Goal: Information Seeking & Learning: Learn about a topic

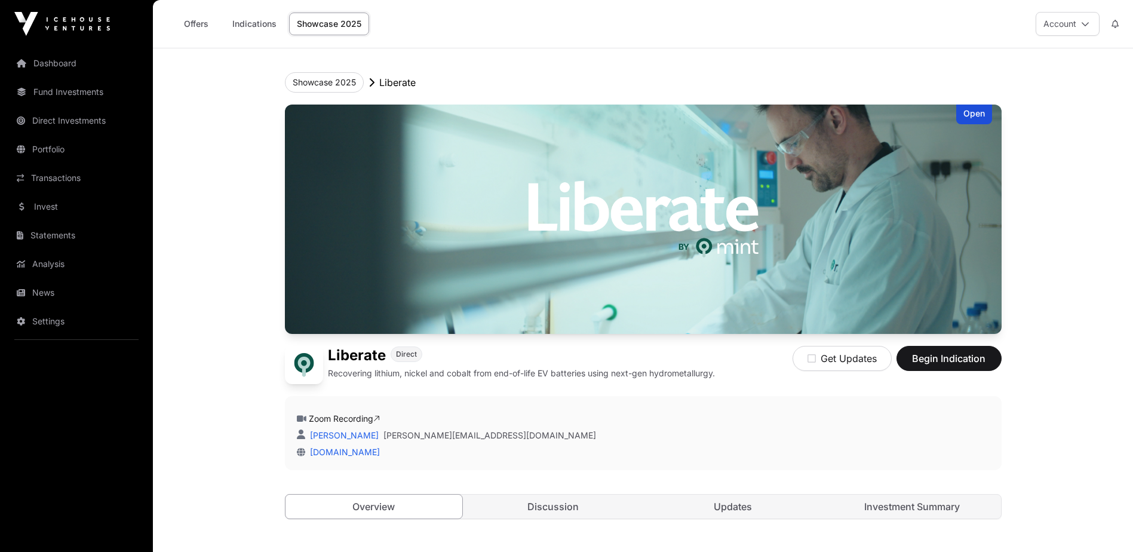
click at [322, 25] on link "Showcase 2025" at bounding box center [329, 24] width 80 height 23
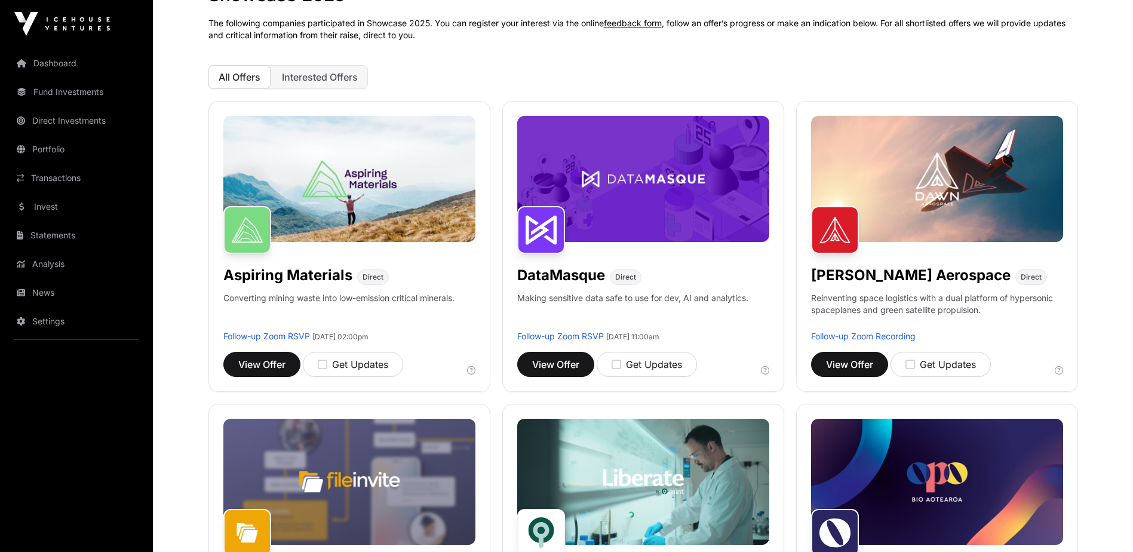
scroll to position [62, 0]
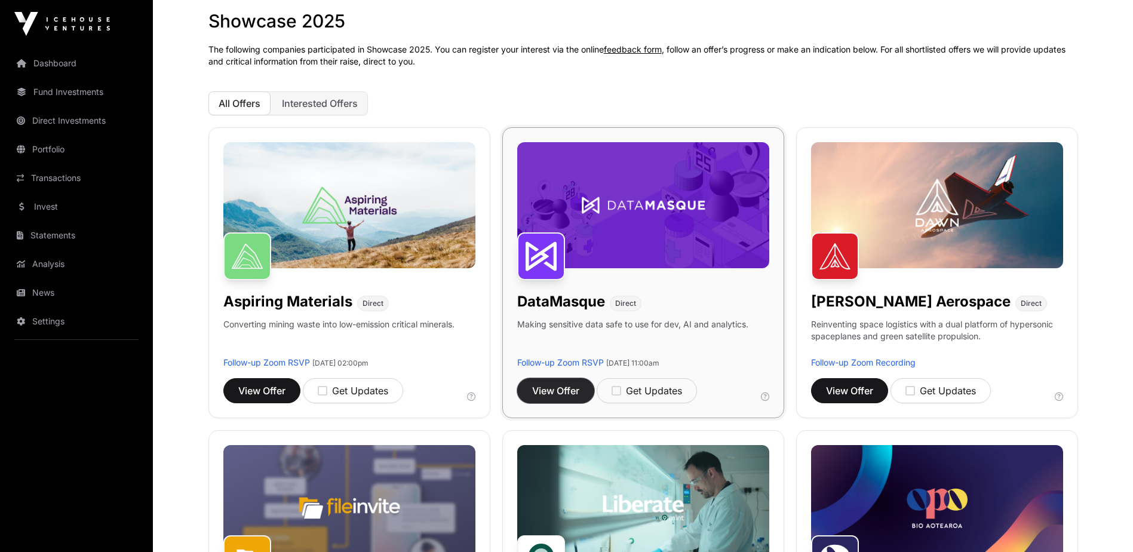
click at [534, 392] on span "View Offer" at bounding box center [555, 390] width 47 height 14
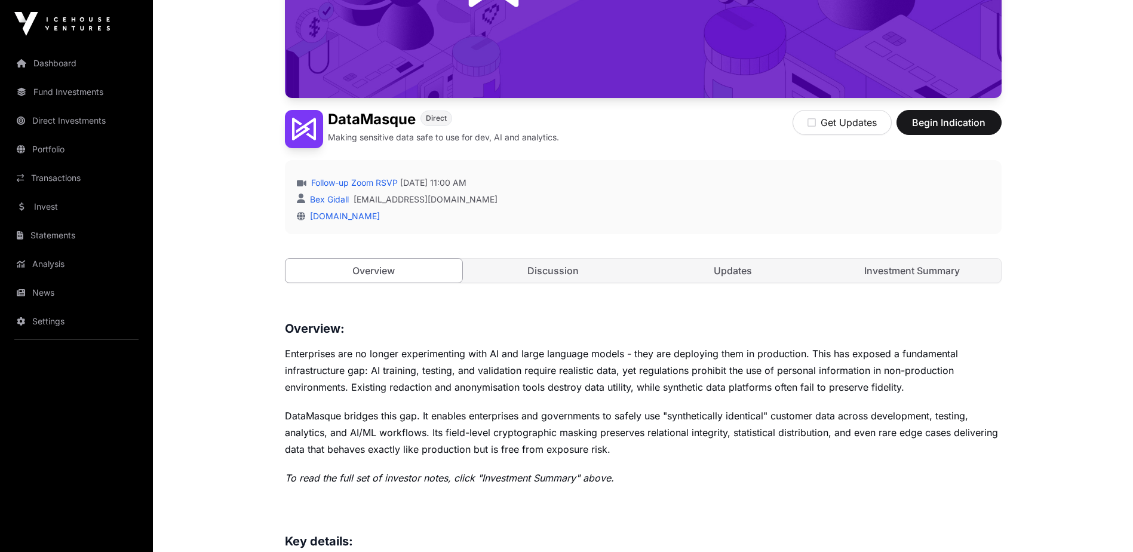
scroll to position [279, 0]
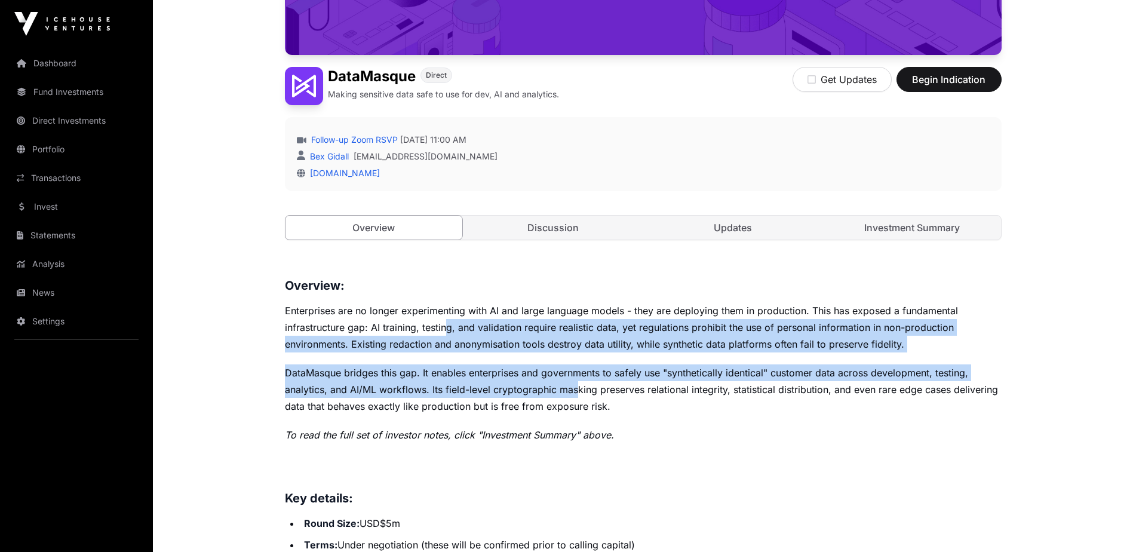
drag, startPoint x: 510, startPoint y: 342, endPoint x: 580, endPoint y: 388, distance: 83.3
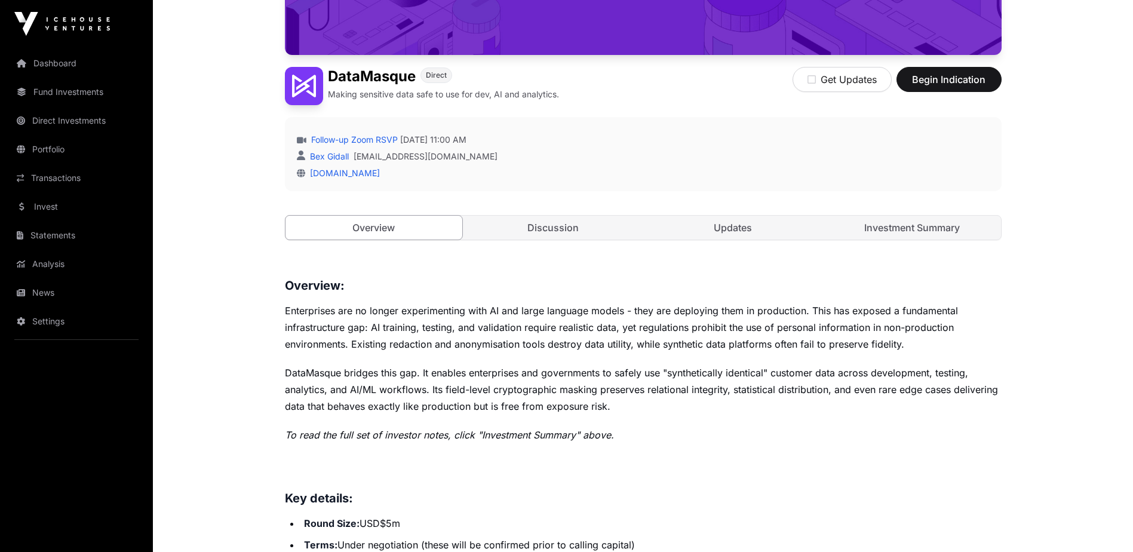
drag, startPoint x: 580, startPoint y: 388, endPoint x: 566, endPoint y: 402, distance: 20.3
click at [567, 402] on p "DataMasque bridges this gap. It enables enterprises and governments to safely u…" at bounding box center [643, 389] width 717 height 50
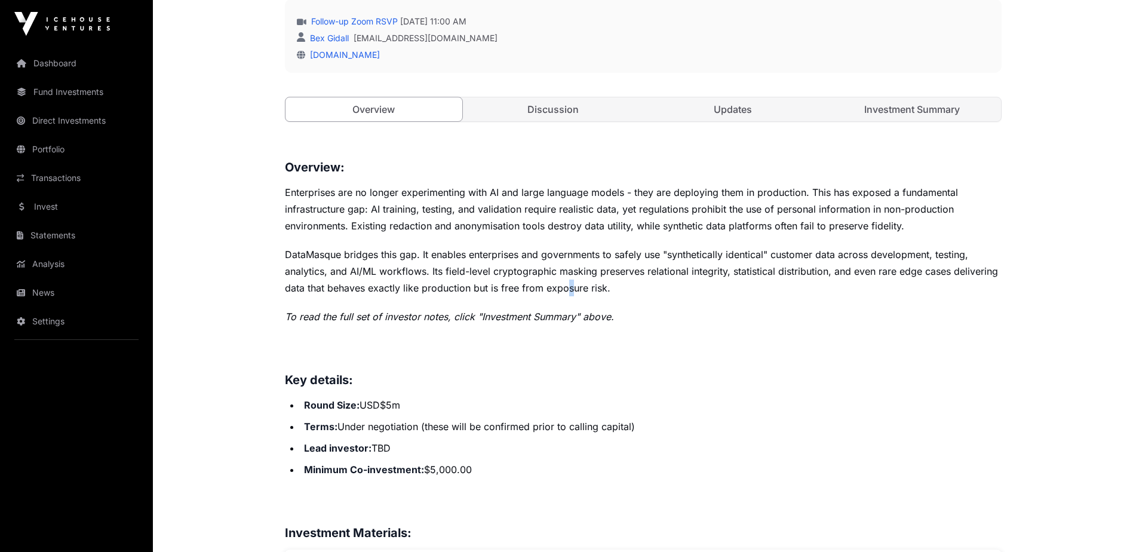
scroll to position [418, 0]
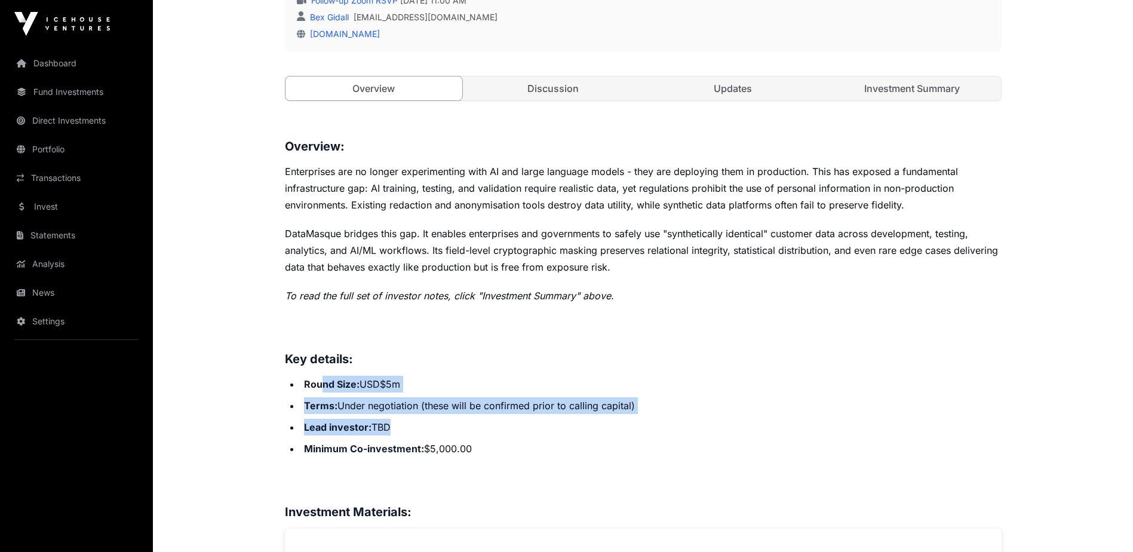
drag, startPoint x: 321, startPoint y: 383, endPoint x: 438, endPoint y: 420, distance: 122.9
click at [436, 420] on ul "Round Size: USD$5m Terms: Under negotiation (these will be confirmed prior to c…" at bounding box center [643, 416] width 717 height 81
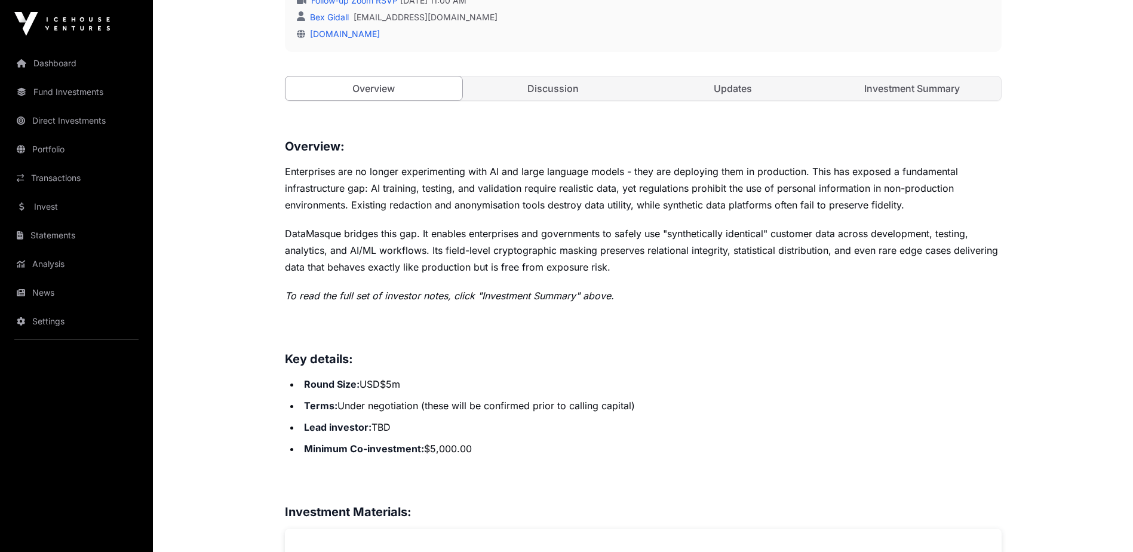
drag, startPoint x: 438, startPoint y: 420, endPoint x: 434, endPoint y: 447, distance: 26.6
click at [434, 447] on li "Minimum Co-investment: $5,000.00" at bounding box center [650, 448] width 701 height 17
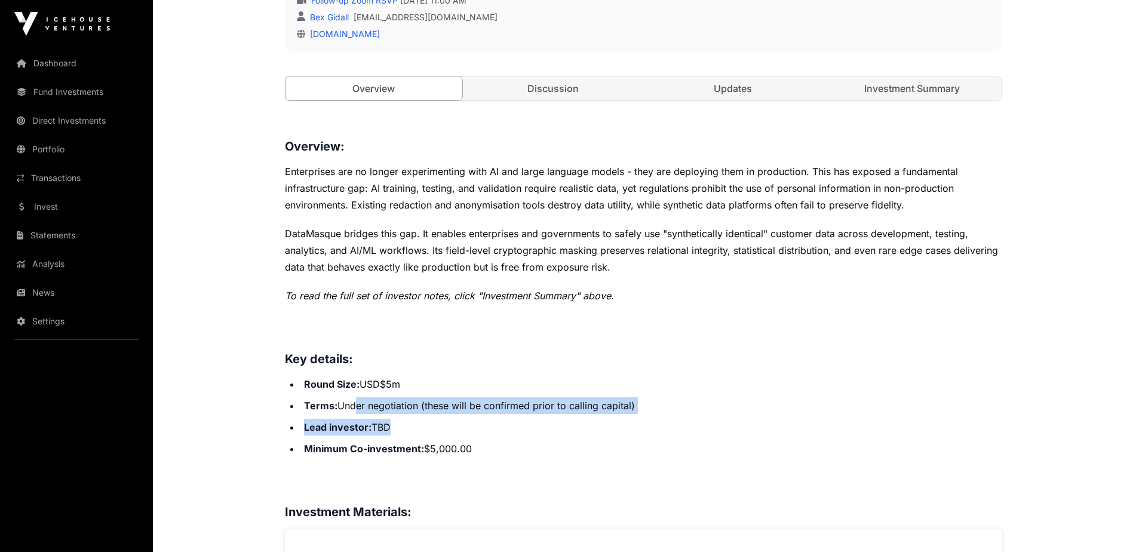
drag, startPoint x: 356, startPoint y: 405, endPoint x: 464, endPoint y: 437, distance: 111.9
click at [464, 437] on ul "Round Size: USD$5m Terms: Under negotiation (these will be confirmed prior to c…" at bounding box center [643, 416] width 717 height 81
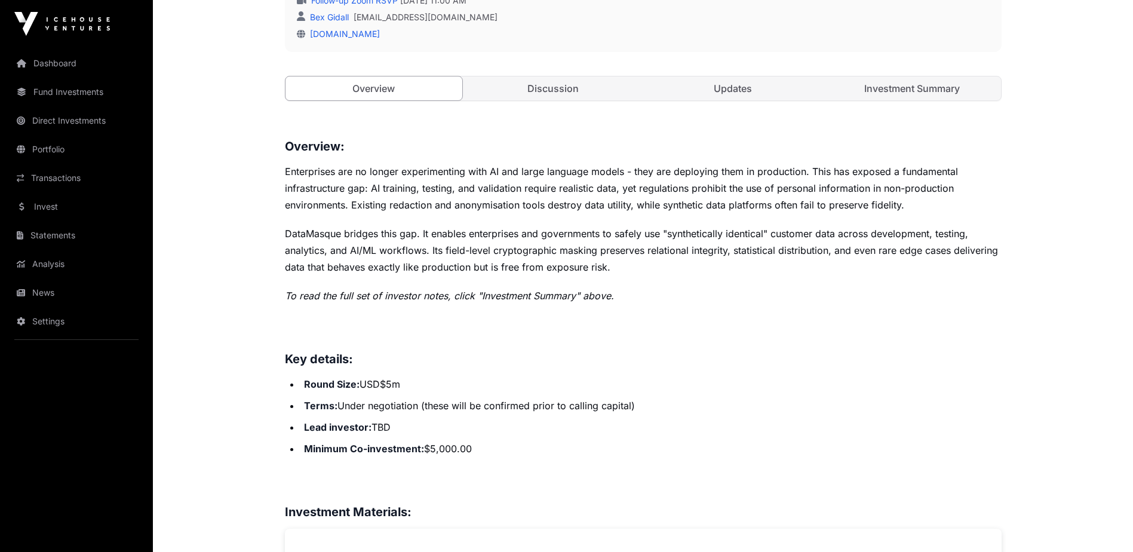
drag, startPoint x: 464, startPoint y: 437, endPoint x: 473, endPoint y: 453, distance: 19.0
click at [473, 453] on li "Minimum Co-investment: $5,000.00" at bounding box center [650, 448] width 701 height 17
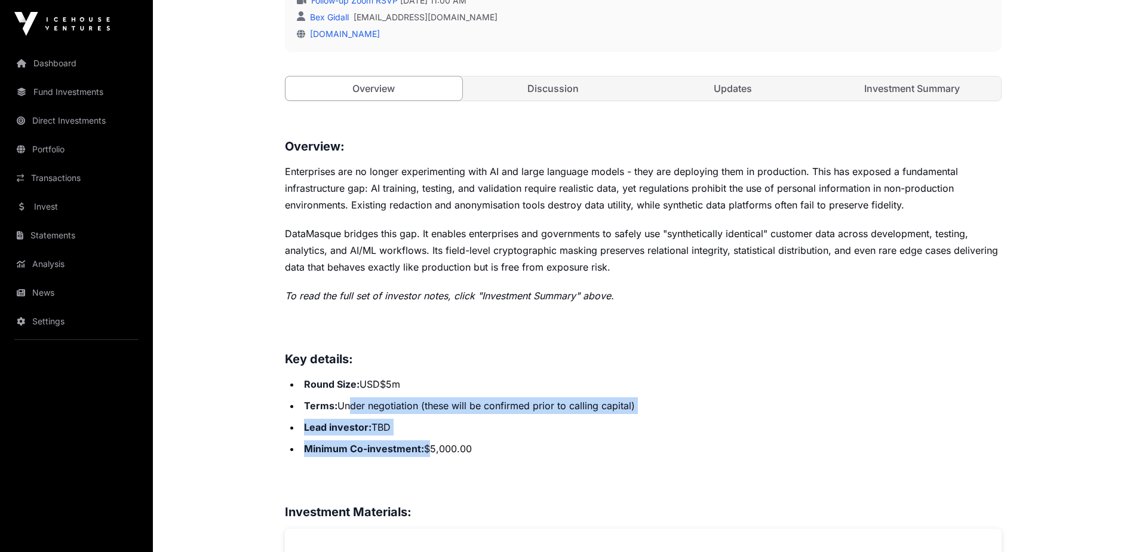
drag, startPoint x: 380, startPoint y: 422, endPoint x: 450, endPoint y: 456, distance: 77.4
click at [450, 456] on ul "Round Size: USD$5m Terms: Under negotiation (these will be confirmed prior to c…" at bounding box center [643, 416] width 717 height 81
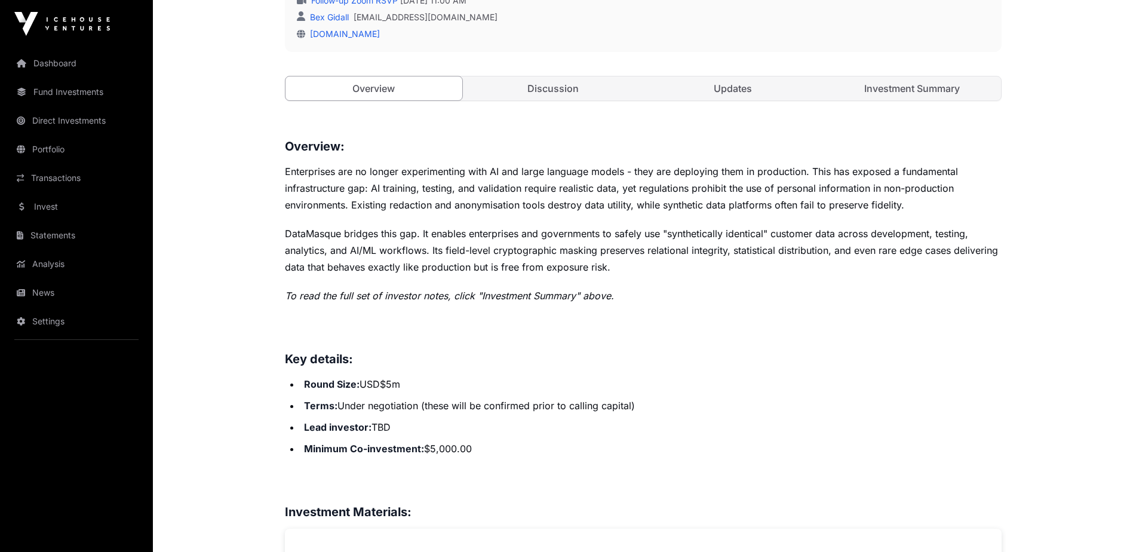
drag, startPoint x: 450, startPoint y: 456, endPoint x: 466, endPoint y: 471, distance: 21.6
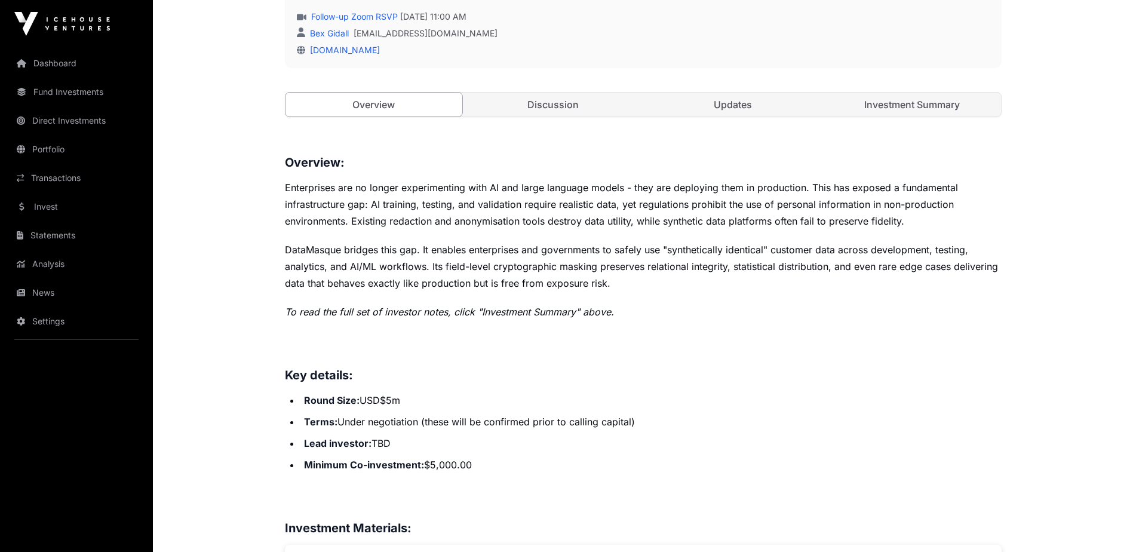
scroll to position [279, 0]
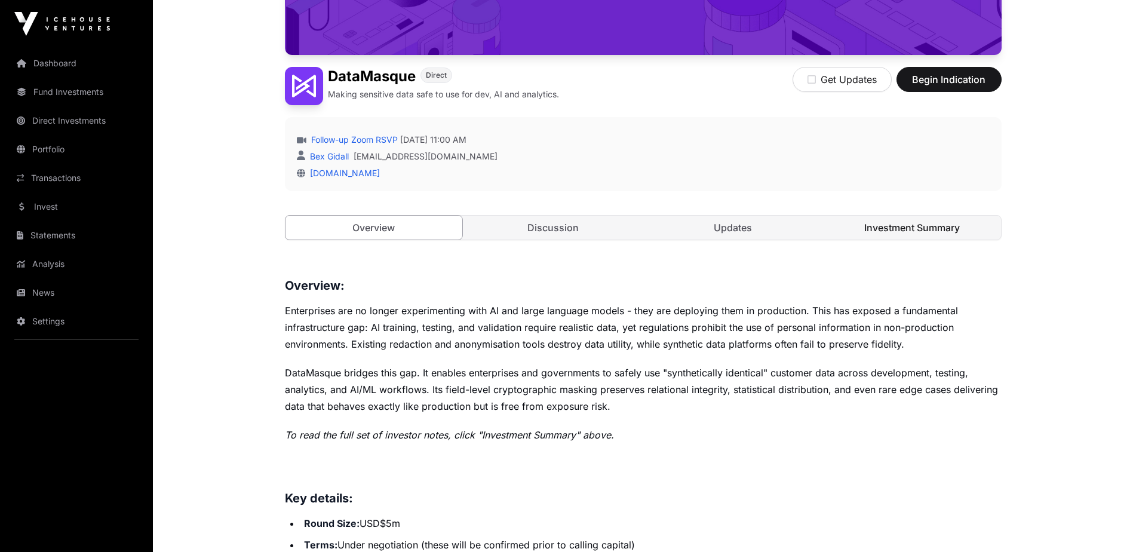
click at [893, 233] on link "Investment Summary" at bounding box center [911, 228] width 177 height 24
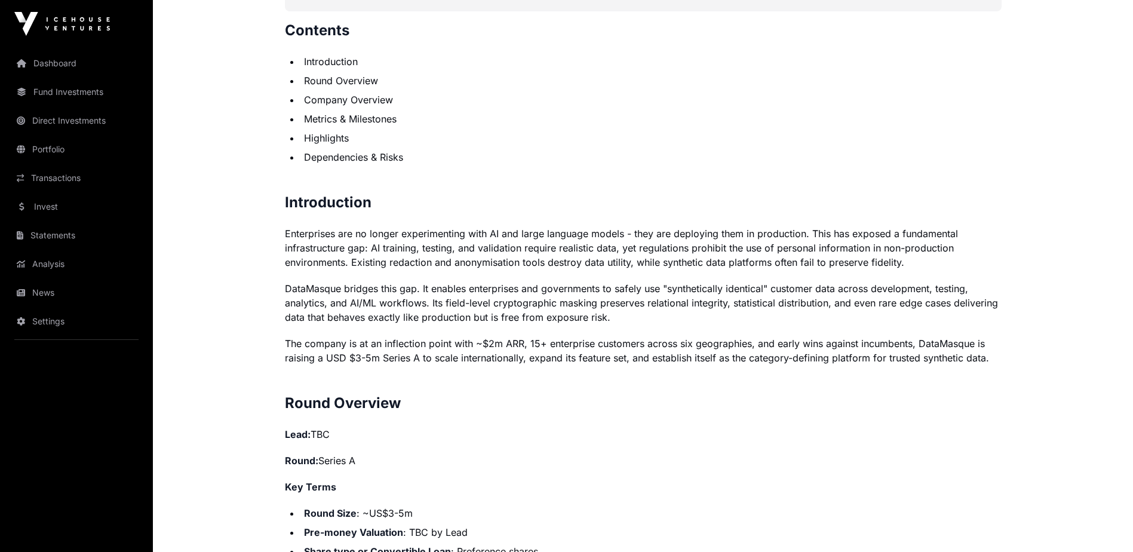
scroll to position [836, 0]
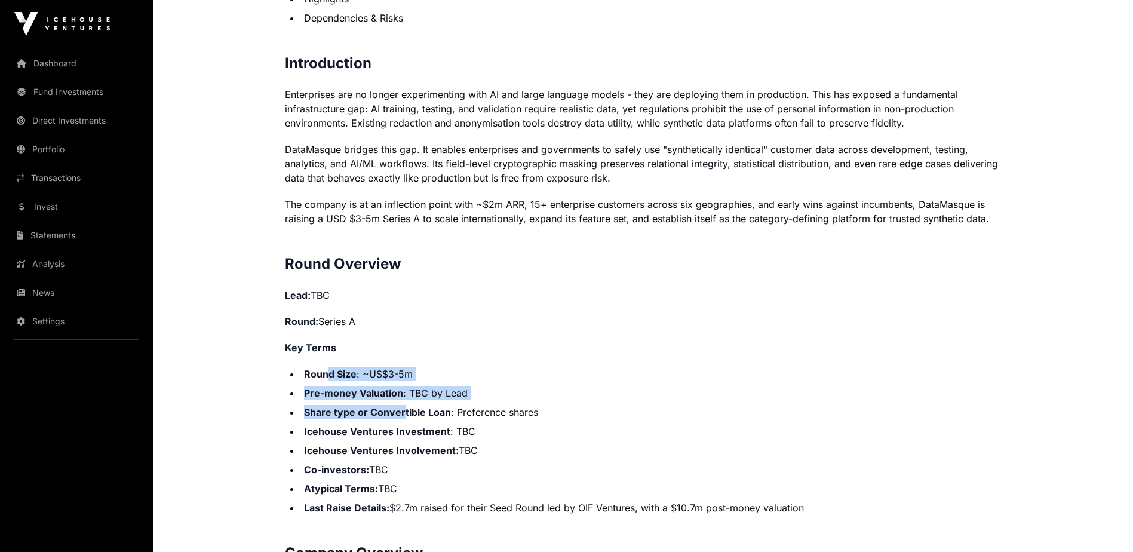
drag, startPoint x: 328, startPoint y: 365, endPoint x: 443, endPoint y: 410, distance: 123.1
drag, startPoint x: 443, startPoint y: 410, endPoint x: 431, endPoint y: 430, distance: 23.0
click at [431, 430] on strong "Icehouse Ventures Investment" at bounding box center [377, 431] width 146 height 12
click at [314, 381] on ul "Round Size : ~US$3-5m Pre-money Valuation : TBC by Lead Share type or Convertib…" at bounding box center [643, 441] width 717 height 148
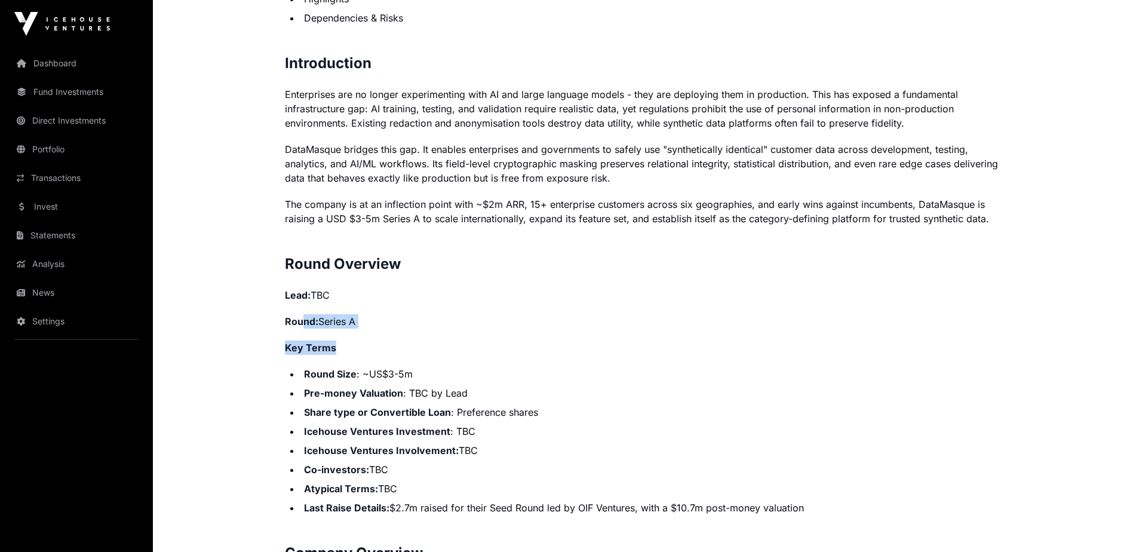
drag, startPoint x: 305, startPoint y: 325, endPoint x: 379, endPoint y: 335, distance: 74.7
drag, startPoint x: 379, startPoint y: 335, endPoint x: 347, endPoint y: 383, distance: 57.8
click at [353, 380] on li "Round Size : ~US$3-5m" at bounding box center [650, 374] width 701 height 14
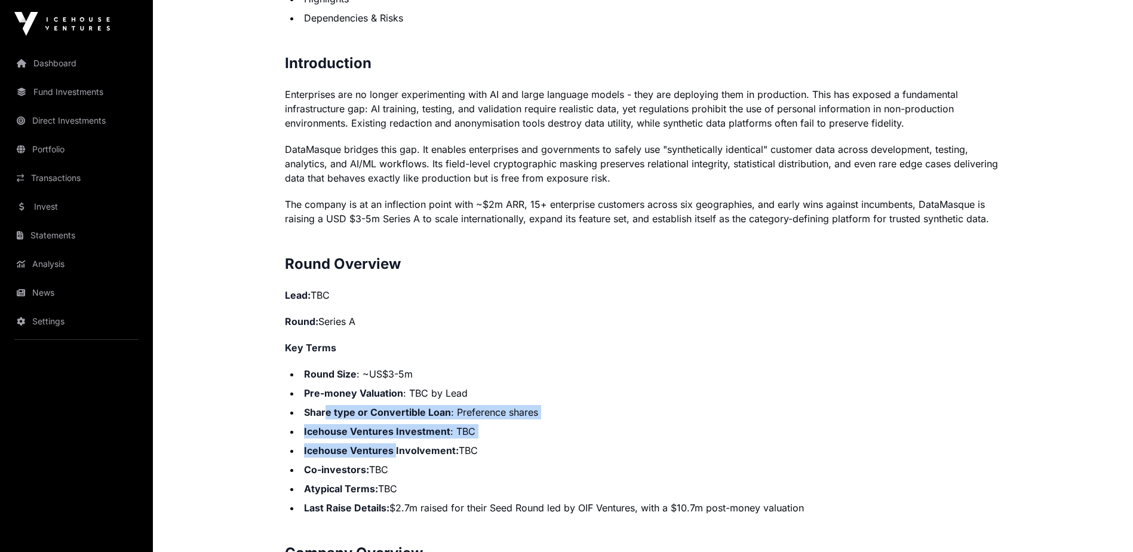
drag, startPoint x: 325, startPoint y: 401, endPoint x: 394, endPoint y: 444, distance: 81.8
click at [394, 444] on ul "Round Size : ~US$3-5m Pre-money Valuation : TBC by Lead Share type or Convertib…" at bounding box center [643, 441] width 717 height 148
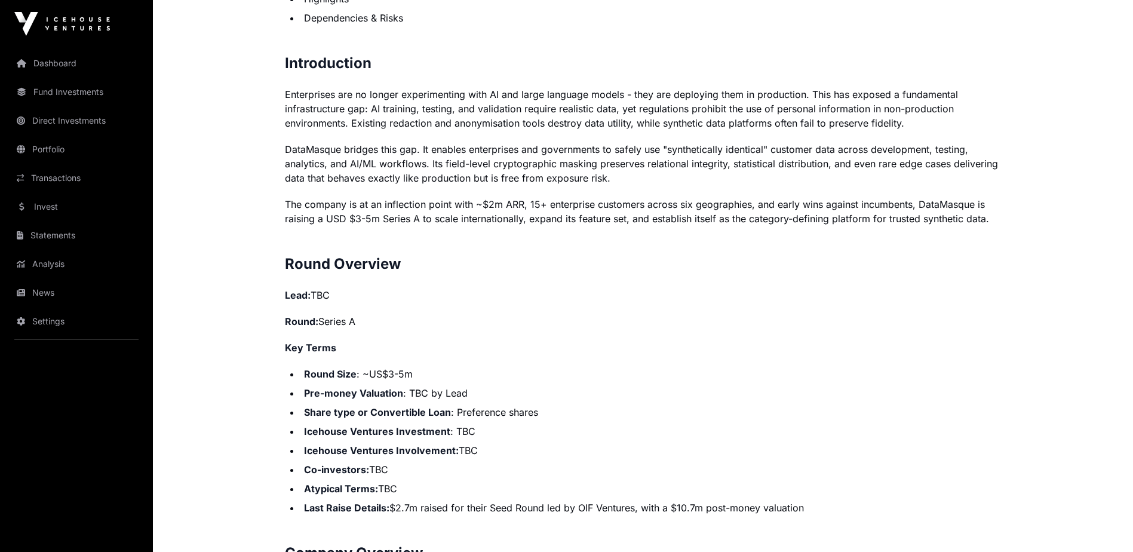
click at [328, 468] on strong "Co-investors:" at bounding box center [336, 469] width 65 height 12
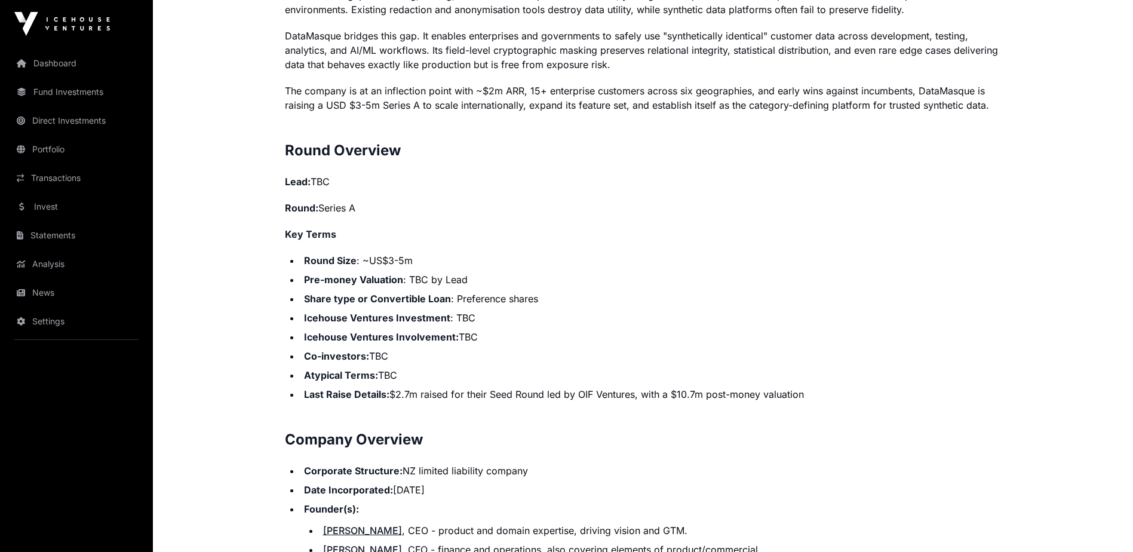
scroll to position [976, 0]
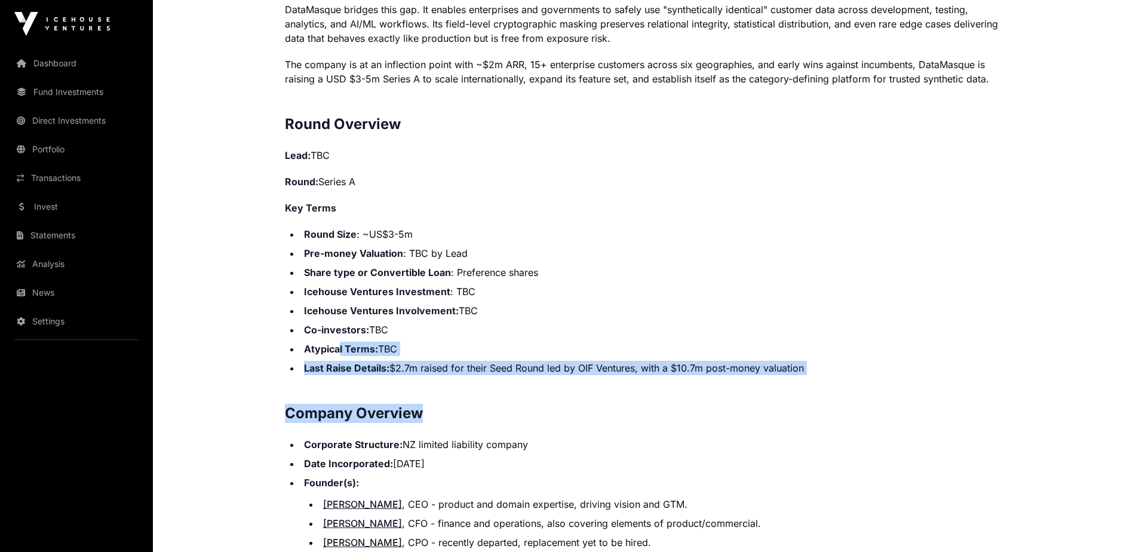
drag, startPoint x: 340, startPoint y: 352, endPoint x: 462, endPoint y: 395, distance: 128.6
drag, startPoint x: 462, startPoint y: 395, endPoint x: 445, endPoint y: 411, distance: 23.2
click at [445, 411] on h2 "Company Overview" at bounding box center [643, 413] width 717 height 19
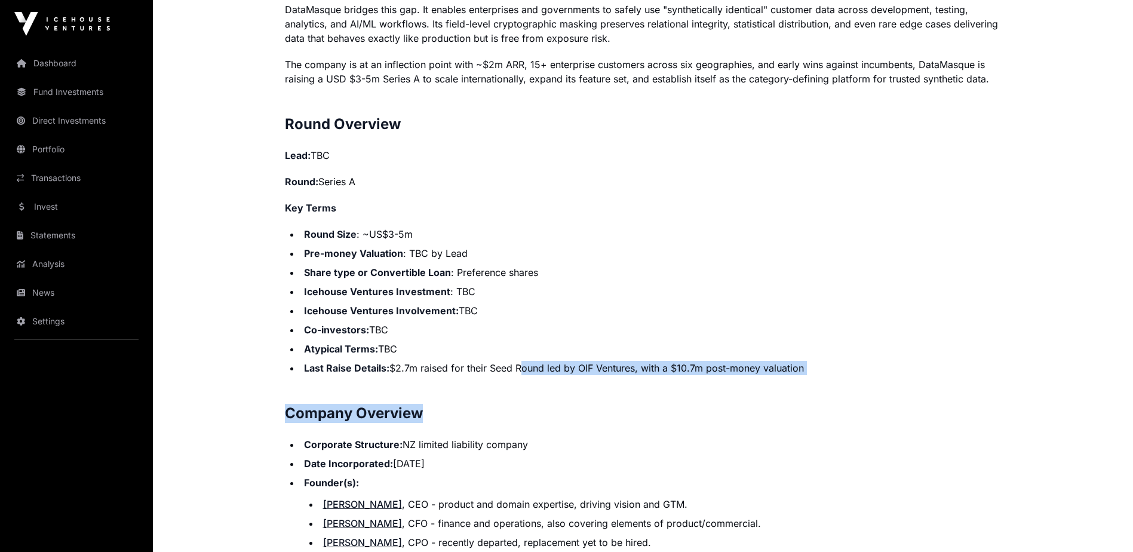
drag, startPoint x: 521, startPoint y: 370, endPoint x: 680, endPoint y: 383, distance: 159.4
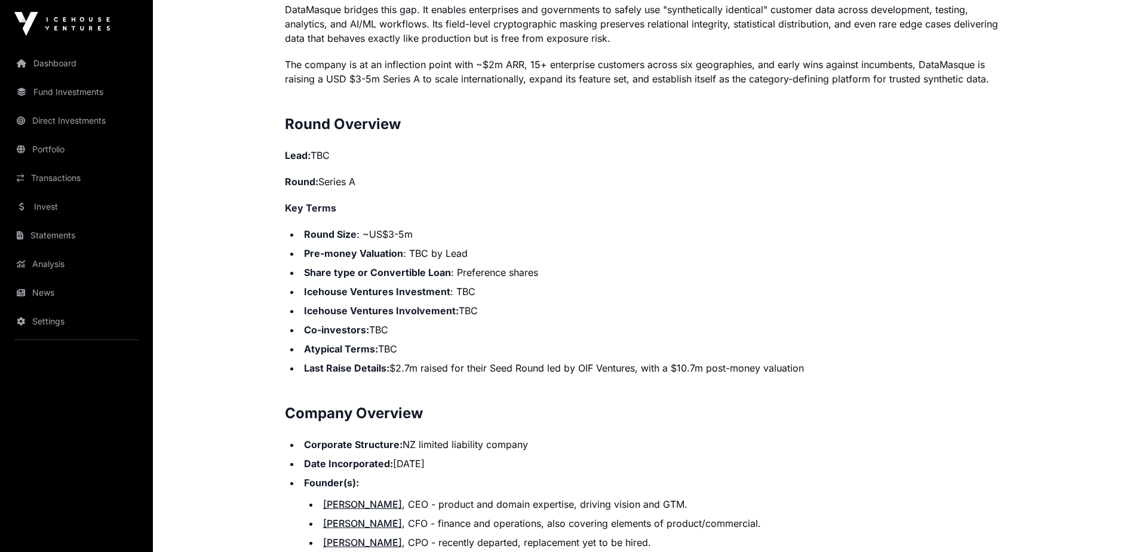
drag, startPoint x: 680, startPoint y: 383, endPoint x: 528, endPoint y: 440, distance: 161.9
click at [541, 441] on li "Corporate Structure: NZ limited liability company" at bounding box center [650, 444] width 701 height 14
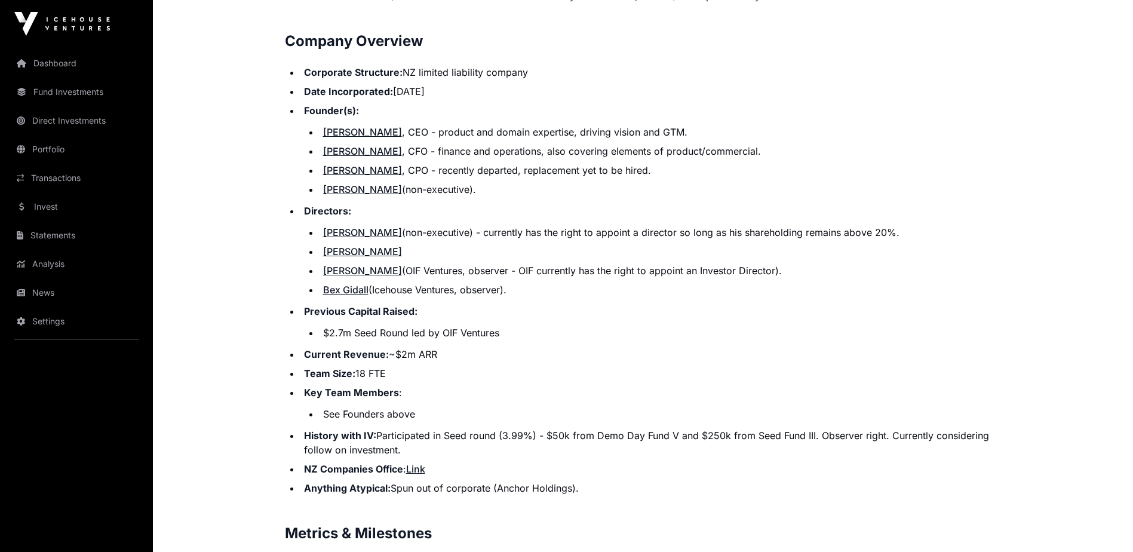
scroll to position [1394, 0]
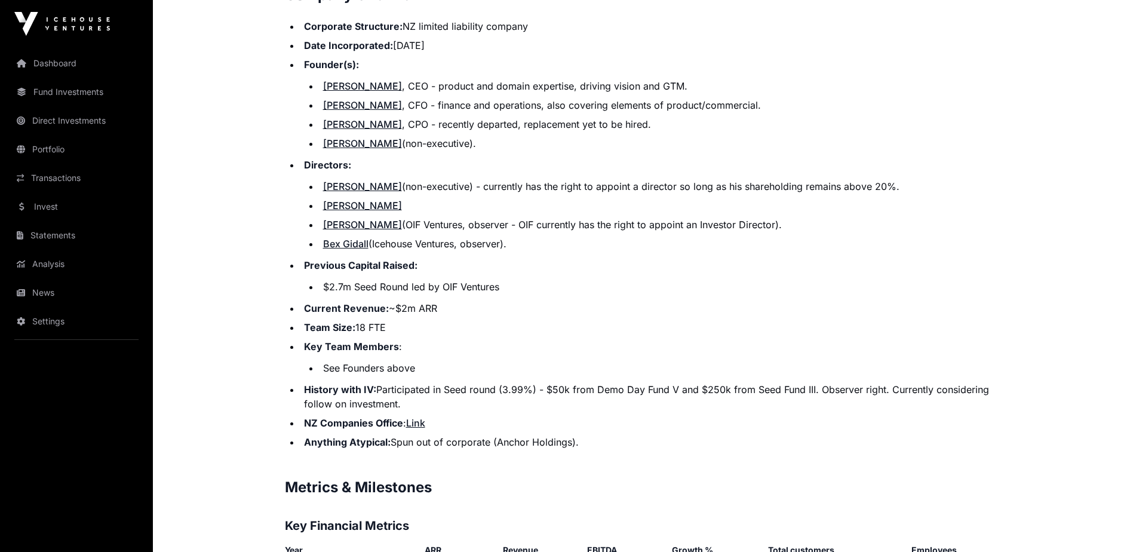
drag, startPoint x: 466, startPoint y: 398, endPoint x: 549, endPoint y: 396, distance: 83.0
click at [549, 396] on li "History with IV: Participated in Seed round (3.99%) - $50k from Demo Day Fund V…" at bounding box center [650, 396] width 701 height 29
drag, startPoint x: 549, startPoint y: 396, endPoint x: 474, endPoint y: 441, distance: 87.9
click at [474, 441] on li "Anything Atypical: Spun out of corporate (Anchor Holdings)." at bounding box center [650, 442] width 701 height 14
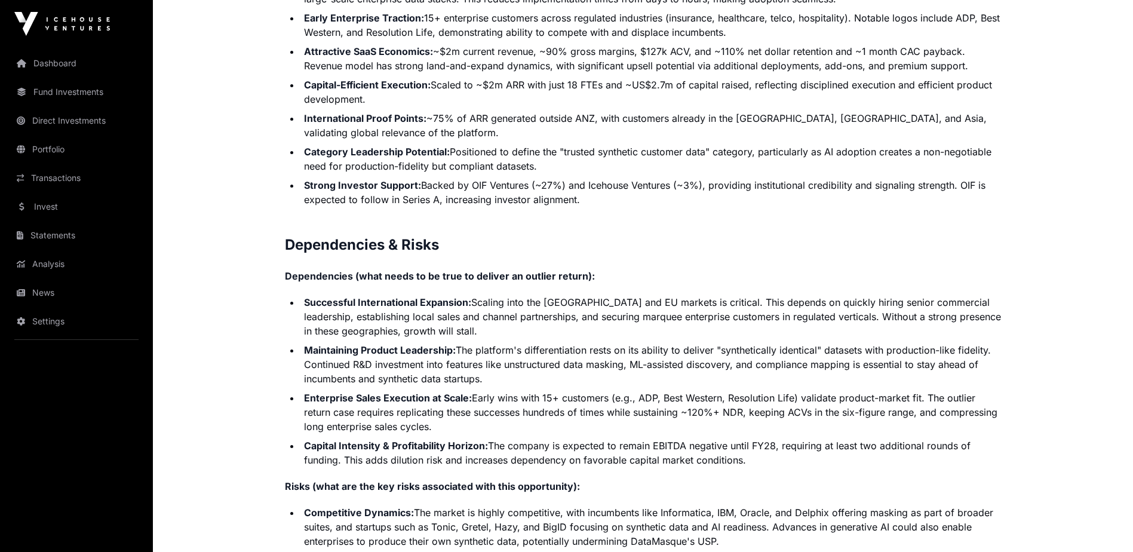
scroll to position [2648, 0]
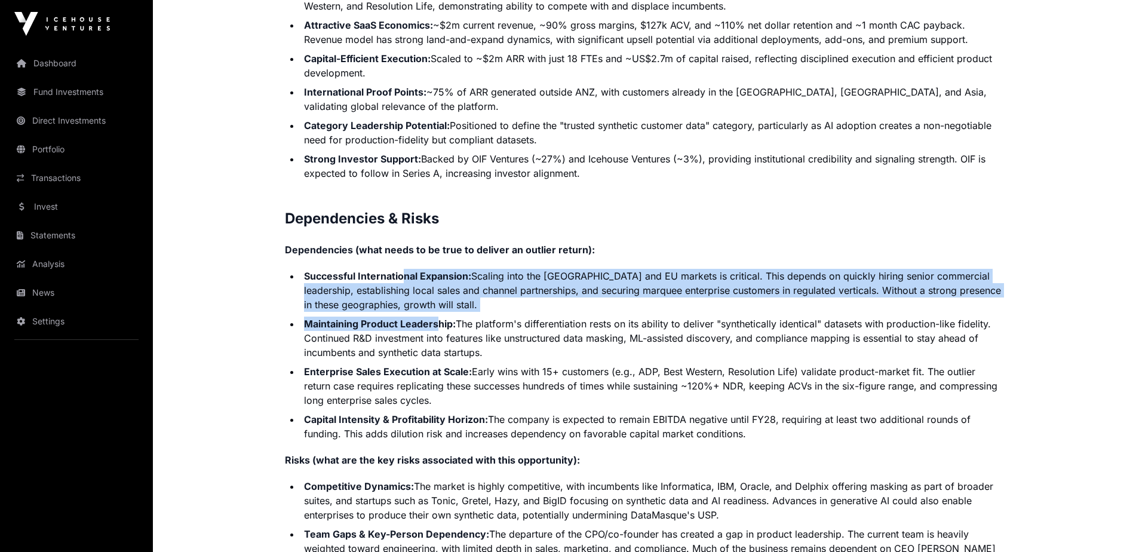
drag, startPoint x: 401, startPoint y: 272, endPoint x: 444, endPoint y: 327, distance: 69.7
click at [442, 326] on ul "Successful International Expansion: Scaling into the [GEOGRAPHIC_DATA] and EU m…" at bounding box center [643, 355] width 717 height 172
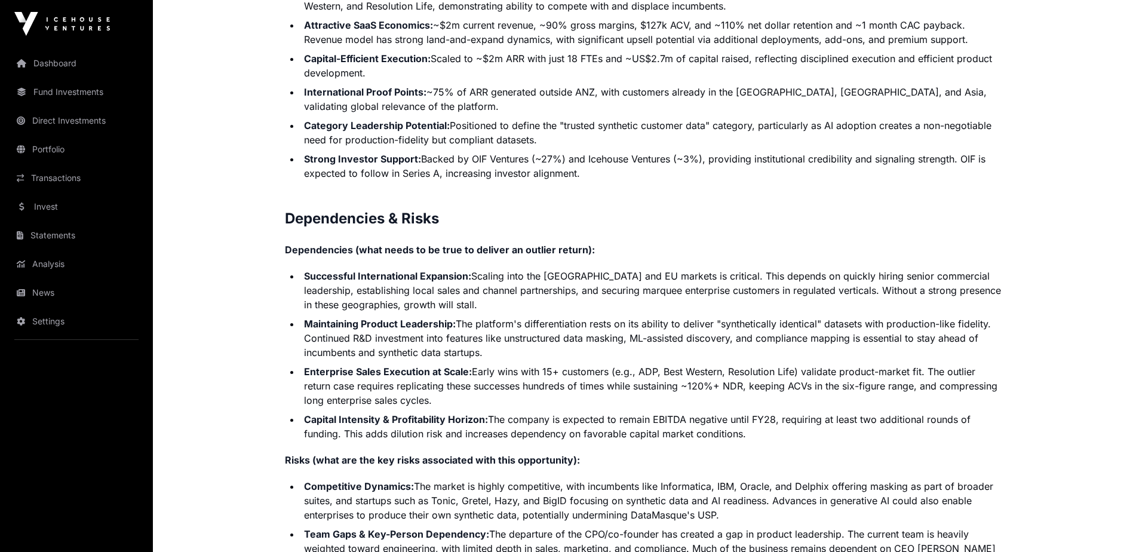
drag, startPoint x: 444, startPoint y: 327, endPoint x: 468, endPoint y: 410, distance: 86.4
click at [468, 410] on ul "Successful International Expansion: Scaling into the [GEOGRAPHIC_DATA] and EU m…" at bounding box center [643, 355] width 717 height 172
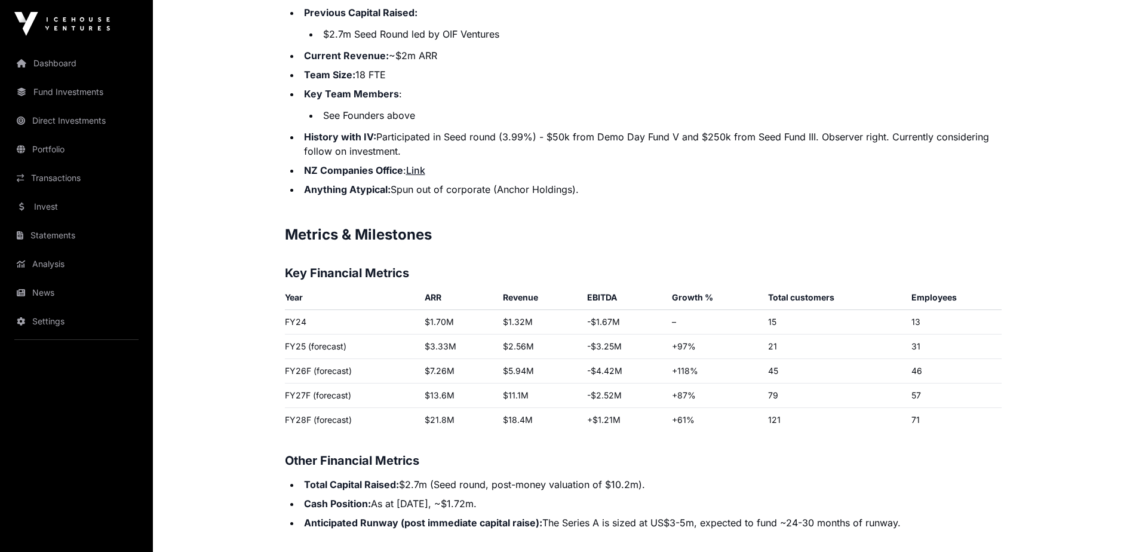
scroll to position [1672, 0]
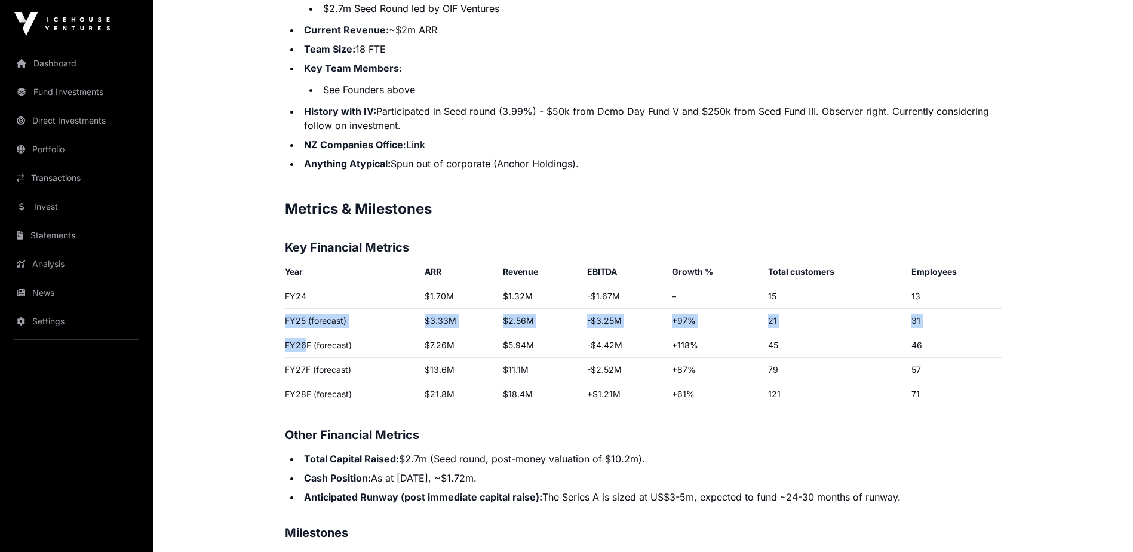
drag, startPoint x: 306, startPoint y: 348, endPoint x: 920, endPoint y: 288, distance: 616.8
click at [920, 288] on tbody "FY24 $1.70M $1.32M -$1.67M – 15 13 FY25 (forecast) $3.33M $2.56M -$3.25M +97% 2…" at bounding box center [643, 345] width 717 height 122
drag, startPoint x: 769, startPoint y: 395, endPoint x: 922, endPoint y: 387, distance: 153.7
click at [922, 387] on tr "FY28F (forecast) $21.8M $18.4M +$1.21M +61% 121 71" at bounding box center [643, 394] width 717 height 24
drag, startPoint x: 616, startPoint y: 439, endPoint x: 546, endPoint y: 438, distance: 70.5
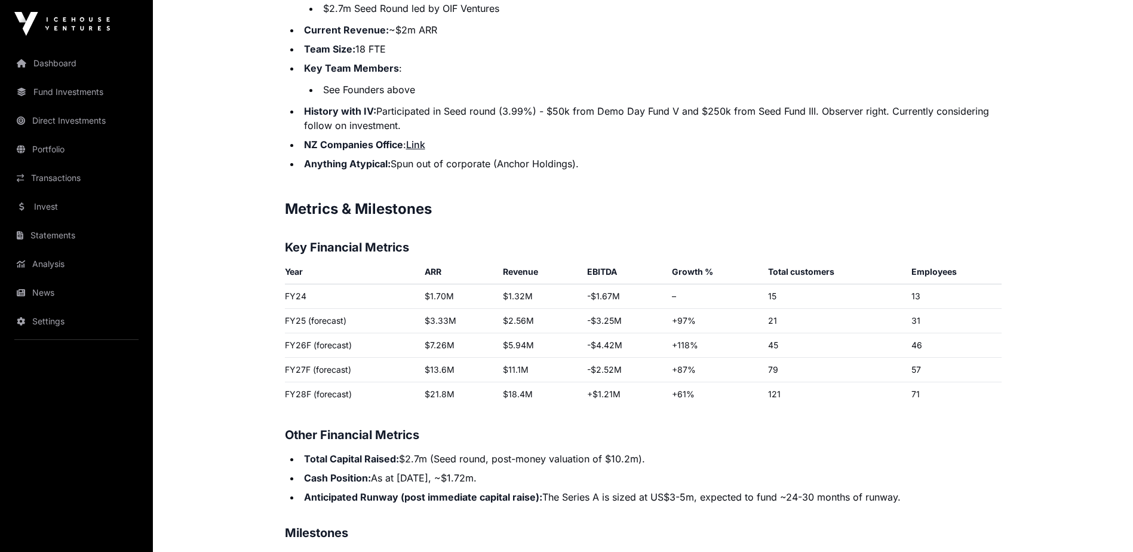
click at [611, 439] on h3 "Other Financial Metrics" at bounding box center [643, 434] width 717 height 19
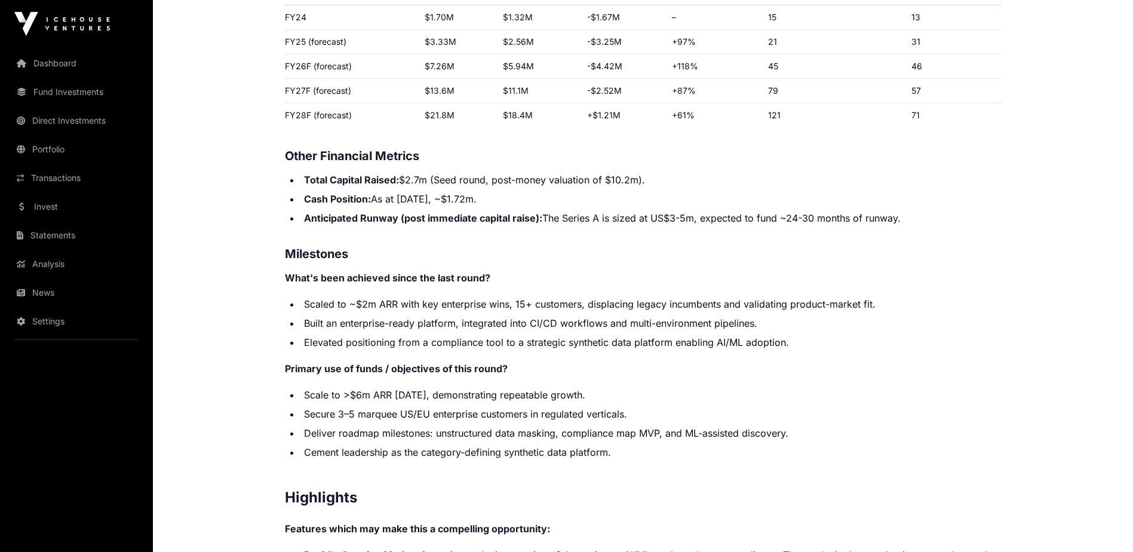
scroll to position [2090, 0]
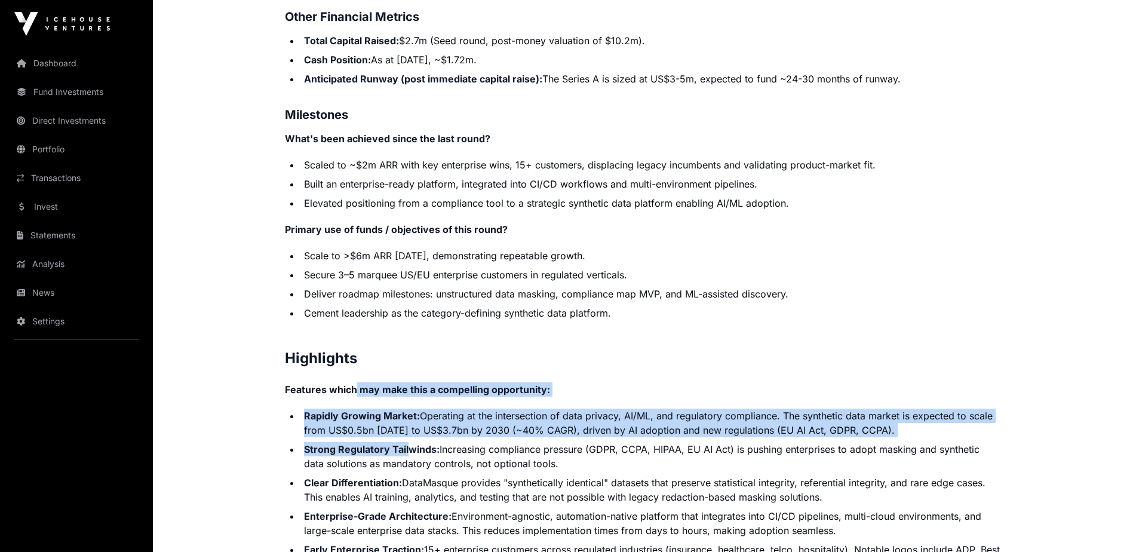
drag, startPoint x: 356, startPoint y: 389, endPoint x: 410, endPoint y: 455, distance: 85.0
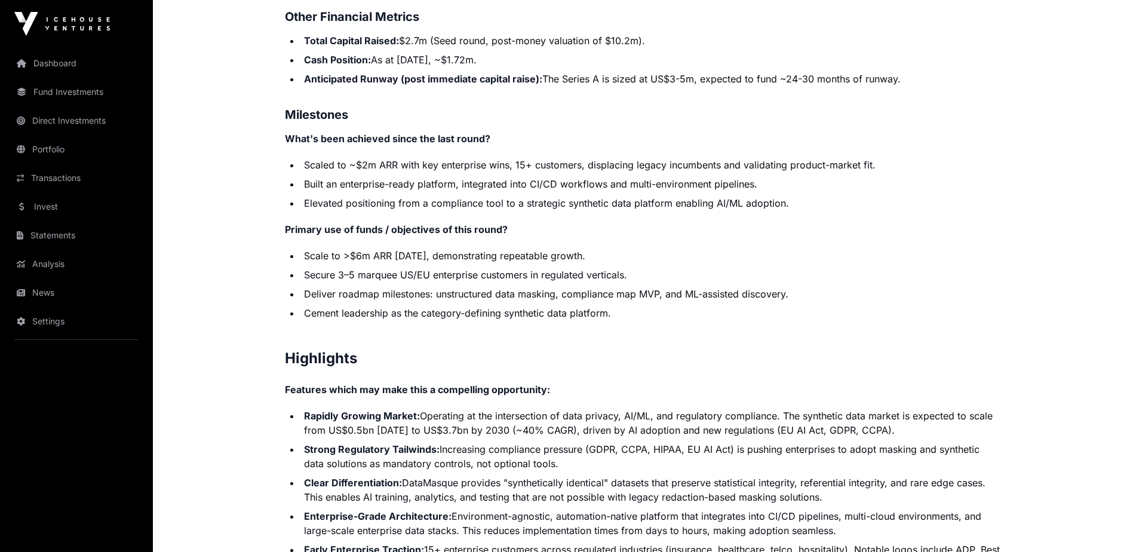
drag, startPoint x: 410, startPoint y: 455, endPoint x: 426, endPoint y: 479, distance: 29.3
click at [425, 479] on li "Clear Differentiation: DataMasque provides "synthetically identical" datasets t…" at bounding box center [650, 489] width 701 height 29
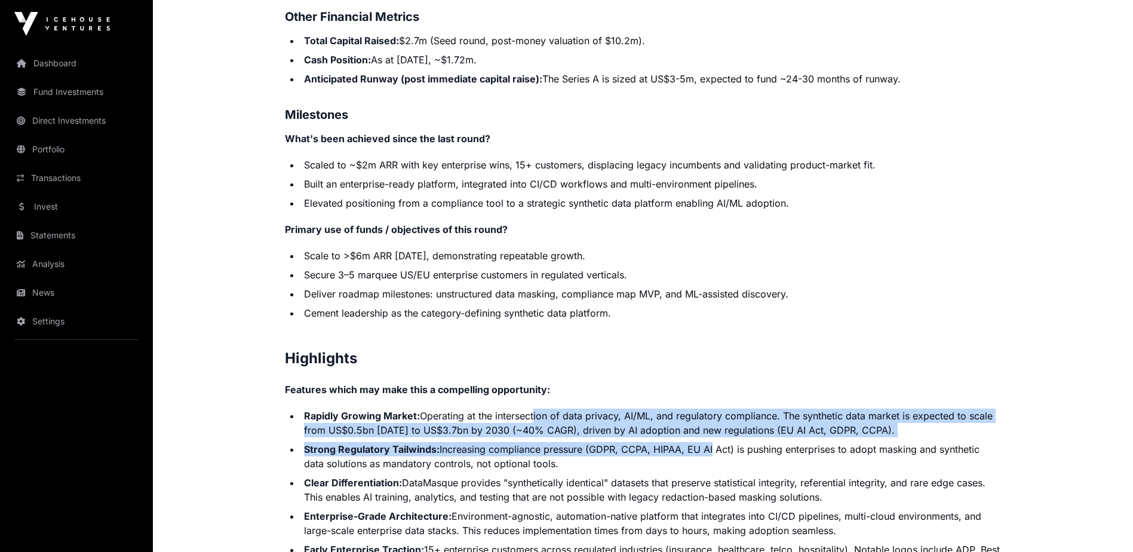
drag, startPoint x: 565, startPoint y: 414, endPoint x: 711, endPoint y: 447, distance: 149.4
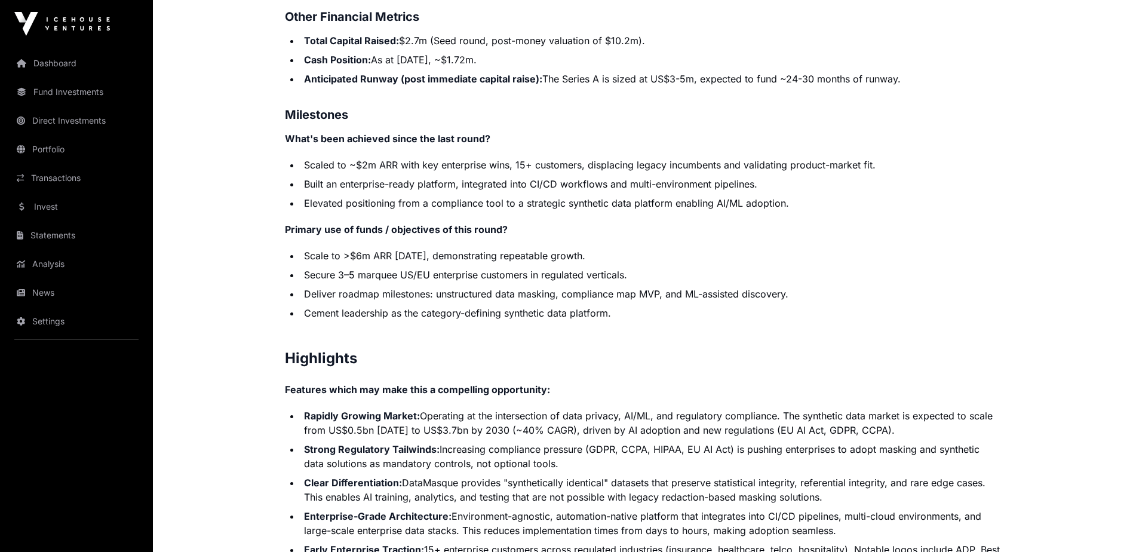
drag, startPoint x: 711, startPoint y: 447, endPoint x: 622, endPoint y: 469, distance: 91.5
click at [643, 479] on li "Clear Differentiation: DataMasque provides "synthetically identical" datasets t…" at bounding box center [650, 489] width 701 height 29
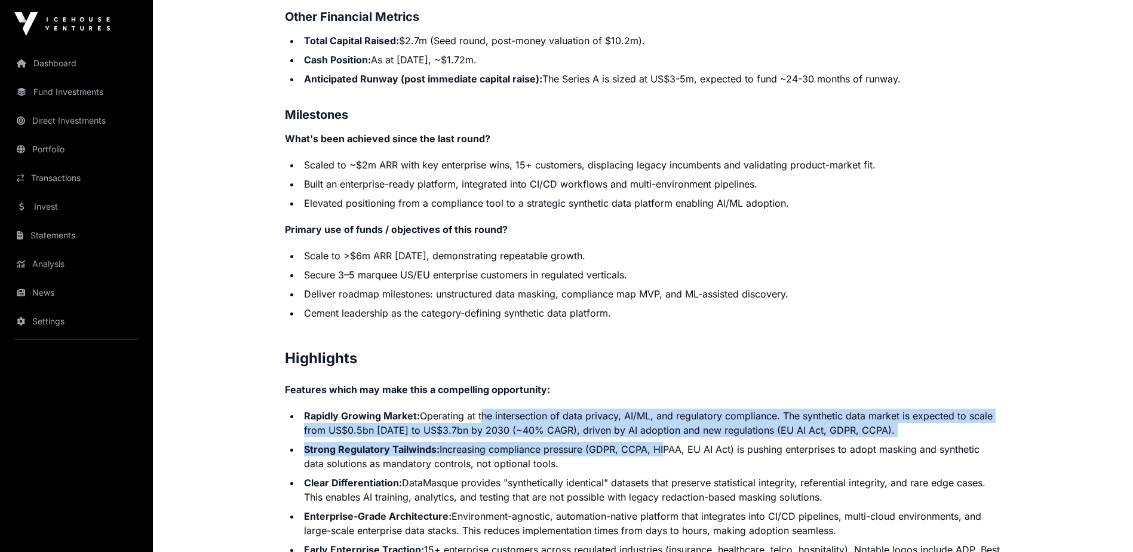
drag, startPoint x: 489, startPoint y: 419, endPoint x: 666, endPoint y: 450, distance: 179.9
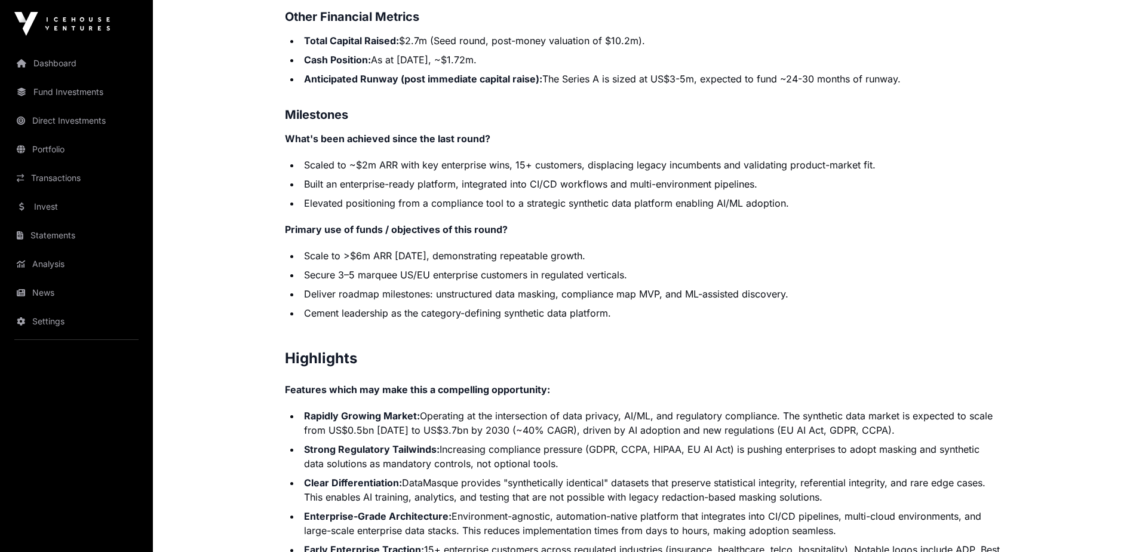
drag, startPoint x: 666, startPoint y: 450, endPoint x: 653, endPoint y: 465, distance: 19.9
click at [663, 470] on li "Strong Regulatory Tailwinds: Increasing compliance pressure (GDPR, CCPA, HIPAA,…" at bounding box center [650, 456] width 701 height 29
drag, startPoint x: 439, startPoint y: 414, endPoint x: 665, endPoint y: 420, distance: 226.4
click at [664, 420] on li "Rapidly Growing Market: Operating at the intersection of data privacy, AI/ML, a…" at bounding box center [650, 422] width 701 height 29
drag, startPoint x: 665, startPoint y: 420, endPoint x: 677, endPoint y: 435, distance: 19.2
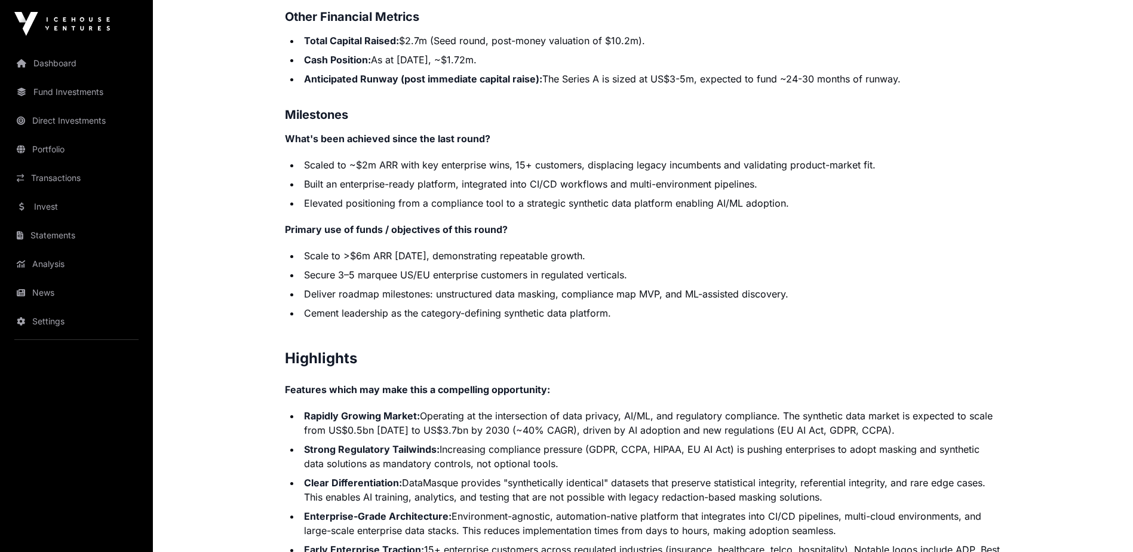
click at [677, 435] on li "Rapidly Growing Market: Operating at the intersection of data privacy, AI/ML, a…" at bounding box center [650, 422] width 701 height 29
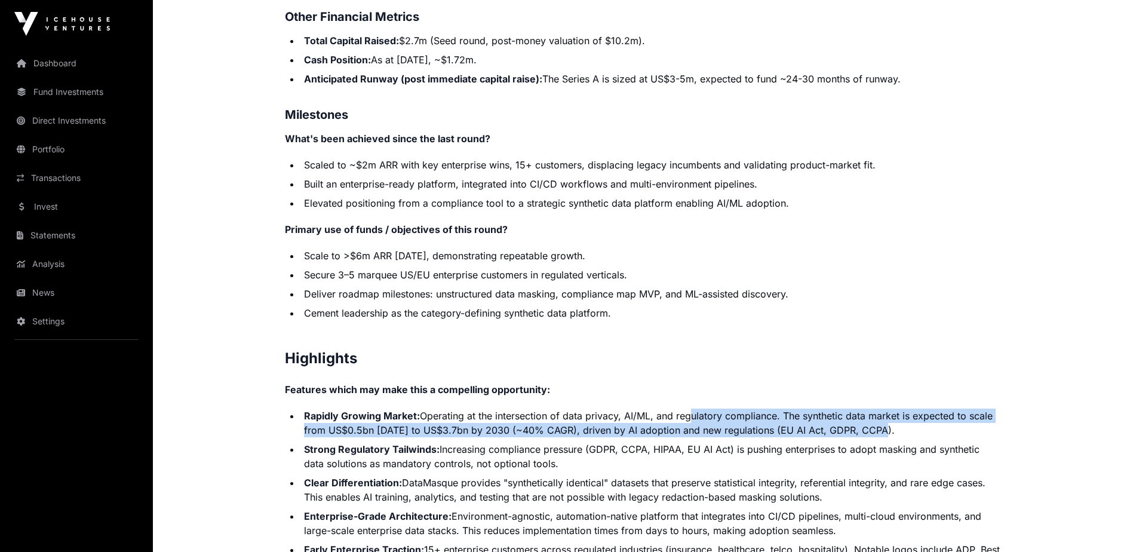
drag, startPoint x: 686, startPoint y: 412, endPoint x: 878, endPoint y: 430, distance: 193.1
click at [878, 430] on li "Rapidly Growing Market: Operating at the intersection of data privacy, AI/ML, a…" at bounding box center [650, 422] width 701 height 29
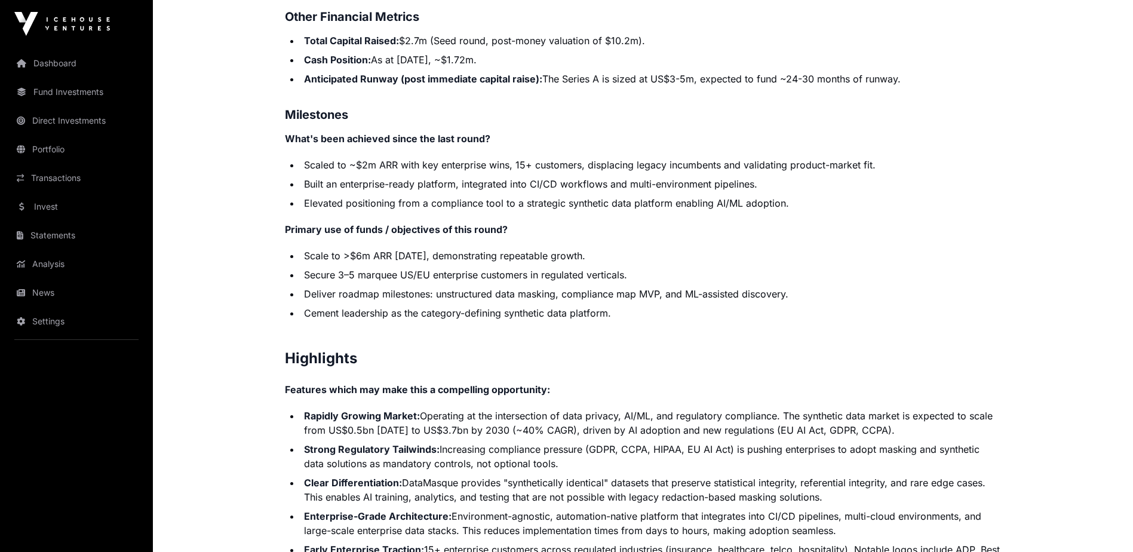
drag, startPoint x: 878, startPoint y: 430, endPoint x: 892, endPoint y: 439, distance: 16.7
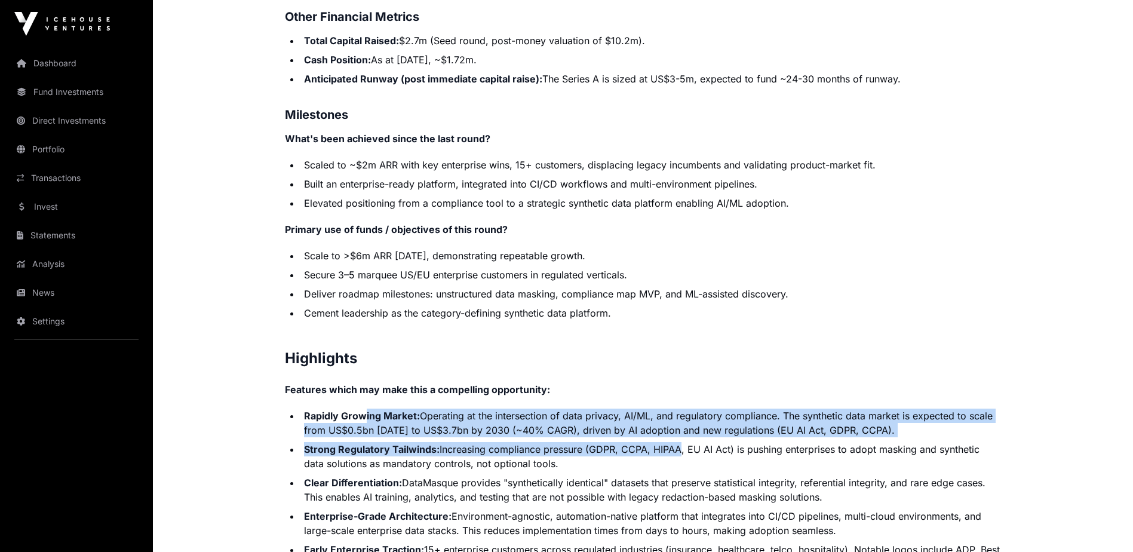
drag, startPoint x: 362, startPoint y: 416, endPoint x: 680, endPoint y: 438, distance: 317.8
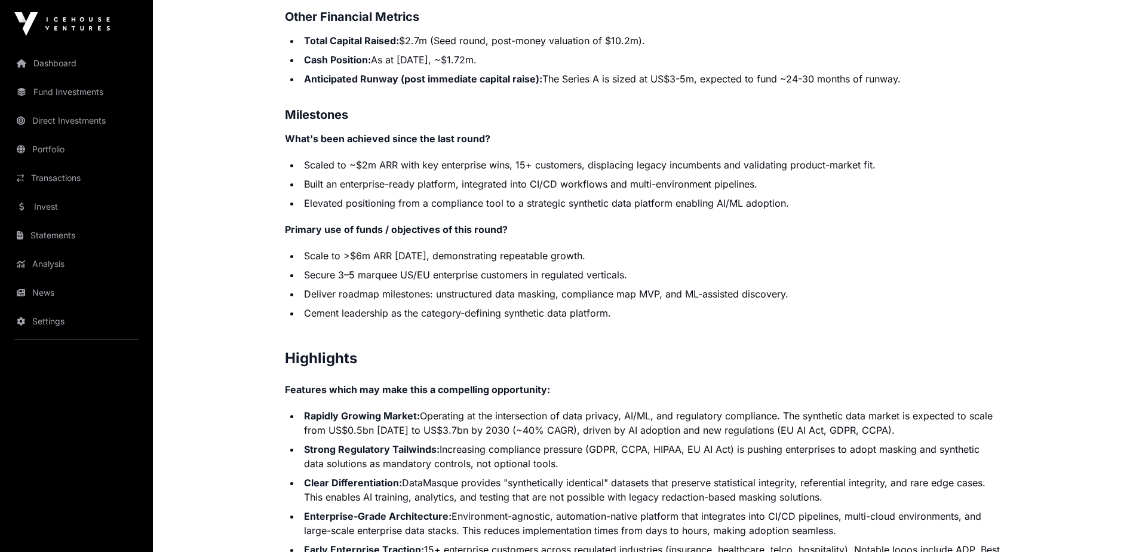
drag, startPoint x: 680, startPoint y: 438, endPoint x: 668, endPoint y: 457, distance: 23.0
click at [669, 457] on li "Strong Regulatory Tailwinds: Increasing compliance pressure (GDPR, CCPA, HIPAA,…" at bounding box center [650, 456] width 701 height 29
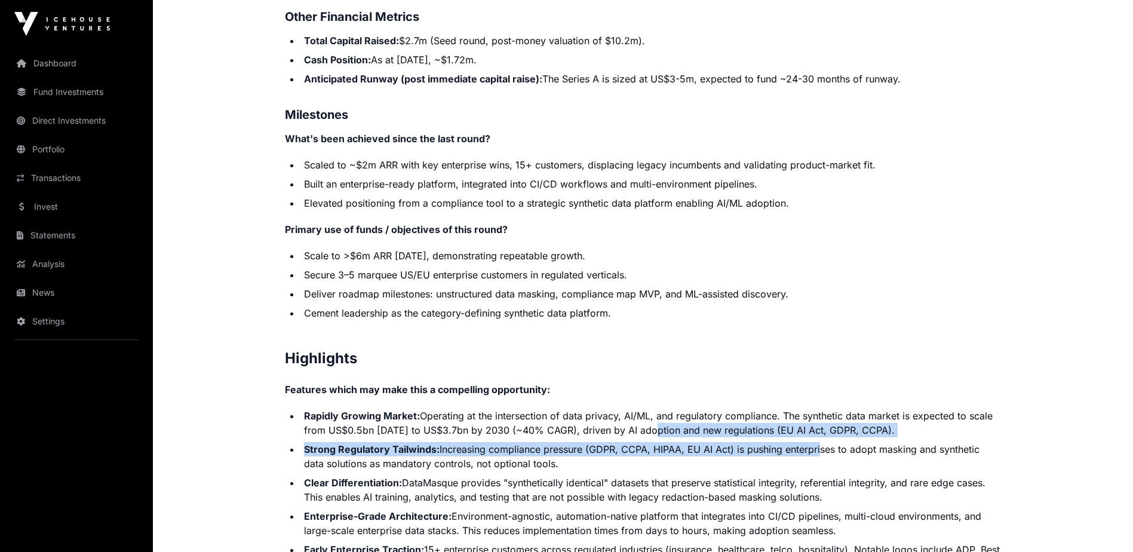
drag, startPoint x: 645, startPoint y: 430, endPoint x: 832, endPoint y: 445, distance: 188.1
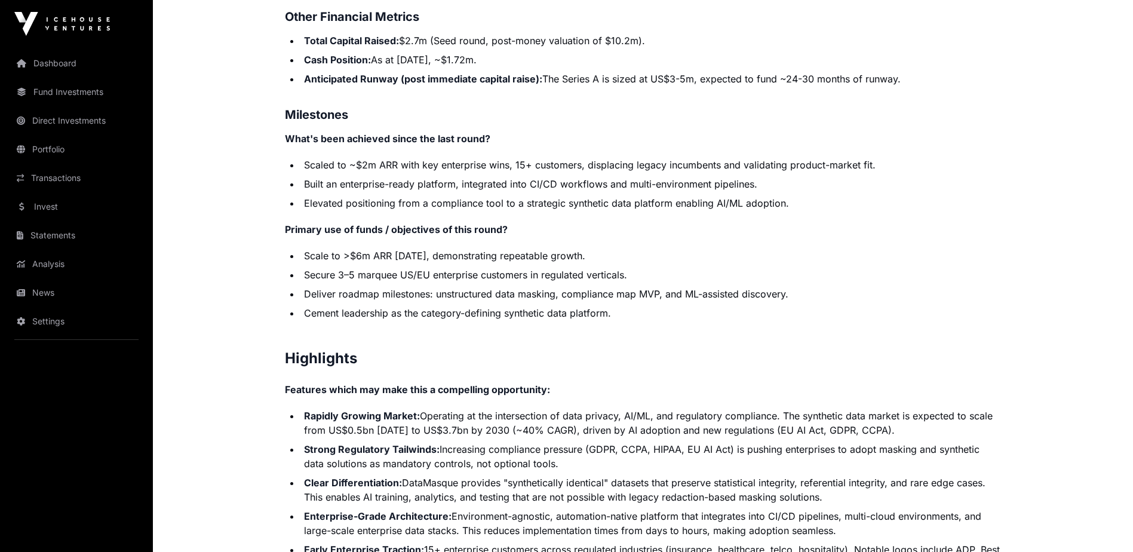
drag, startPoint x: 832, startPoint y: 445, endPoint x: 820, endPoint y: 469, distance: 26.7
click at [820, 469] on li "Strong Regulatory Tailwinds: Increasing compliance pressure (GDPR, CCPA, HIPAA,…" at bounding box center [650, 456] width 701 height 29
drag, startPoint x: 445, startPoint y: 447, endPoint x: 572, endPoint y: 466, distance: 128.0
click at [572, 466] on li "Strong Regulatory Tailwinds: Increasing compliance pressure (GDPR, CCPA, HIPAA,…" at bounding box center [650, 456] width 701 height 29
drag, startPoint x: 572, startPoint y: 466, endPoint x: 589, endPoint y: 498, distance: 36.6
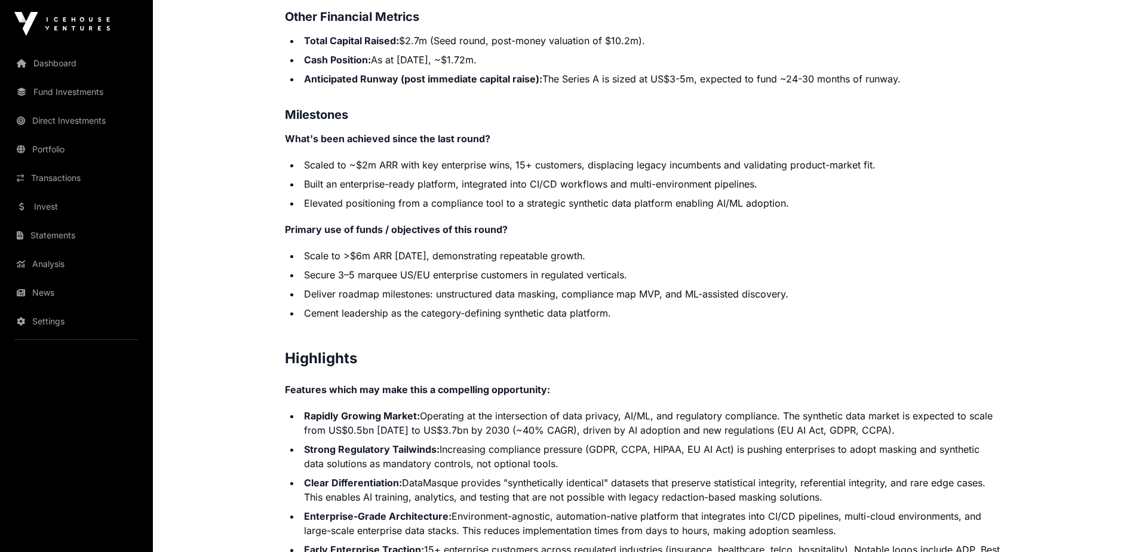
click at [590, 498] on li "Clear Differentiation: DataMasque provides "synthetically identical" datasets t…" at bounding box center [650, 489] width 701 height 29
drag, startPoint x: 752, startPoint y: 446, endPoint x: 972, endPoint y: 451, distance: 219.2
click at [972, 451] on li "Strong Regulatory Tailwinds: Increasing compliance pressure (GDPR, CCPA, HIPAA,…" at bounding box center [650, 456] width 701 height 29
drag, startPoint x: 972, startPoint y: 451, endPoint x: 854, endPoint y: 479, distance: 120.9
click at [854, 479] on li "Clear Differentiation: DataMasque provides "synthetically identical" datasets t…" at bounding box center [650, 489] width 701 height 29
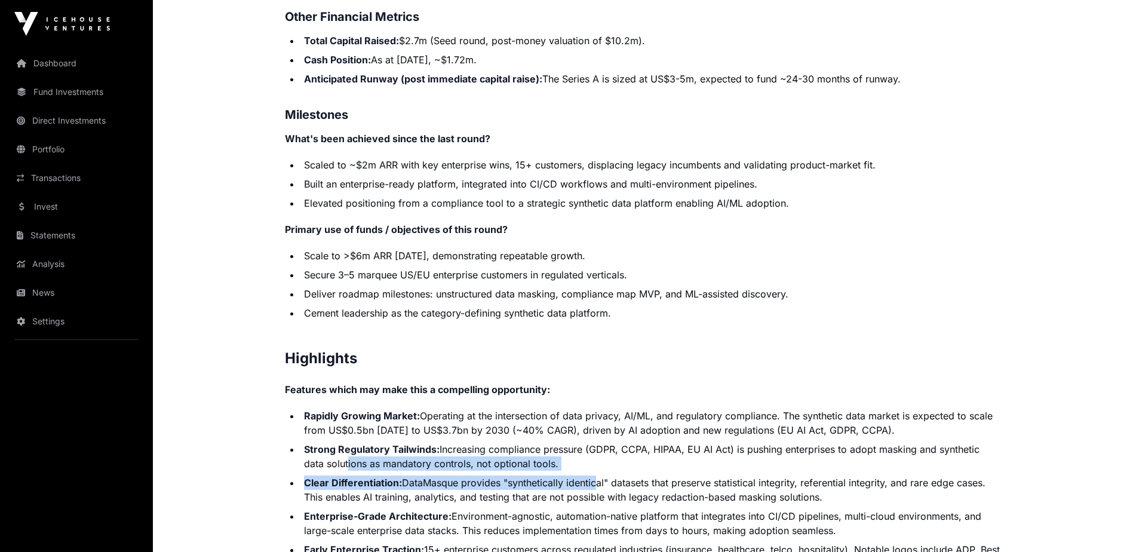
drag, startPoint x: 383, startPoint y: 459, endPoint x: 595, endPoint y: 474, distance: 212.6
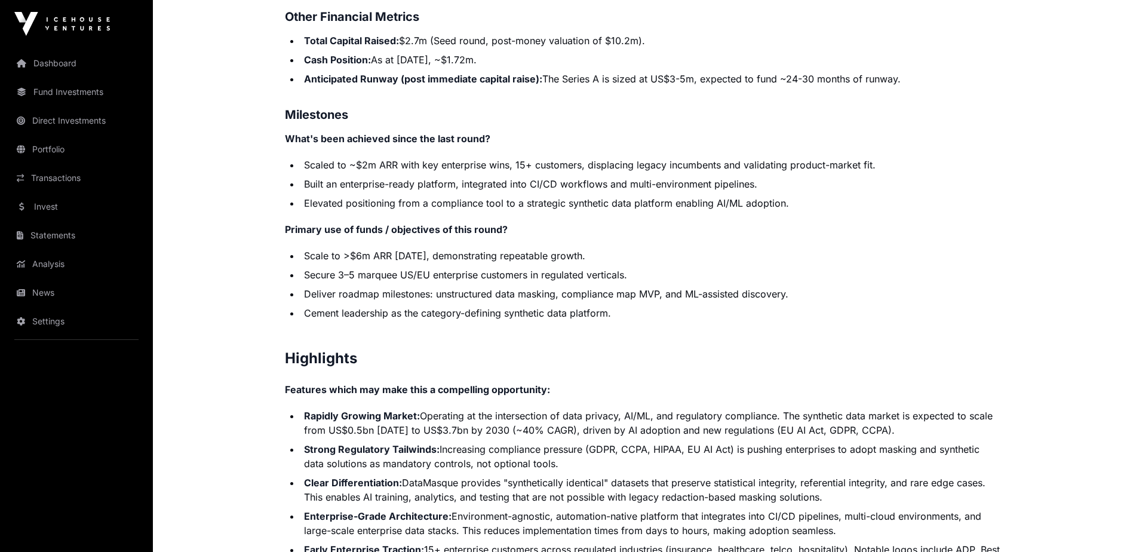
drag, startPoint x: 595, startPoint y: 474, endPoint x: 577, endPoint y: 495, distance: 27.1
click at [579, 495] on li "Clear Differentiation: DataMasque provides "synthetically identical" datasets t…" at bounding box center [650, 489] width 701 height 29
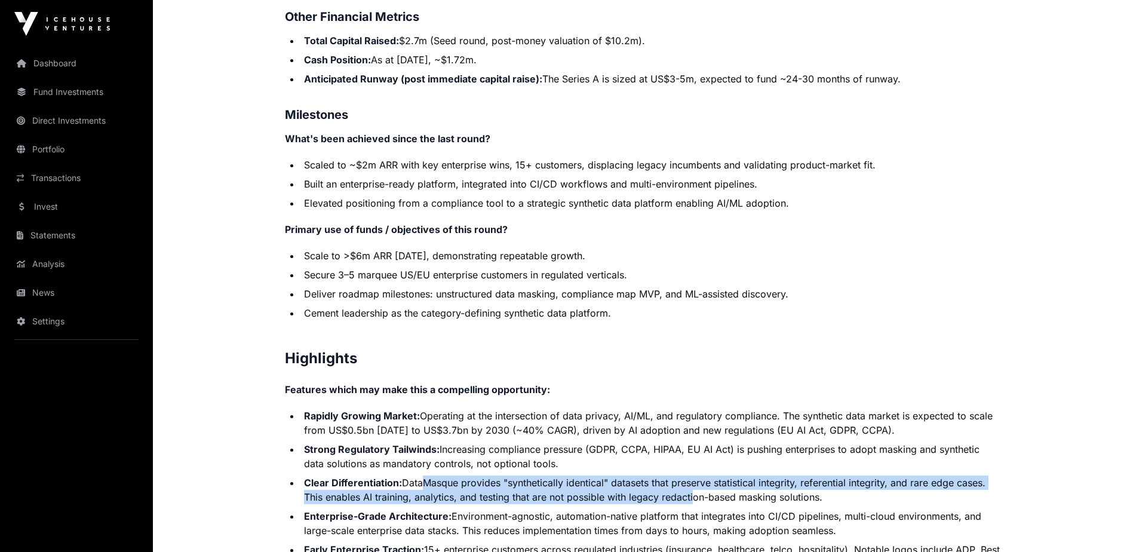
drag, startPoint x: 456, startPoint y: 482, endPoint x: 691, endPoint y: 500, distance: 235.9
click at [691, 500] on li "Clear Differentiation: DataMasque provides "synthetically identical" datasets t…" at bounding box center [650, 489] width 701 height 29
click at [689, 500] on li "Clear Differentiation: DataMasque provides "synthetically identical" datasets t…" at bounding box center [650, 489] width 701 height 29
click at [559, 486] on li "Clear Differentiation: DataMasque provides "synthetically identical" datasets t…" at bounding box center [650, 489] width 701 height 29
click at [665, 495] on li "Clear Differentiation: DataMasque provides "synthetically identical" datasets t…" at bounding box center [650, 489] width 701 height 29
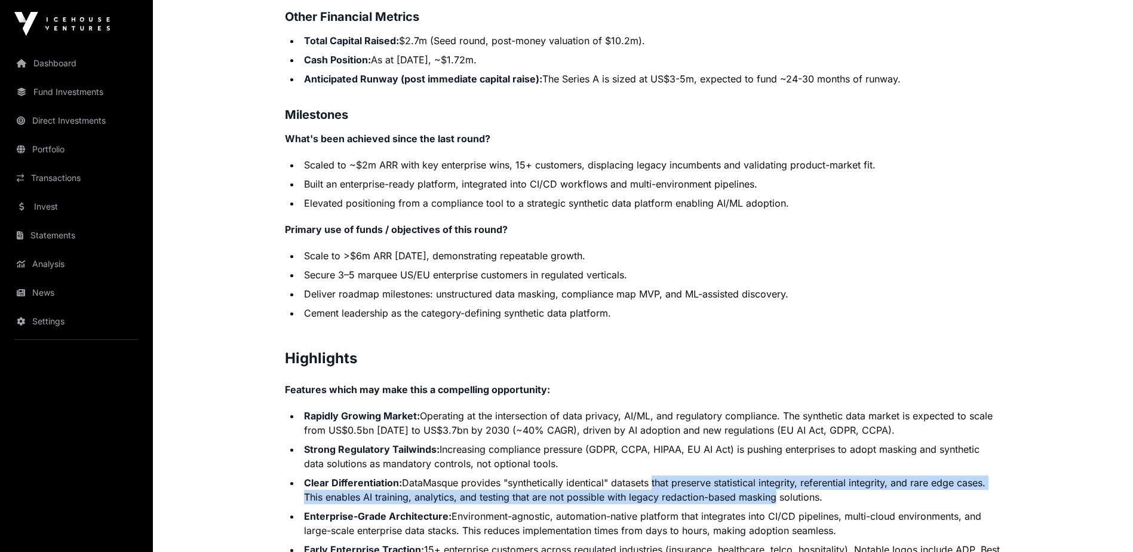
drag, startPoint x: 656, startPoint y: 480, endPoint x: 771, endPoint y: 500, distance: 117.5
click at [771, 500] on li "Clear Differentiation: DataMasque provides "synthetically identical" datasets t…" at bounding box center [650, 489] width 701 height 29
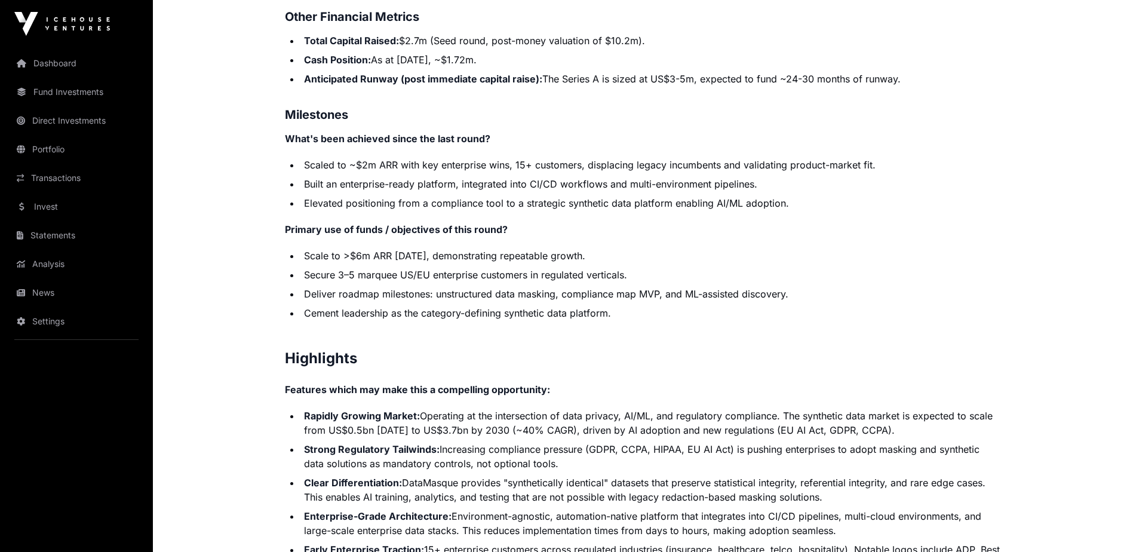
drag, startPoint x: 771, startPoint y: 500, endPoint x: 759, endPoint y: 509, distance: 15.4
click at [759, 509] on li "Enterprise-Grade Architecture: Environment-agnostic, automation-native platform…" at bounding box center [650, 523] width 701 height 29
drag, startPoint x: 746, startPoint y: 483, endPoint x: 844, endPoint y: 496, distance: 98.7
click at [844, 496] on li "Clear Differentiation: DataMasque provides "synthetically identical" datasets t…" at bounding box center [650, 489] width 701 height 29
drag, startPoint x: 844, startPoint y: 496, endPoint x: 789, endPoint y: 509, distance: 55.9
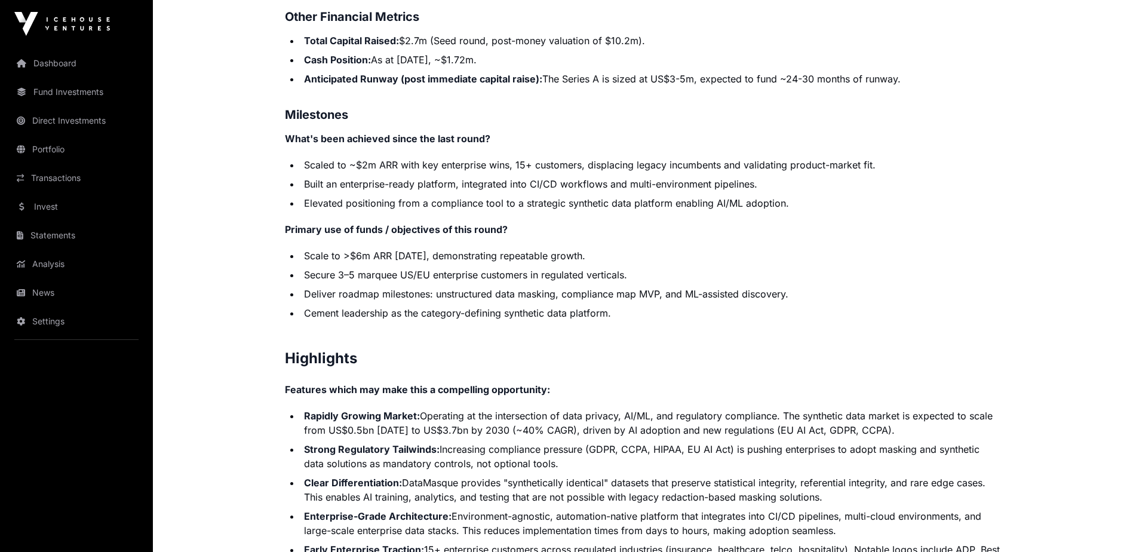
click at [789, 509] on li "Enterprise-Grade Architecture: Environment-agnostic, automation-native platform…" at bounding box center [650, 523] width 701 height 29
drag
click at [678, 480] on li "Clear Differentiation: DataMasque provides "synthetically identical" datasets t…" at bounding box center [650, 489] width 701 height 29
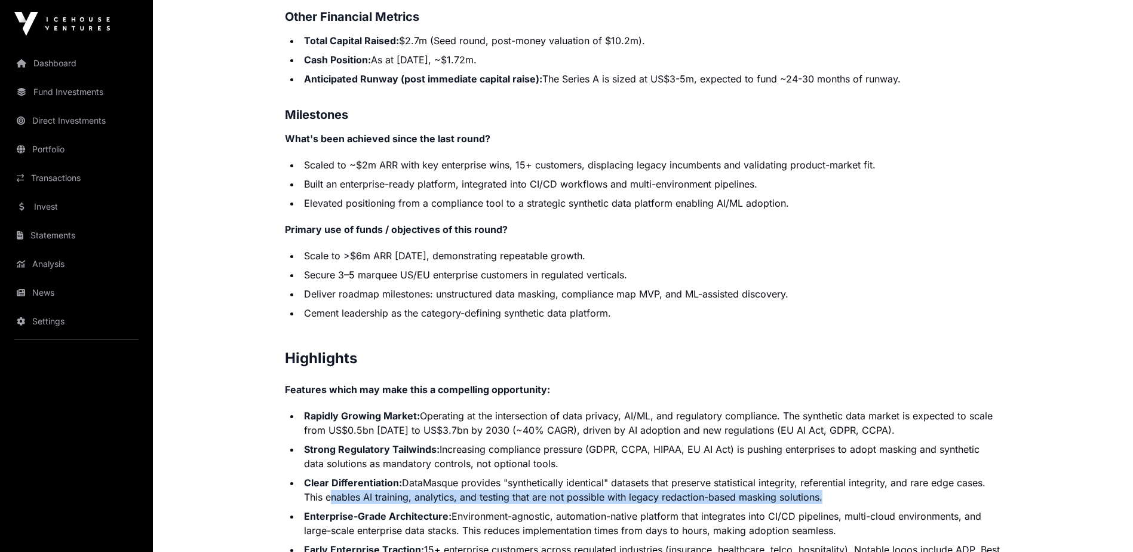
click at [816, 503] on li "Clear Differentiation: DataMasque provides "synthetically identical" datasets t…" at bounding box center [650, 489] width 701 height 29
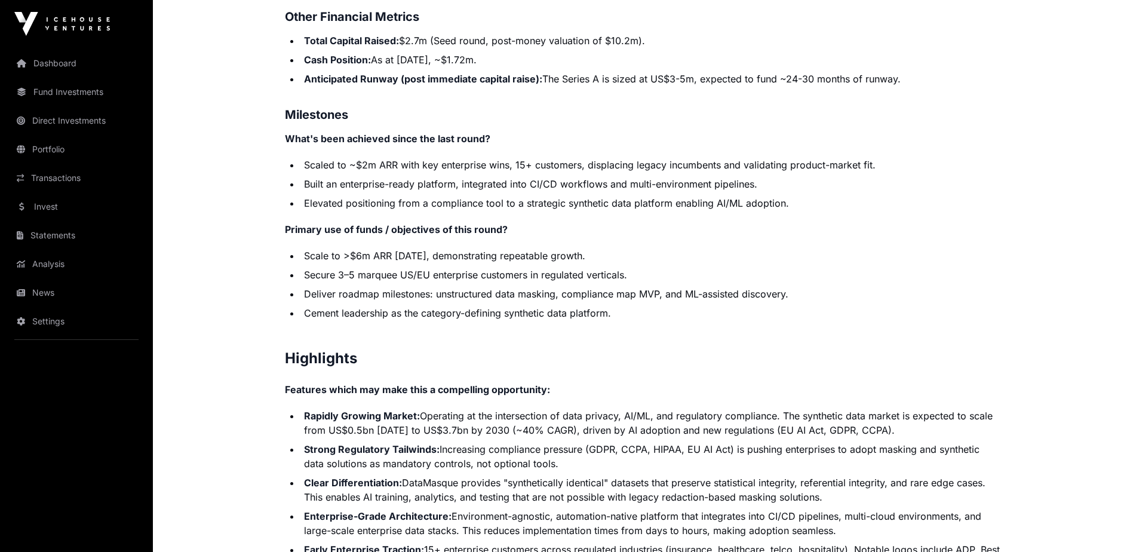
click at [648, 481] on li "Clear Differentiation: DataMasque provides "synthetically identical" datasets t…" at bounding box center [650, 489] width 701 height 29
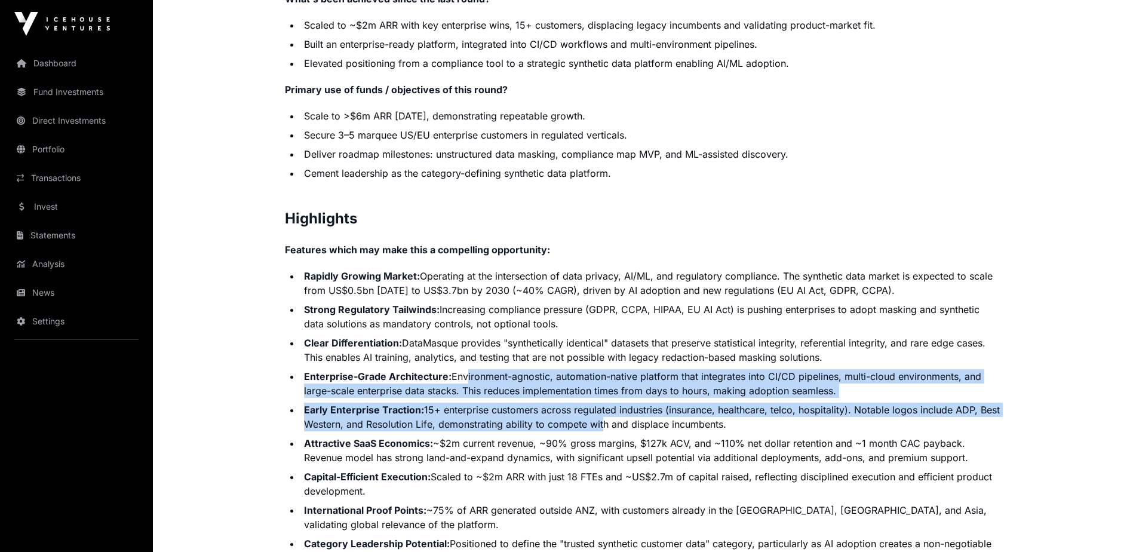
click at [631, 428] on ul "Rapidly Growing Market: Operating at the intersection of data privacy, AI/ML, a…" at bounding box center [643, 434] width 717 height 330
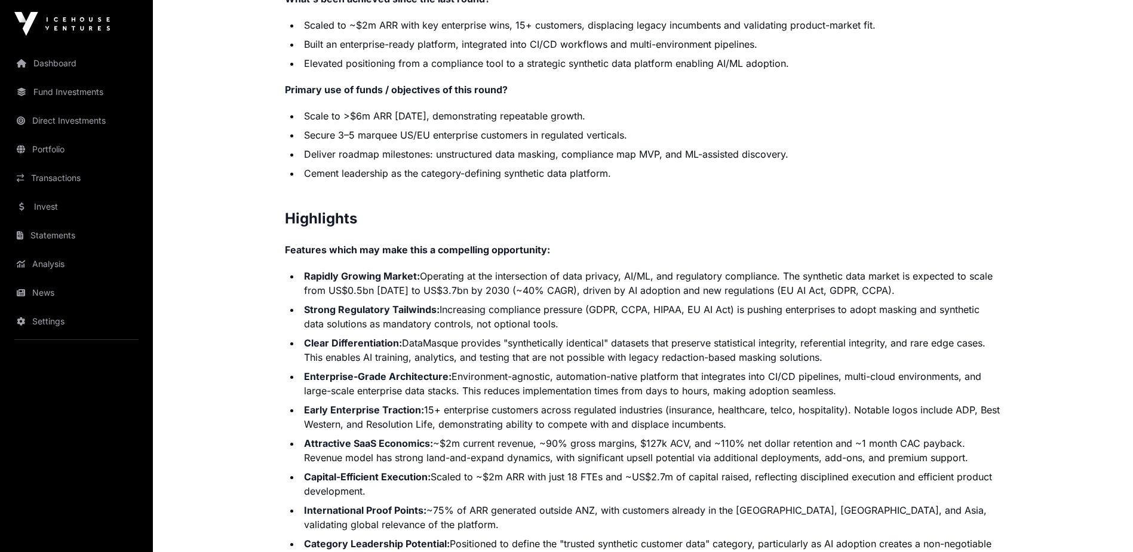
click at [610, 441] on li "Attractive SaaS Economics: ~$2m current revenue, ~90% gross margins, $127k ACV,…" at bounding box center [650, 450] width 701 height 29
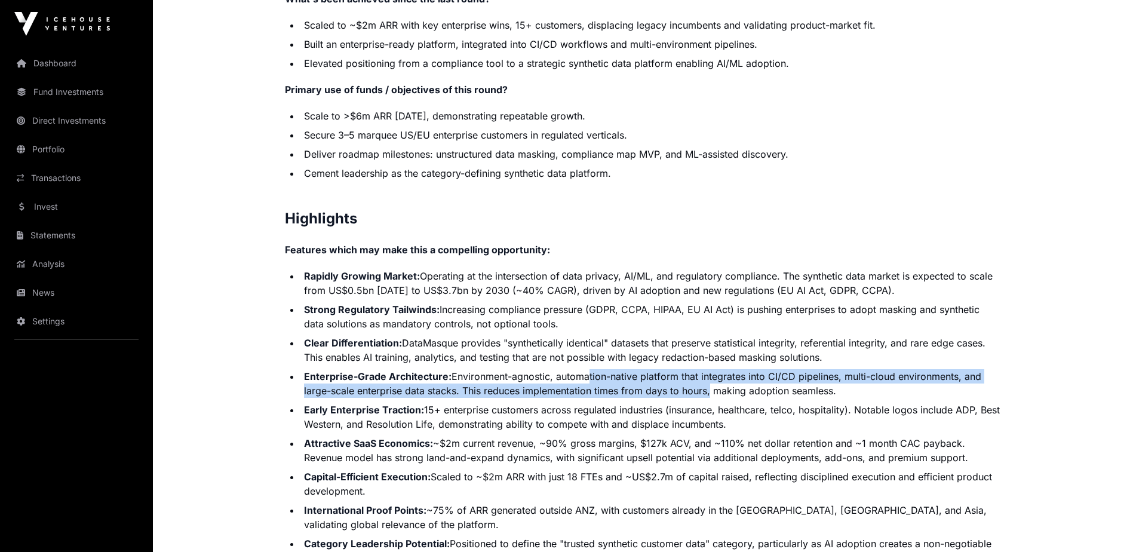
click at [709, 400] on ul "Rapidly Growing Market: Operating at the intersection of data privacy, AI/ML, a…" at bounding box center [643, 434] width 717 height 330
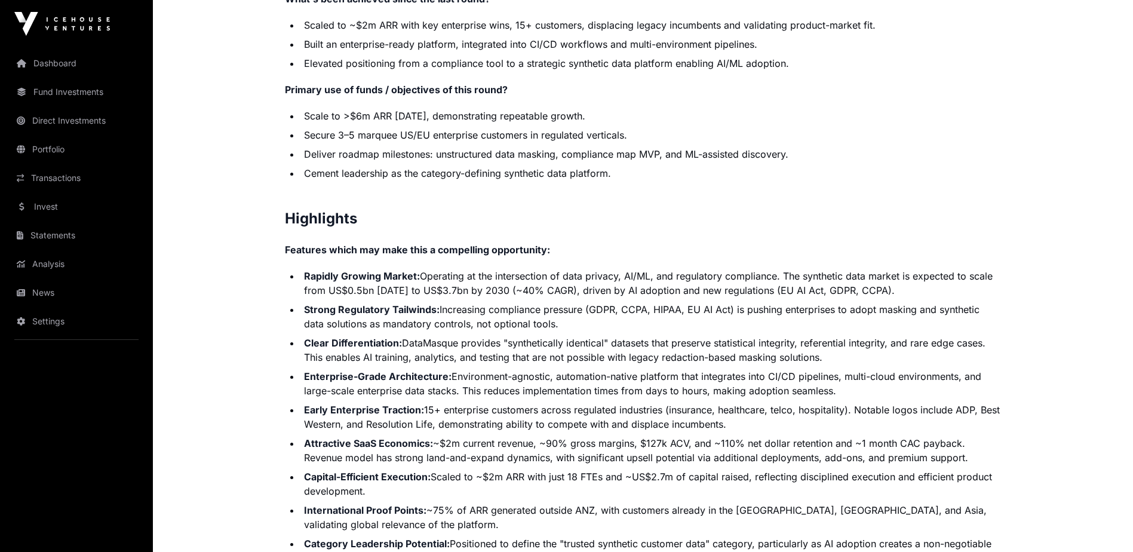
click at [662, 424] on li "Early Enterprise Traction: 15+ enterprise customers across regulated industries…" at bounding box center [650, 416] width 701 height 29
click at [742, 385] on li "Enterprise-Grade Architecture: Environment-agnostic, automation-native platform…" at bounding box center [650, 383] width 701 height 29
click at [747, 407] on li "Early Enterprise Traction: 15+ enterprise customers across regulated industries…" at bounding box center [650, 416] width 701 height 29
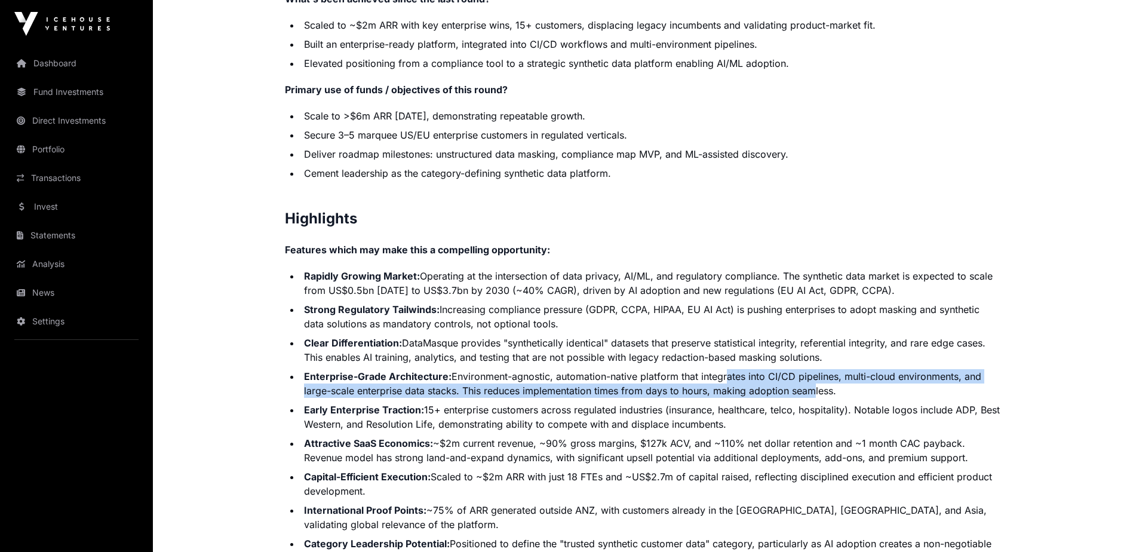
click at [817, 395] on li "Enterprise-Grade Architecture: Environment-agnostic, automation-native platform…" at bounding box center [650, 383] width 701 height 29
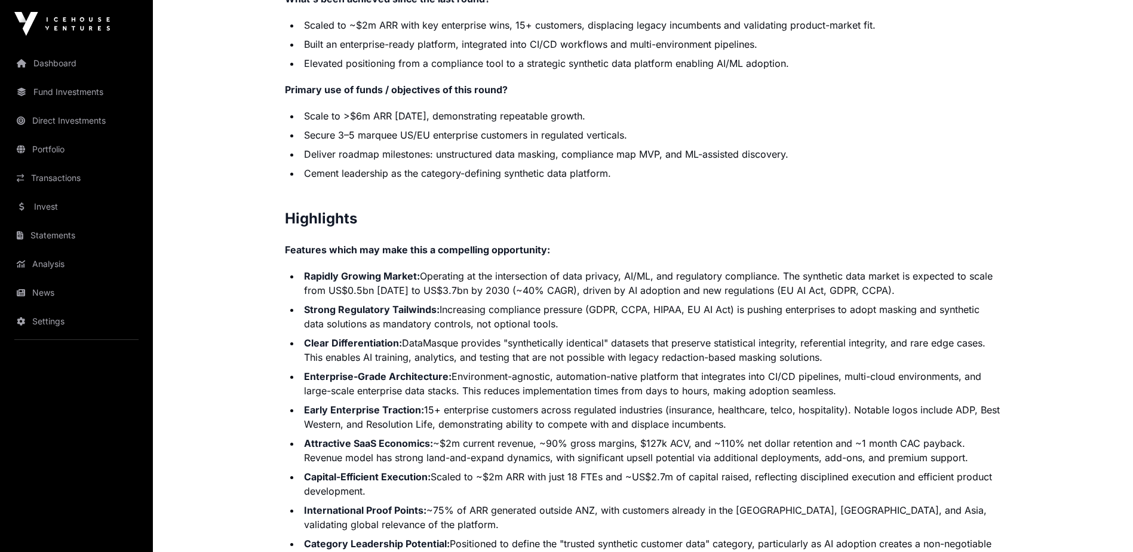
click at [800, 402] on ul "Rapidly Growing Market: Operating at the intersection of data privacy, AI/ML, a…" at bounding box center [643, 434] width 717 height 330
click at [822, 380] on li "Enterprise-Grade Architecture: Environment-agnostic, automation-native platform…" at bounding box center [650, 383] width 701 height 29
click at [814, 396] on li "Enterprise-Grade Architecture: Environment-agnostic, automation-native platform…" at bounding box center [650, 383] width 701 height 29
click at [878, 395] on li "Enterprise-Grade Architecture: Environment-agnostic, automation-native platform…" at bounding box center [650, 383] width 701 height 29
click at [852, 407] on li "Early Enterprise Traction: 15+ enterprise customers across regulated industries…" at bounding box center [650, 416] width 701 height 29
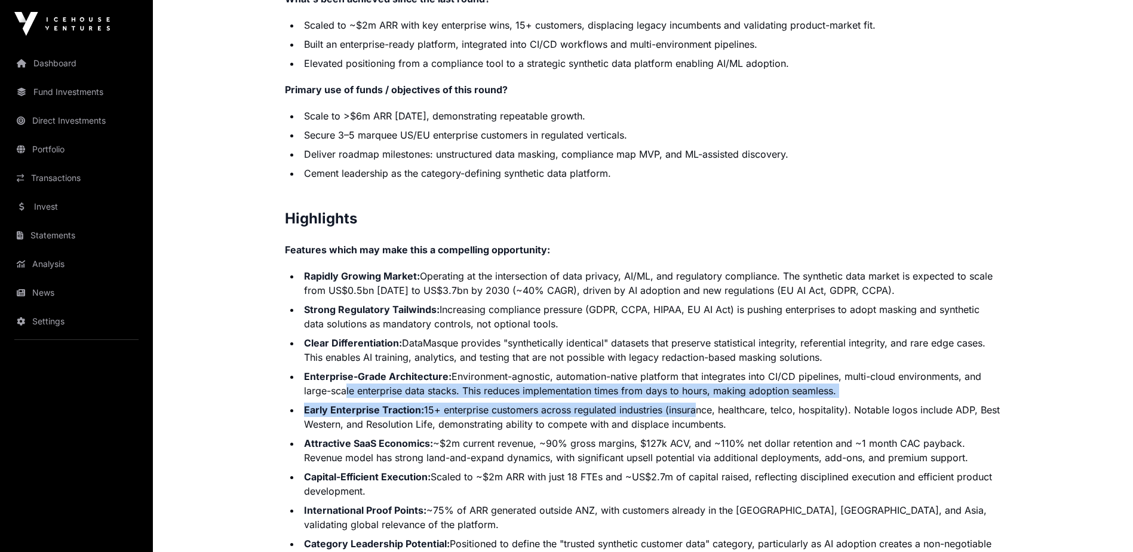
click at [692, 404] on ul "Rapidly Growing Market: Operating at the intersection of data privacy, AI/ML, a…" at bounding box center [643, 434] width 717 height 330
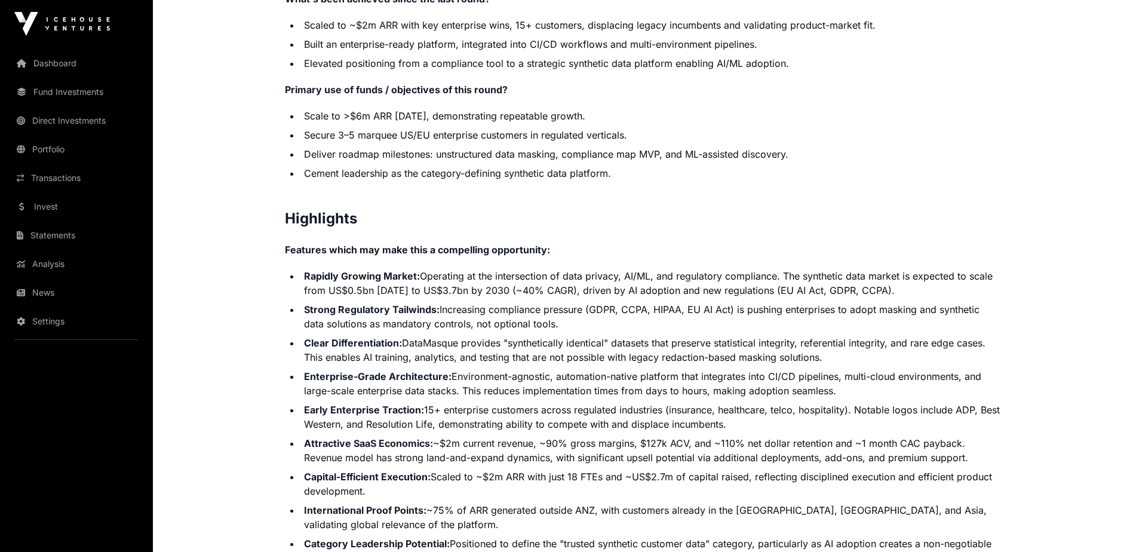
click at [624, 422] on li "Early Enterprise Traction: 15+ enterprise customers across regulated industries…" at bounding box center [650, 416] width 701 height 29
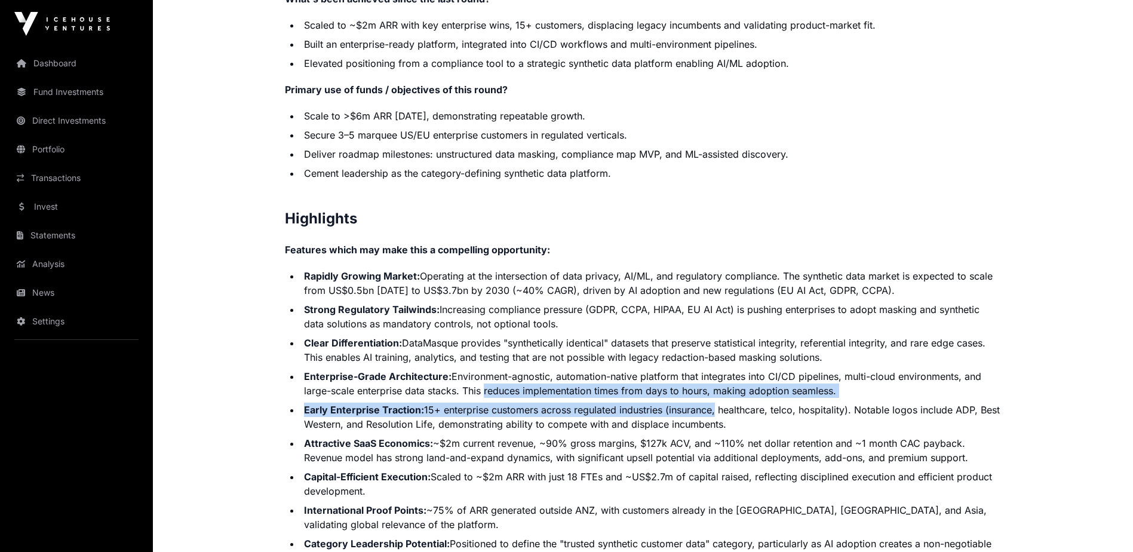
click at [719, 407] on ul "Rapidly Growing Market: Operating at the intersection of data privacy, AI/ML, a…" at bounding box center [643, 434] width 717 height 330
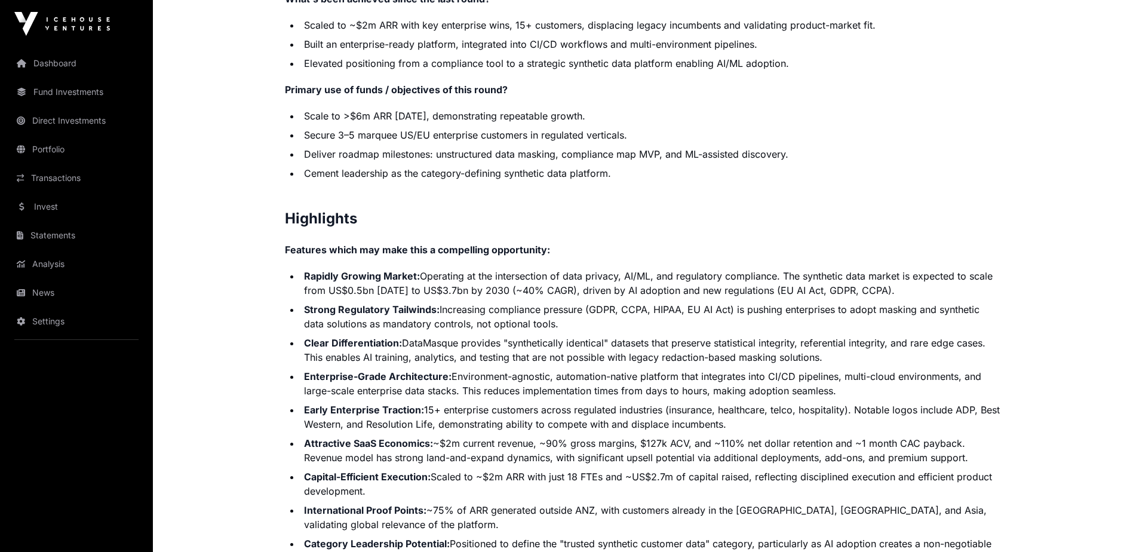
click at [686, 428] on li "Early Enterprise Traction: 15+ enterprise customers across regulated industries…" at bounding box center [650, 416] width 701 height 29
click at [537, 389] on li "Enterprise-Grade Architecture: Environment-agnostic, automation-native platform…" at bounding box center [650, 383] width 701 height 29
click at [778, 398] on ul "Rapidly Growing Market: Operating at the intersection of data privacy, AI/ML, a…" at bounding box center [643, 434] width 717 height 330
click at [763, 430] on li "Early Enterprise Traction: 15+ enterprise customers across regulated industries…" at bounding box center [650, 416] width 701 height 29
click at [782, 428] on li "Early Enterprise Traction: 15+ enterprise customers across regulated industries…" at bounding box center [650, 416] width 701 height 29
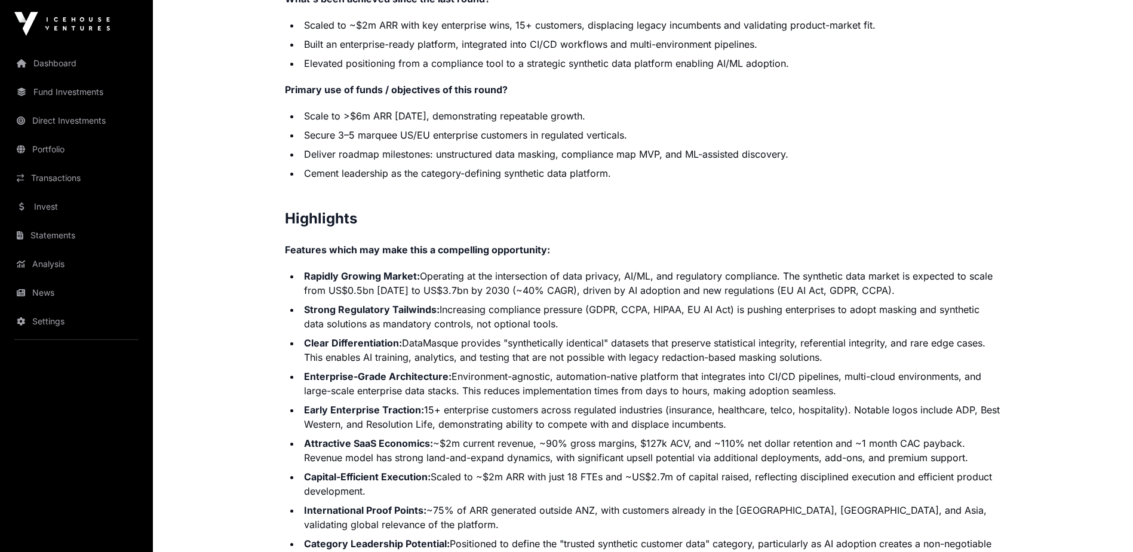
click at [584, 388] on li "Enterprise-Grade Architecture: Environment-agnostic, automation-native platform…" at bounding box center [650, 383] width 701 height 29
click at [737, 423] on li "Early Enterprise Traction: 15+ enterprise customers across regulated industries…" at bounding box center [650, 416] width 701 height 29
click at [687, 454] on li "Attractive SaaS Economics: ~$2m current revenue, ~90% gross margins, $127k ACV,…" at bounding box center [650, 450] width 701 height 29
click at [618, 422] on li "Early Enterprise Traction: 15+ enterprise customers across regulated industries…" at bounding box center [650, 416] width 701 height 29
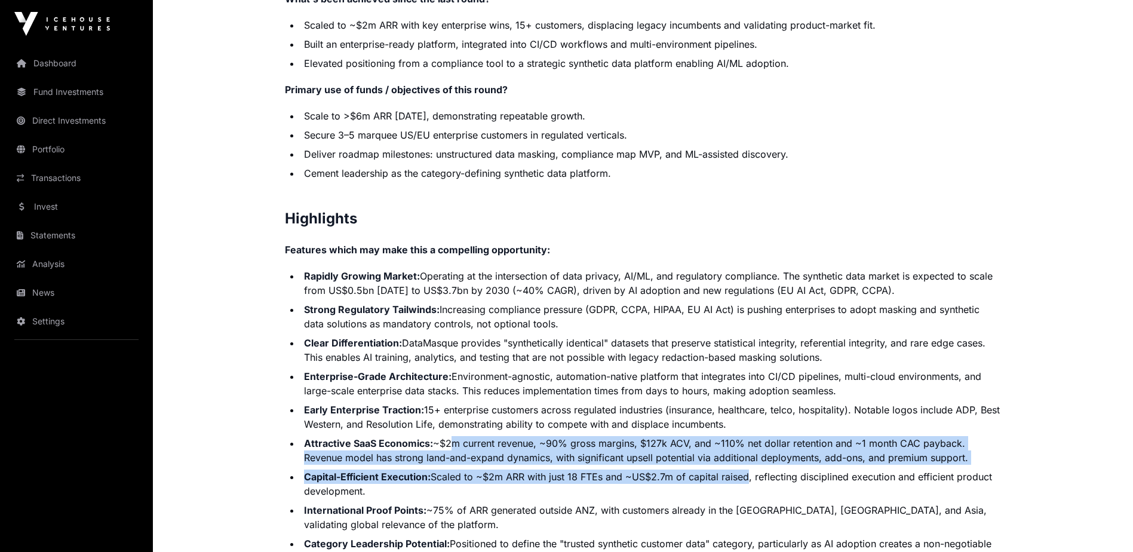
click at [743, 468] on ul "Rapidly Growing Market: Operating at the intersection of data privacy, AI/ML, a…" at bounding box center [643, 434] width 717 height 330
click at [691, 471] on li "Capital-Efficient Execution: Scaled to ~$2m ARR with just 18 FTEs and ~US$2.7m …" at bounding box center [650, 483] width 701 height 29
click at [605, 439] on li "Attractive SaaS Economics: ~$2m current revenue, ~90% gross margins, $127k ACV,…" at bounding box center [650, 450] width 701 height 29
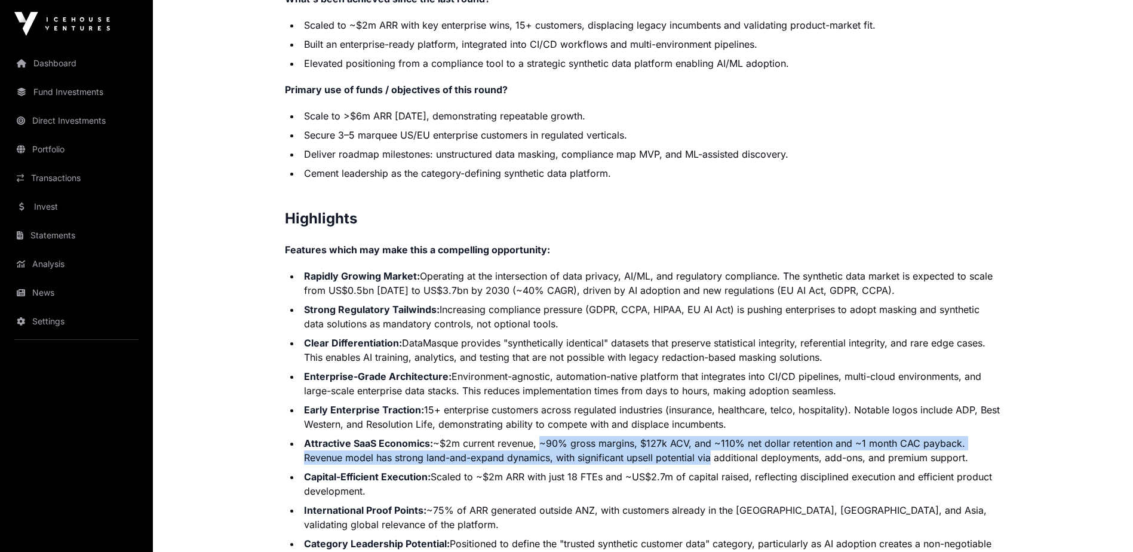
click at [706, 454] on li "Attractive SaaS Economics: ~$2m current revenue, ~90% gross margins, $127k ACV,…" at bounding box center [650, 450] width 701 height 29
click at [704, 454] on li "Attractive SaaS Economics: ~$2m current revenue, ~90% gross margins, $127k ACV,…" at bounding box center [650, 450] width 701 height 29
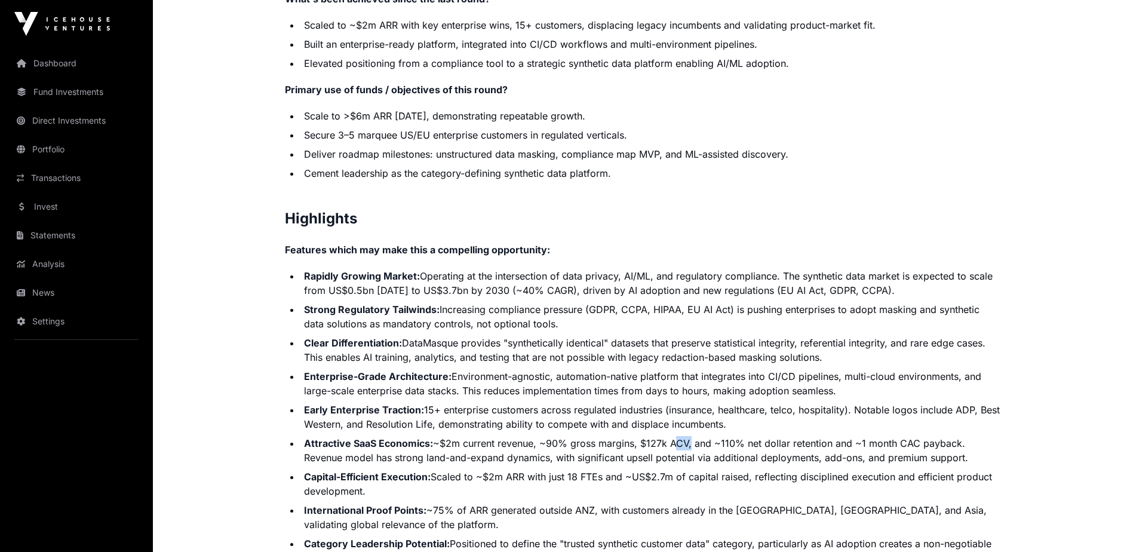
click at [688, 443] on li "Attractive SaaS Economics: ~$2m current revenue, ~90% gross margins, $127k ACV,…" at bounding box center [650, 450] width 701 height 29
click at [706, 441] on li "Attractive SaaS Economics: ~$2m current revenue, ~90% gross margins, $127k ACV,…" at bounding box center [650, 450] width 701 height 29
drag, startPoint x: 650, startPoint y: 437, endPoint x: 786, endPoint y: 441, distance: 136.2
click at [786, 441] on li "Attractive SaaS Economics: ~$2m current revenue, ~90% gross margins, $127k ACV,…" at bounding box center [650, 450] width 701 height 29
drag, startPoint x: 786, startPoint y: 441, endPoint x: 752, endPoint y: 460, distance: 39.0
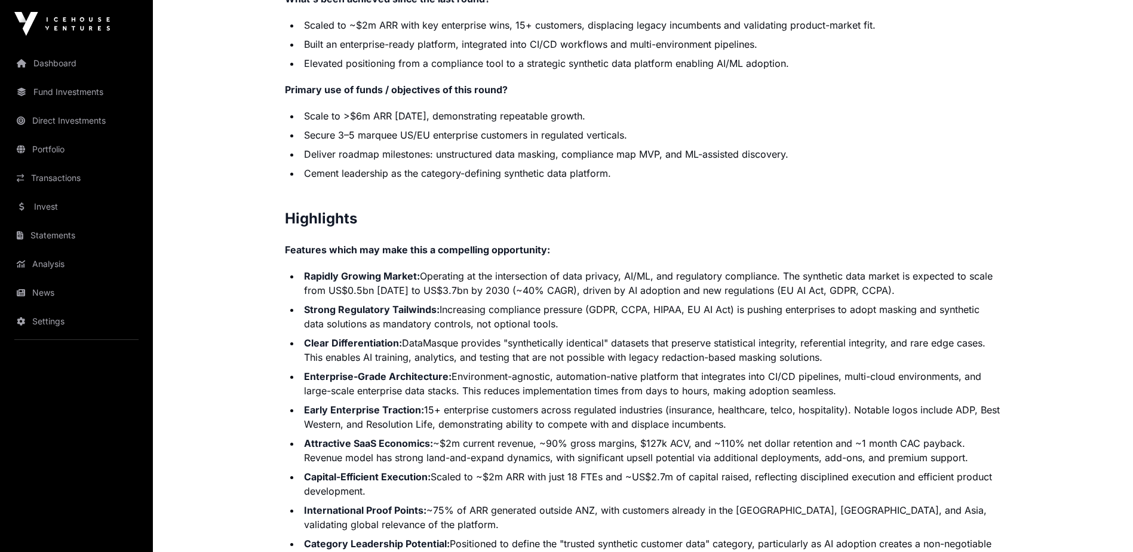
click at [752, 460] on li "Attractive SaaS Economics: ~$2m current revenue, ~90% gross margins, $127k ACV,…" at bounding box center [650, 450] width 701 height 29
drag, startPoint x: 752, startPoint y: 460, endPoint x: 839, endPoint y: 446, distance: 87.7
click at [839, 446] on li "Attractive SaaS Economics: ~$2m current revenue, ~90% gross margins, $127k ACV,…" at bounding box center [650, 450] width 701 height 29
drag, startPoint x: 839, startPoint y: 446, endPoint x: 817, endPoint y: 465, distance: 28.8
click at [819, 465] on ul "Rapidly Growing Market: Operating at the intersection of data privacy, AI/ML, a…" at bounding box center [643, 434] width 717 height 330
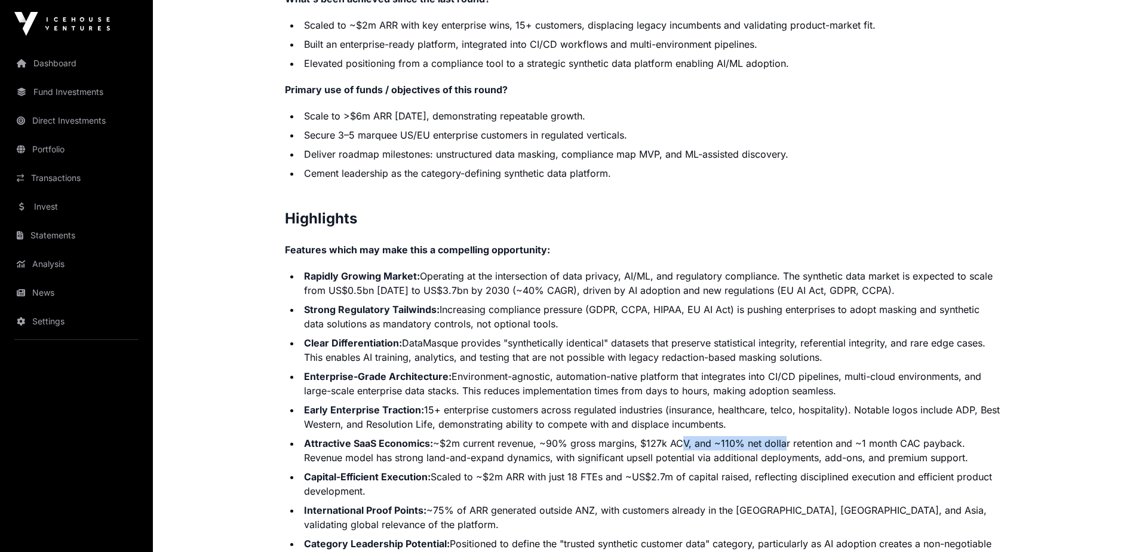
drag, startPoint x: 675, startPoint y: 443, endPoint x: 792, endPoint y: 445, distance: 117.6
click at [790, 445] on li "Attractive SaaS Economics: ~$2m current revenue, ~90% gross margins, $127k ACV,…" at bounding box center [650, 450] width 701 height 29
drag, startPoint x: 792, startPoint y: 445, endPoint x: 785, endPoint y: 466, distance: 22.7
click at [785, 466] on ul "Rapidly Growing Market: Operating at the intersection of data privacy, AI/ML, a…" at bounding box center [643, 434] width 717 height 330
drag, startPoint x: 785, startPoint y: 466, endPoint x: 872, endPoint y: 483, distance: 88.2
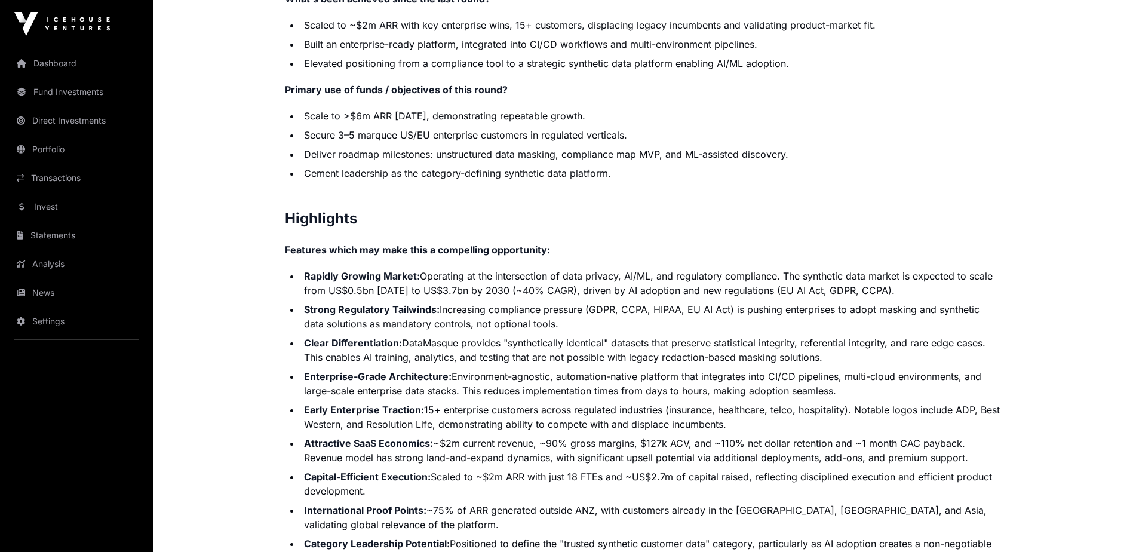
click at [872, 483] on li "Capital-Efficient Execution: Scaled to ~$2m ARR with just 18 FTEs and ~US$2.7m …" at bounding box center [650, 483] width 701 height 29
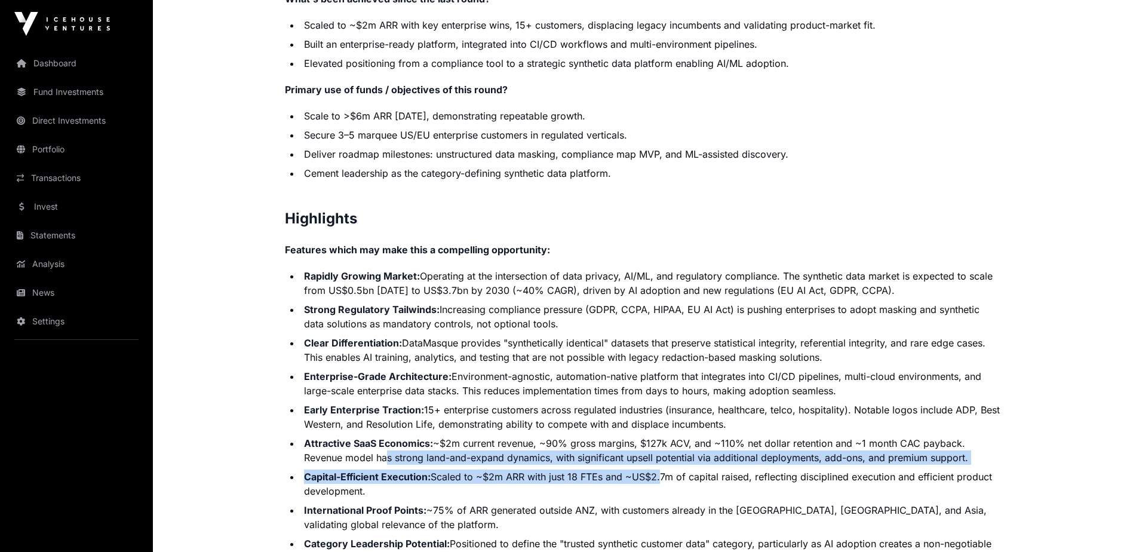
drag, startPoint x: 381, startPoint y: 459, endPoint x: 663, endPoint y: 466, distance: 281.9
click at [663, 466] on ul "Rapidly Growing Market: Operating at the intersection of data privacy, AI/ML, a…" at bounding box center [643, 434] width 717 height 330
drag, startPoint x: 663, startPoint y: 466, endPoint x: 664, endPoint y: 479, distance: 13.2
click at [664, 479] on li "Capital-Efficient Execution: Scaled to ~$2m ARR with just 18 FTEs and ~US$2.7m …" at bounding box center [650, 483] width 701 height 29
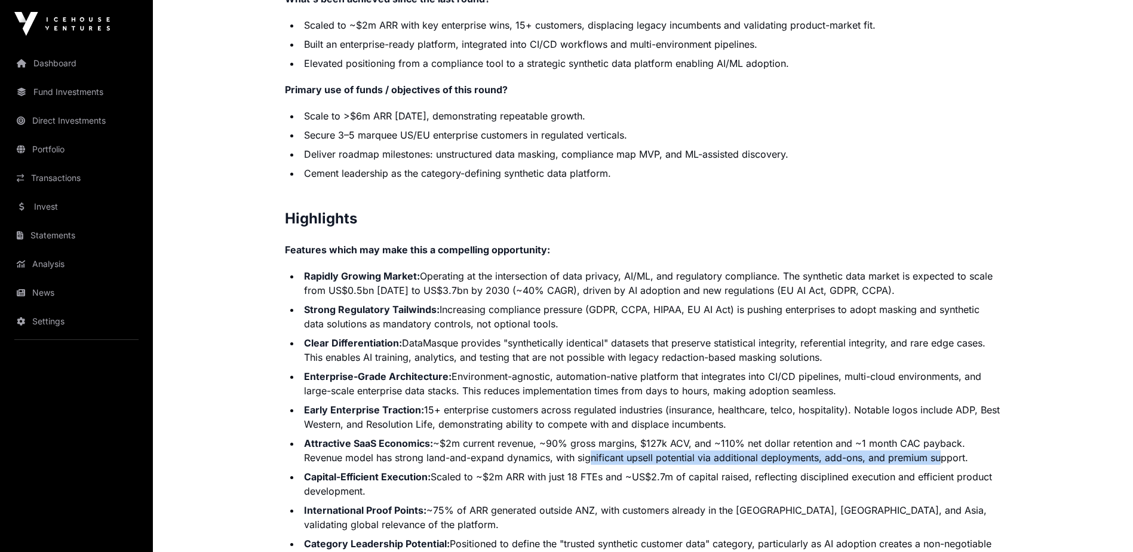
drag, startPoint x: 586, startPoint y: 454, endPoint x: 934, endPoint y: 455, distance: 347.5
click at [934, 455] on li "Attractive SaaS Economics: ~$2m current revenue, ~90% gross margins, $127k ACV,…" at bounding box center [650, 450] width 701 height 29
drag, startPoint x: 934, startPoint y: 455, endPoint x: 899, endPoint y: 474, distance: 40.1
click at [900, 474] on li "Capital-Efficient Execution: Scaled to ~$2m ARR with just 18 FTEs and ~US$2.7m …" at bounding box center [650, 483] width 701 height 29
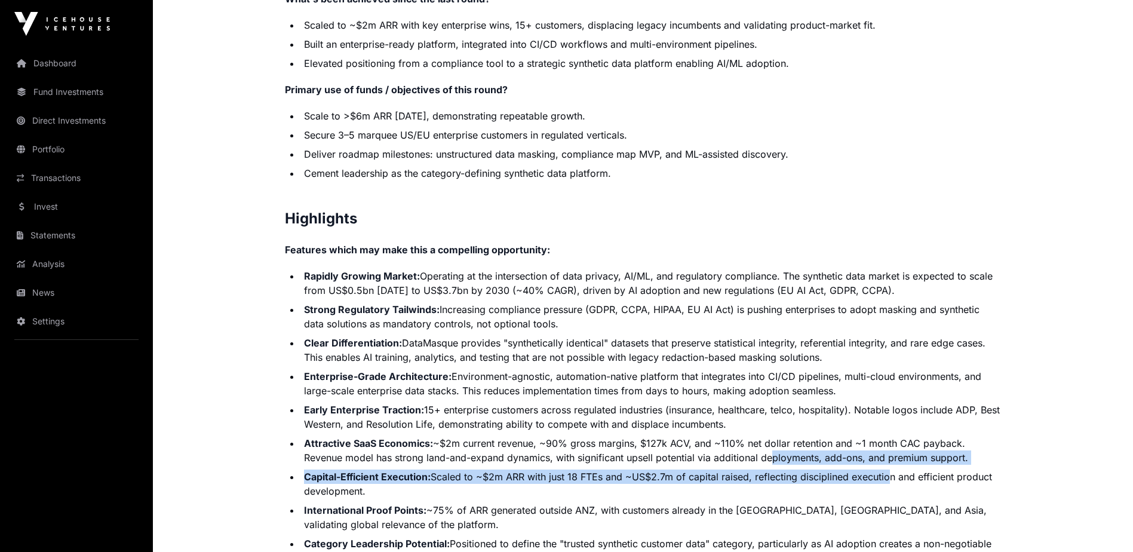
drag, startPoint x: 768, startPoint y: 457, endPoint x: 922, endPoint y: 465, distance: 154.3
click at [922, 465] on ul "Rapidly Growing Market: Operating at the intersection of data privacy, AI/ML, a…" at bounding box center [643, 434] width 717 height 330
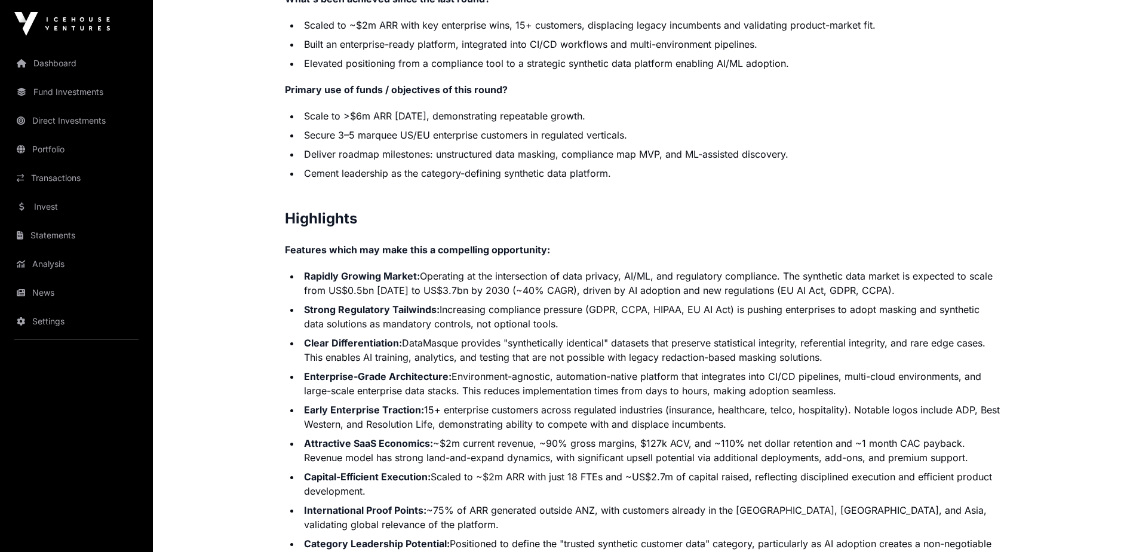
drag, startPoint x: 922, startPoint y: 465, endPoint x: 879, endPoint y: 485, distance: 47.3
click at [883, 485] on li "Capital-Efficient Execution: Scaled to ~$2m ARR with just 18 FTEs and ~US$2.7m …" at bounding box center [650, 483] width 701 height 29
drag, startPoint x: 780, startPoint y: 457, endPoint x: 946, endPoint y: 454, distance: 166.6
click at [946, 454] on li "Attractive SaaS Economics: ~$2m current revenue, ~90% gross margins, $127k ACV,…" at bounding box center [650, 450] width 701 height 29
drag, startPoint x: 333, startPoint y: 474, endPoint x: 570, endPoint y: 481, distance: 236.6
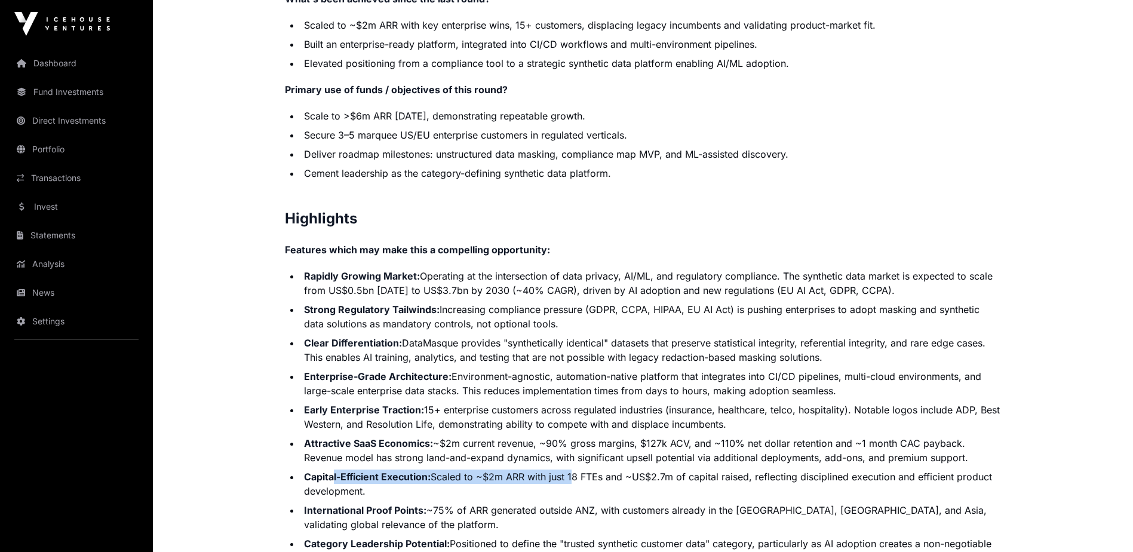
click at [570, 481] on li "Capital-Efficient Execution: Scaled to ~$2m ARR with just 18 FTEs and ~US$2.7m …" at bounding box center [650, 483] width 701 height 29
drag, startPoint x: 570, startPoint y: 481, endPoint x: 505, endPoint y: 506, distance: 69.5
click at [508, 506] on li "International Proof Points: ~75% of ARR generated outside ANZ, with customers a…" at bounding box center [650, 517] width 701 height 29
drag, startPoint x: 499, startPoint y: 477, endPoint x: 665, endPoint y: 484, distance: 166.8
click at [665, 484] on li "Capital-Efficient Execution: Scaled to ~$2m ARR with just 18 FTEs and ~US$2.7m …" at bounding box center [650, 483] width 701 height 29
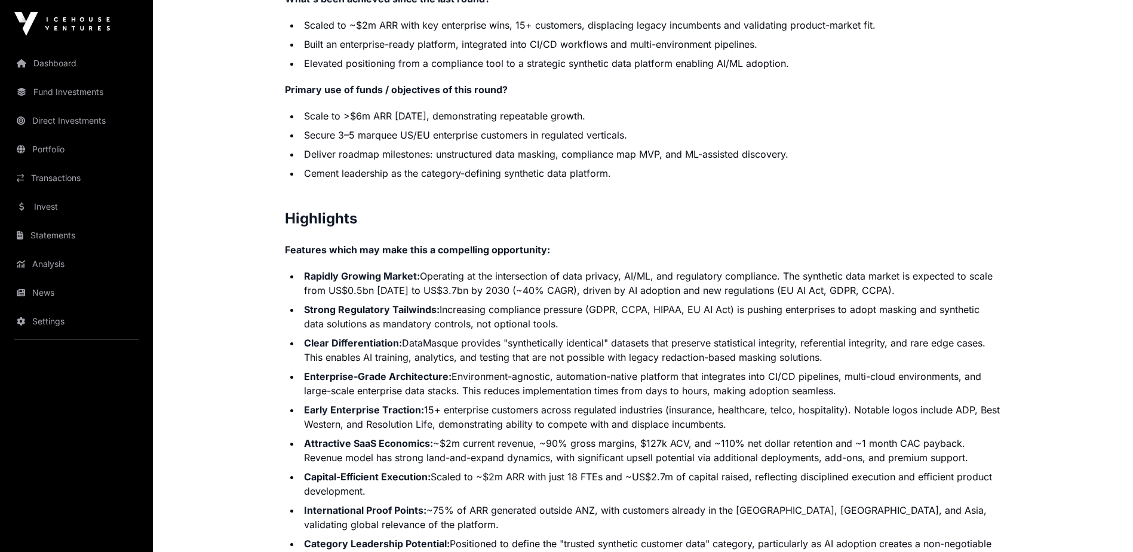
drag, startPoint x: 665, startPoint y: 484, endPoint x: 595, endPoint y: 512, distance: 75.8
click at [597, 512] on li "International Proof Points: ~75% of ARR generated outside ANZ, with customers a…" at bounding box center [650, 517] width 701 height 29
drag, startPoint x: 520, startPoint y: 478, endPoint x: 677, endPoint y: 479, distance: 156.5
click at [677, 479] on li "Capital-Efficient Execution: Scaled to ~$2m ARR with just 18 FTEs and ~US$2.7m …" at bounding box center [650, 483] width 701 height 29
drag, startPoint x: 677, startPoint y: 479, endPoint x: 608, endPoint y: 503, distance: 72.7
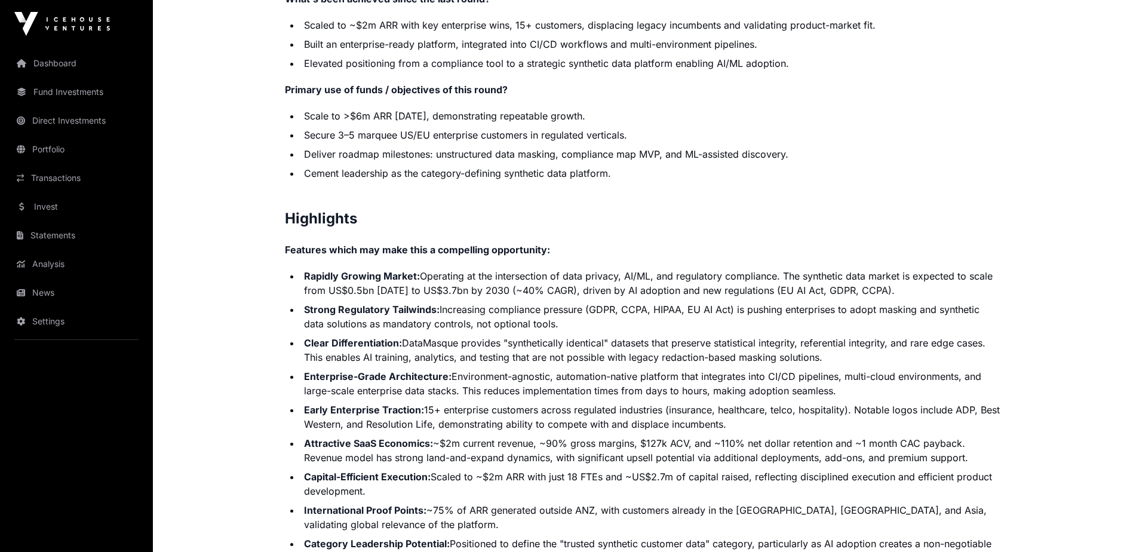
click at [608, 503] on li "International Proof Points: ~75% of ARR generated outside ANZ, with customers a…" at bounding box center [650, 517] width 701 height 29
drag, startPoint x: 454, startPoint y: 474, endPoint x: 692, endPoint y: 477, distance: 238.3
click at [692, 477] on li "Capital-Efficient Execution: Scaled to ~$2m ARR with just 18 FTEs and ~US$2.7m …" at bounding box center [650, 483] width 701 height 29
drag, startPoint x: 692, startPoint y: 477, endPoint x: 623, endPoint y: 493, distance: 70.4
click at [623, 493] on li "Capital-Efficient Execution: Scaled to ~$2m ARR with just 18 FTEs and ~US$2.7m …" at bounding box center [650, 483] width 701 height 29
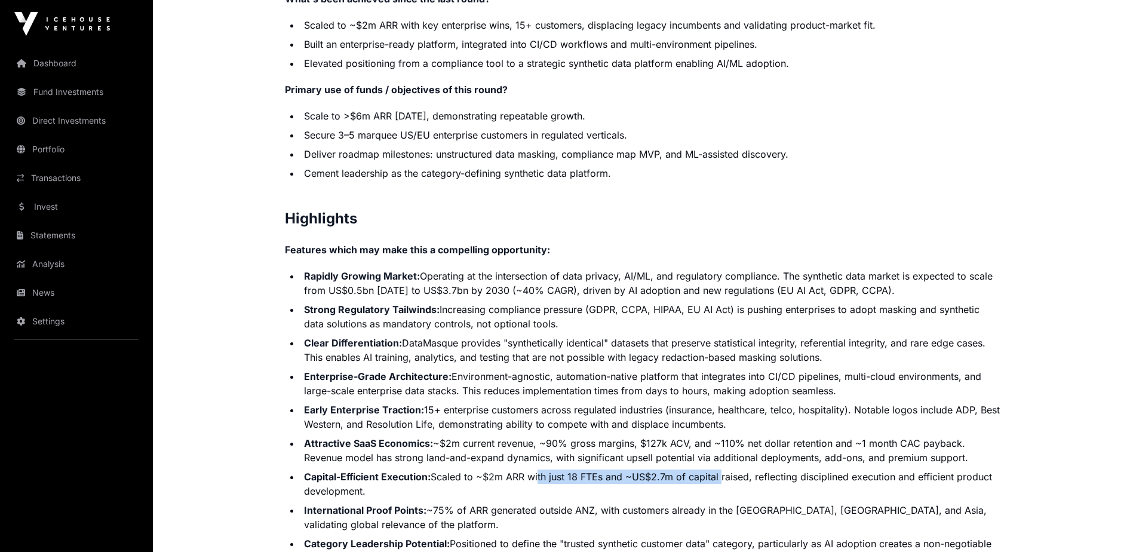
drag, startPoint x: 536, startPoint y: 479, endPoint x: 729, endPoint y: 479, distance: 192.9
click at [729, 479] on li "Capital-Efficient Execution: Scaled to ~$2m ARR with just 18 FTEs and ~US$2.7m …" at bounding box center [650, 483] width 701 height 29
click at [670, 504] on li "International Proof Points: ~75% of ARR generated outside ANZ, with customers a…" at bounding box center [650, 517] width 701 height 29
drag, startPoint x: 618, startPoint y: 478, endPoint x: 472, endPoint y: 488, distance: 146.6
click at [471, 488] on li "Capital-Efficient Execution: Scaled to ~$2m ARR with just 18 FTEs and ~US$2.7m …" at bounding box center [650, 483] width 701 height 29
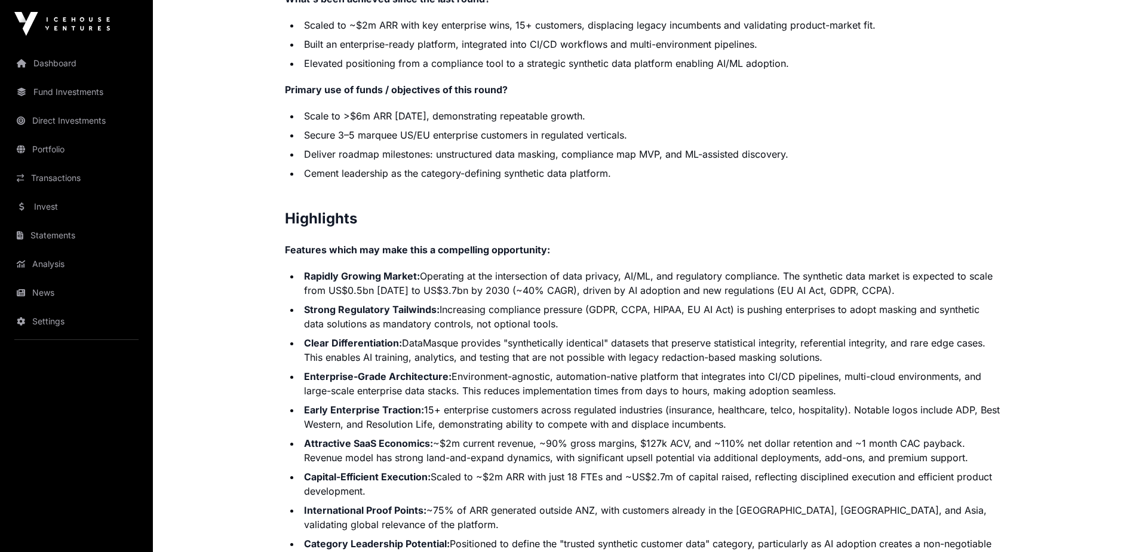
drag, startPoint x: 472, startPoint y: 488, endPoint x: 442, endPoint y: 513, distance: 39.0
click at [444, 513] on li "International Proof Points: ~75% of ARR generated outside ANZ, with customers a…" at bounding box center [650, 517] width 701 height 29
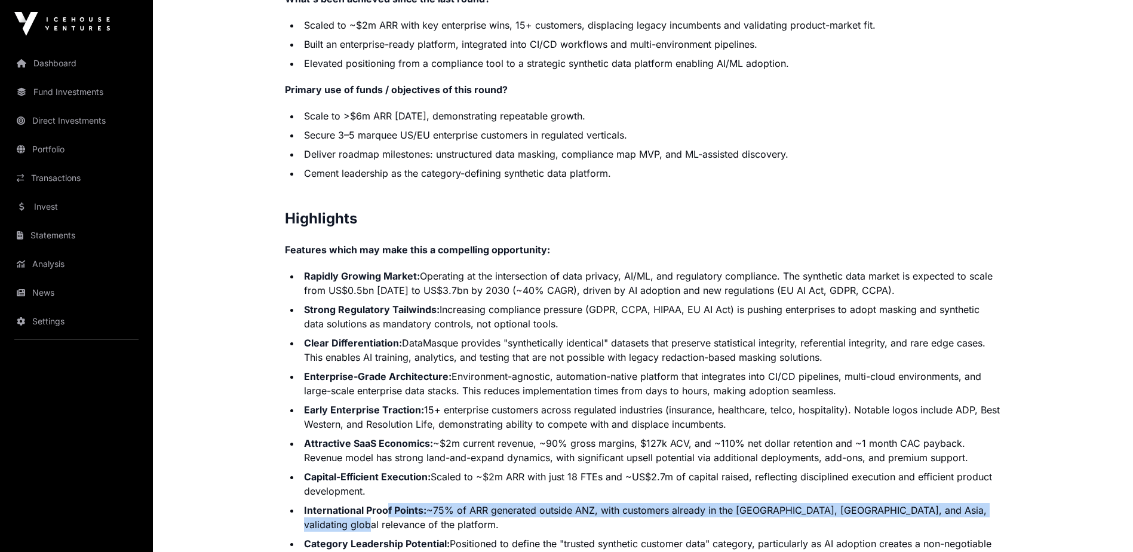
drag, startPoint x: 432, startPoint y: 508, endPoint x: 521, endPoint y: 517, distance: 90.0
click at [521, 517] on ul "Rapidly Growing Market: Operating at the intersection of data privacy, AI/ML, a…" at bounding box center [643, 434] width 717 height 330
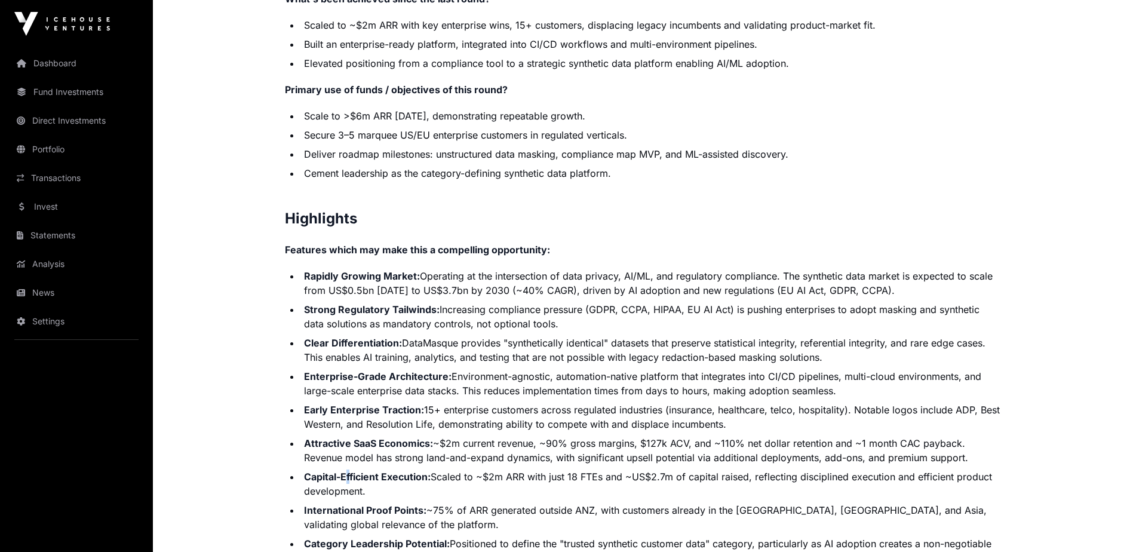
click at [349, 478] on strong "Capital-Efficient Execution:" at bounding box center [367, 477] width 127 height 12
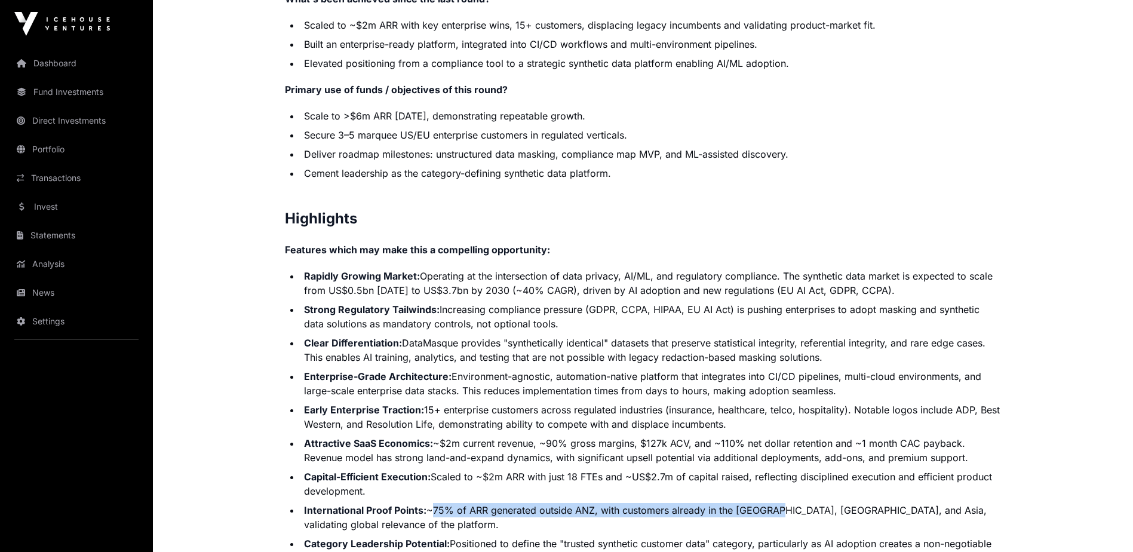
drag, startPoint x: 427, startPoint y: 507, endPoint x: 770, endPoint y: 508, distance: 342.8
click at [770, 508] on li "International Proof Points: ~75% of ARR generated outside ANZ, with customers a…" at bounding box center [650, 517] width 701 height 29
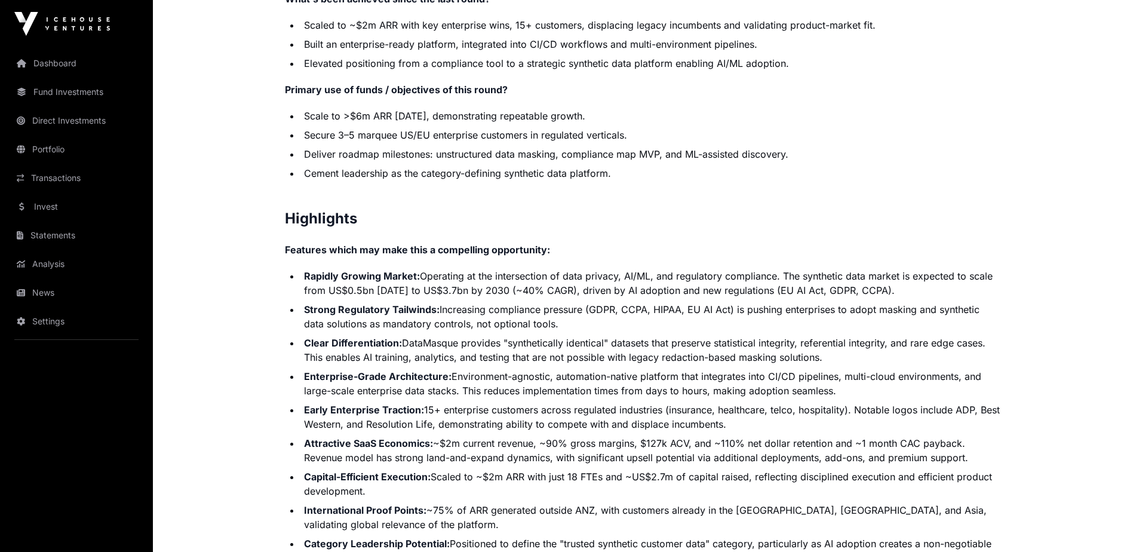
drag, startPoint x: 770, startPoint y: 508, endPoint x: 723, endPoint y: 517, distance: 48.0
click at [723, 517] on li "International Proof Points: ~75% of ARR generated outside ANZ, with customers a…" at bounding box center [650, 517] width 701 height 29
drag, startPoint x: 666, startPoint y: 504, endPoint x: 842, endPoint y: 505, distance: 176.2
click at [842, 505] on li "International Proof Points: ~75% of ARR generated outside ANZ, with customers a…" at bounding box center [650, 517] width 701 height 29
click at [757, 512] on li "International Proof Points: ~75% of ARR generated outside ANZ, with customers a…" at bounding box center [650, 517] width 701 height 29
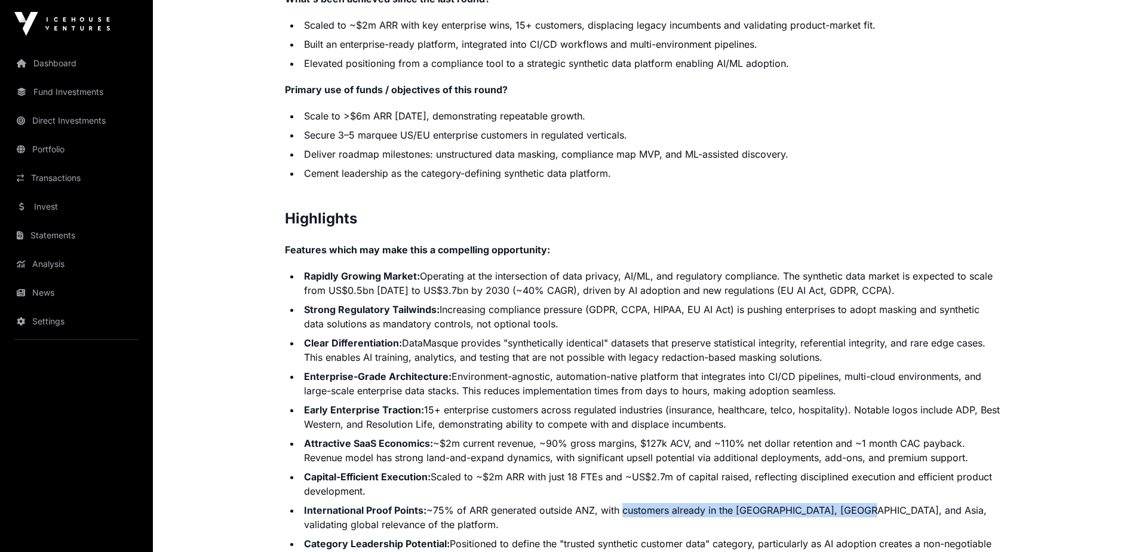
click at [653, 506] on li "International Proof Points: ~75% of ARR generated outside ANZ, with customers a…" at bounding box center [650, 517] width 701 height 29
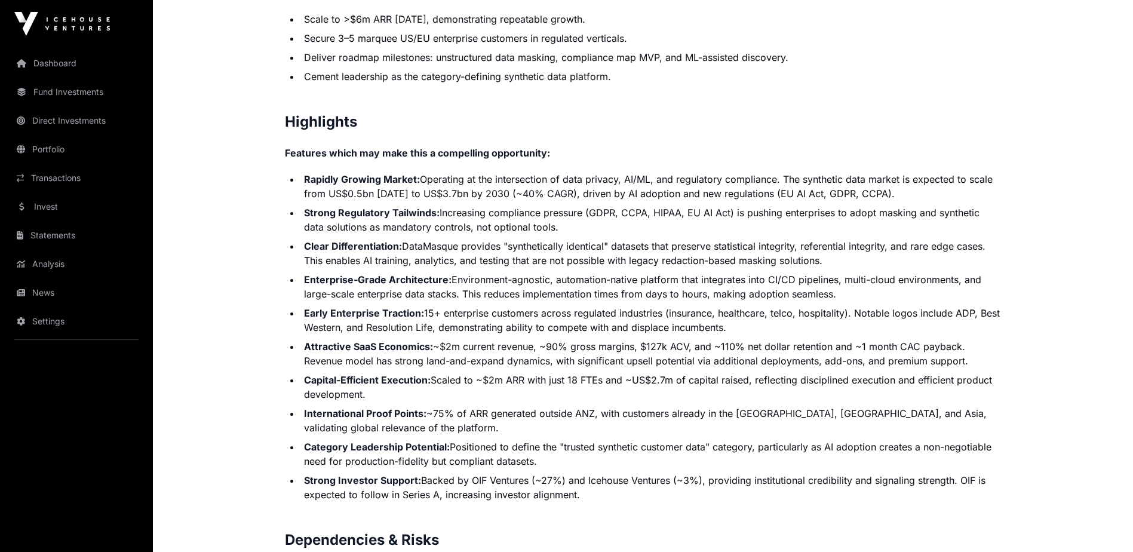
scroll to position [2369, 0]
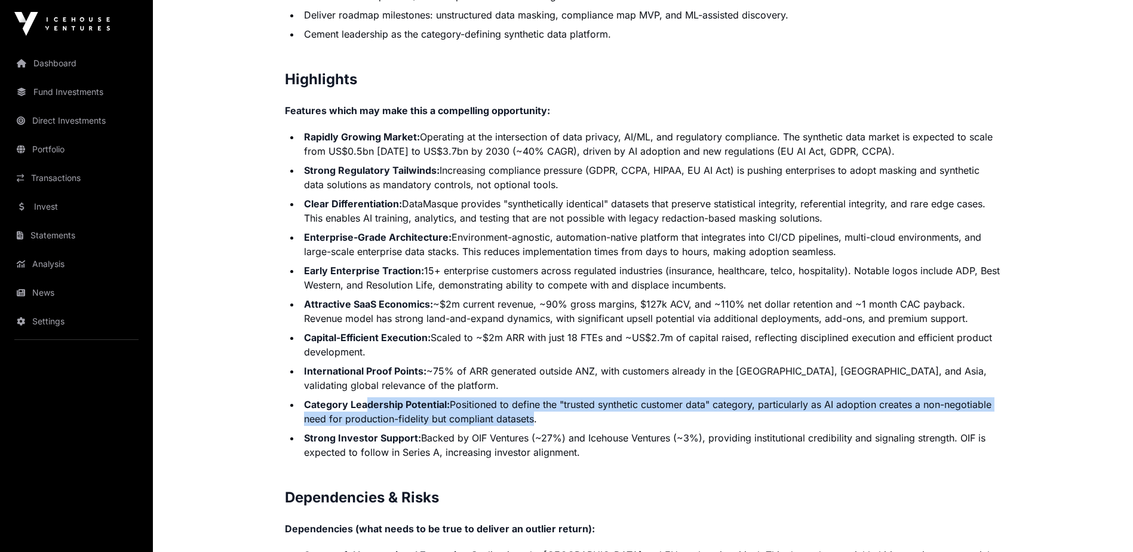
click at [532, 420] on li "Category Leadership Potential: Positioned to define the "trusted synthetic cust…" at bounding box center [650, 411] width 701 height 29
click at [534, 423] on li "Category Leadership Potential: Positioned to define the "trusted synthetic cust…" at bounding box center [650, 411] width 701 height 29
click at [364, 398] on li "Category Leadership Potential: Positioned to define the "trusted synthetic cust…" at bounding box center [650, 411] width 701 height 29
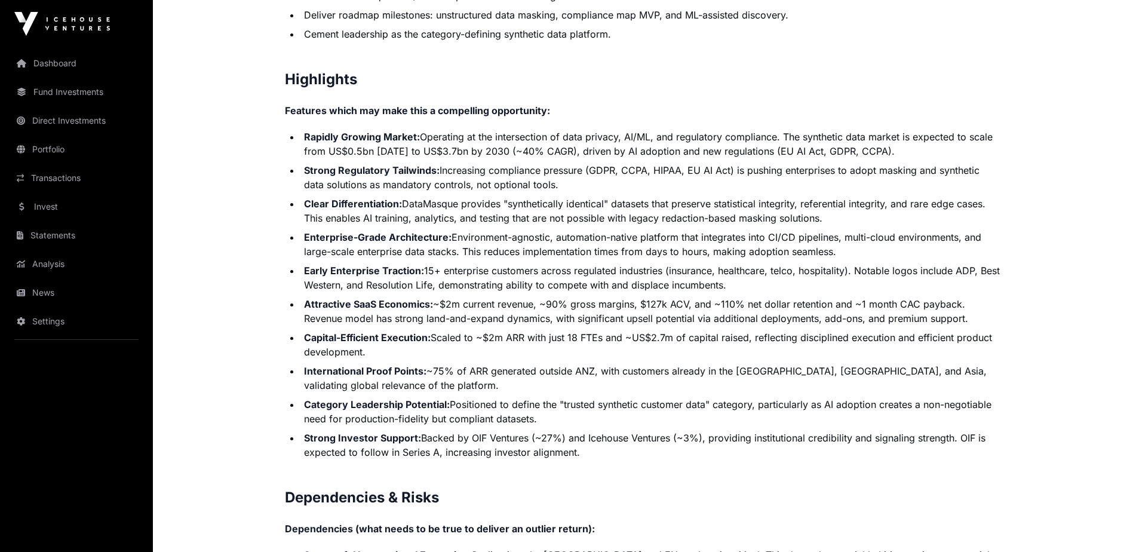
click at [540, 448] on li "Strong Investor Support: Backed by OIF Ventures (~27%) and Icehouse Ventures (~…" at bounding box center [650, 445] width 701 height 29
click at [562, 425] on li "Category Leadership Potential: Positioned to define the "trusted synthetic cust…" at bounding box center [650, 411] width 701 height 29
click at [527, 444] on li "Strong Investor Support: Backed by OIF Ventures (~27%) and Icehouse Ventures (~…" at bounding box center [650, 445] width 701 height 29
click at [469, 432] on li "Strong Investor Support: Backed by OIF Ventures (~27%) and Icehouse Ventures (~…" at bounding box center [650, 445] width 701 height 29
click at [548, 438] on li "Strong Investor Support: Backed by OIF Ventures (~27%) and Icehouse Ventures (~…" at bounding box center [650, 445] width 701 height 29
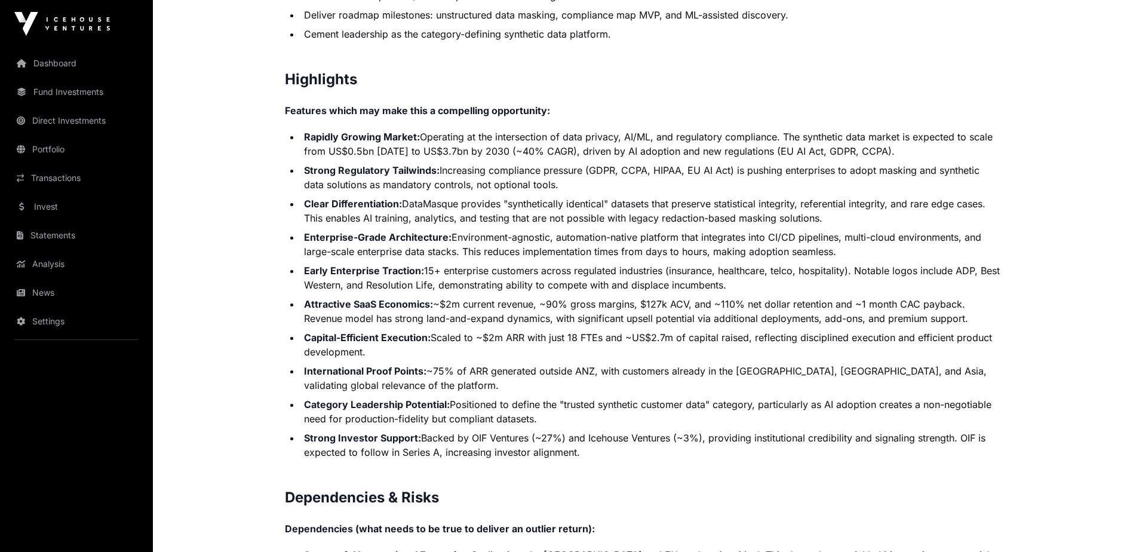
click at [511, 455] on li "Strong Investor Support: Backed by OIF Ventures (~27%) and Icehouse Ventures (~…" at bounding box center [650, 445] width 701 height 29
click at [784, 454] on li "Strong Investor Support: Backed by OIF Ventures (~27%) and Icehouse Ventures (~…" at bounding box center [650, 445] width 701 height 29
click at [541, 446] on li "Strong Investor Support: Backed by OIF Ventures (~27%) and Icehouse Ventures (~…" at bounding box center [650, 445] width 701 height 29
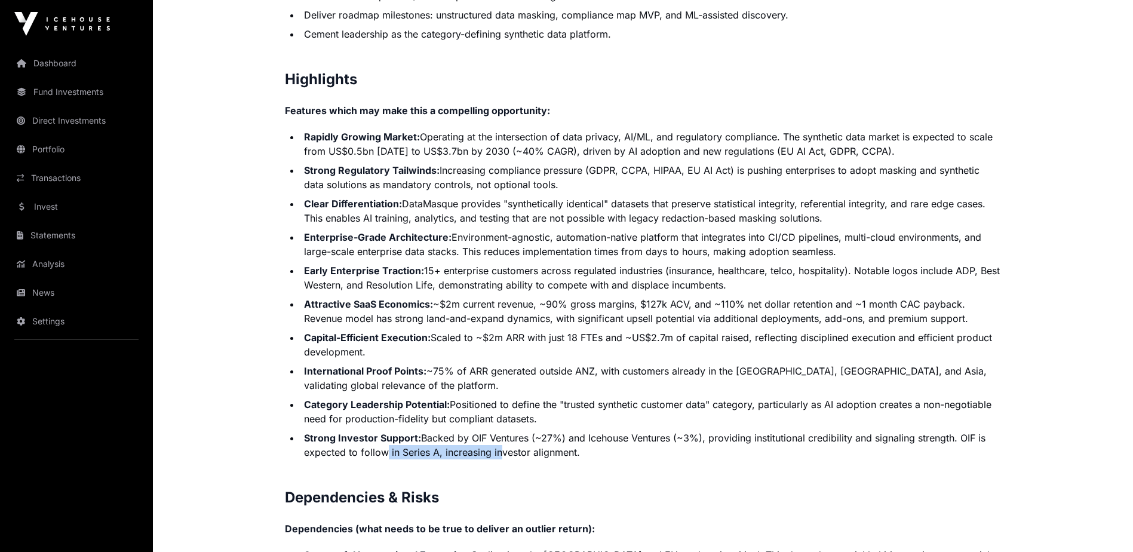
click at [497, 455] on li "Strong Investor Support: Backed by OIF Ventures (~27%) and Icehouse Ventures (~…" at bounding box center [650, 445] width 701 height 29
click at [427, 432] on li "Strong Investor Support: Backed by OIF Ventures (~27%) and Icehouse Ventures (~…" at bounding box center [650, 445] width 701 height 29
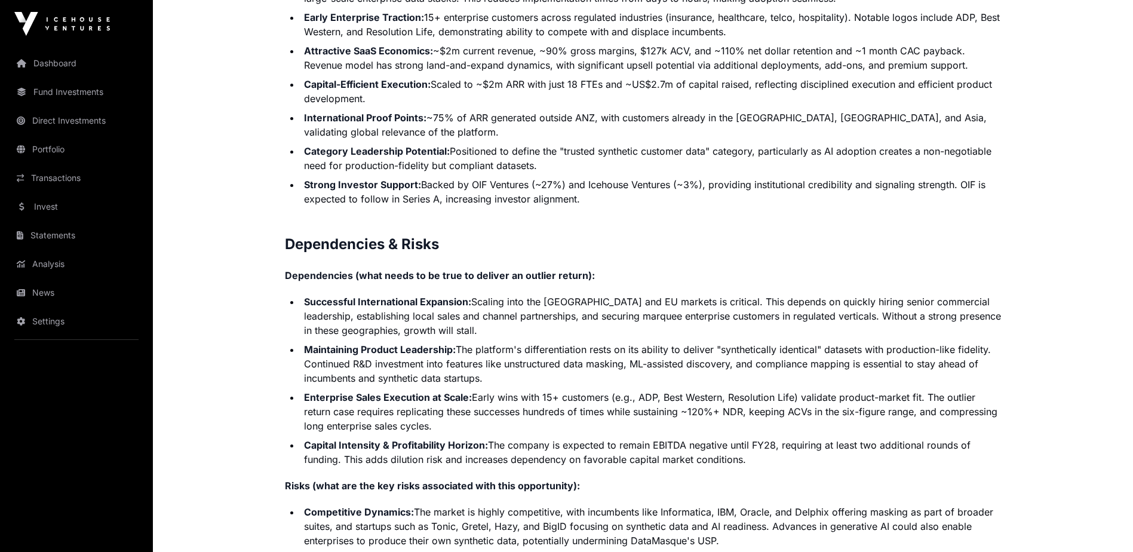
scroll to position [2648, 0]
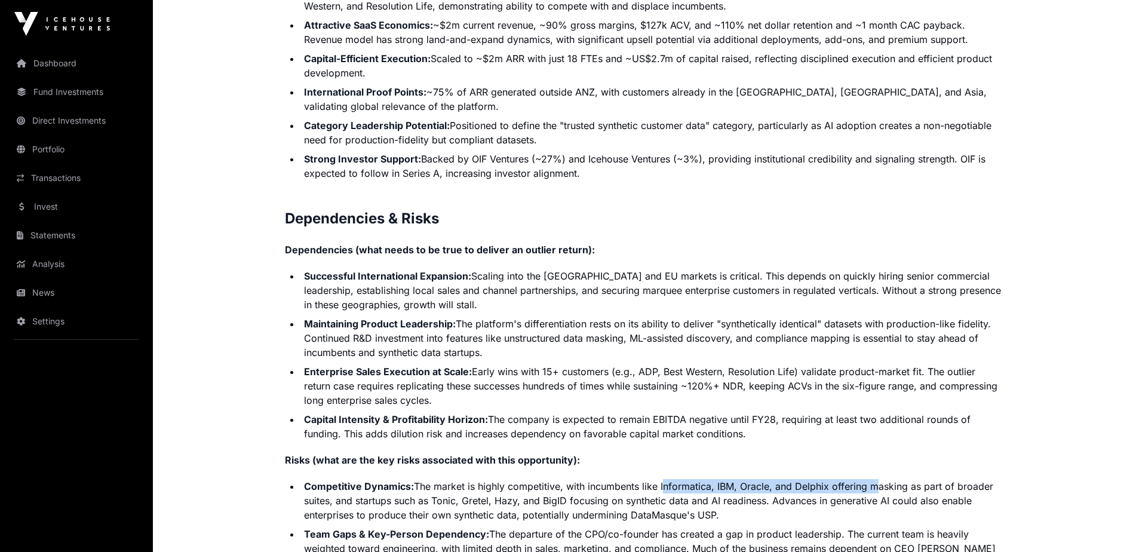
drag, startPoint x: 667, startPoint y: 487, endPoint x: 880, endPoint y: 483, distance: 213.2
click at [880, 483] on li "Competitive Dynamics: The market is highly competitive, with incumbents like In…" at bounding box center [650, 500] width 701 height 43
drag, startPoint x: 880, startPoint y: 483, endPoint x: 857, endPoint y: 501, distance: 28.9
click at [857, 501] on li "Competitive Dynamics: The market is highly competitive, with incumbents like In…" at bounding box center [650, 500] width 701 height 43
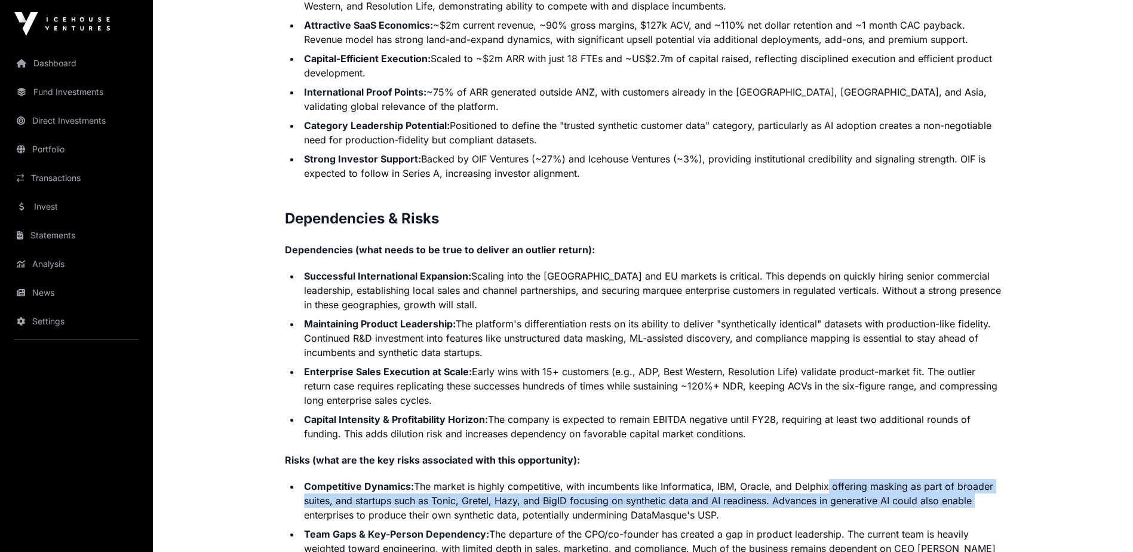
drag, startPoint x: 826, startPoint y: 482, endPoint x: 981, endPoint y: 497, distance: 156.0
click at [981, 497] on li "Competitive Dynamics: The market is highly competitive, with incumbents like In…" at bounding box center [650, 500] width 701 height 43
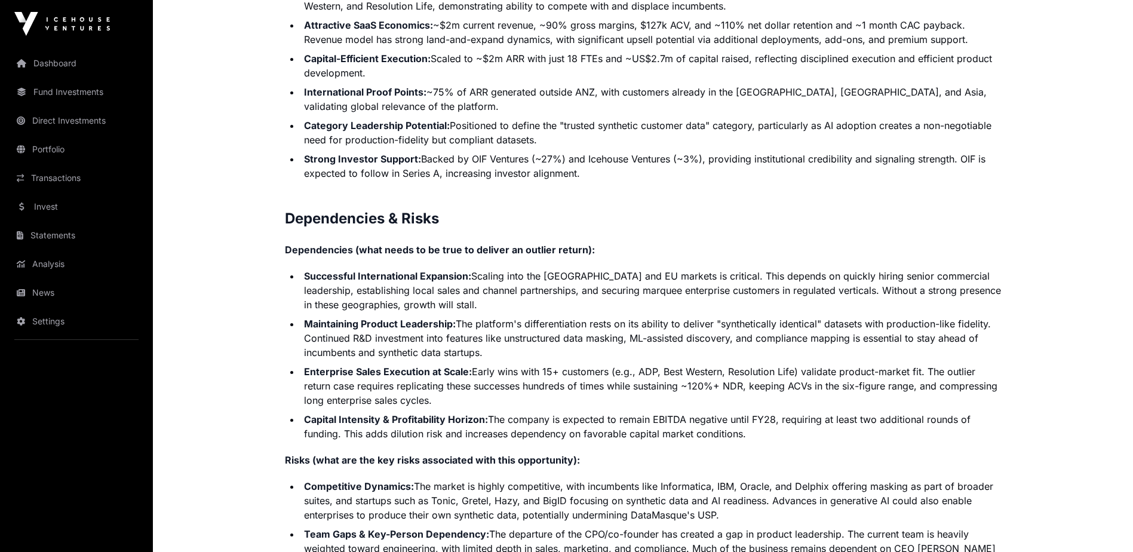
drag, startPoint x: 404, startPoint y: 479, endPoint x: 382, endPoint y: 481, distance: 21.6
click at [402, 479] on li "Competitive Dynamics: The market is highly competitive, with incumbents like In…" at bounding box center [650, 500] width 701 height 43
drag, startPoint x: 334, startPoint y: 497, endPoint x: 617, endPoint y: 502, distance: 282.5
click at [616, 502] on li "Competitive Dynamics: The market is highly competitive, with incumbents like In…" at bounding box center [650, 500] width 701 height 43
drag, startPoint x: 617, startPoint y: 502, endPoint x: 588, endPoint y: 524, distance: 37.0
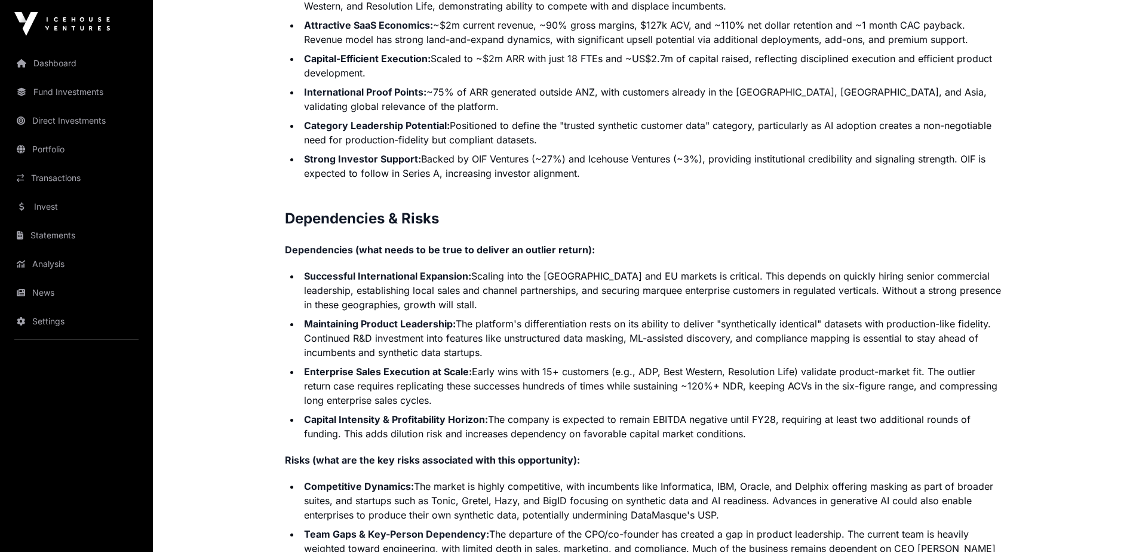
click at [588, 524] on ul "Competitive Dynamics: The market is highly competitive, with incumbents like In…" at bounding box center [643, 541] width 717 height 124
drag, startPoint x: 537, startPoint y: 499, endPoint x: 773, endPoint y: 506, distance: 236.0
click at [771, 506] on li "Competitive Dynamics: The market is highly competitive, with incumbents like In…" at bounding box center [650, 500] width 701 height 43
drag, startPoint x: 773, startPoint y: 506, endPoint x: 745, endPoint y: 518, distance: 30.5
click at [745, 518] on li "Competitive Dynamics: The market is highly competitive, with incumbents like In…" at bounding box center [650, 500] width 701 height 43
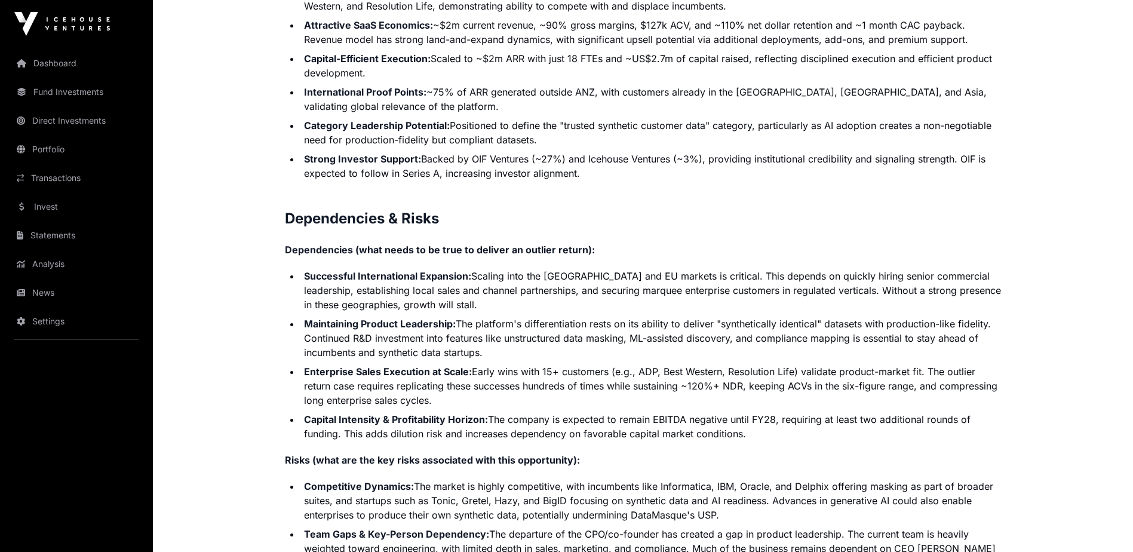
drag, startPoint x: 791, startPoint y: 503, endPoint x: 945, endPoint y: 514, distance: 154.5
click at [945, 514] on li "Competitive Dynamics: The market is highly competitive, with incumbents like In…" at bounding box center [650, 500] width 701 height 43
click at [822, 494] on li "Competitive Dynamics: The market is highly competitive, with incumbents like In…" at bounding box center [650, 500] width 701 height 43
click at [731, 511] on li "Competitive Dynamics: The market is highly competitive, with incumbents like In…" at bounding box center [650, 500] width 701 height 43
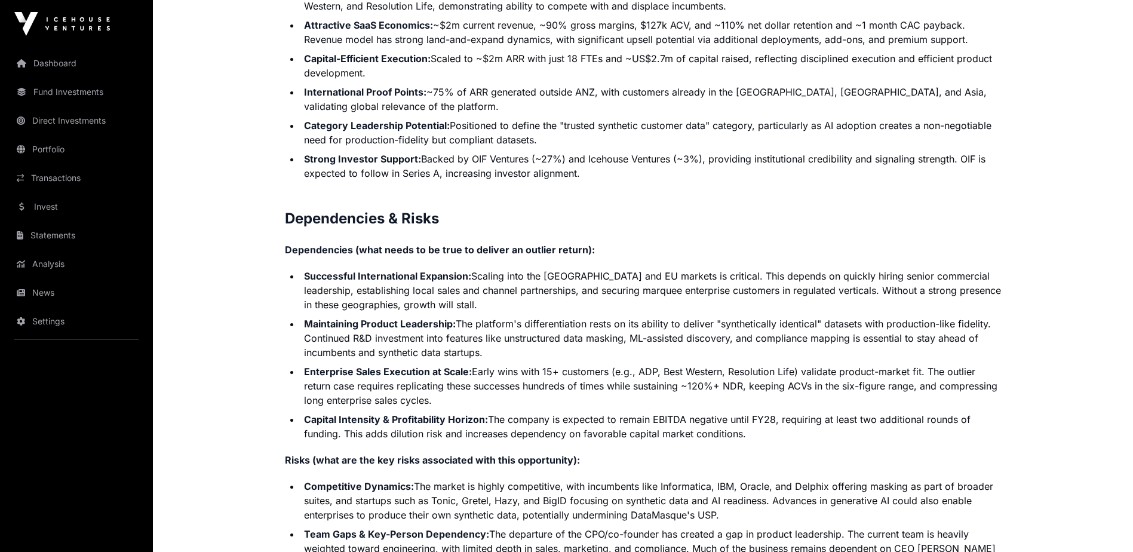
click at [640, 494] on li "Competitive Dynamics: The market is highly competitive, with incumbents like In…" at bounding box center [650, 500] width 701 height 43
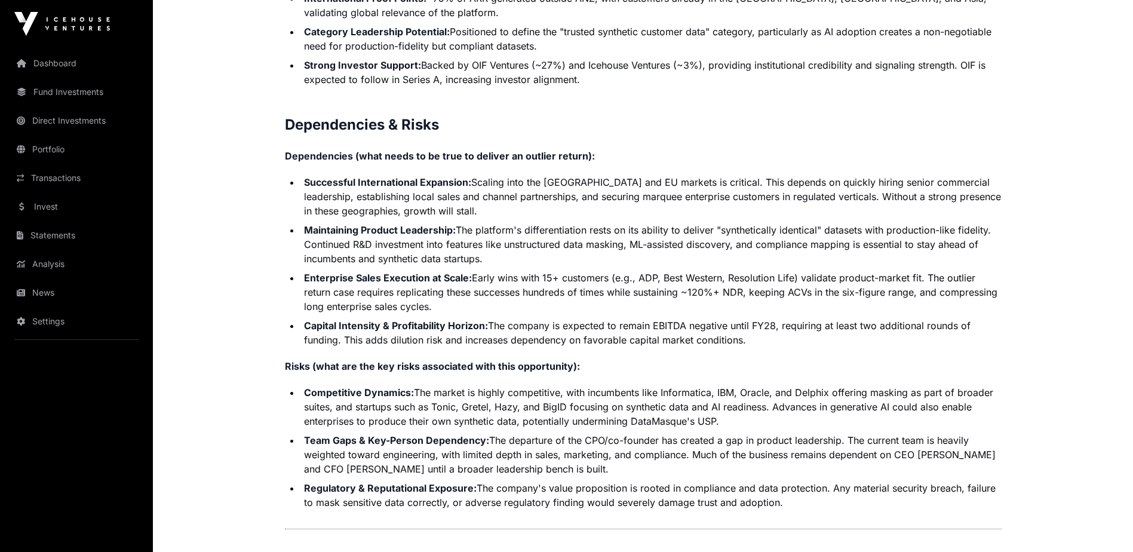
scroll to position [2787, 0]
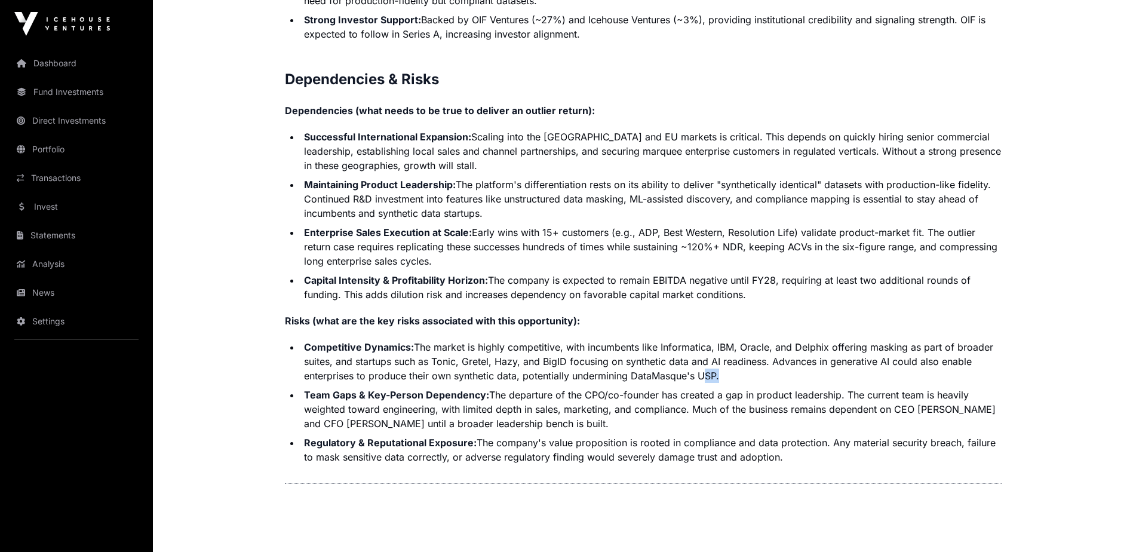
click at [718, 376] on li "Competitive Dynamics: The market is highly competitive, with incumbents like In…" at bounding box center [650, 361] width 701 height 43
click at [338, 404] on li "Team Gaps & Key-Person Dependency: The departure of the CPO/co-founder has crea…" at bounding box center [650, 409] width 701 height 43
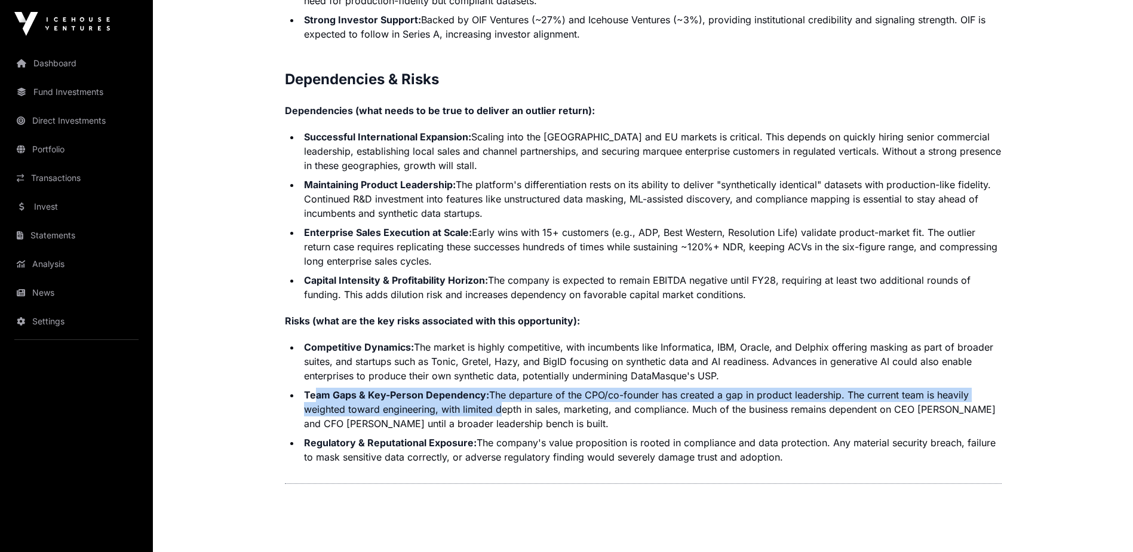
click at [500, 413] on li "Team Gaps & Key-Person Dependency: The departure of the CPO/co-founder has crea…" at bounding box center [650, 409] width 701 height 43
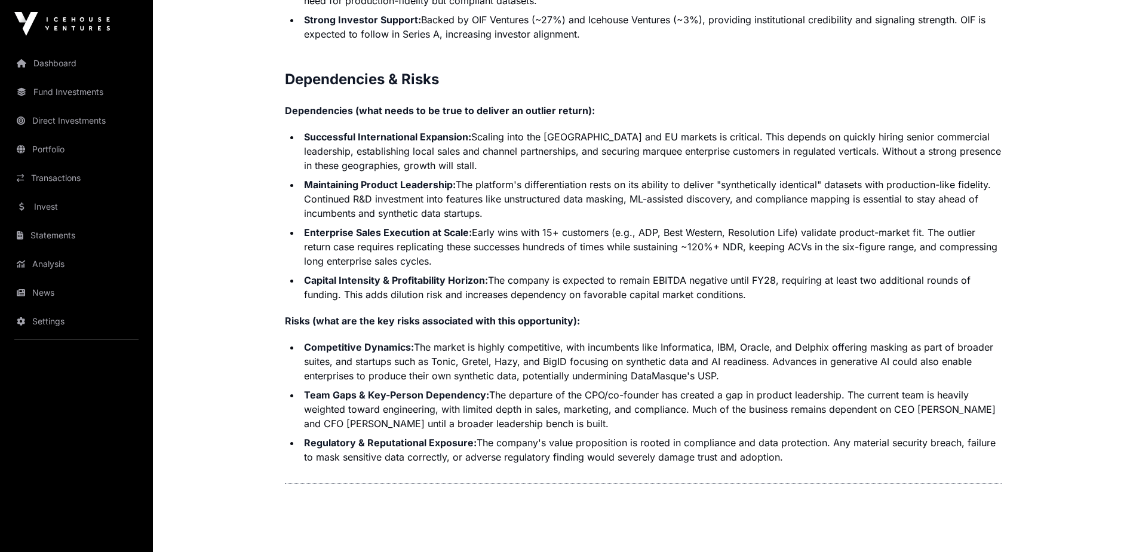
click at [530, 418] on li "Team Gaps & Key-Person Dependency: The departure of the CPO/co-founder has crea…" at bounding box center [650, 409] width 701 height 43
click at [521, 395] on li "Team Gaps & Key-Person Dependency: The departure of the CPO/co-founder has crea…" at bounding box center [650, 409] width 701 height 43
click at [540, 416] on li "Team Gaps & Key-Person Dependency: The departure of the CPO/co-founder has crea…" at bounding box center [650, 409] width 701 height 43
click at [726, 396] on li "Team Gaps & Key-Person Dependency: The departure of the CPO/co-founder has crea…" at bounding box center [650, 409] width 701 height 43
click at [711, 419] on li "Team Gaps & Key-Person Dependency: The departure of the CPO/co-founder has crea…" at bounding box center [650, 409] width 701 height 43
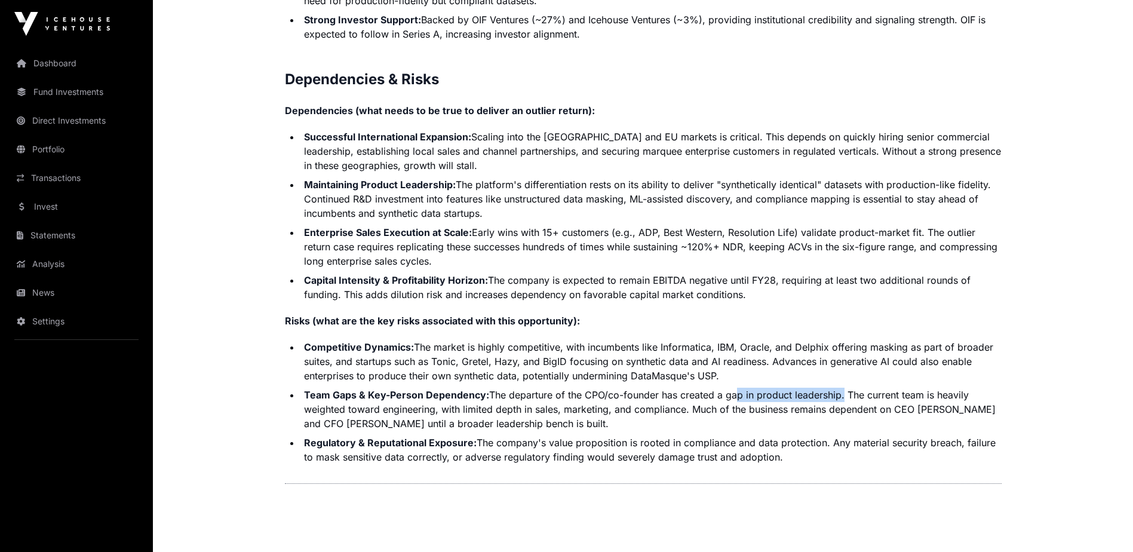
click at [842, 396] on li "Team Gaps & Key-Person Dependency: The departure of the CPO/co-founder has crea…" at bounding box center [650, 409] width 701 height 43
click at [835, 416] on li "Team Gaps & Key-Person Dependency: The departure of the CPO/co-founder has crea…" at bounding box center [650, 409] width 701 height 43
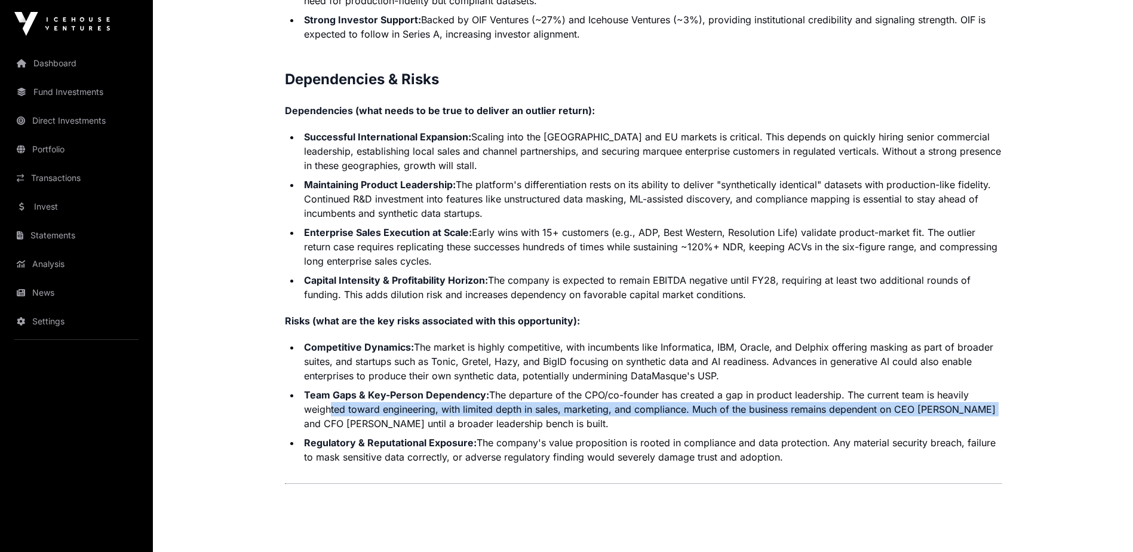
click at [980, 407] on li "Team Gaps & Key-Person Dependency: The departure of the CPO/co-founder has crea…" at bounding box center [650, 409] width 701 height 43
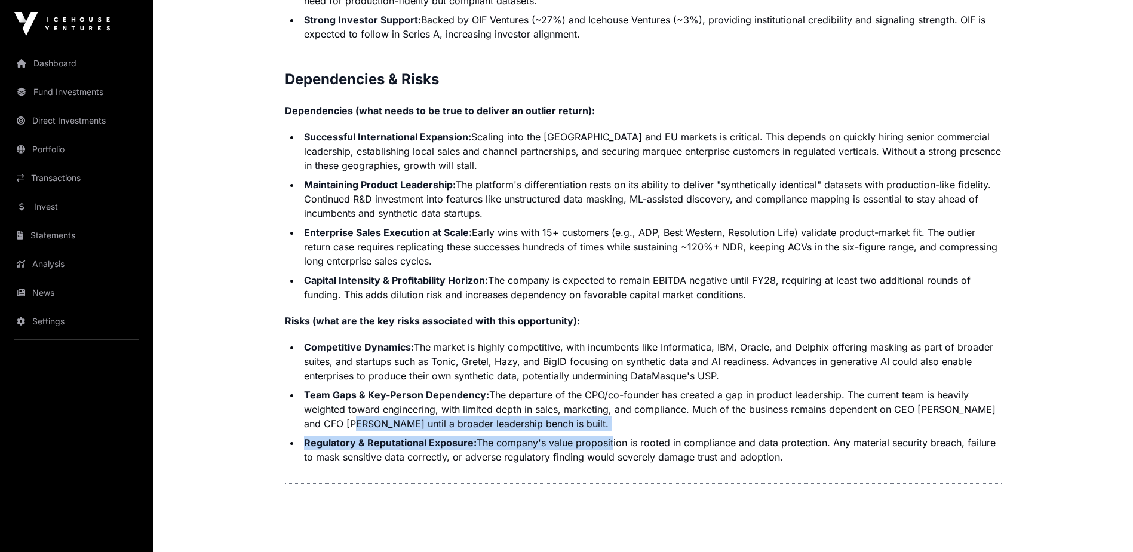
click at [611, 432] on ul "Competitive Dynamics: The market is highly competitive, with incumbents like In…" at bounding box center [643, 402] width 717 height 124
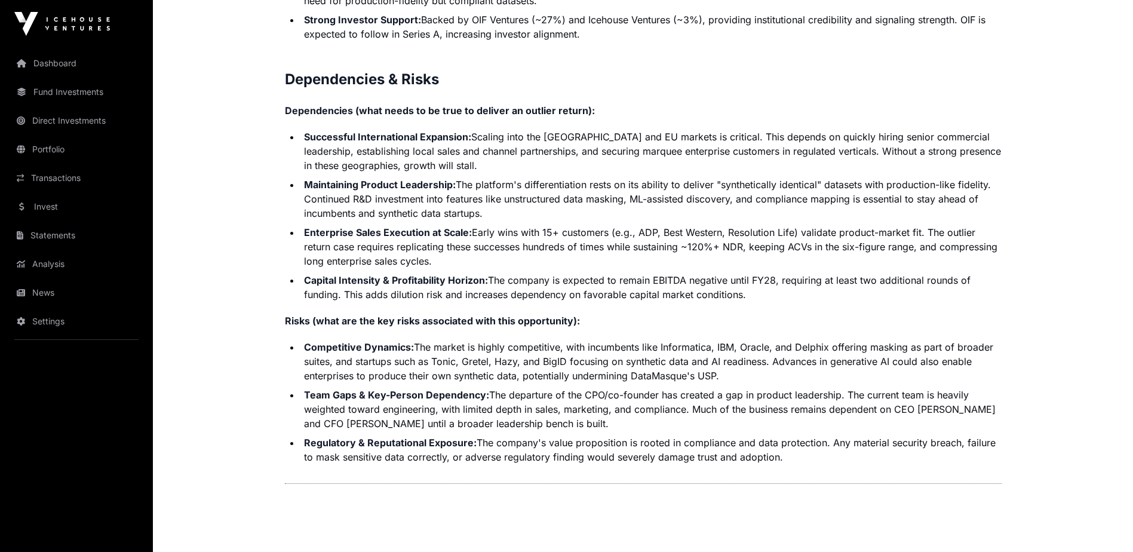
click at [583, 461] on li "Regulatory & Reputational Exposure: The company's value proposition is rooted i…" at bounding box center [650, 449] width 701 height 29
drag, startPoint x: 473, startPoint y: 439, endPoint x: 808, endPoint y: 463, distance: 335.8
click at [809, 463] on li "Regulatory & Reputational Exposure: The company's value proposition is rooted i…" at bounding box center [650, 449] width 701 height 29
click at [690, 405] on li "Team Gaps & Key-Person Dependency: The departure of the CPO/co-founder has crea…" at bounding box center [650, 409] width 701 height 43
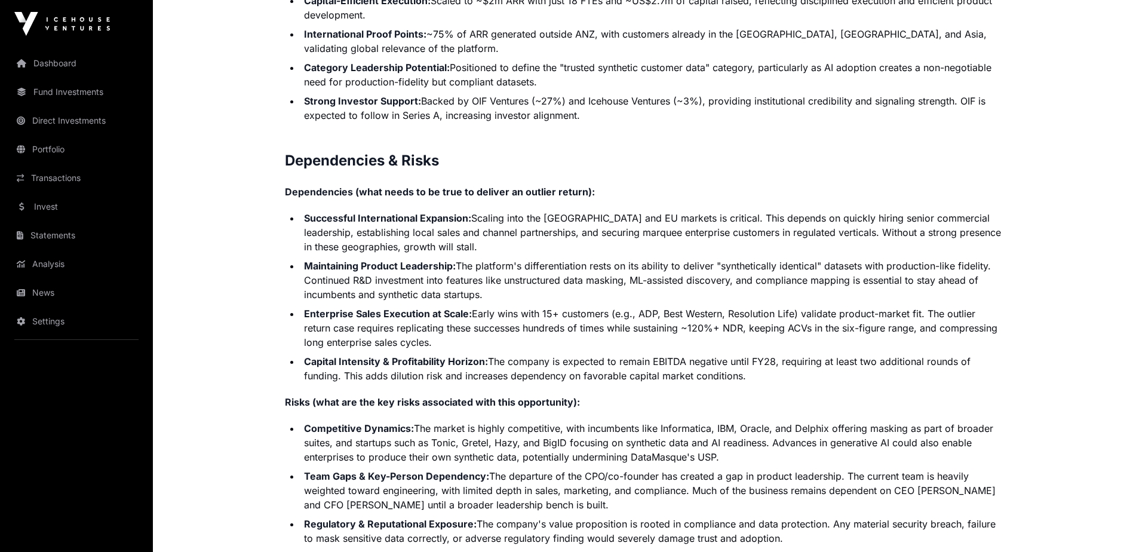
scroll to position [2759, 0]
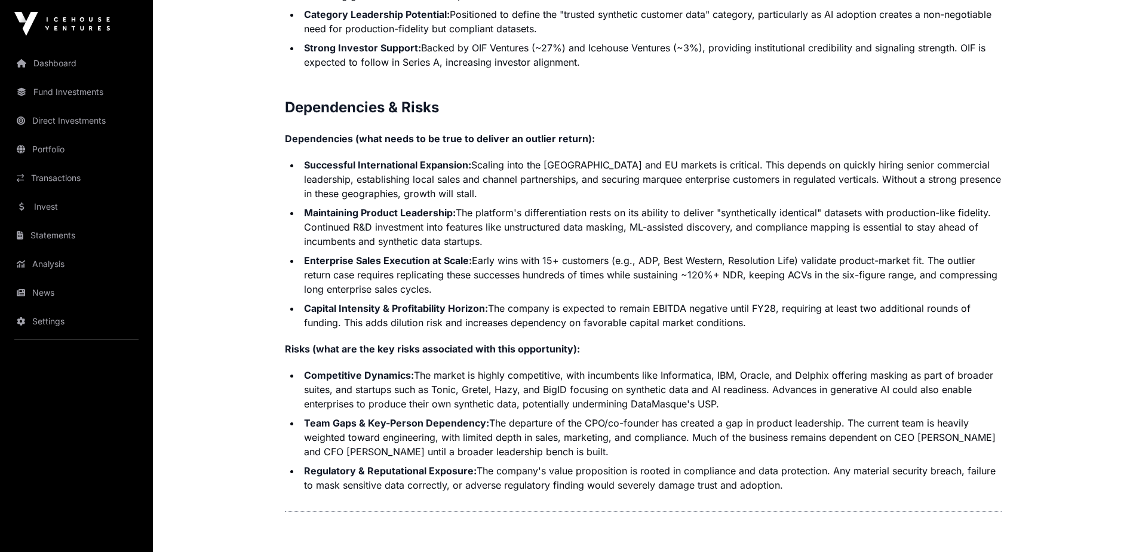
drag, startPoint x: 536, startPoint y: 209, endPoint x: 755, endPoint y: 237, distance: 220.9
click at [755, 237] on li "Maintaining Product Leadership: The platform's differentiation rests on its abi…" at bounding box center [650, 226] width 701 height 43
drag, startPoint x: 755, startPoint y: 237, endPoint x: 658, endPoint y: 258, distance: 99.6
click at [662, 261] on li "Enterprise Sales Execution at Scale: Early wins with 15+ customers (e.g., ADP, …" at bounding box center [650, 274] width 701 height 43
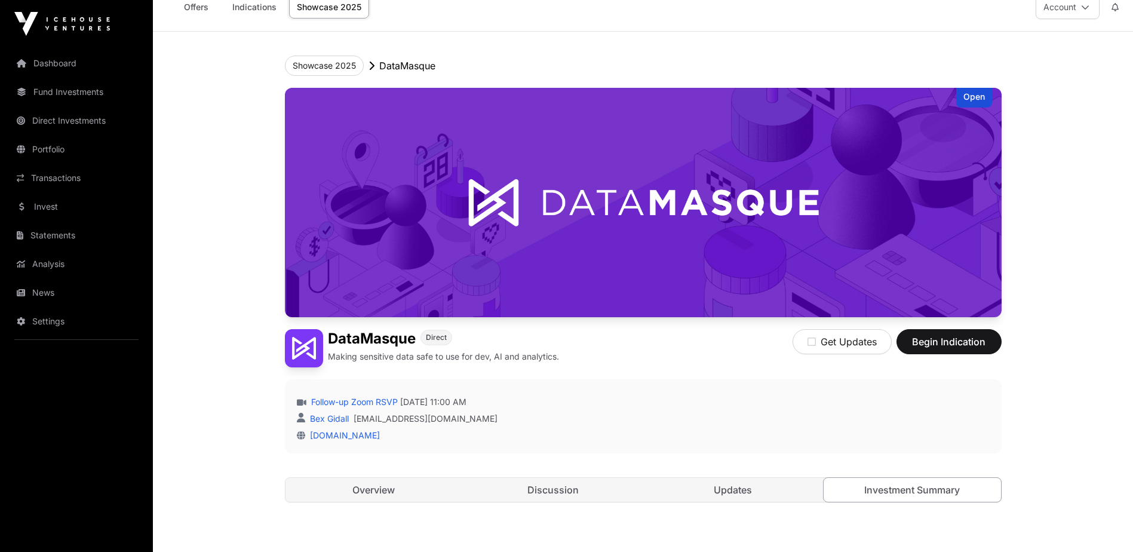
scroll to position [0, 0]
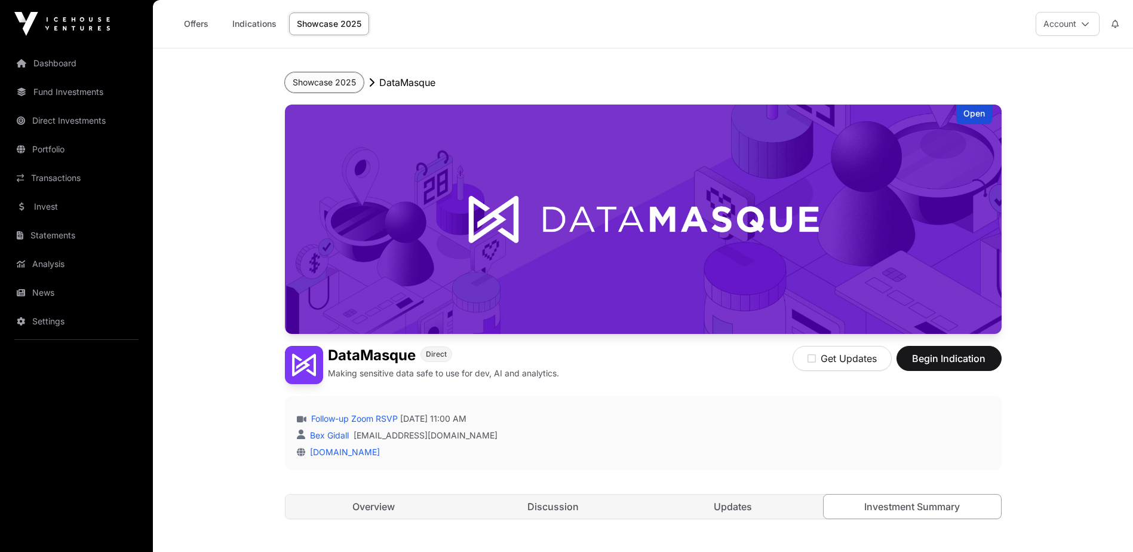
click at [312, 84] on button "Showcase 2025" at bounding box center [324, 82] width 79 height 20
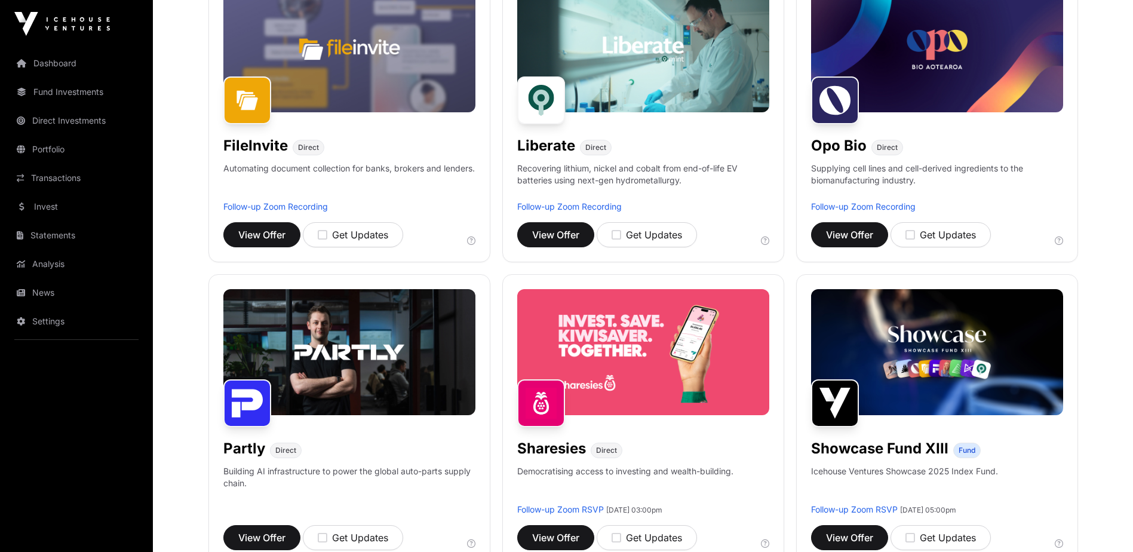
scroll to position [557, 0]
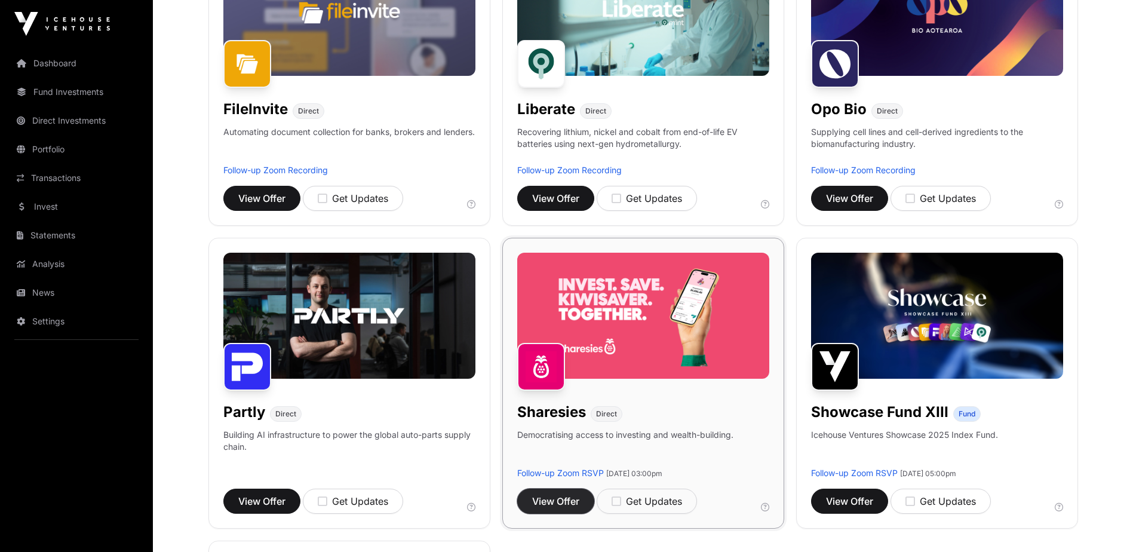
click at [569, 497] on span "View Offer" at bounding box center [555, 501] width 47 height 14
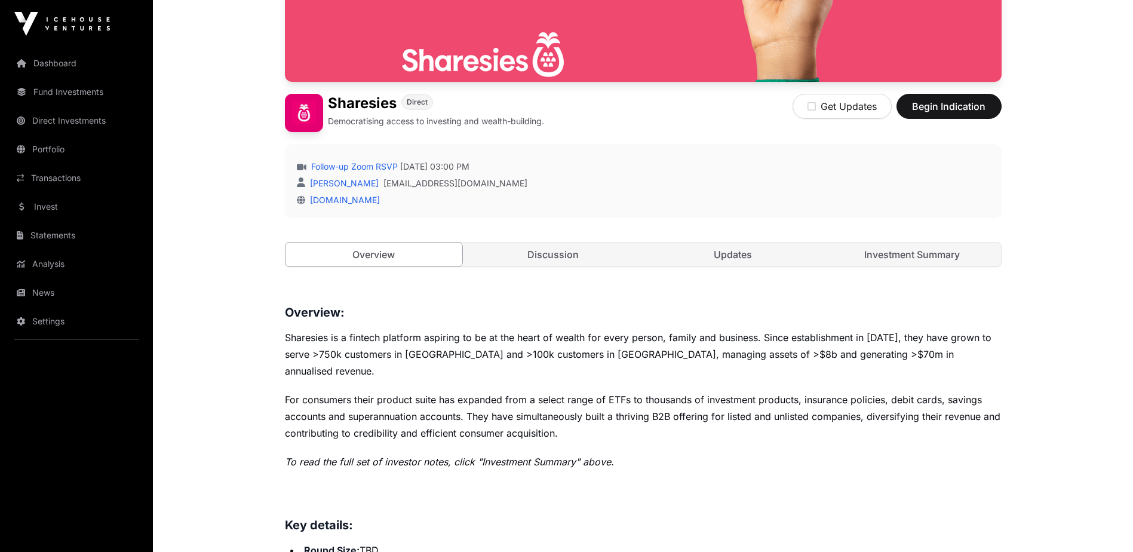
scroll to position [279, 0]
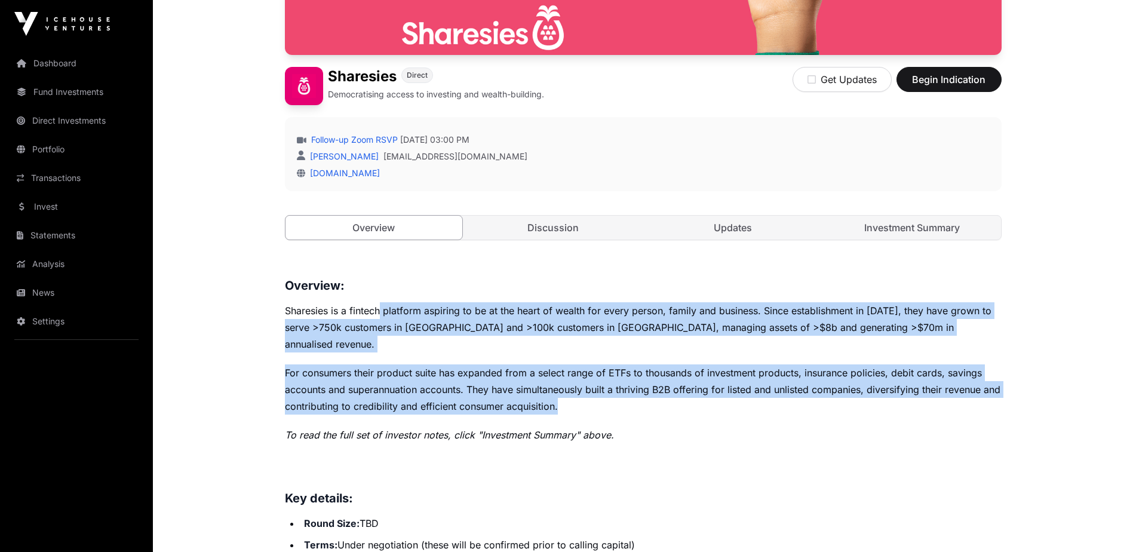
drag, startPoint x: 380, startPoint y: 310, endPoint x: 656, endPoint y: 382, distance: 285.0
click at [345, 327] on p "Sharesies is a fintech platform aspiring to be at the heart of wealth for every…" at bounding box center [643, 327] width 717 height 50
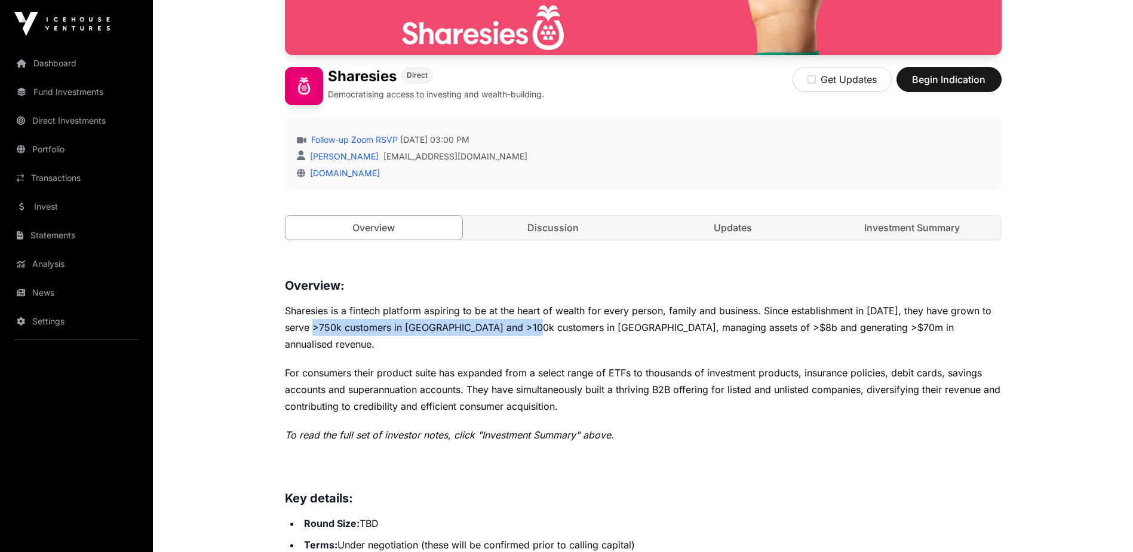
drag, startPoint x: 323, startPoint y: 330, endPoint x: 539, endPoint y: 337, distance: 215.7
drag, startPoint x: 539, startPoint y: 337, endPoint x: 500, endPoint y: 378, distance: 56.6
click at [501, 379] on p "For consumers their product suite has expanded from a select range of ETFs to t…" at bounding box center [643, 389] width 717 height 50
drag, startPoint x: 500, startPoint y: 378, endPoint x: 428, endPoint y: 331, distance: 85.8
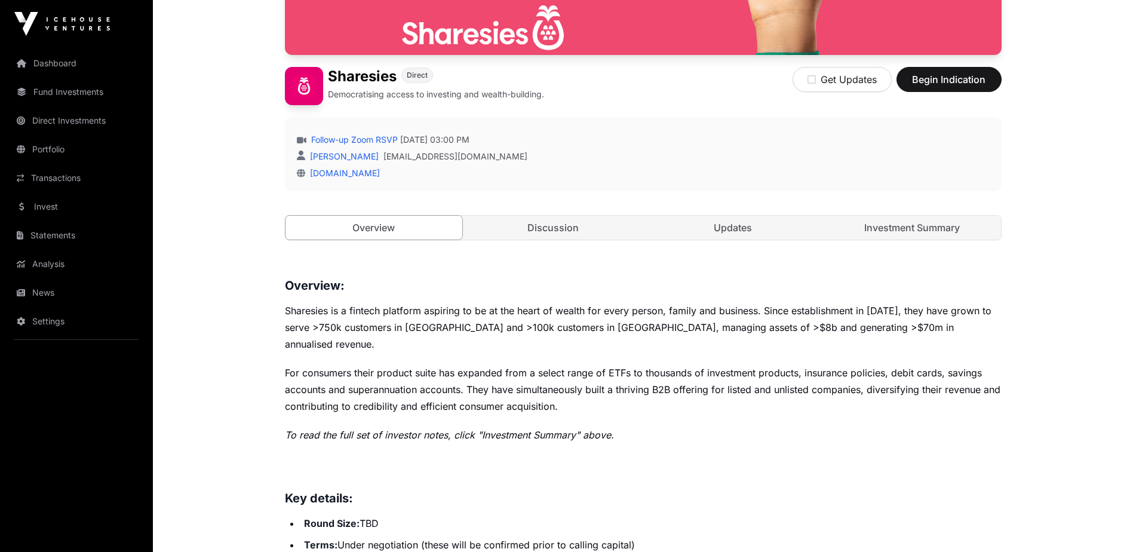
click at [428, 331] on p "Sharesies is a fintech platform aspiring to be at the heart of wealth for every…" at bounding box center [643, 327] width 717 height 50
drag, startPoint x: 686, startPoint y: 328, endPoint x: 717, endPoint y: 327, distance: 31.1
click at [717, 327] on p "Sharesies is a fintech platform aspiring to be at the heart of wealth for every…" at bounding box center [643, 327] width 717 height 50
drag, startPoint x: 717, startPoint y: 327, endPoint x: 706, endPoint y: 367, distance: 42.0
click at [706, 367] on p "For consumers their product suite has expanded from a select range of ETFs to t…" at bounding box center [643, 389] width 717 height 50
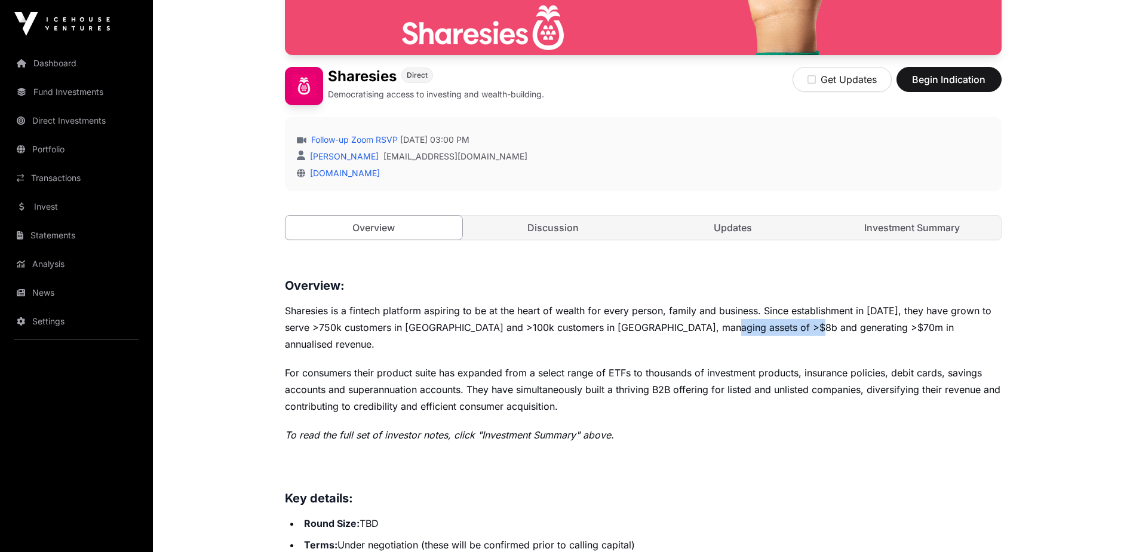
drag, startPoint x: 715, startPoint y: 324, endPoint x: 817, endPoint y: 333, distance: 103.2
click at [817, 333] on p "Sharesies is a fintech platform aspiring to be at the heart of wealth for every…" at bounding box center [643, 327] width 717 height 50
drag, startPoint x: 817, startPoint y: 333, endPoint x: 701, endPoint y: 367, distance: 121.1
click at [702, 368] on p "For consumers their product suite has expanded from a select range of ETFs to t…" at bounding box center [643, 389] width 717 height 50
drag, startPoint x: 758, startPoint y: 321, endPoint x: 932, endPoint y: 332, distance: 174.7
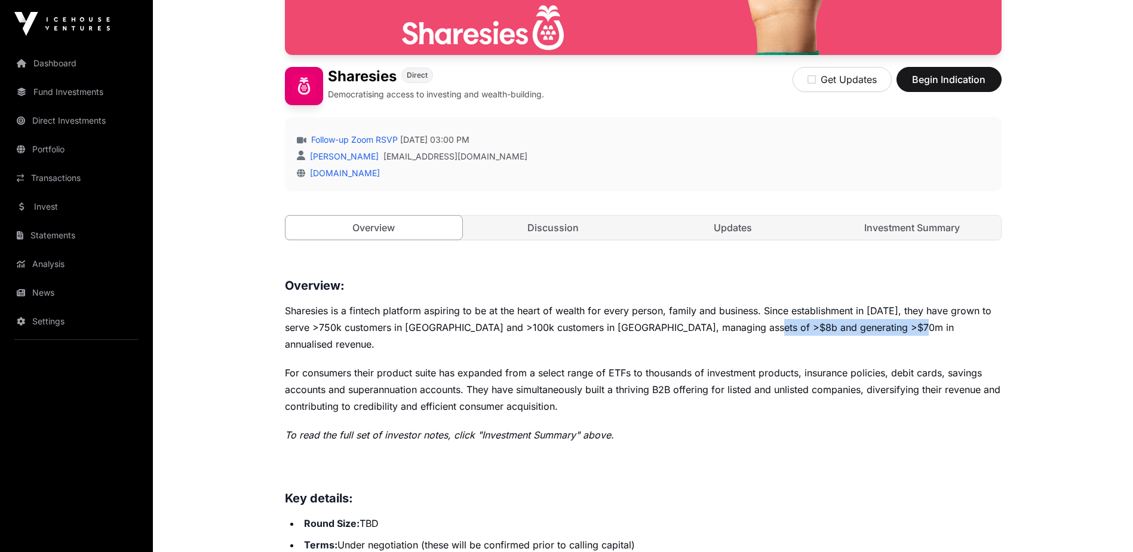
click at [932, 332] on p "Sharesies is a fintech platform aspiring to be at the heart of wealth for every…" at bounding box center [643, 327] width 717 height 50
click at [430, 364] on p "For consumers their product suite has expanded from a select range of ETFs to t…" at bounding box center [643, 389] width 717 height 50
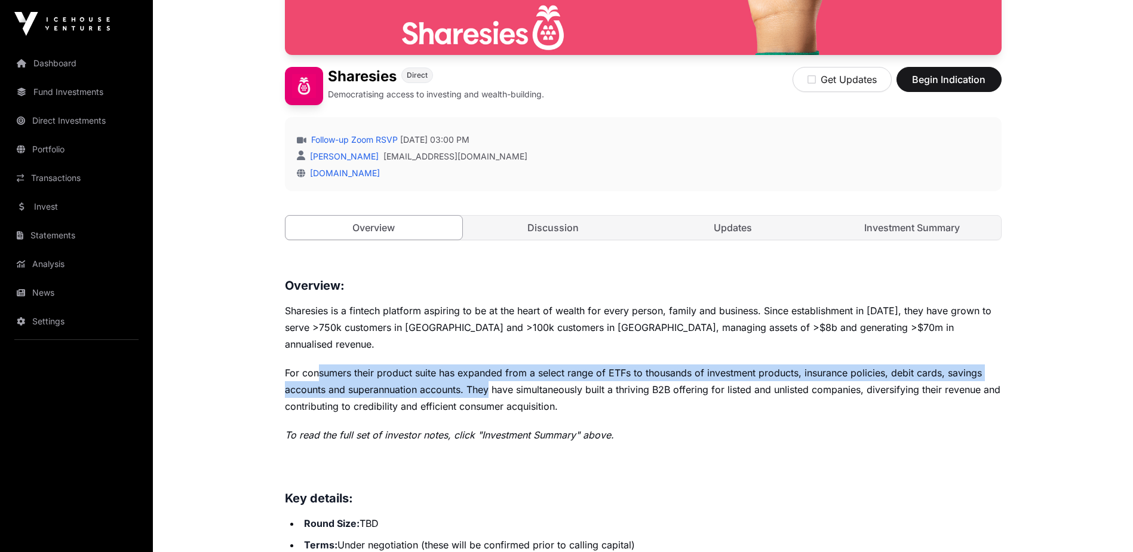
drag, startPoint x: 320, startPoint y: 358, endPoint x: 492, endPoint y: 374, distance: 172.7
click at [492, 374] on p "For consumers their product suite has expanded from a select range of ETFs to t…" at bounding box center [643, 389] width 717 height 50
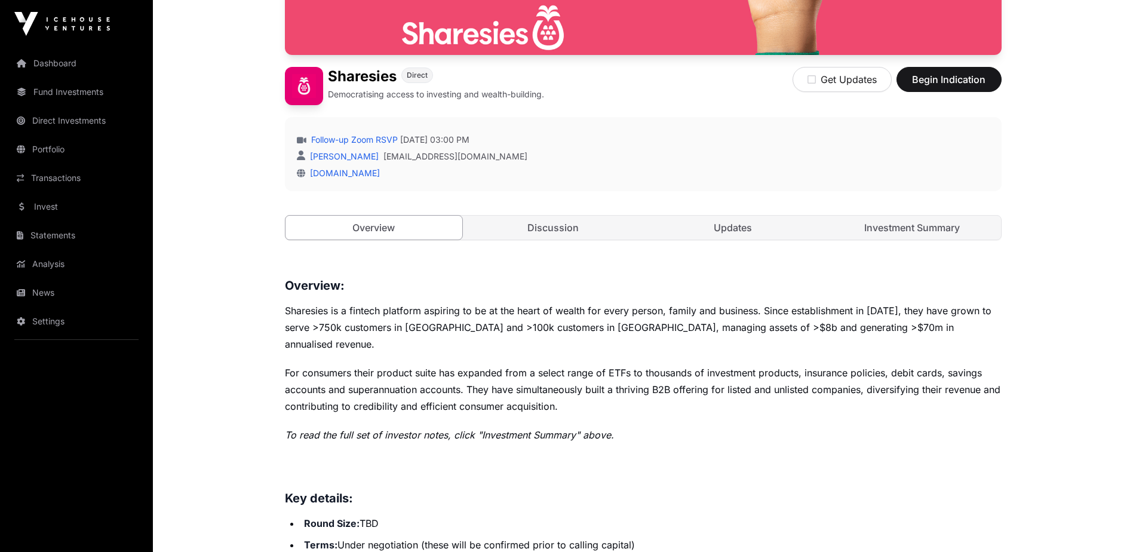
drag, startPoint x: 492, startPoint y: 374, endPoint x: 453, endPoint y: 390, distance: 42.4
click at [460, 390] on p "For consumers their product suite has expanded from a select range of ETFs to t…" at bounding box center [643, 389] width 717 height 50
drag, startPoint x: 453, startPoint y: 390, endPoint x: 366, endPoint y: 354, distance: 93.7
click at [366, 364] on p "For consumers their product suite has expanded from a select range of ETFs to t…" at bounding box center [643, 389] width 717 height 50
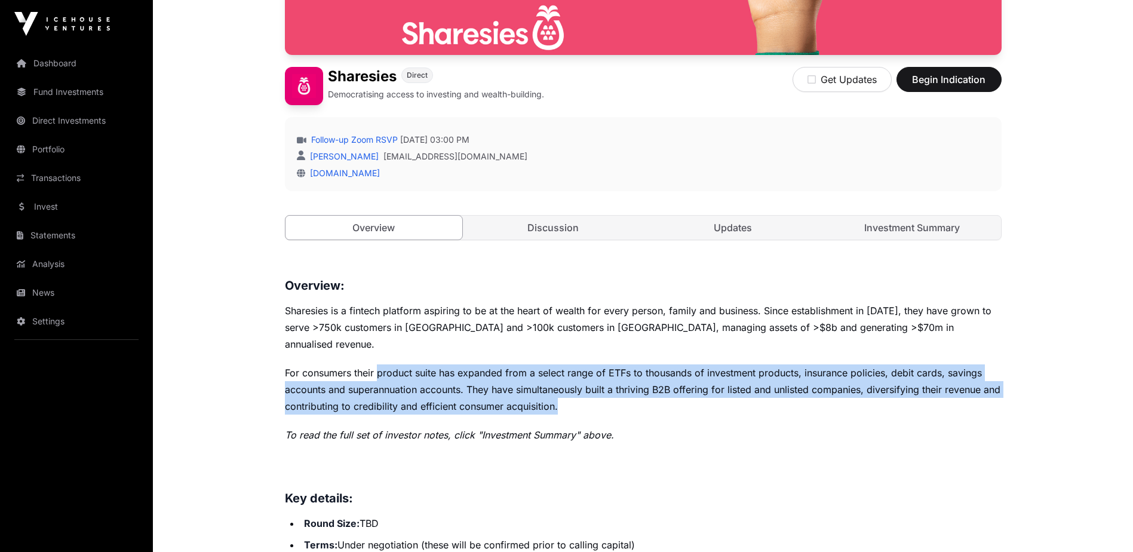
drag, startPoint x: 377, startPoint y: 357, endPoint x: 623, endPoint y: 391, distance: 247.8
click at [623, 391] on p "For consumers their product suite has expanded from a select range of ETFs to t…" at bounding box center [643, 389] width 717 height 50
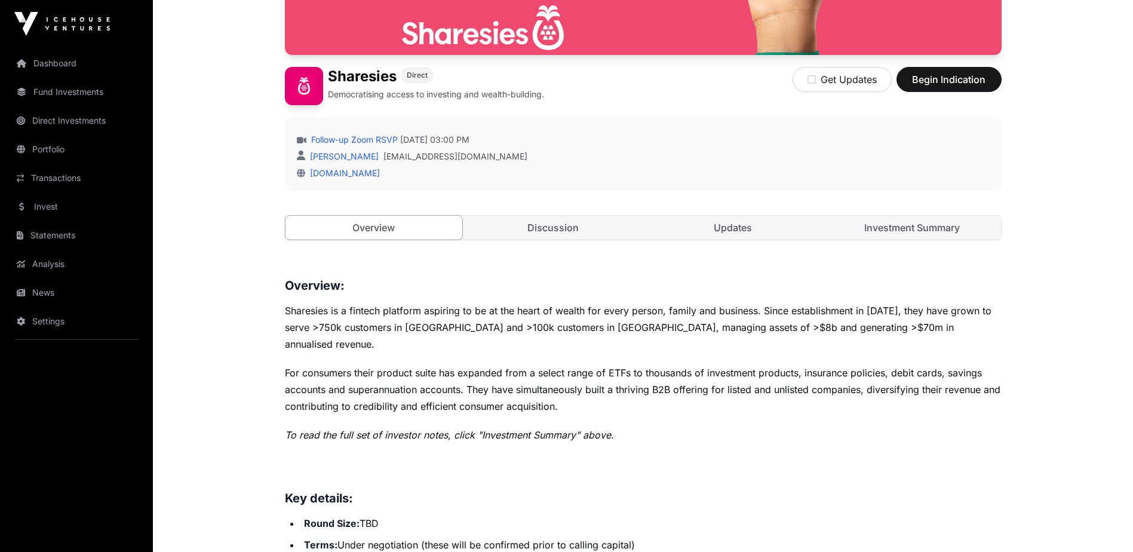
drag, startPoint x: 623, startPoint y: 391, endPoint x: 569, endPoint y: 405, distance: 55.5
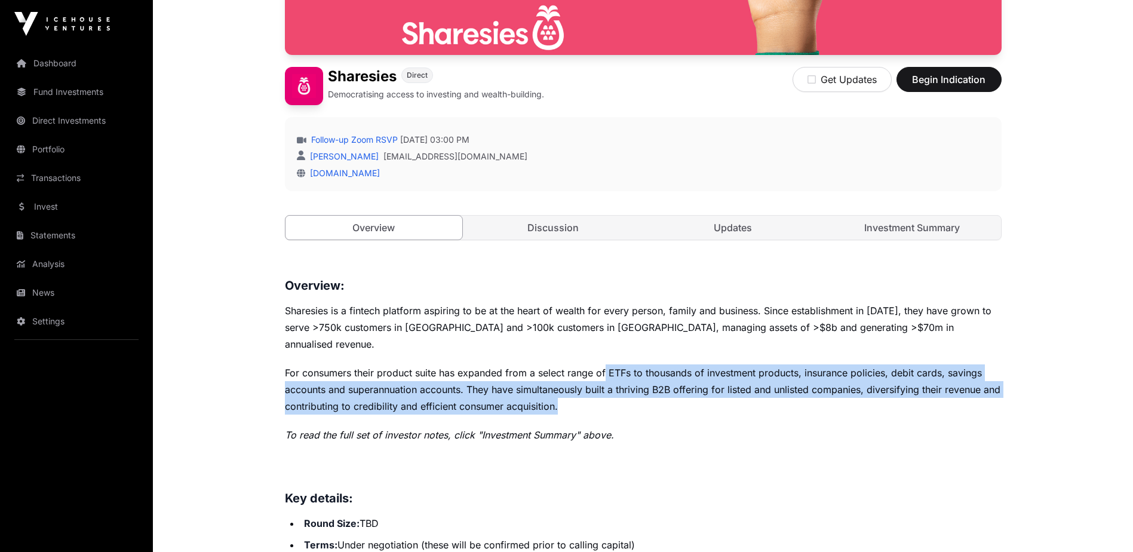
drag, startPoint x: 606, startPoint y: 361, endPoint x: 749, endPoint y: 383, distance: 145.0
click at [749, 383] on p "For consumers their product suite has expanded from a select range of ETFs to t…" at bounding box center [643, 389] width 717 height 50
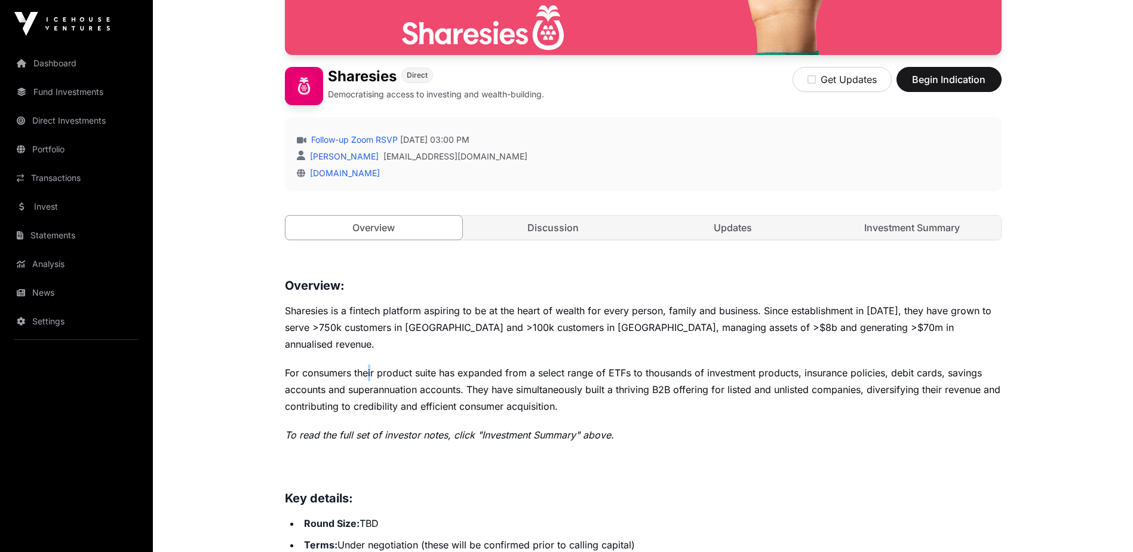
click at [372, 364] on p "For consumers their product suite has expanded from a select range of ETFs to t…" at bounding box center [643, 389] width 717 height 50
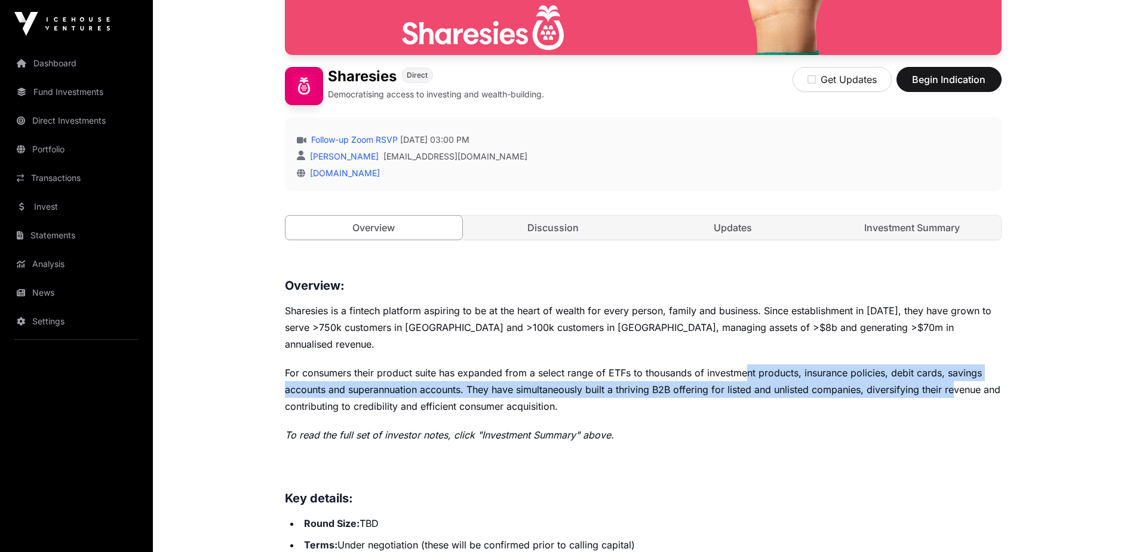
drag, startPoint x: 750, startPoint y: 359, endPoint x: 955, endPoint y: 377, distance: 206.2
click at [955, 377] on p "For consumers their product suite has expanded from a select range of ETFs to t…" at bounding box center [643, 389] width 717 height 50
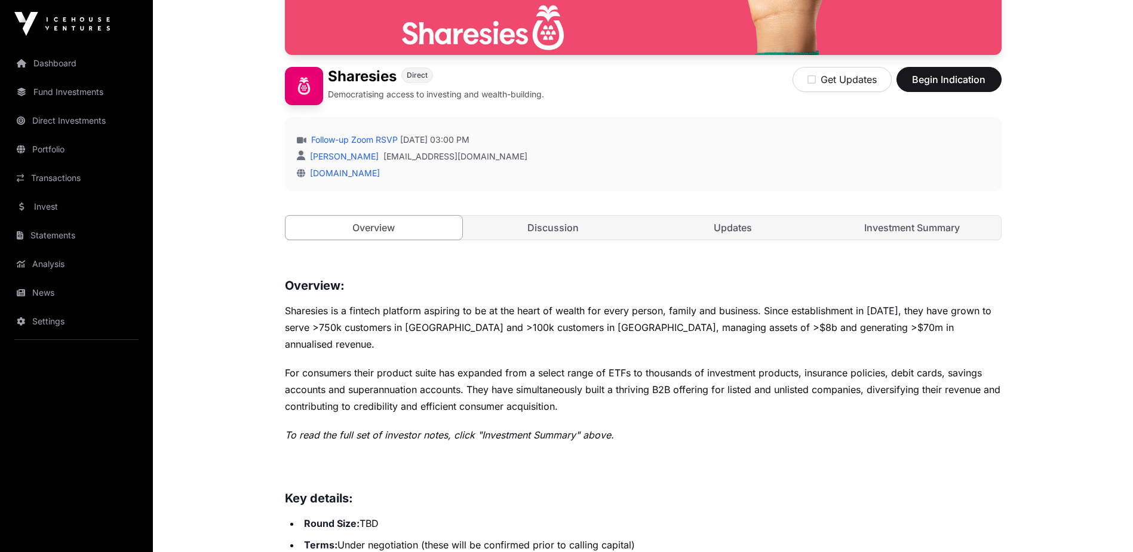
click at [364, 364] on p "For consumers their product suite has expanded from a select range of ETFs to t…" at bounding box center [643, 389] width 717 height 50
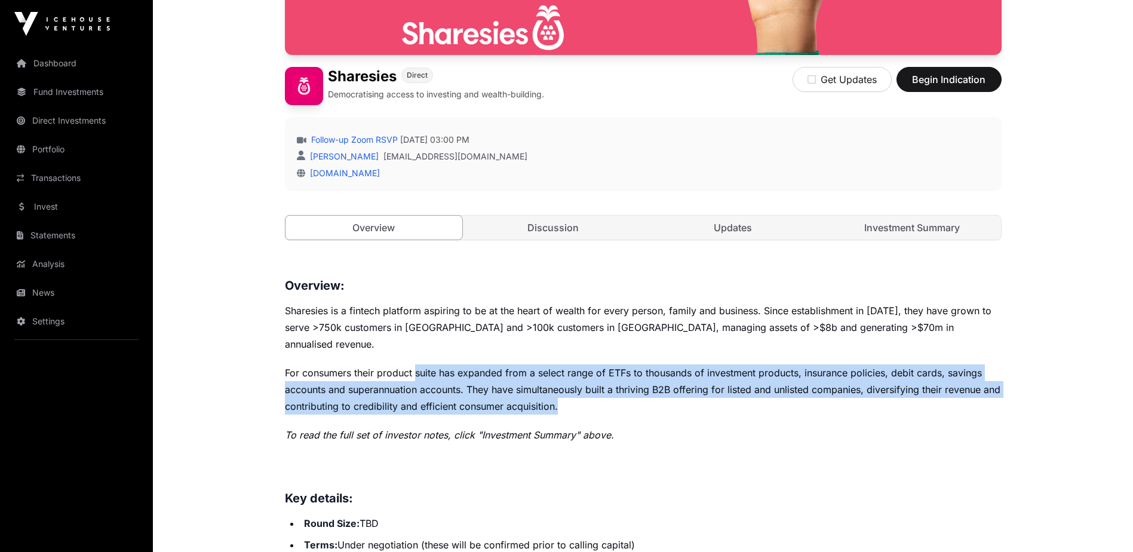
drag, startPoint x: 460, startPoint y: 365, endPoint x: 615, endPoint y: 392, distance: 157.6
click at [608, 392] on p "For consumers their product suite has expanded from a select range of ETFs to t…" at bounding box center [643, 389] width 717 height 50
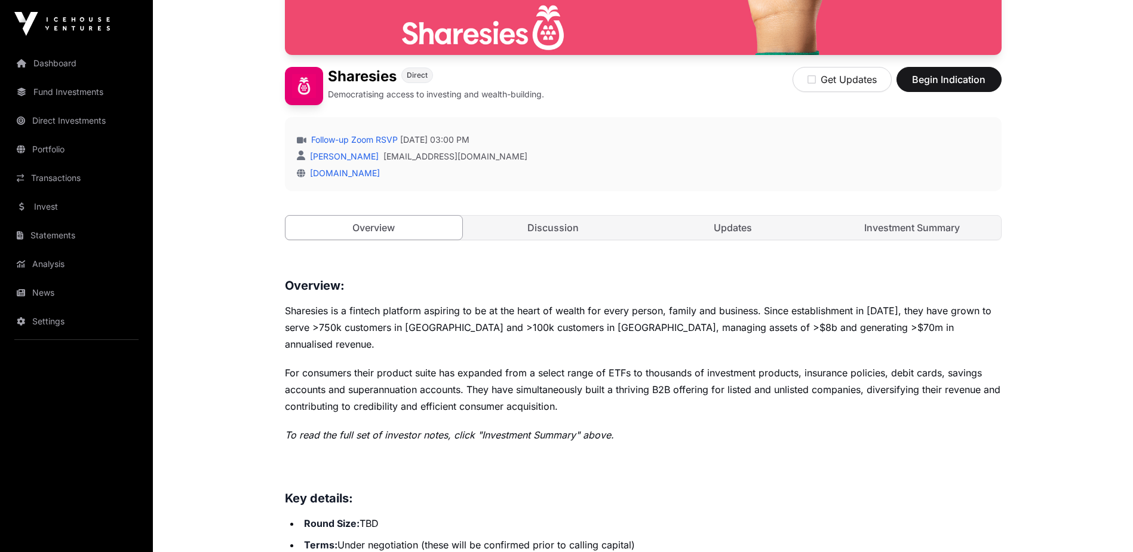
drag, startPoint x: 615, startPoint y: 392, endPoint x: 561, endPoint y: 405, distance: 55.9
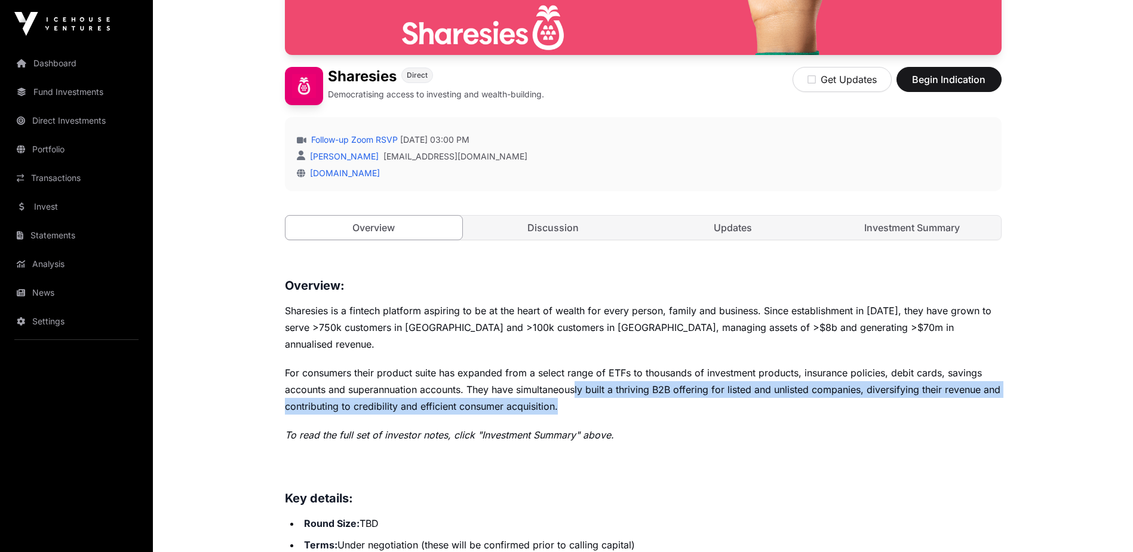
drag, startPoint x: 575, startPoint y: 370, endPoint x: 757, endPoint y: 392, distance: 183.5
click at [757, 392] on p "For consumers their product suite has expanded from a select range of ETFs to t…" at bounding box center [643, 389] width 717 height 50
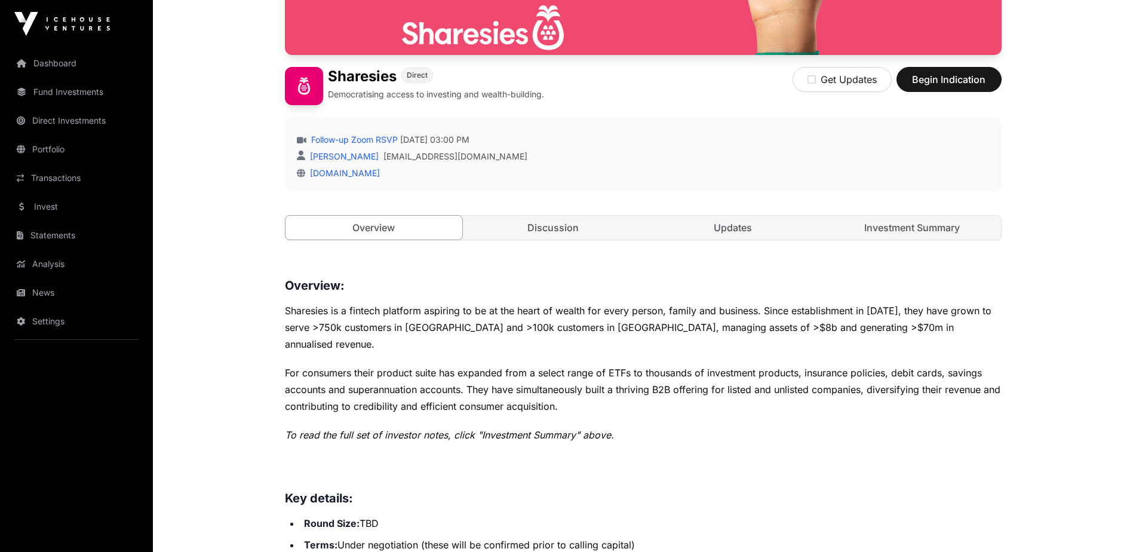
drag, startPoint x: 757, startPoint y: 392, endPoint x: 661, endPoint y: 418, distance: 99.5
click at [661, 426] on p "To read the full set of investor notes, click "Investment Summary" above." at bounding box center [643, 434] width 717 height 17
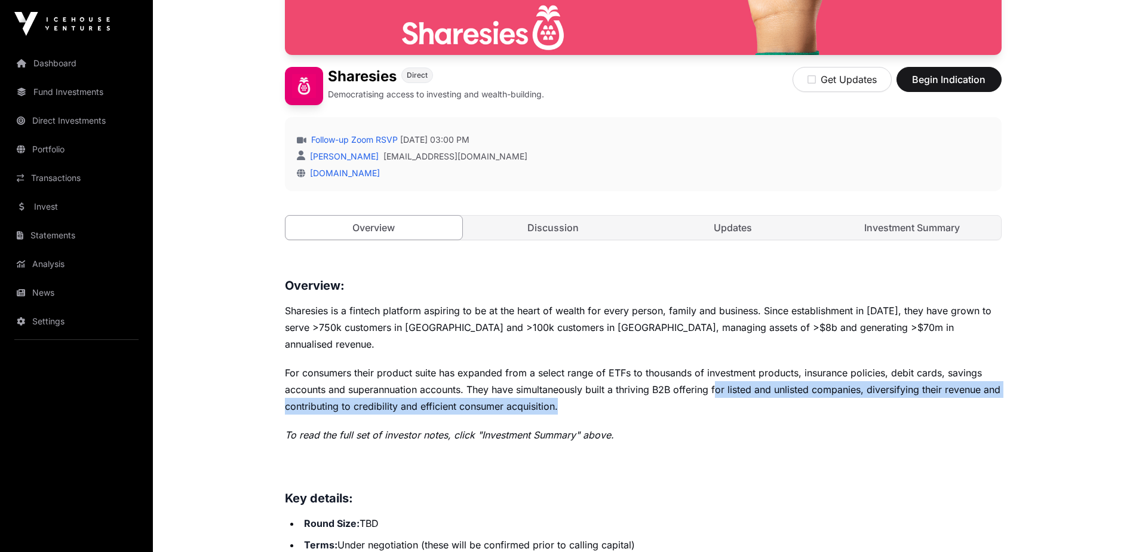
drag, startPoint x: 725, startPoint y: 370, endPoint x: 854, endPoint y: 390, distance: 131.2
click at [854, 389] on p "For consumers their product suite has expanded from a select range of ETFs to t…" at bounding box center [643, 389] width 717 height 50
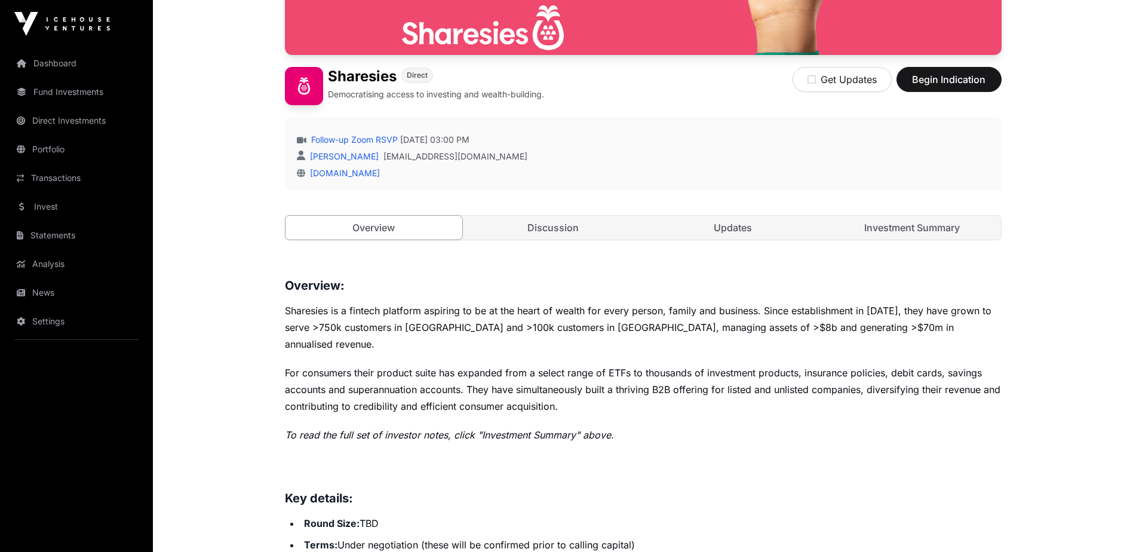
drag, startPoint x: 854, startPoint y: 390, endPoint x: 709, endPoint y: 422, distance: 149.1
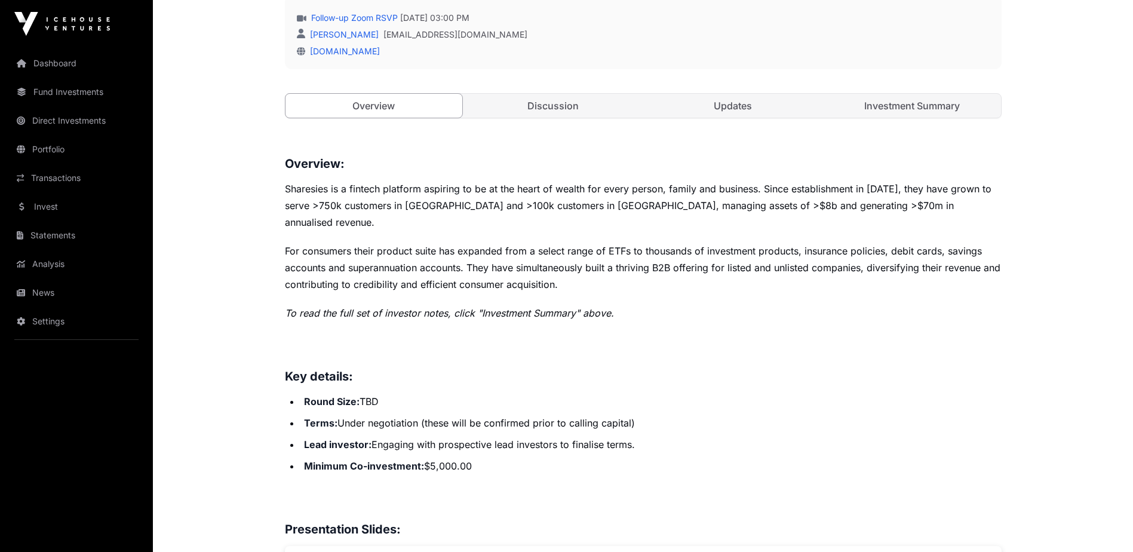
scroll to position [418, 0]
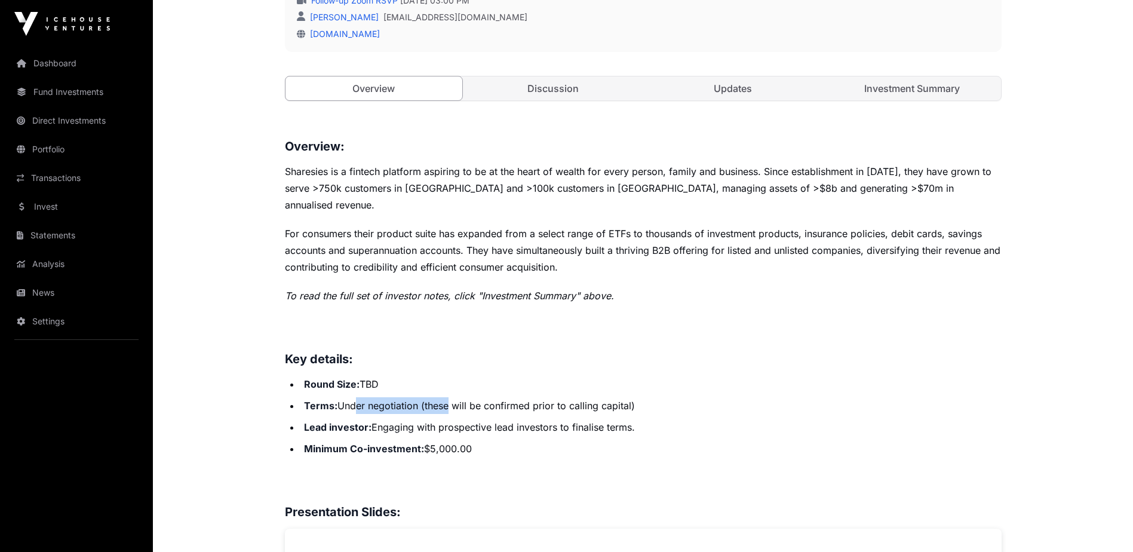
drag, startPoint x: 356, startPoint y: 391, endPoint x: 475, endPoint y: 397, distance: 119.0
click at [471, 397] on ul "Round Size: TBD Terms: Under negotiation (these will be confirmed prior to call…" at bounding box center [643, 416] width 717 height 81
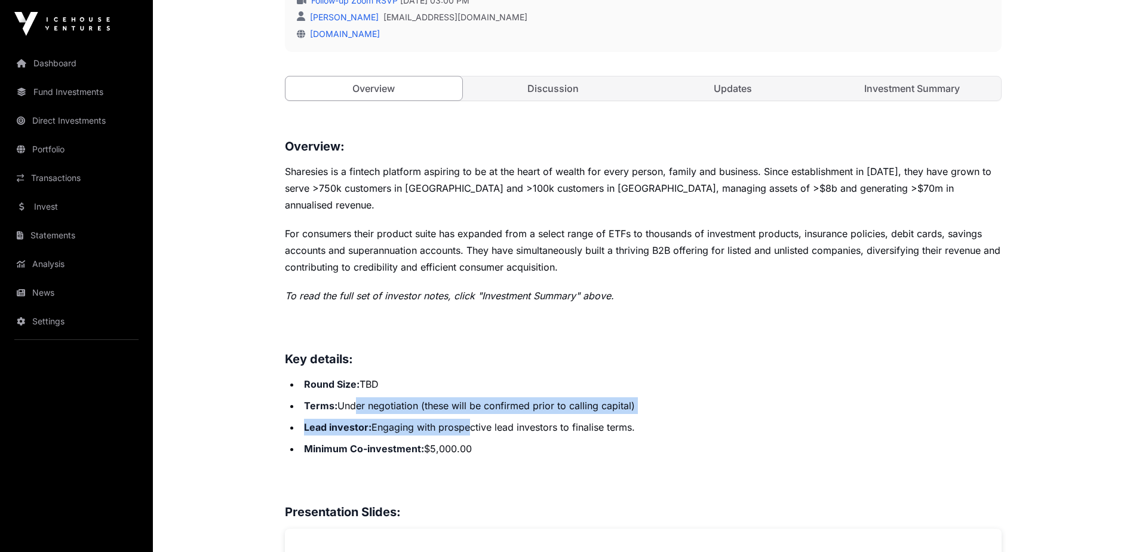
drag, startPoint x: 475, startPoint y: 397, endPoint x: 464, endPoint y: 414, distance: 19.9
click at [465, 419] on li "Lead investor : Engaging with prospective lead investors to finalise terms." at bounding box center [650, 427] width 701 height 17
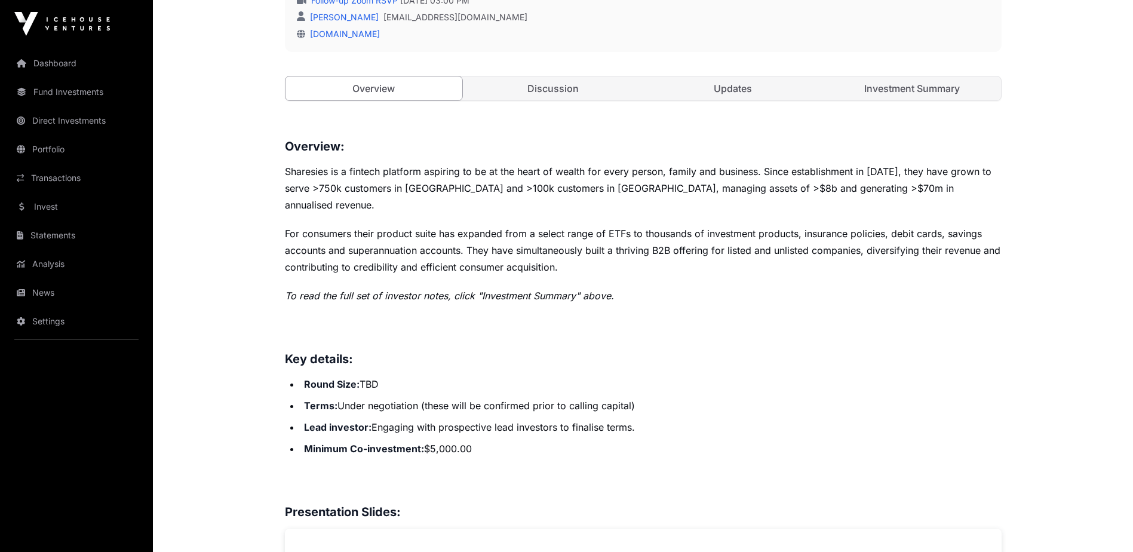
click at [335, 378] on strong "Round Size:" at bounding box center [332, 384] width 56 height 12
drag, startPoint x: 397, startPoint y: 406, endPoint x: 634, endPoint y: 406, distance: 236.5
click at [634, 419] on li "Lead investor : Engaging with prospective lead investors to finalise terms." at bounding box center [650, 427] width 701 height 17
drag, startPoint x: 634, startPoint y: 406, endPoint x: 386, endPoint y: 385, distance: 248.7
click at [386, 397] on li "Terms: Under negotiation (these will be confirmed prior to calling capital)" at bounding box center [650, 405] width 701 height 17
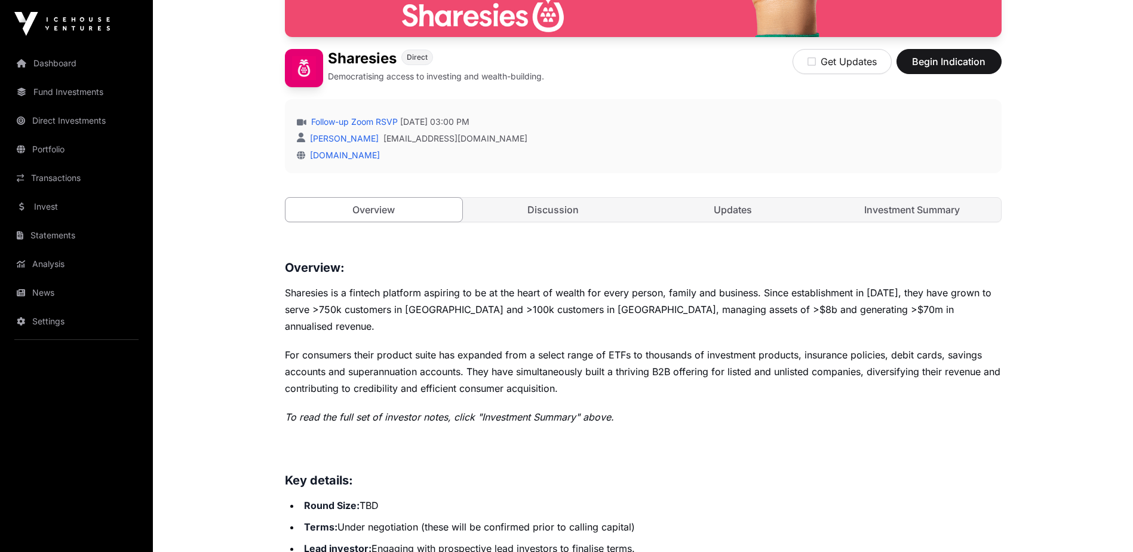
scroll to position [292, 0]
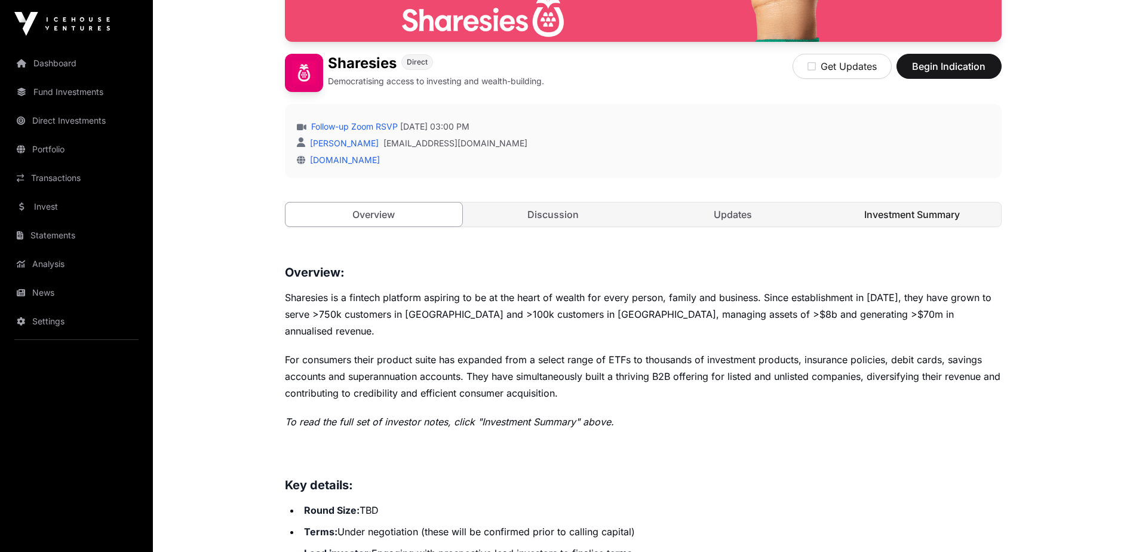
click at [871, 210] on link "Investment Summary" at bounding box center [911, 214] width 177 height 24
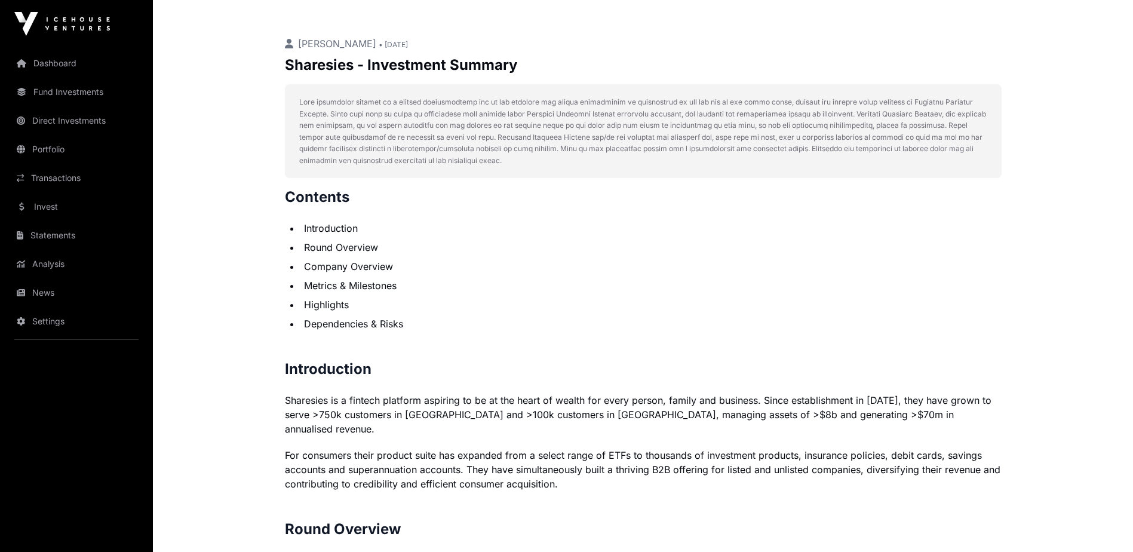
scroll to position [710, 0]
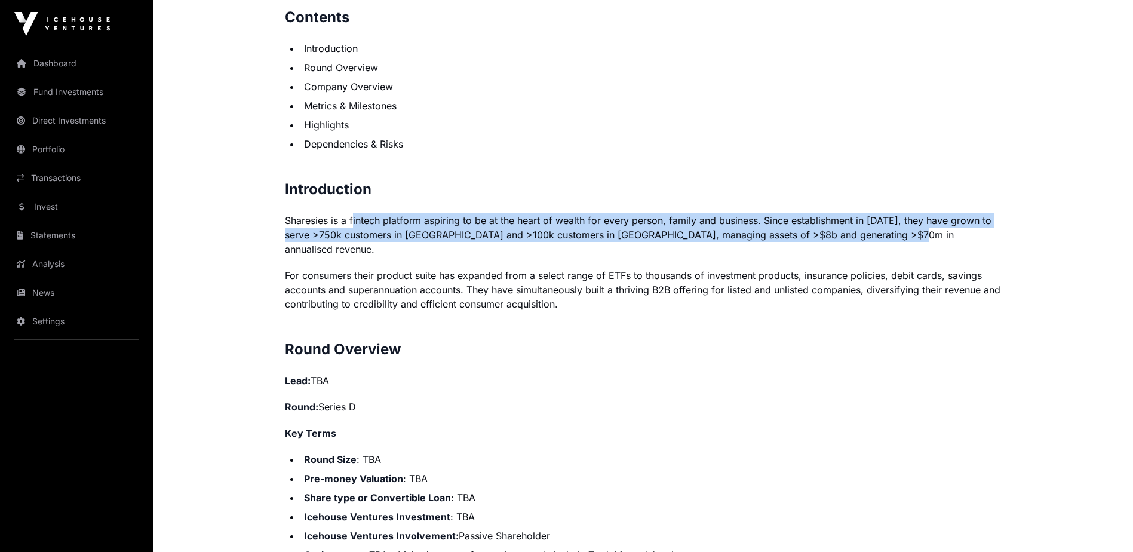
drag, startPoint x: 361, startPoint y: 220, endPoint x: 942, endPoint y: 233, distance: 580.6
click at [942, 233] on p "Sharesies is a fintech platform aspiring to be at the heart of wealth for every…" at bounding box center [643, 234] width 717 height 43
drag, startPoint x: 517, startPoint y: 229, endPoint x: 464, endPoint y: 219, distance: 54.0
click at [516, 229] on p "Sharesies is a fintech platform aspiring to be at the heart of wealth for every…" at bounding box center [643, 234] width 717 height 43
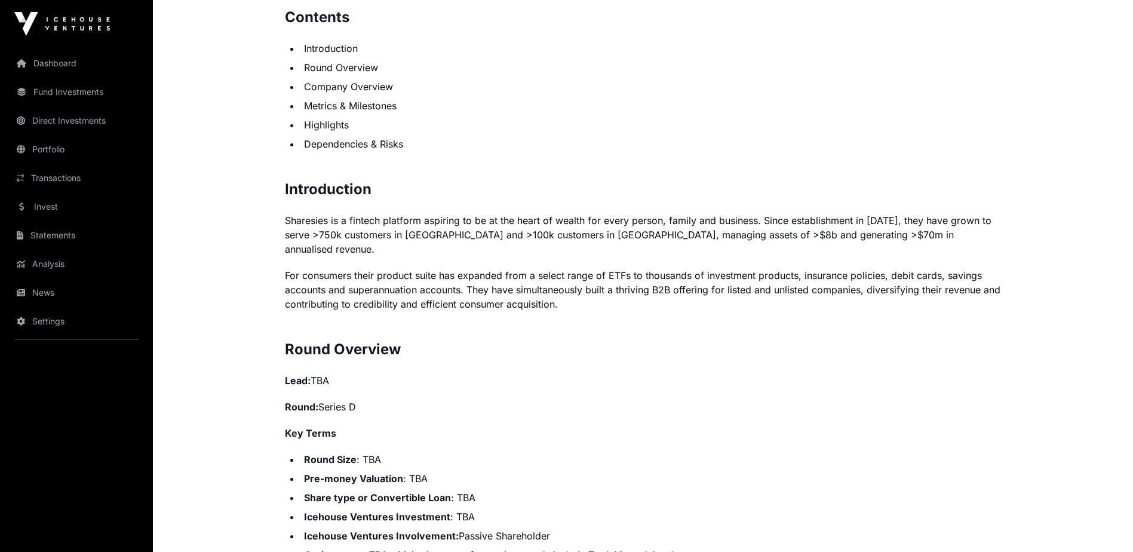
click at [435, 268] on p "For consumers their product suite has expanded from a select range of ETFs to t…" at bounding box center [643, 289] width 717 height 43
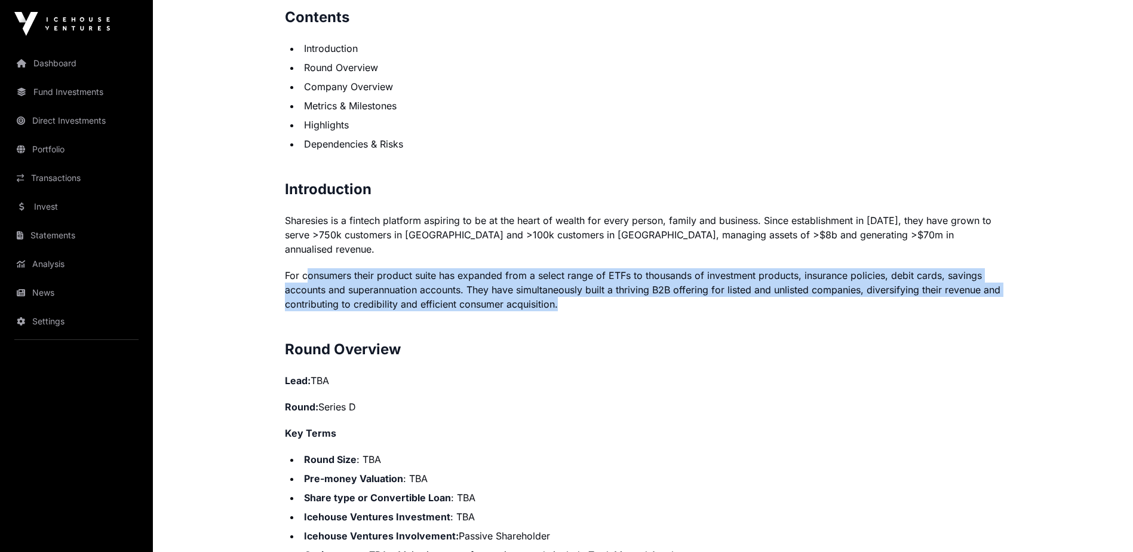
drag, startPoint x: 308, startPoint y: 261, endPoint x: 626, endPoint y: 290, distance: 320.2
click at [626, 290] on p "For consumers their product suite has expanded from a select range of ETFs to t…" at bounding box center [643, 289] width 717 height 43
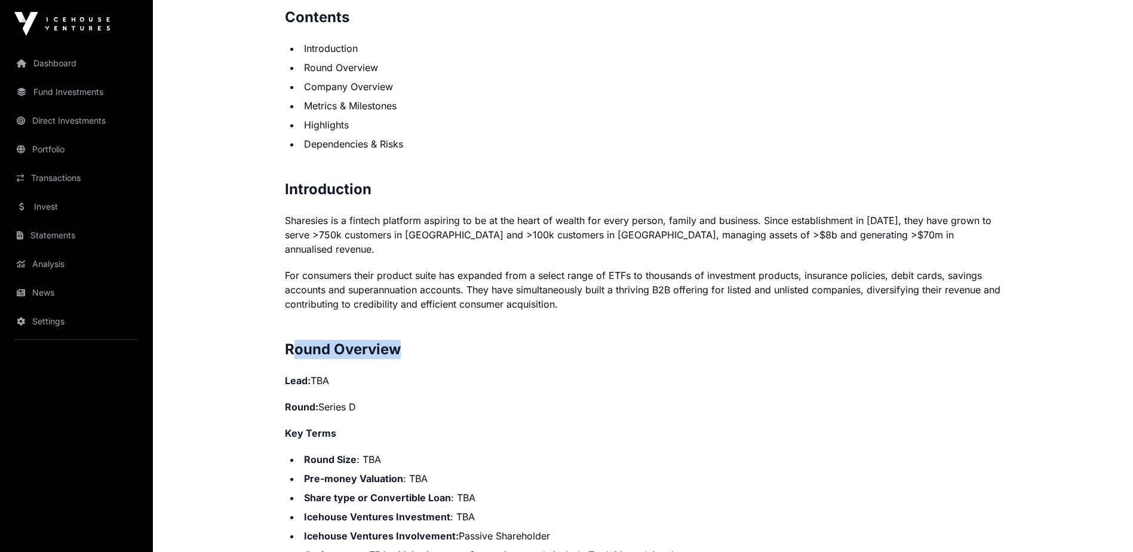
drag, startPoint x: 291, startPoint y: 333, endPoint x: 406, endPoint y: 332, distance: 114.7
click at [406, 340] on h2 "Round Overview" at bounding box center [643, 349] width 717 height 19
drag, startPoint x: 406, startPoint y: 332, endPoint x: 393, endPoint y: 356, distance: 27.3
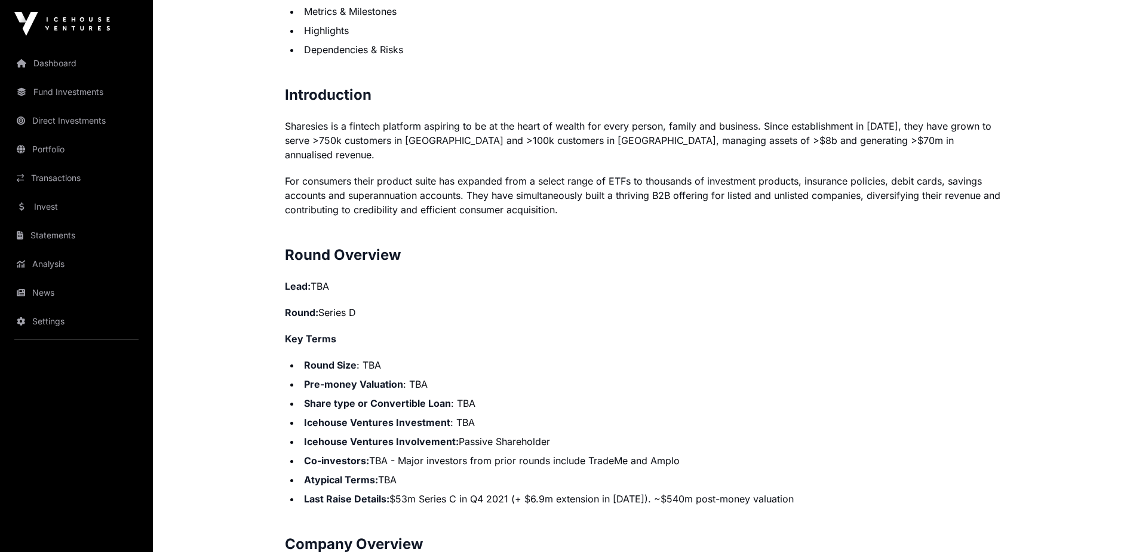
scroll to position [849, 0]
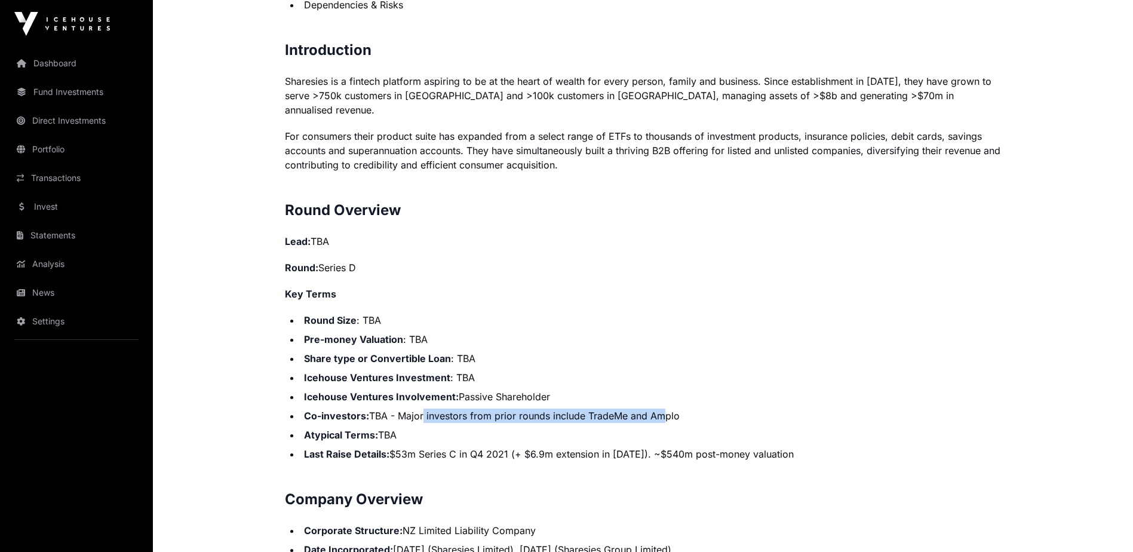
drag, startPoint x: 422, startPoint y: 401, endPoint x: 690, endPoint y: 399, distance: 268.1
click at [690, 408] on li "Co-investors: TBA - Major investors from prior rounds include TradeMe and Amplo" at bounding box center [650, 415] width 701 height 14
click at [404, 428] on li "Atypical Terms: TBA" at bounding box center [650, 435] width 701 height 14
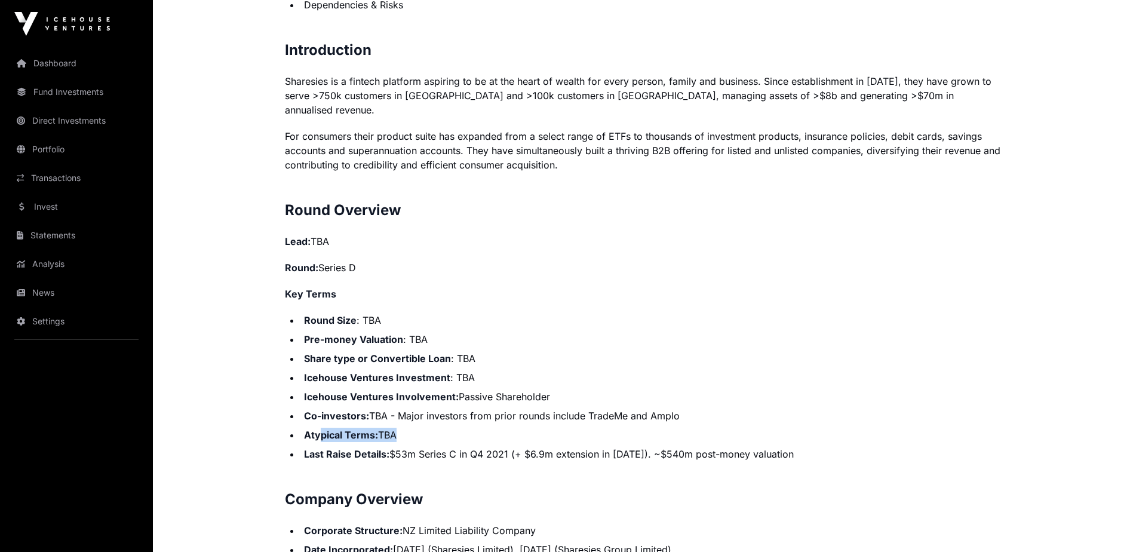
drag, startPoint x: 321, startPoint y: 420, endPoint x: 404, endPoint y: 424, distance: 83.1
click at [404, 428] on li "Atypical Terms: TBA" at bounding box center [650, 435] width 701 height 14
drag, startPoint x: 404, startPoint y: 424, endPoint x: 376, endPoint y: 438, distance: 32.0
click at [379, 448] on strong "Last Raise Details:" at bounding box center [346, 454] width 85 height 12
drag, startPoint x: 348, startPoint y: 439, endPoint x: 522, endPoint y: 439, distance: 173.8
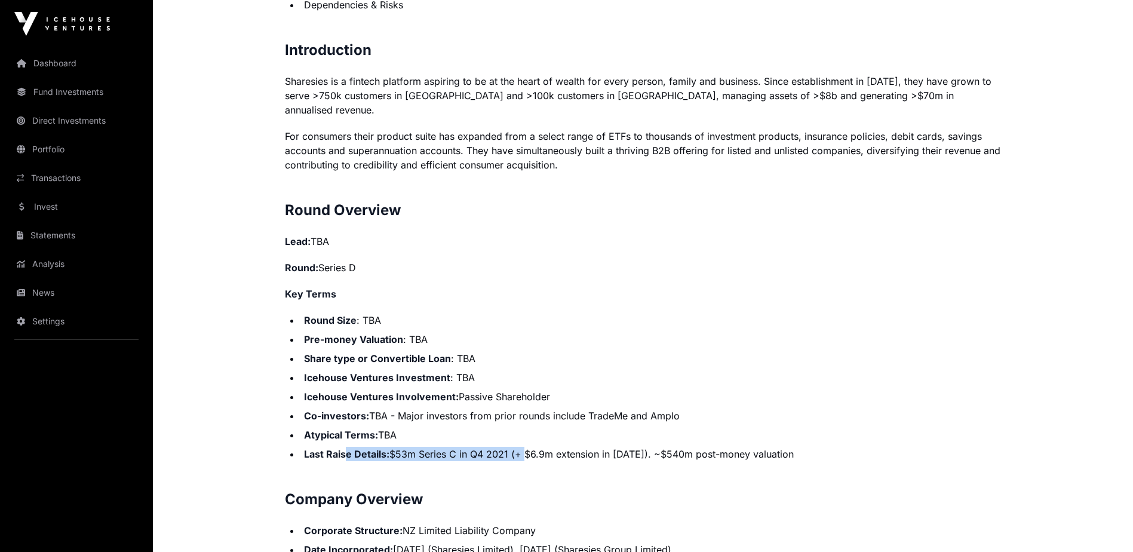
click at [522, 447] on li "Last Raise Details: $53m Series C in Q4 2021 (+ $6.9m extension in [DATE]). ~$5…" at bounding box center [650, 454] width 701 height 14
drag, startPoint x: 522, startPoint y: 439, endPoint x: 491, endPoint y: 451, distance: 33.1
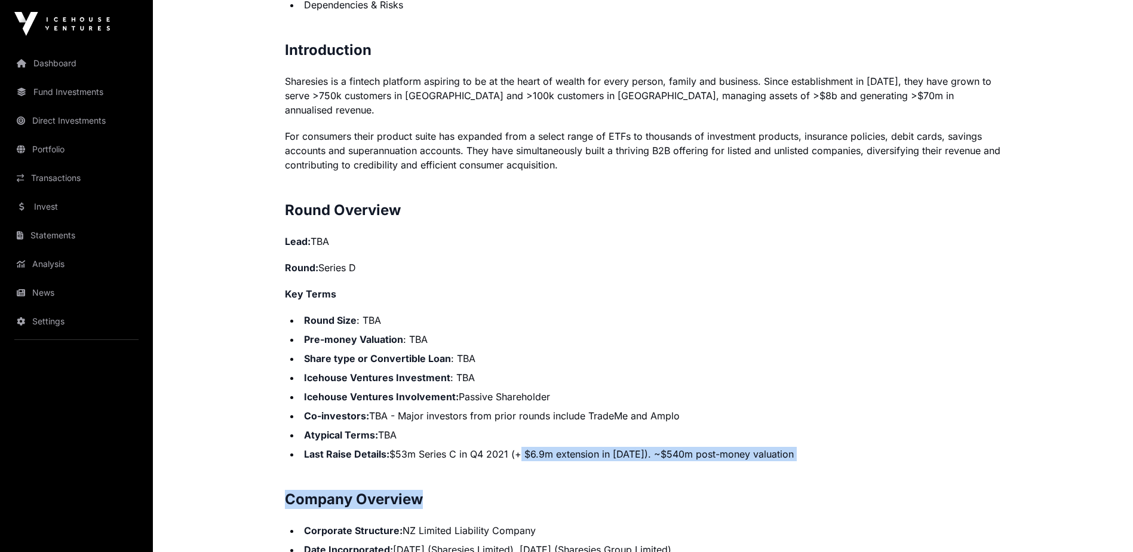
drag, startPoint x: 534, startPoint y: 443, endPoint x: 783, endPoint y: 450, distance: 248.5
drag, startPoint x: 783, startPoint y: 450, endPoint x: 724, endPoint y: 439, distance: 59.6
click at [725, 447] on li "Last Raise Details: $53m Series C in Q4 2021 (+ $6.9m extension in [DATE]). ~$5…" at bounding box center [650, 454] width 701 height 14
drag, startPoint x: 699, startPoint y: 439, endPoint x: 625, endPoint y: 430, distance: 74.6
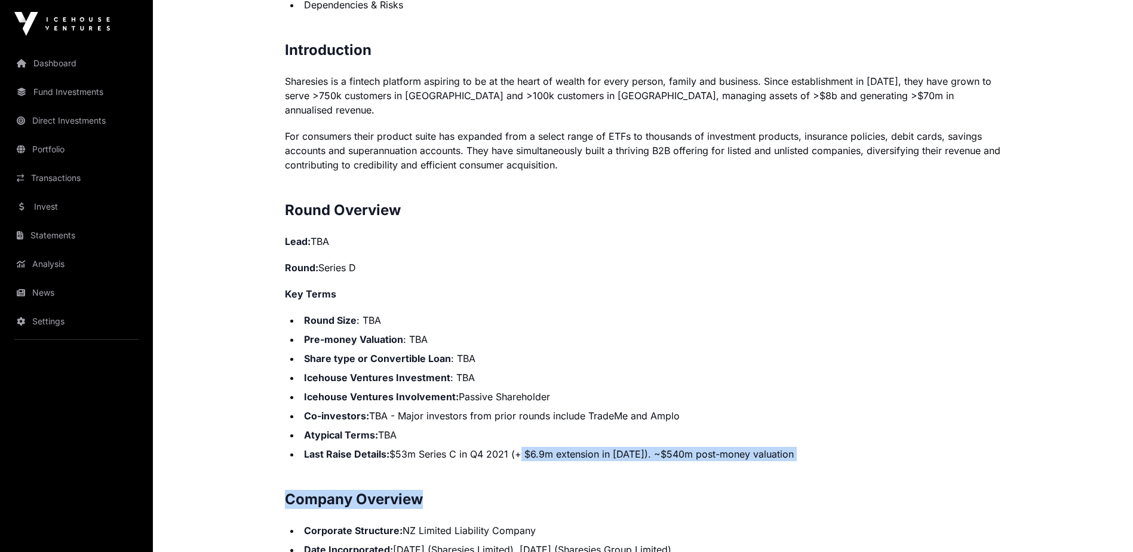
click at [698, 447] on li "Last Raise Details: $53m Series C in Q4 2021 (+ $6.9m extension in [DATE]). ~$5…" at bounding box center [650, 454] width 701 height 14
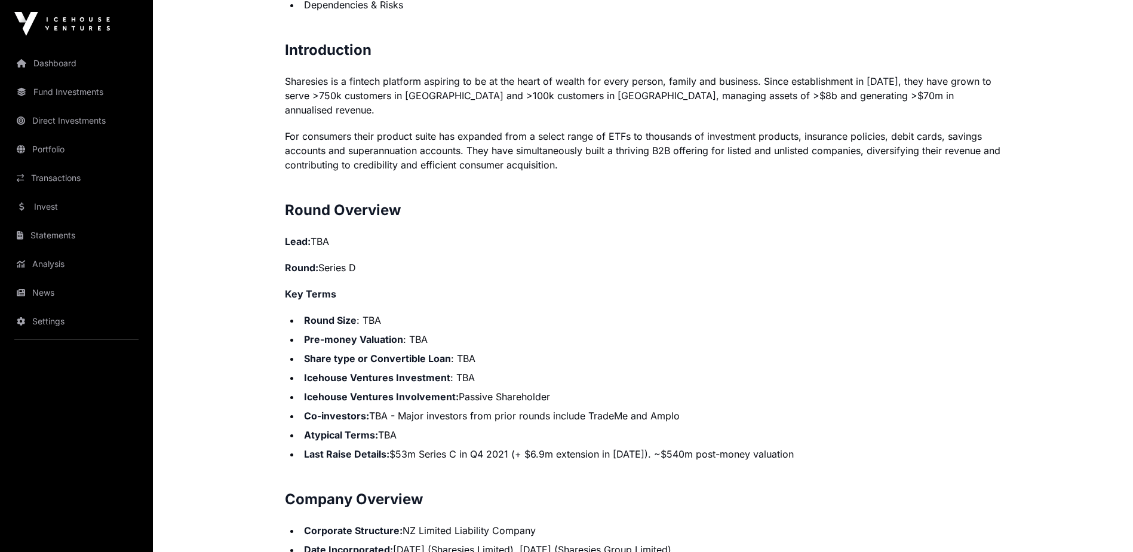
click at [513, 428] on li "Atypical Terms: TBA" at bounding box center [650, 435] width 701 height 14
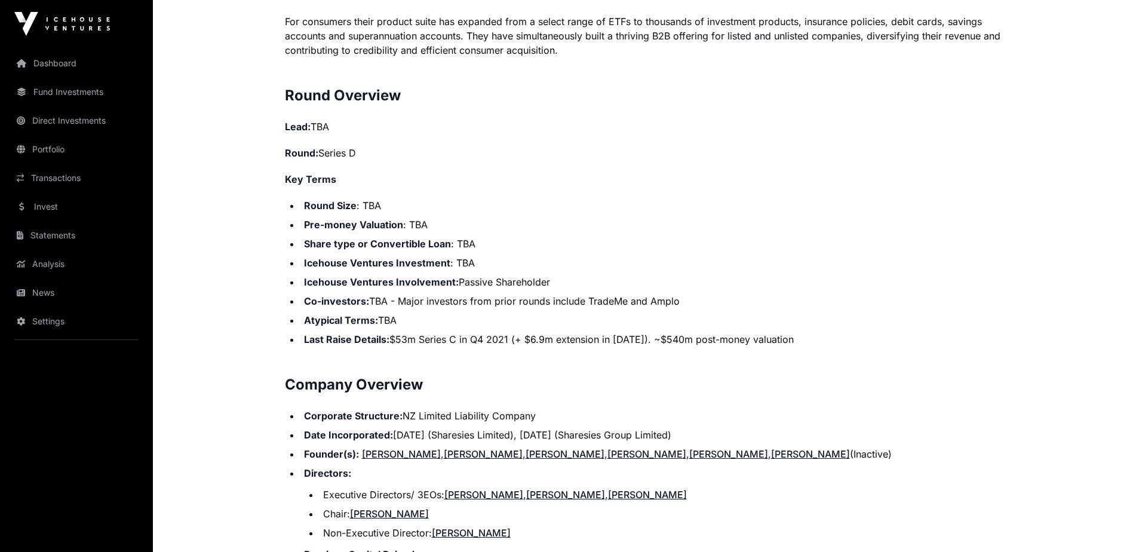
scroll to position [989, 0]
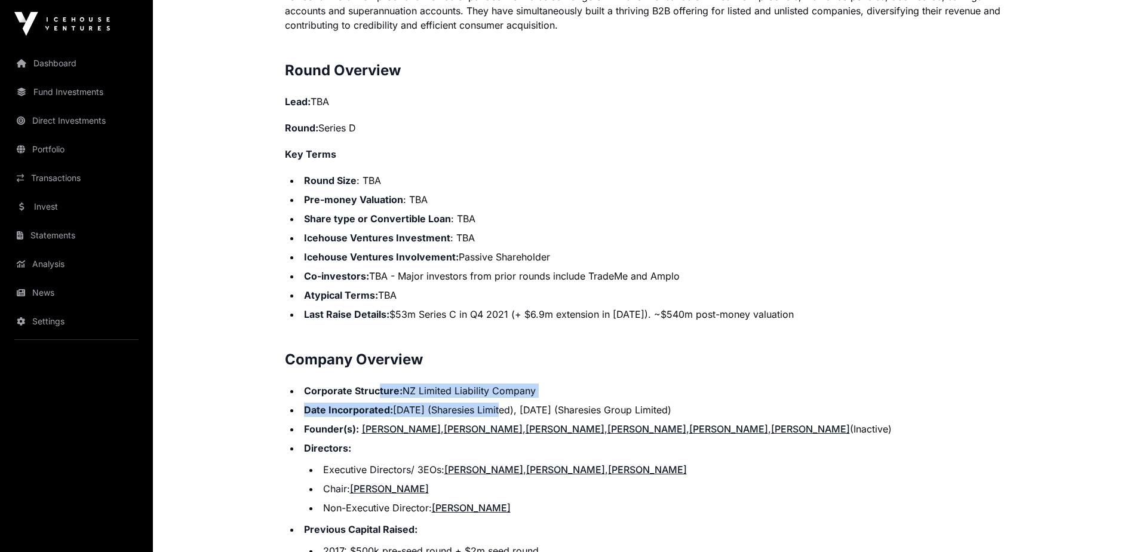
drag, startPoint x: 380, startPoint y: 376, endPoint x: 506, endPoint y: 388, distance: 127.2
drag, startPoint x: 506, startPoint y: 388, endPoint x: 464, endPoint y: 406, distance: 46.3
drag, startPoint x: 385, startPoint y: 377, endPoint x: 474, endPoint y: 393, distance: 90.3
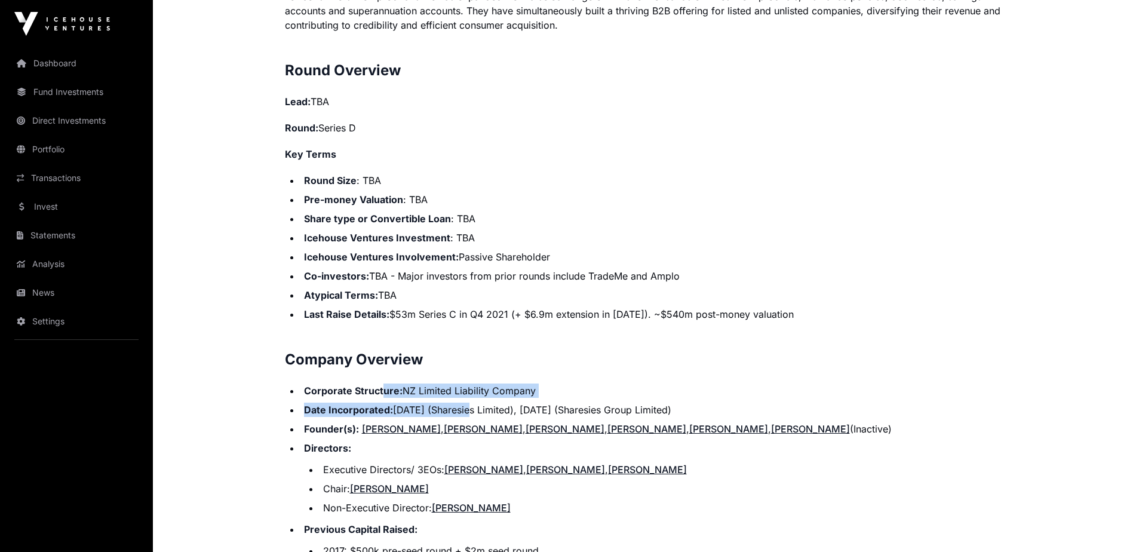
drag, startPoint x: 474, startPoint y: 393, endPoint x: 393, endPoint y: 395, distance: 81.2
click at [395, 402] on li "Date Incorporated: [DATE] (Sharesies Limited), [DATE] (Sharesies Group Limited)" at bounding box center [650, 409] width 701 height 14
click at [359, 383] on li "Corporate Structure: NZ Limited Liability Company" at bounding box center [650, 390] width 701 height 14
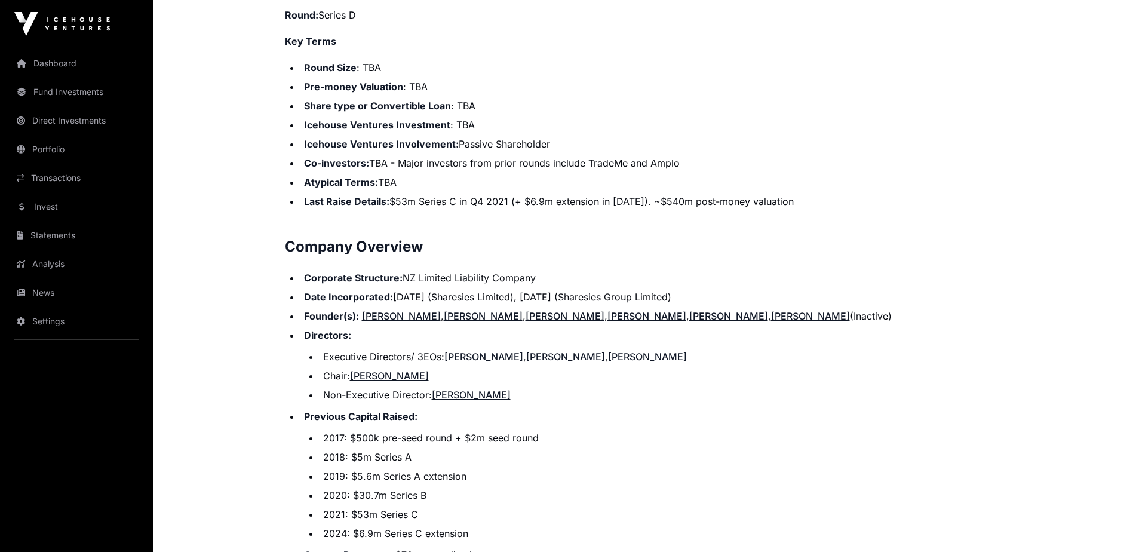
scroll to position [1128, 0]
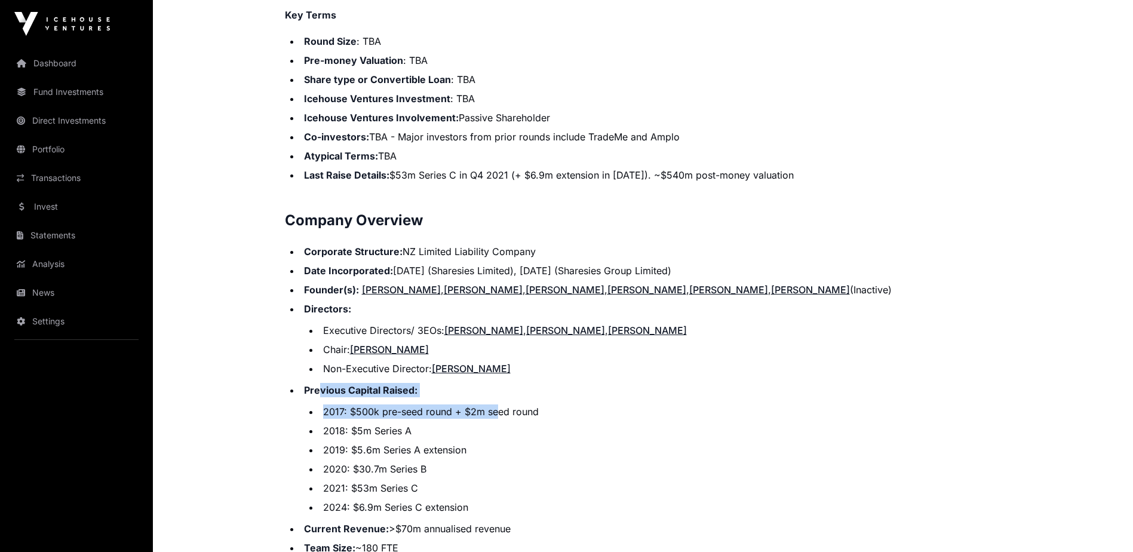
drag, startPoint x: 321, startPoint y: 377, endPoint x: 497, endPoint y: 398, distance: 177.5
click at [497, 398] on li "Previous Capital Raised: 2017: $500k pre-seed round + $2m seed round 2018: $5m …" at bounding box center [650, 448] width 701 height 131
drag, startPoint x: 497, startPoint y: 398, endPoint x: 416, endPoint y: 427, distance: 86.1
click at [416, 427] on ul "2017: $500k pre-seed round + $2m seed round 2018: $5m Series A 2019: $5.6m Seri…" at bounding box center [652, 459] width 697 height 110
drag, startPoint x: 348, startPoint y: 397, endPoint x: 492, endPoint y: 413, distance: 144.8
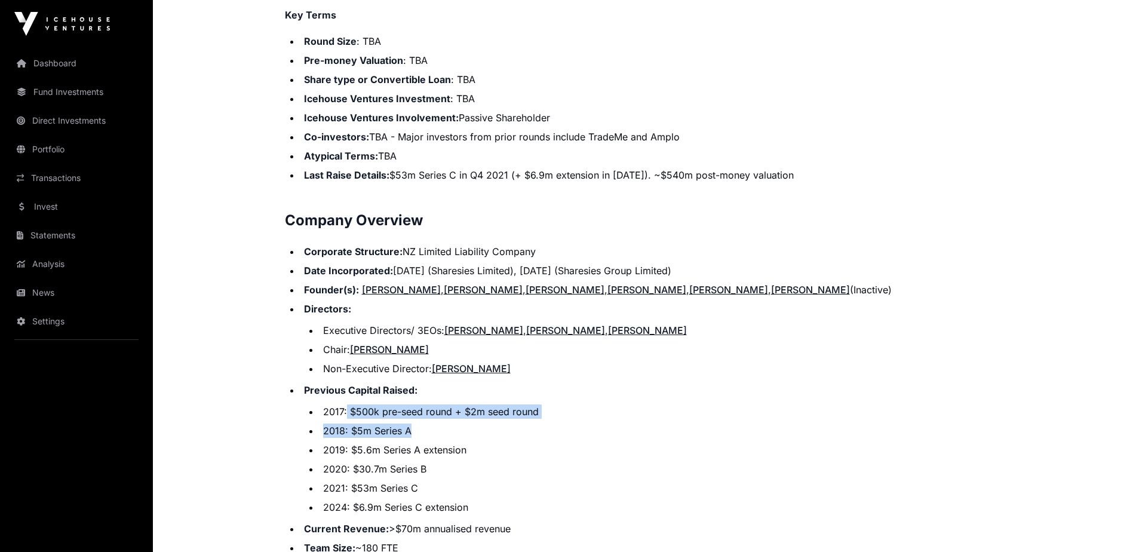
click at [492, 413] on ul "2017: $500k pre-seed round + $2m seed round 2018: $5m Series A 2019: $5.6m Seri…" at bounding box center [652, 459] width 697 height 110
drag, startPoint x: 492, startPoint y: 413, endPoint x: 383, endPoint y: 443, distance: 113.3
click at [383, 443] on ul "2017: $500k pre-seed round + $2m seed round 2018: $5m Series A 2019: $5.6m Seri…" at bounding box center [652, 459] width 697 height 110
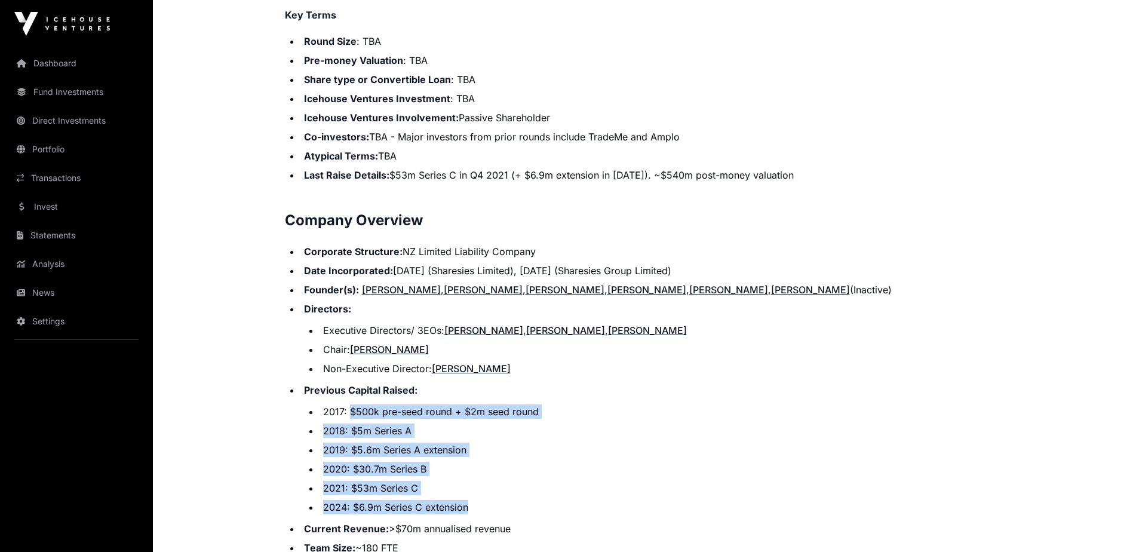
drag, startPoint x: 351, startPoint y: 396, endPoint x: 537, endPoint y: 484, distance: 205.7
click at [537, 484] on ul "2017: $500k pre-seed round + $2m seed round 2018: $5m Series A 2019: $5.6m Seri…" at bounding box center [652, 459] width 697 height 110
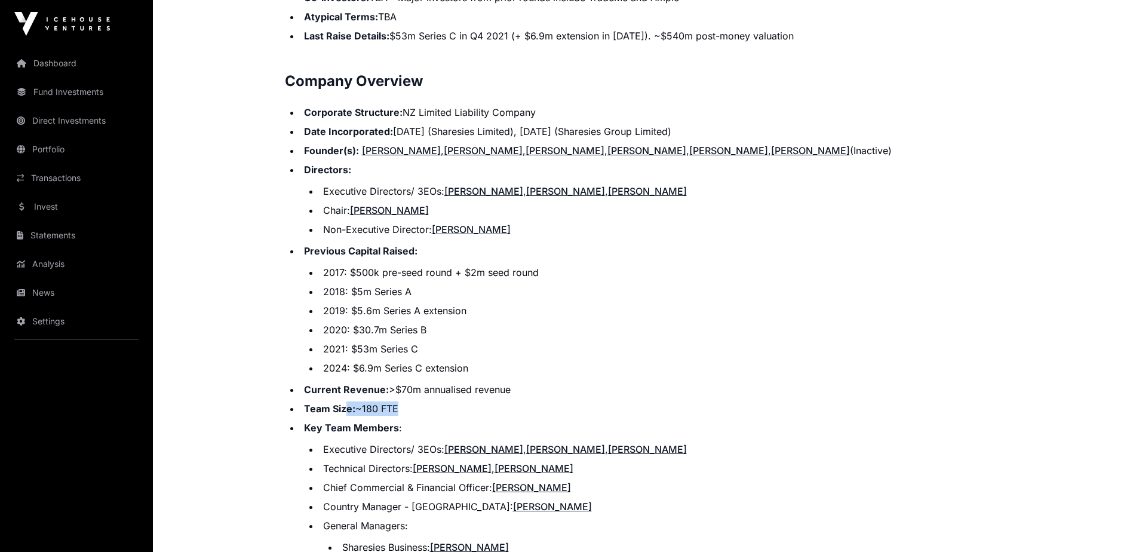
drag, startPoint x: 356, startPoint y: 401, endPoint x: 431, endPoint y: 418, distance: 77.2
click at [431, 418] on ul "Corporate Structure: NZ Limited Liability Company Date Incorporated: [DATE] (Sh…" at bounding box center [643, 448] width 717 height 686
drag, startPoint x: 431, startPoint y: 418, endPoint x: 353, endPoint y: 439, distance: 81.1
click at [364, 442] on li "Executive Directors/ 3EOs: [PERSON_NAME] , [PERSON_NAME] , [PERSON_NAME]" at bounding box center [660, 449] width 682 height 14
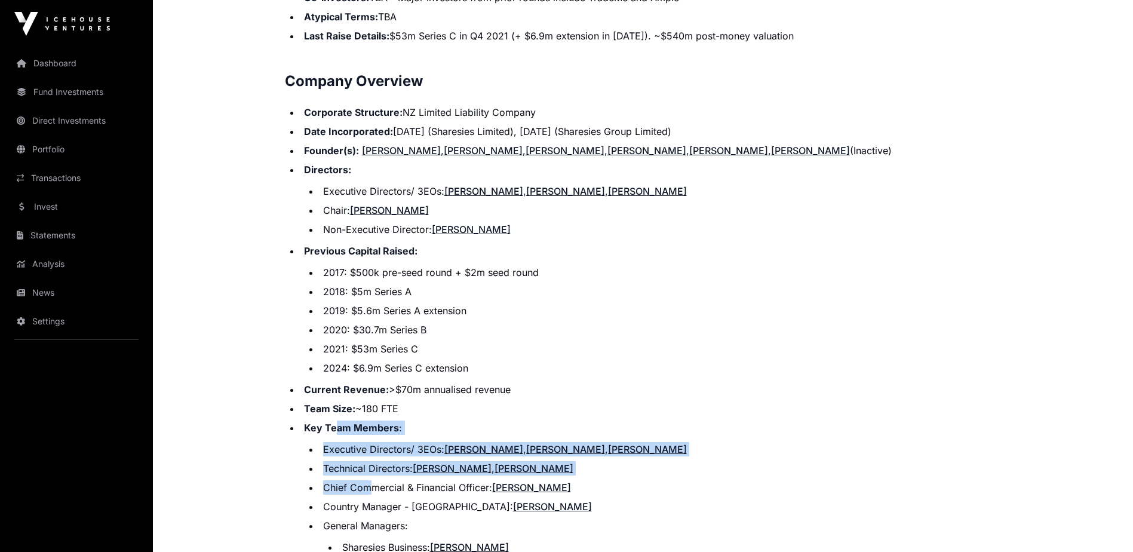
drag, startPoint x: 360, startPoint y: 432, endPoint x: 365, endPoint y: 474, distance: 42.7
click at [366, 474] on li "Key Team Members : Executive Directors/ 3EOs: [PERSON_NAME] , [PERSON_NAME] , […" at bounding box center [650, 554] width 701 height 268
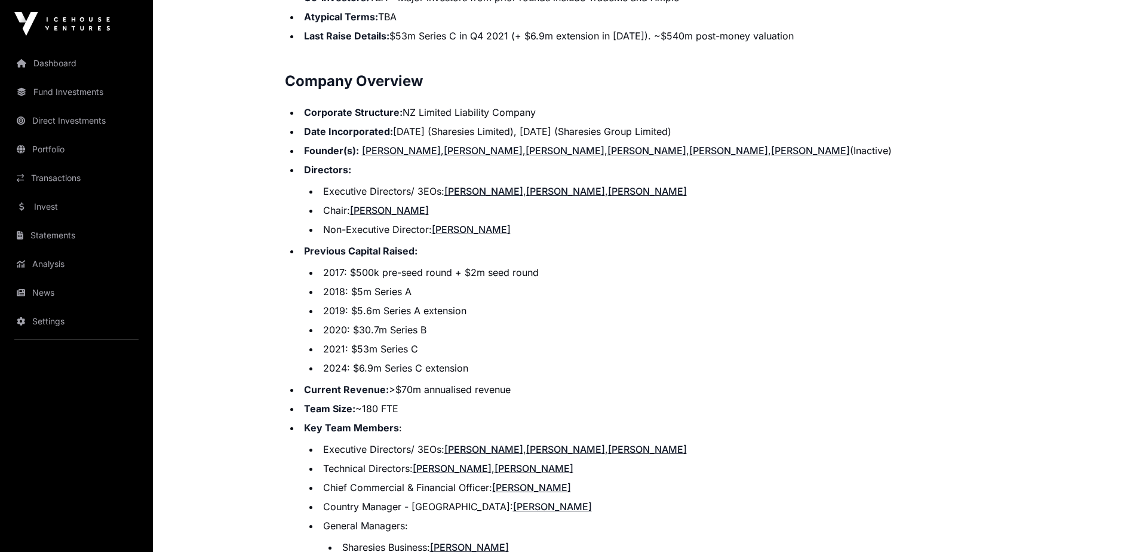
drag, startPoint x: 365, startPoint y: 474, endPoint x: 355, endPoint y: 481, distance: 12.4
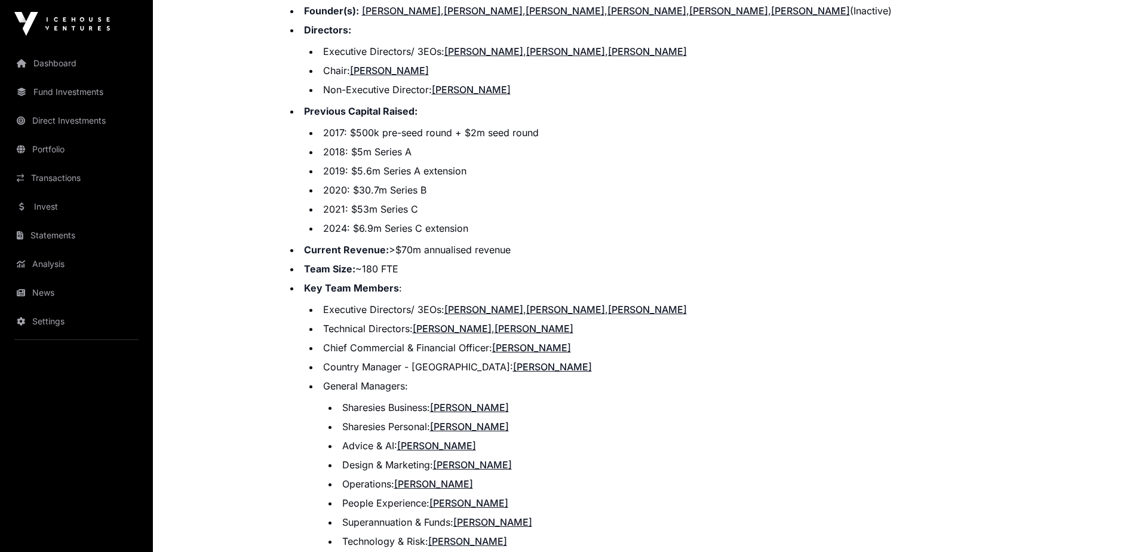
scroll to position [1546, 0]
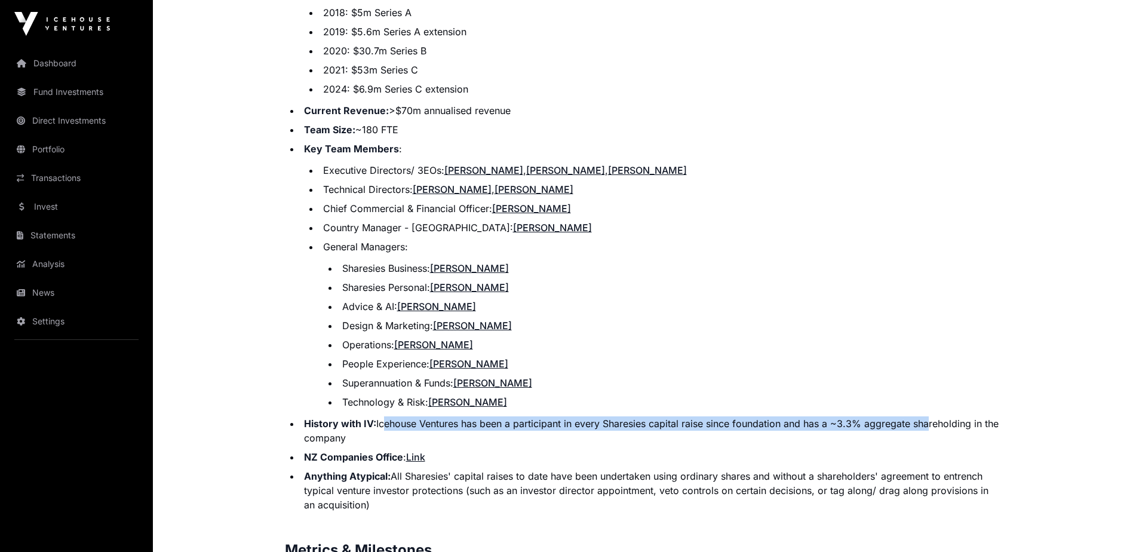
drag, startPoint x: 380, startPoint y: 411, endPoint x: 923, endPoint y: 408, distance: 543.4
click at [923, 416] on li "History with IV: Icehouse Ventures has been a participant in every Sharesies ca…" at bounding box center [650, 430] width 701 height 29
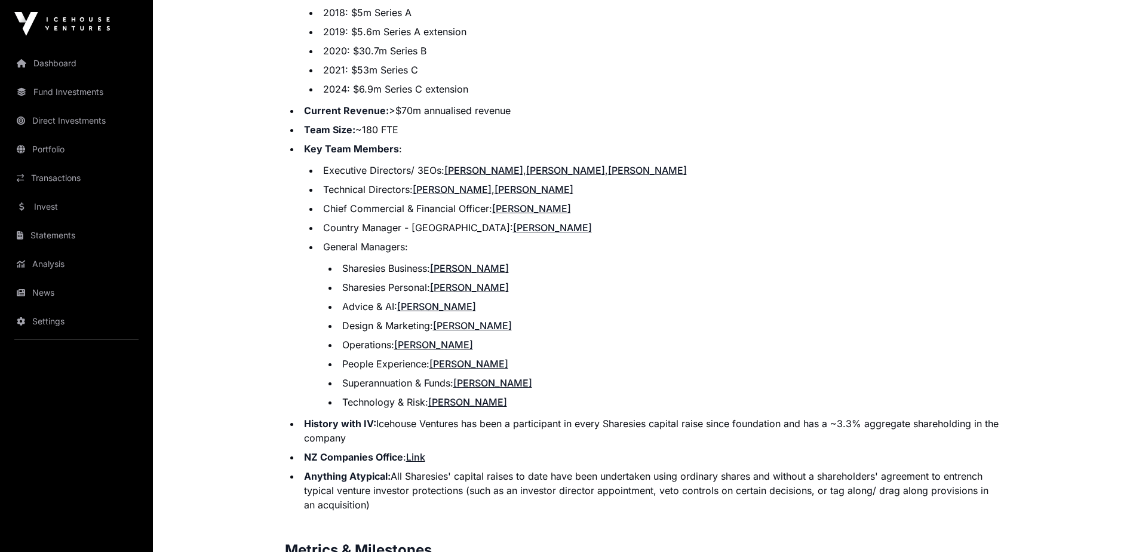
drag, startPoint x: 923, startPoint y: 408, endPoint x: 846, endPoint y: 418, distance: 77.6
click at [846, 418] on li "History with IV: Icehouse Ventures has been a participant in every Sharesies ca…" at bounding box center [650, 430] width 701 height 29
drag, startPoint x: 791, startPoint y: 410, endPoint x: 991, endPoint y: 405, distance: 200.7
click at [991, 416] on li "History with IV: Icehouse Ventures has been a participant in every Sharesies ca…" at bounding box center [650, 430] width 701 height 29
drag, startPoint x: 616, startPoint y: 410, endPoint x: 684, endPoint y: 411, distance: 67.5
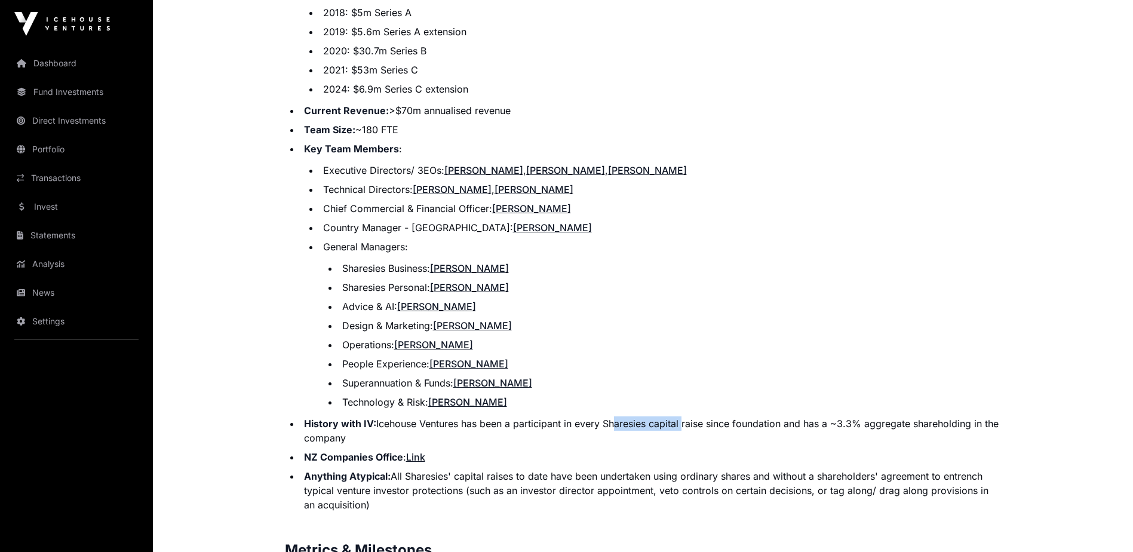
click at [684, 416] on li "History with IV: Icehouse Ventures has been a participant in every Sharesies ca…" at bounding box center [650, 430] width 701 height 29
drag, startPoint x: 324, startPoint y: 442, endPoint x: 450, endPoint y: 443, distance: 126.6
click at [450, 450] on li "NZ Companies Office : Link" at bounding box center [650, 457] width 701 height 14
drag, startPoint x: 450, startPoint y: 443, endPoint x: 475, endPoint y: 465, distance: 33.0
click at [477, 469] on li "Anything Atypical: All Sharesies' capital raises to date have been undertaken u…" at bounding box center [650, 490] width 701 height 43
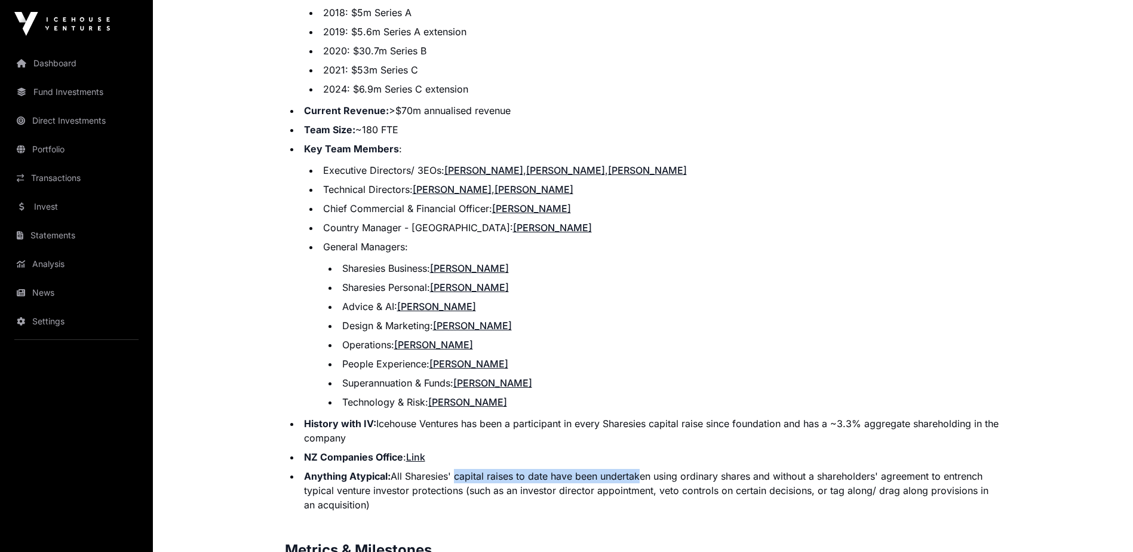
drag, startPoint x: 454, startPoint y: 461, endPoint x: 639, endPoint y: 467, distance: 184.6
click at [639, 469] on li "Anything Atypical: All Sharesies' capital raises to date have been undertaken u…" at bounding box center [650, 490] width 701 height 43
drag, startPoint x: 639, startPoint y: 467, endPoint x: 587, endPoint y: 482, distance: 54.2
click at [596, 485] on li "Anything Atypical: All Sharesies' capital raises to date have been undertaken u…" at bounding box center [650, 490] width 701 height 43
drag, startPoint x: 489, startPoint y: 465, endPoint x: 497, endPoint y: 459, distance: 10.3
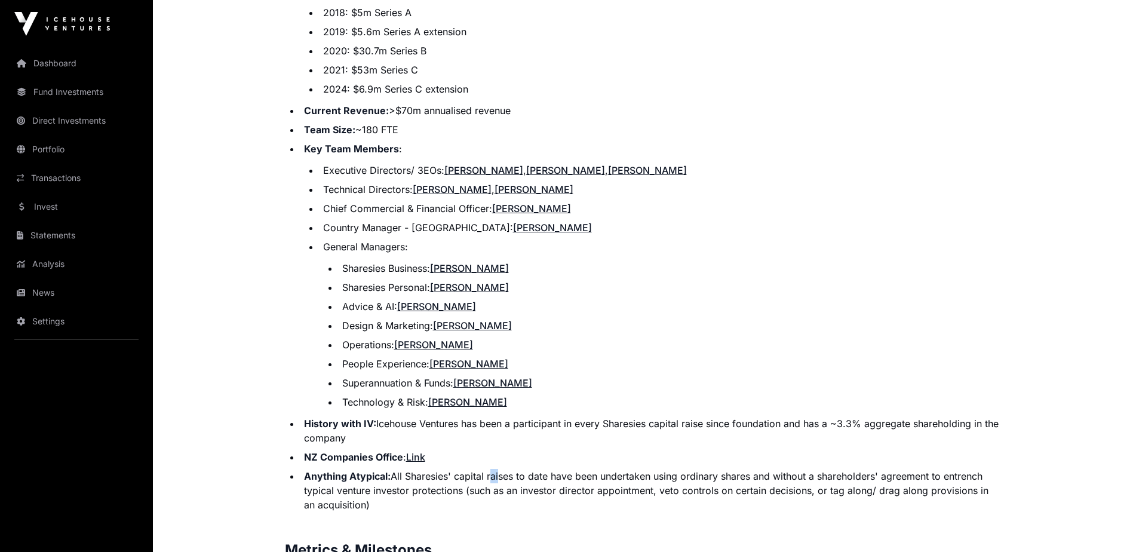
click at [497, 469] on li "Anything Atypical: All Sharesies' capital raises to date have been undertaken u…" at bounding box center [650, 490] width 701 height 43
drag, startPoint x: 497, startPoint y: 459, endPoint x: 459, endPoint y: 462, distance: 38.9
click at [459, 469] on li "Anything Atypical: All Sharesies' capital raises to date have been undertaken u…" at bounding box center [650, 490] width 701 height 43
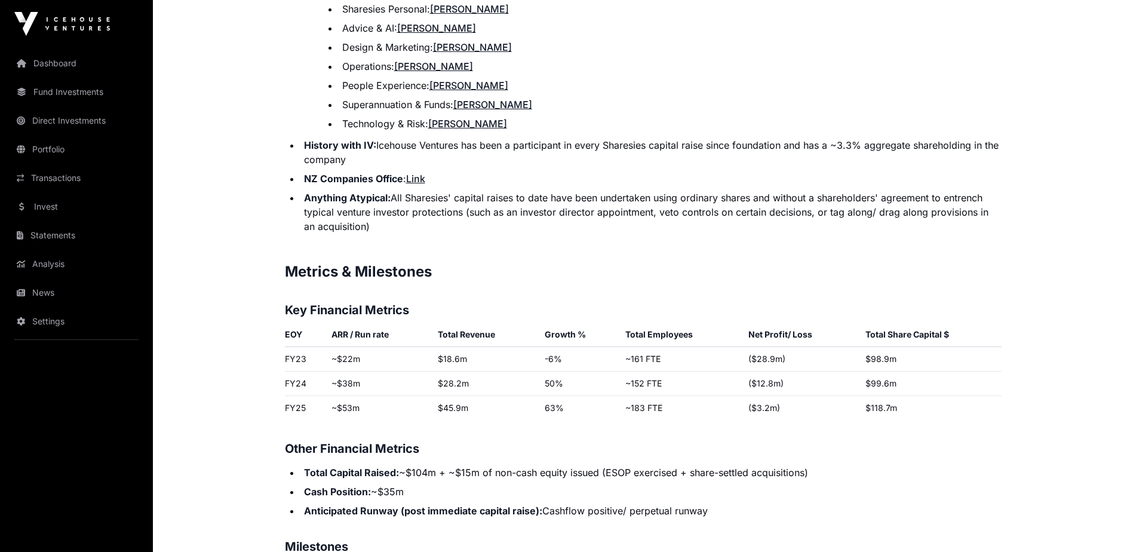
scroll to position [1825, 0]
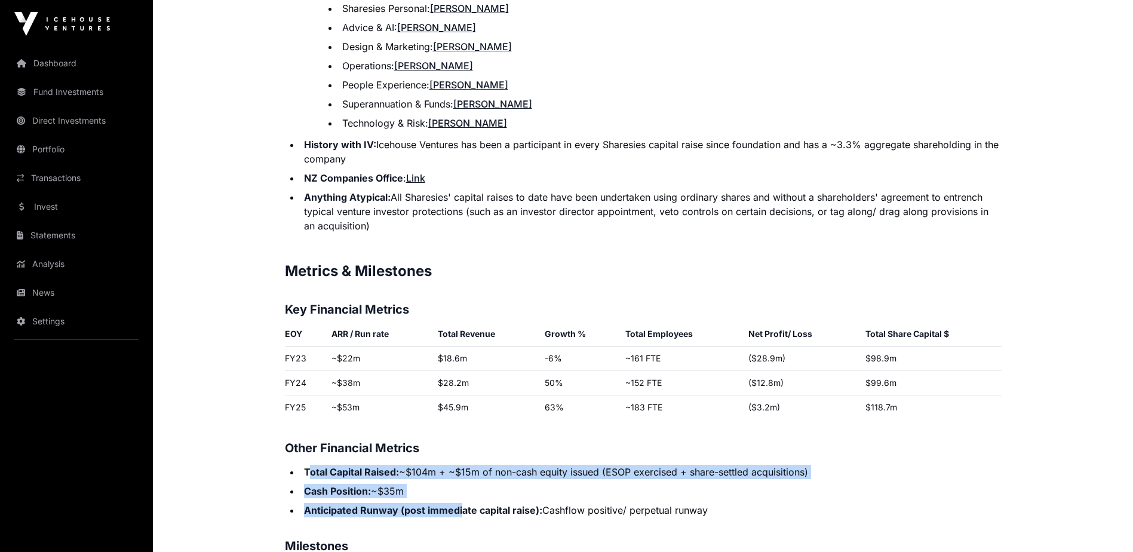
drag, startPoint x: 308, startPoint y: 455, endPoint x: 462, endPoint y: 488, distance: 157.5
click at [462, 488] on ul "Total Capital Raised: ~$104m + ~$15m of non-cash equity issued (ESOP exercised …" at bounding box center [643, 491] width 717 height 53
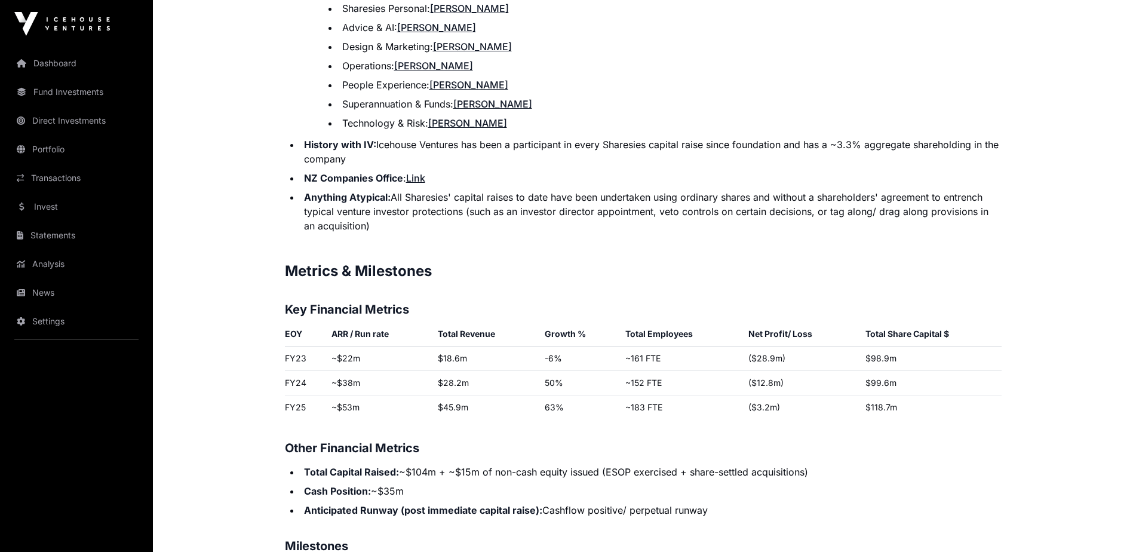
drag, startPoint x: 462, startPoint y: 488, endPoint x: 357, endPoint y: 521, distance: 109.7
click at [357, 521] on p "Contents Introduction Round Overview Company Overview Metrics & Milestones High…" at bounding box center [643, 218] width 717 height 2651
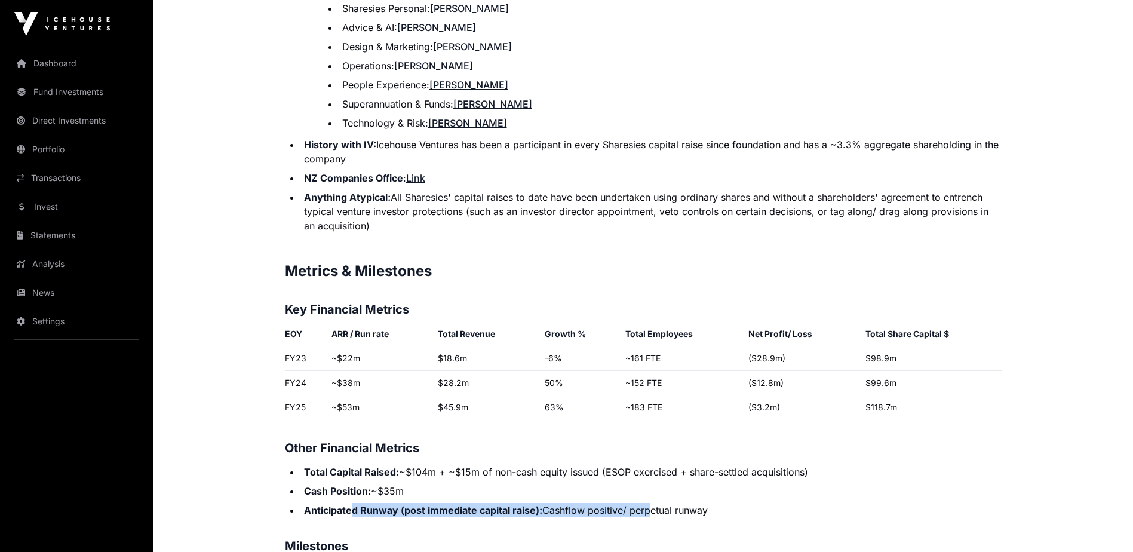
drag, startPoint x: 354, startPoint y: 492, endPoint x: 646, endPoint y: 497, distance: 291.4
click at [646, 503] on li "Anticipated Runway (post immediate capital raise): Cashflow positive/ perpetual…" at bounding box center [650, 510] width 701 height 14
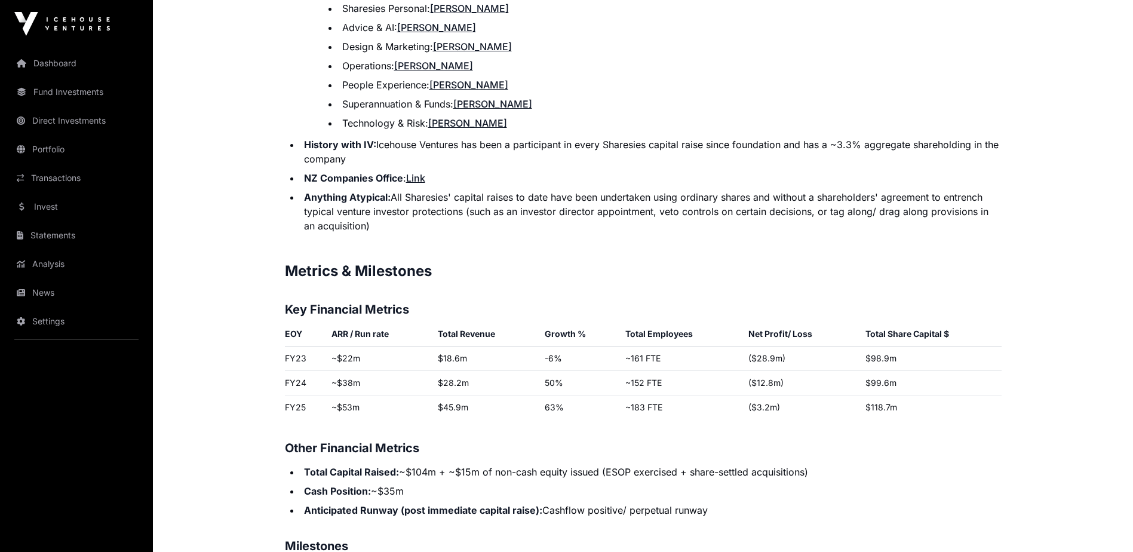
click at [339, 485] on strong "Cash Position:" at bounding box center [337, 491] width 67 height 12
drag, startPoint x: 328, startPoint y: 455, endPoint x: 524, endPoint y: 454, distance: 195.9
click at [524, 465] on li "Total Capital Raised: ~$104m + ~$15m of non-cash equity issued (ESOP exercised …" at bounding box center [650, 472] width 701 height 14
drag, startPoint x: 524, startPoint y: 454, endPoint x: 422, endPoint y: 477, distance: 104.6
click at [422, 484] on li "Cash Position: ~$35m" at bounding box center [650, 491] width 701 height 14
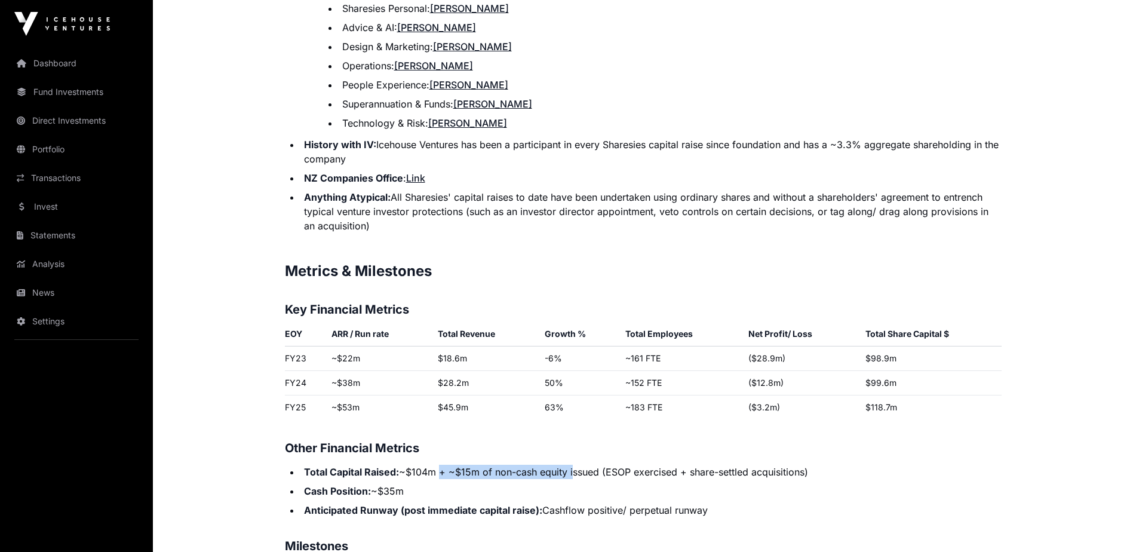
drag, startPoint x: 437, startPoint y: 454, endPoint x: 574, endPoint y: 446, distance: 138.2
click at [574, 446] on p "Contents Introduction Round Overview Company Overview Metrics & Milestones High…" at bounding box center [643, 218] width 717 height 2651
drag, startPoint x: 574, startPoint y: 446, endPoint x: 529, endPoint y: 466, distance: 49.7
click at [545, 466] on ul "Total Capital Raised: ~$104m + ~$15m of non-cash equity issued (ESOP exercised …" at bounding box center [643, 491] width 717 height 53
drag, startPoint x: 420, startPoint y: 457, endPoint x: 524, endPoint y: 451, distance: 104.6
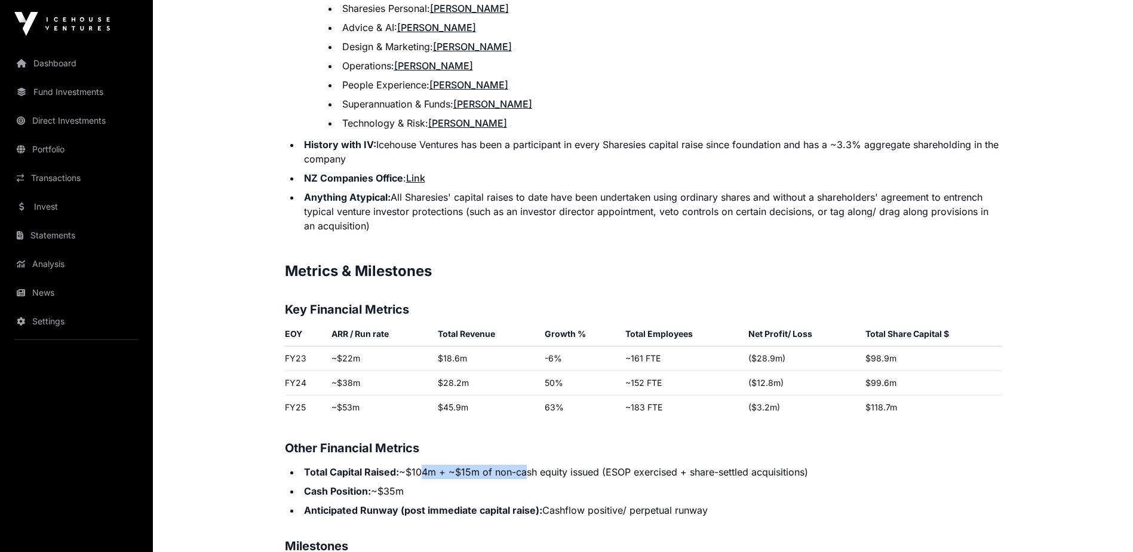
click at [524, 465] on li "Total Capital Raised: ~$104m + ~$15m of non-cash equity issued (ESOP exercised …" at bounding box center [650, 472] width 701 height 14
drag, startPoint x: 524, startPoint y: 451, endPoint x: 542, endPoint y: 460, distance: 19.8
click at [542, 465] on li "Total Capital Raised: ~$104m + ~$15m of non-cash equity issued (ESOP exercised …" at bounding box center [650, 472] width 701 height 14
drag, startPoint x: 521, startPoint y: 459, endPoint x: 697, endPoint y: 449, distance: 175.9
click at [697, 449] on p "Contents Introduction Round Overview Company Overview Metrics & Milestones High…" at bounding box center [643, 218] width 717 height 2651
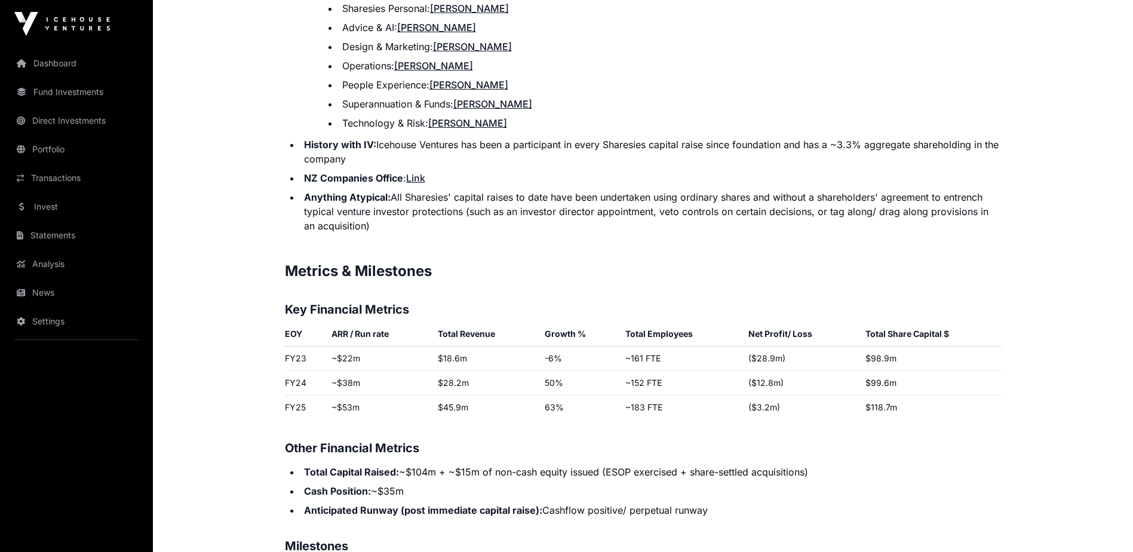
drag, startPoint x: 697, startPoint y: 449, endPoint x: 680, endPoint y: 466, distance: 24.1
click at [687, 467] on ul "Total Capital Raised: ~$104m + ~$15m of non-cash equity issued (ESOP exercised …" at bounding box center [643, 491] width 717 height 53
drag, startPoint x: 437, startPoint y: 459, endPoint x: 511, endPoint y: 463, distance: 74.2
click at [511, 465] on li "Total Capital Raised: ~$104m + ~$15m of non-cash equity issued (ESOP exercised …" at bounding box center [650, 472] width 701 height 14
drag, startPoint x: 511, startPoint y: 463, endPoint x: 499, endPoint y: 469, distance: 12.6
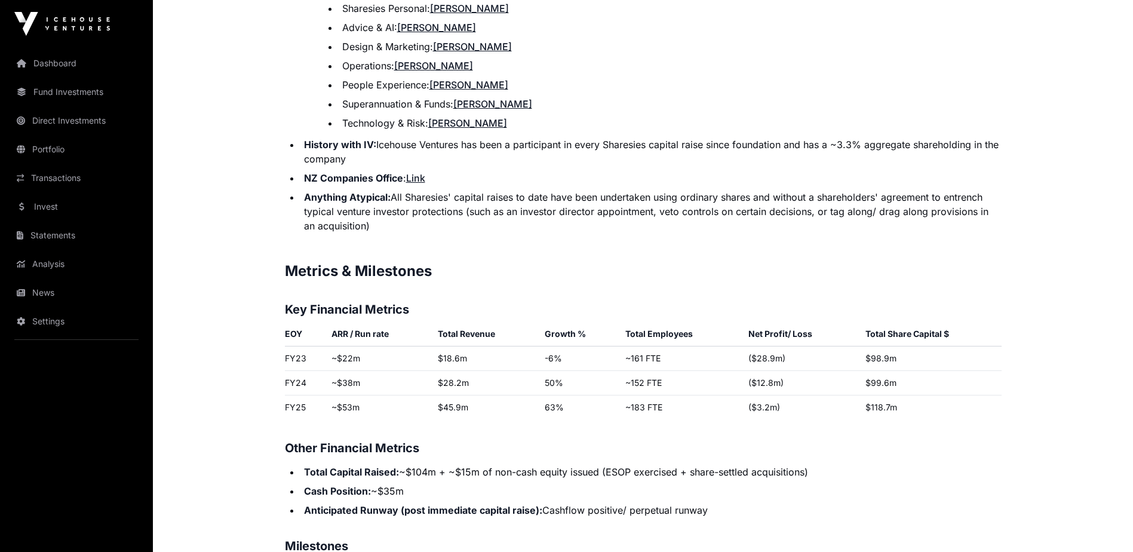
click at [499, 469] on ul "Total Capital Raised: ~$104m + ~$15m of non-cash equity issued (ESOP exercised …" at bounding box center [643, 491] width 717 height 53
drag, startPoint x: 453, startPoint y: 461, endPoint x: 837, endPoint y: 460, distance: 384.6
click at [838, 465] on li "Total Capital Raised: ~$104m + ~$15m of non-cash equity issued (ESOP exercised …" at bounding box center [650, 472] width 701 height 14
drag, startPoint x: 837, startPoint y: 460, endPoint x: 694, endPoint y: 478, distance: 143.8
click at [694, 484] on li "Cash Position: ~$35m" at bounding box center [650, 491] width 701 height 14
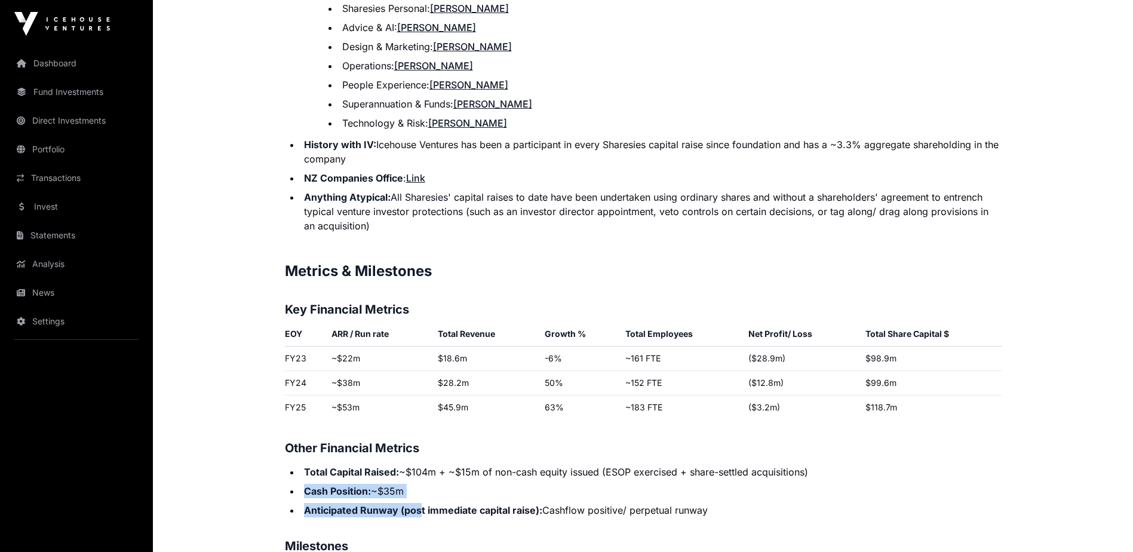
drag, startPoint x: 302, startPoint y: 481, endPoint x: 421, endPoint y: 491, distance: 119.2
click at [421, 491] on ul "Total Capital Raised: ~$104m + ~$15m of non-cash equity issued (ESOP exercised …" at bounding box center [643, 491] width 717 height 53
drag, startPoint x: 421, startPoint y: 491, endPoint x: 387, endPoint y: 506, distance: 37.4
click at [399, 508] on p "Contents Introduction Round Overview Company Overview Metrics & Milestones High…" at bounding box center [643, 218] width 717 height 2651
drag, startPoint x: 319, startPoint y: 495, endPoint x: 725, endPoint y: 490, distance: 405.5
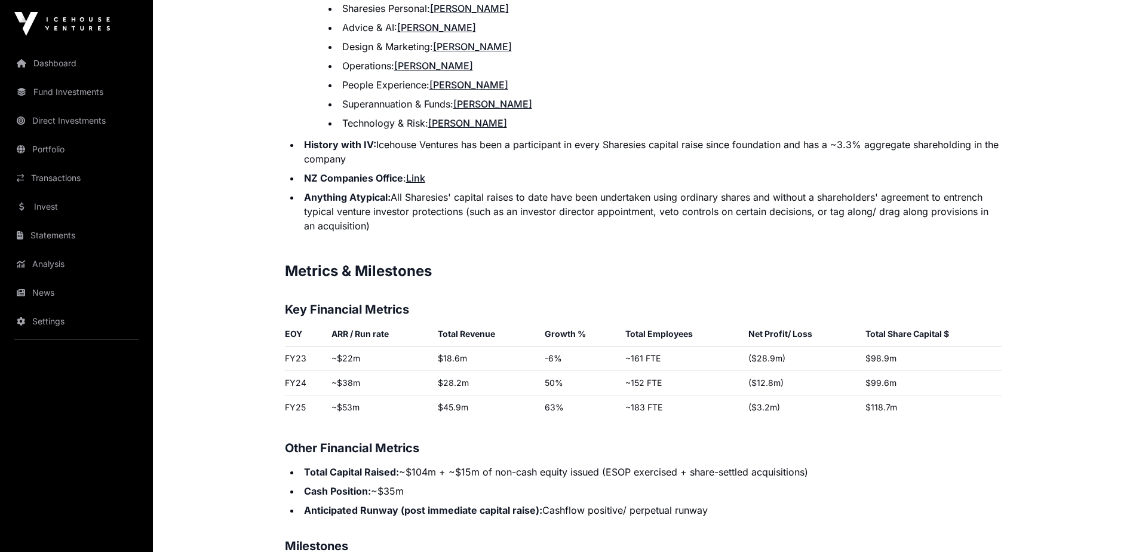
click at [725, 503] on li "Anticipated Runway (post immediate capital raise): Cashflow positive/ perpetual…" at bounding box center [650, 510] width 701 height 14
drag, startPoint x: 725, startPoint y: 490, endPoint x: 584, endPoint y: 500, distance: 141.3
click at [584, 503] on li "Anticipated Runway (post immediate capital raise): Cashflow positive/ perpetual…" at bounding box center [650, 510] width 701 height 14
click at [555, 503] on li "Anticipated Runway (post immediate capital raise): Cashflow positive/ perpetual…" at bounding box center [650, 510] width 701 height 14
click at [330, 503] on li "Anticipated Runway (post immediate capital raise): Cashflow positive/ perpetual…" at bounding box center [650, 510] width 701 height 14
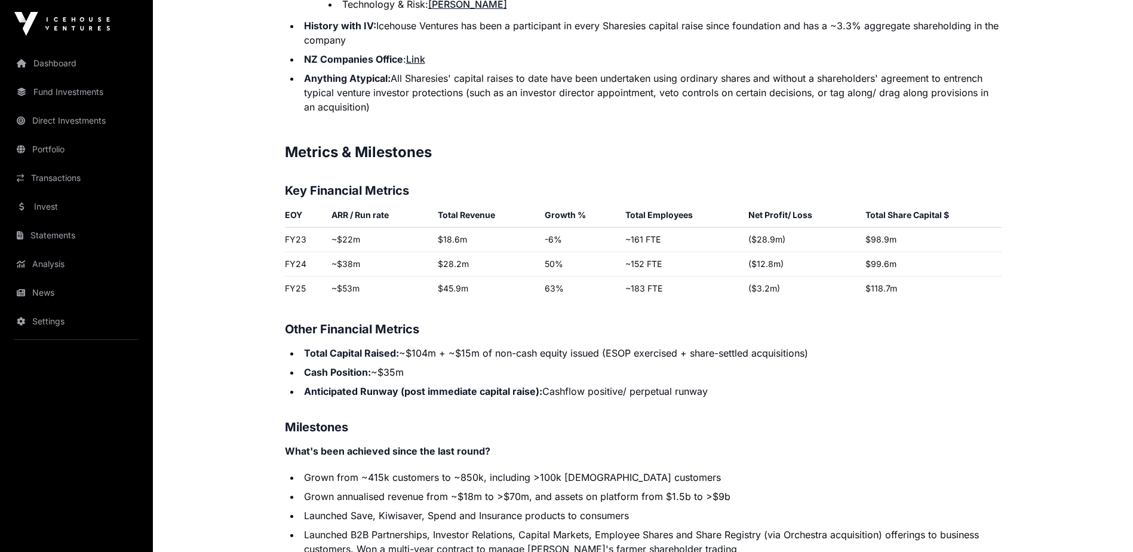
scroll to position [1964, 0]
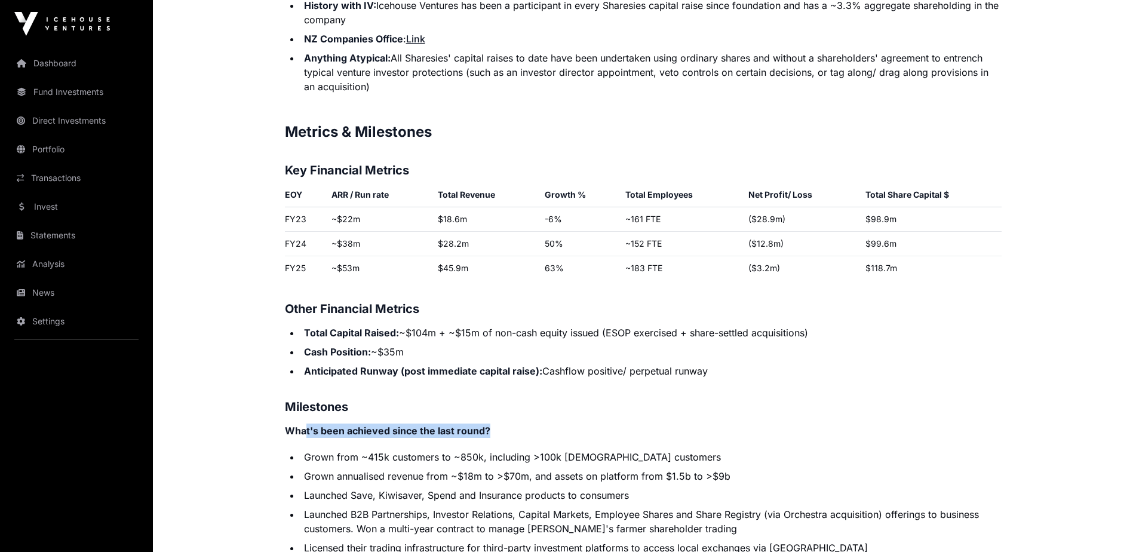
drag, startPoint x: 304, startPoint y: 418, endPoint x: 510, endPoint y: 416, distance: 206.0
click at [510, 423] on p "What's been achieved since the last round?" at bounding box center [643, 430] width 717 height 14
drag, startPoint x: 510, startPoint y: 416, endPoint x: 390, endPoint y: 450, distance: 124.8
click at [390, 450] on ul "Grown from ~415k customers to ~850k, including >100k [DEMOGRAPHIC_DATA] custome…" at bounding box center [643, 512] width 717 height 124
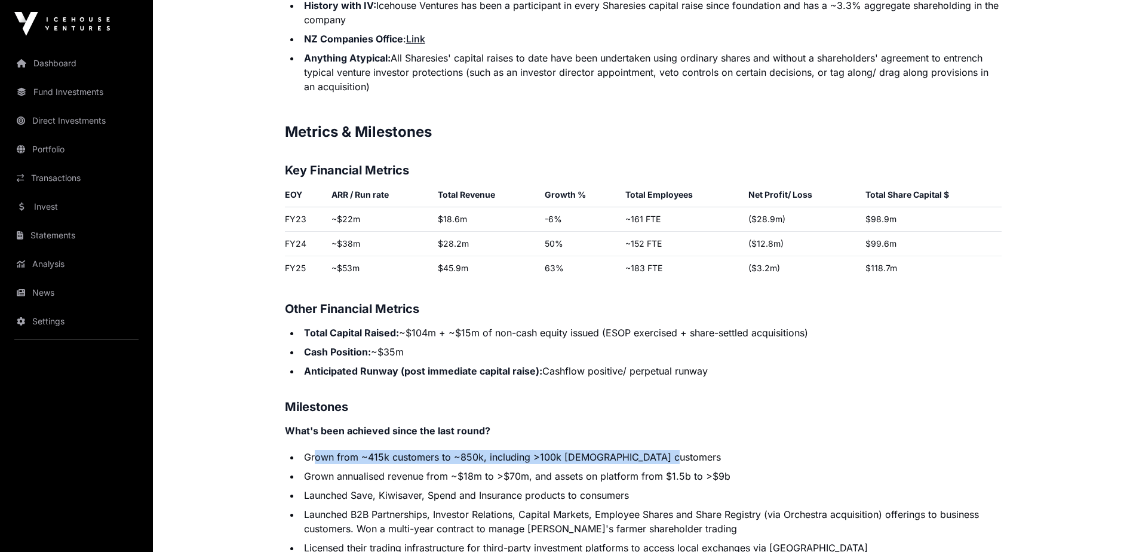
drag, startPoint x: 314, startPoint y: 441, endPoint x: 672, endPoint y: 441, distance: 357.7
click at [672, 450] on li "Grown from ~415k customers to ~850k, including >100k [DEMOGRAPHIC_DATA] custome…" at bounding box center [650, 457] width 701 height 14
drag, startPoint x: 672, startPoint y: 441, endPoint x: 470, endPoint y: 475, distance: 204.7
click at [470, 488] on li "Launched Save, Kiwisaver, Spend and Insurance products to consumers" at bounding box center [650, 495] width 701 height 14
drag, startPoint x: 326, startPoint y: 441, endPoint x: 677, endPoint y: 431, distance: 350.7
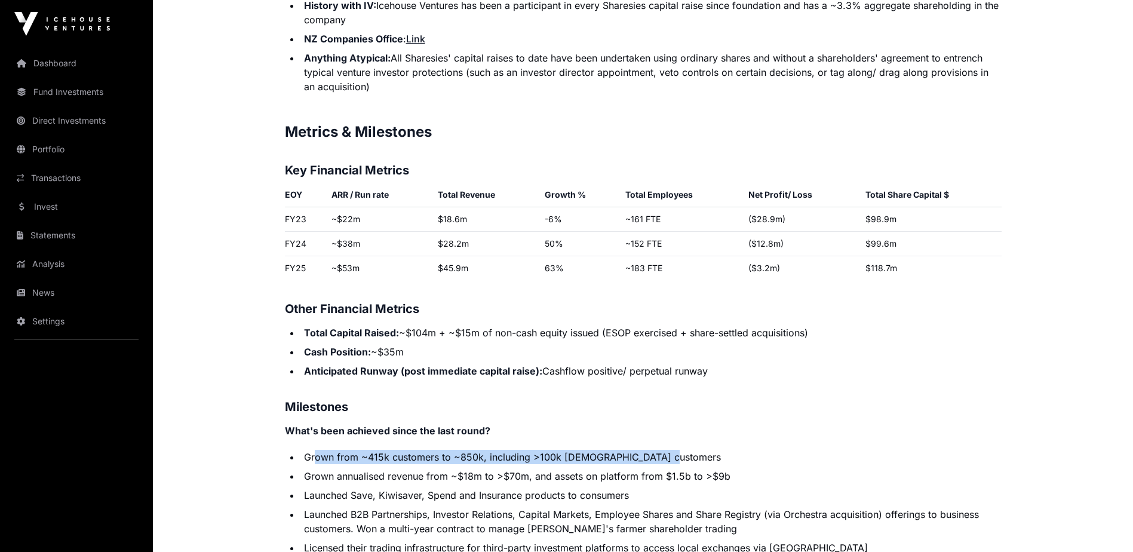
click at [677, 431] on p "Contents Introduction Round Overview Company Overview Metrics & Milestones High…" at bounding box center [643, 79] width 717 height 2651
drag, startPoint x: 677, startPoint y: 431, endPoint x: 375, endPoint y: 475, distance: 304.7
click at [375, 488] on li "Launched Save, Kiwisaver, Spend and Insurance products to consumers" at bounding box center [650, 495] width 701 height 14
drag, startPoint x: 346, startPoint y: 442, endPoint x: 583, endPoint y: 448, distance: 237.1
click at [583, 450] on li "Grown from ~415k customers to ~850k, including >100k [DEMOGRAPHIC_DATA] custome…" at bounding box center [650, 457] width 701 height 14
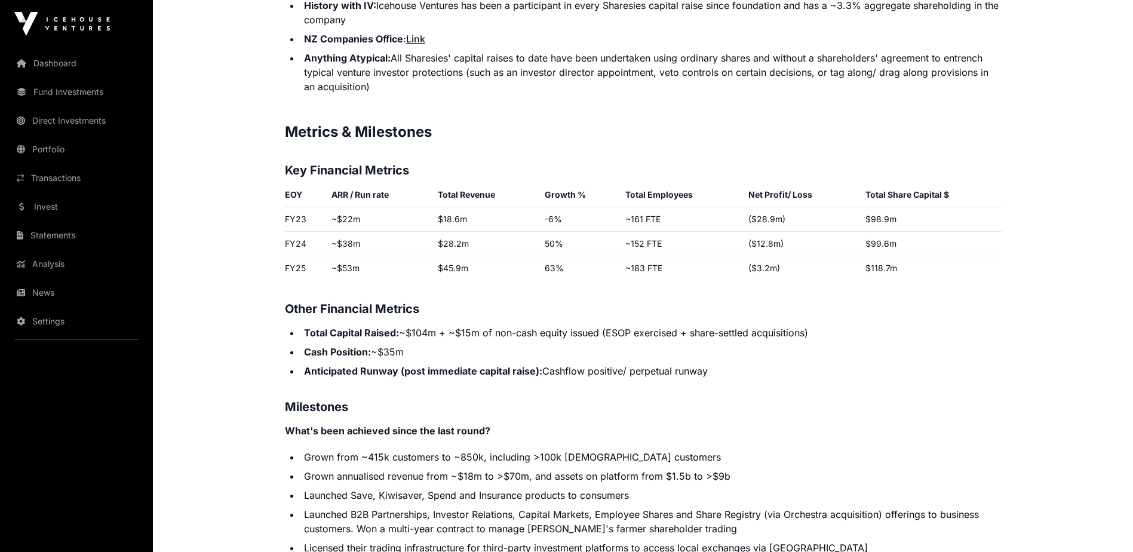
drag, startPoint x: 583, startPoint y: 448, endPoint x: 478, endPoint y: 474, distance: 107.6
click at [479, 488] on li "Launched Save, Kiwisaver, Spend and Insurance products to consumers" at bounding box center [650, 495] width 701 height 14
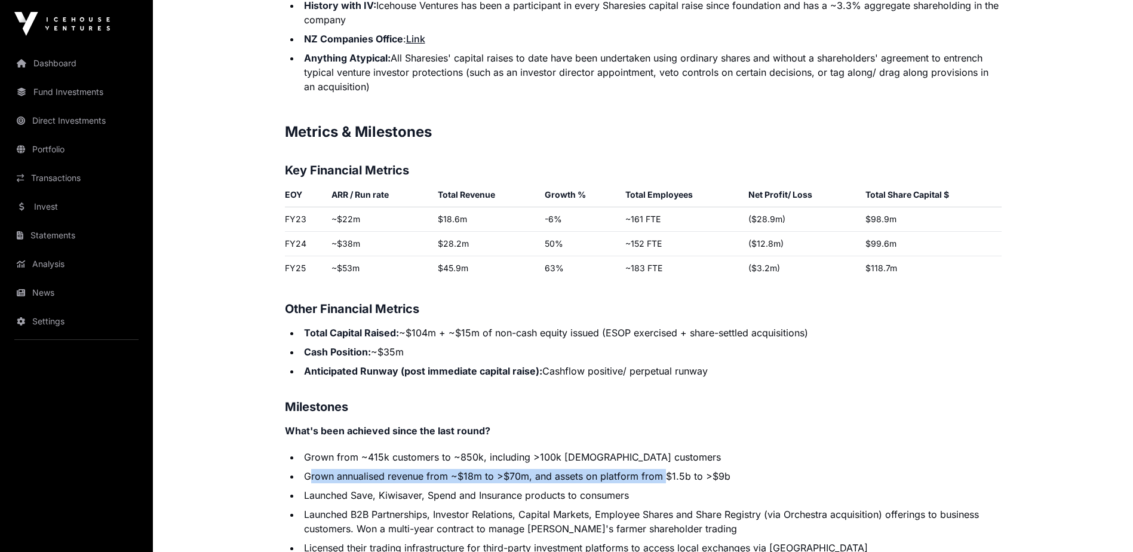
drag, startPoint x: 311, startPoint y: 462, endPoint x: 669, endPoint y: 464, distance: 358.3
click at [669, 469] on li "Grown annualised revenue from ~$18m to >$70m, and assets on platform from $1.5b…" at bounding box center [650, 476] width 701 height 14
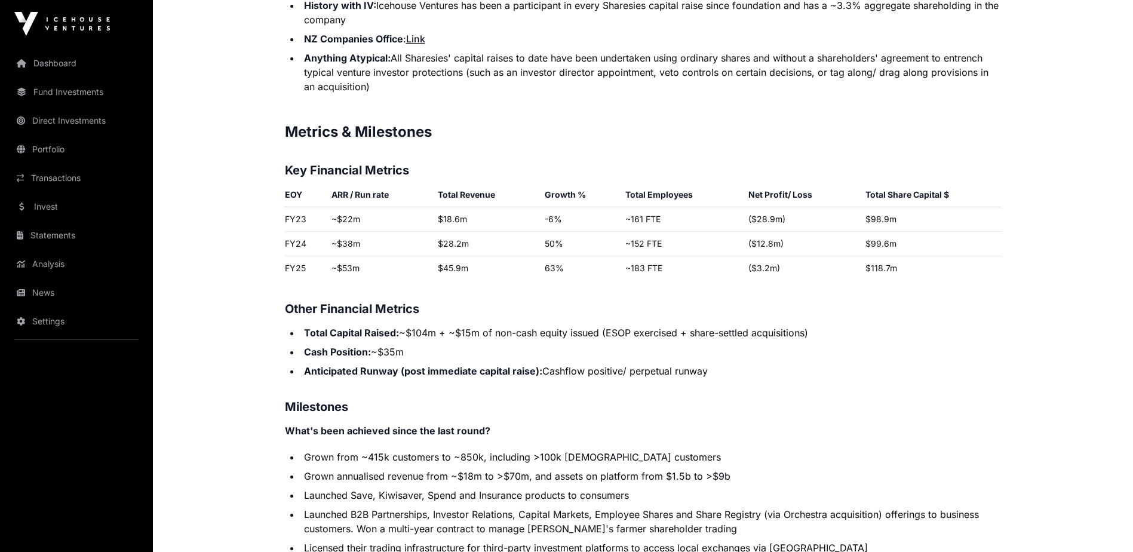
drag, startPoint x: 669, startPoint y: 464, endPoint x: 454, endPoint y: 483, distance: 216.4
click at [462, 488] on li "Launched Save, Kiwisaver, Spend and Insurance products to consumers" at bounding box center [650, 495] width 701 height 14
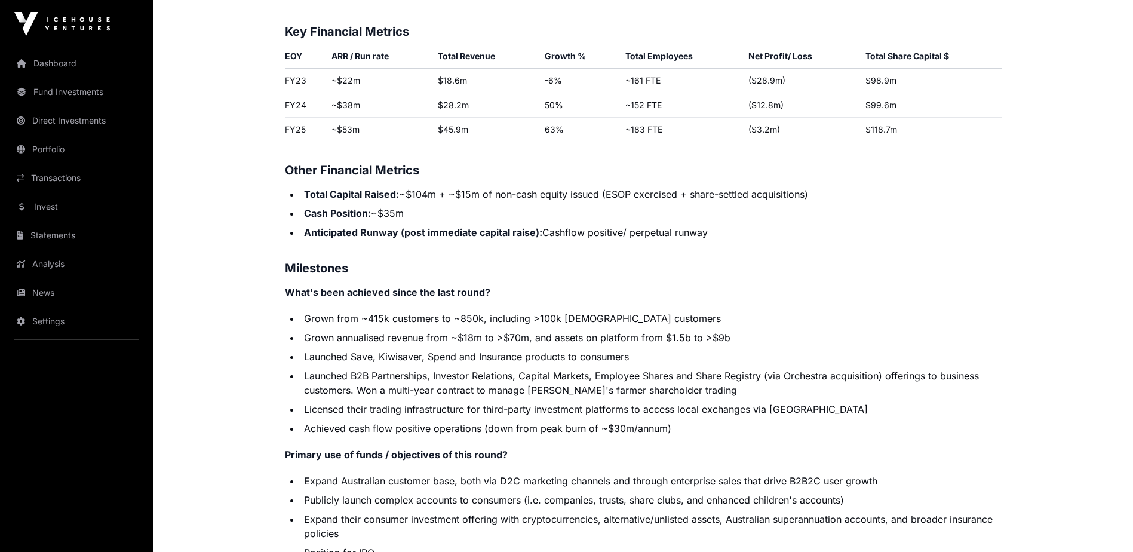
scroll to position [2103, 0]
drag, startPoint x: 445, startPoint y: 373, endPoint x: 688, endPoint y: 376, distance: 243.1
click at [688, 376] on li "Launched B2B Partnerships, Investor Relations, Capital Markets, Employee Shares…" at bounding box center [650, 382] width 701 height 29
click at [364, 401] on li "Licensed their trading infrastructure for third-party investment platforms to a…" at bounding box center [650, 408] width 701 height 14
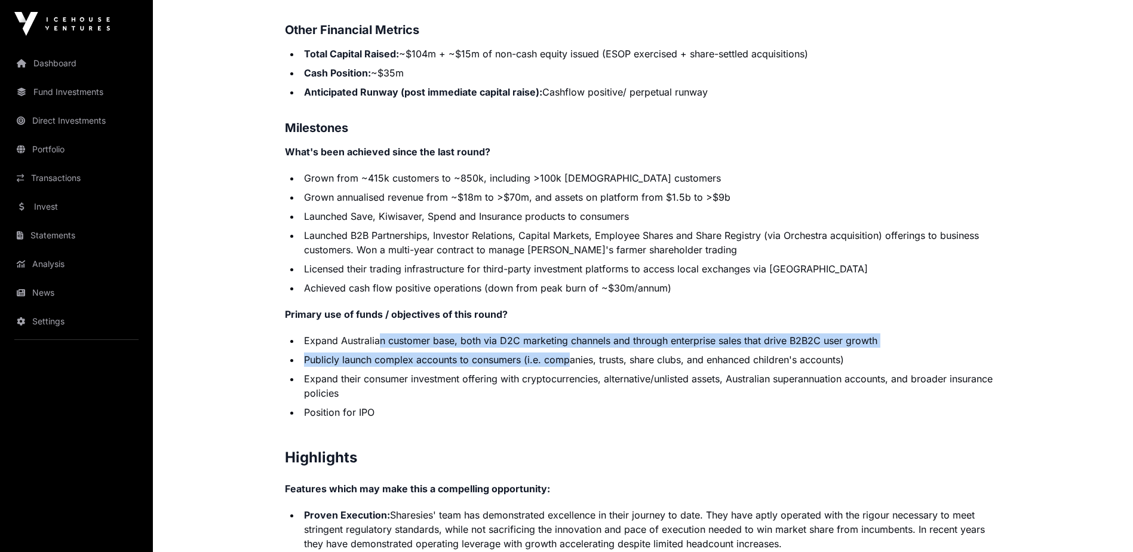
click at [571, 338] on ul "Expand Australian customer base, both via D2C marketing channels and through en…" at bounding box center [643, 376] width 717 height 86
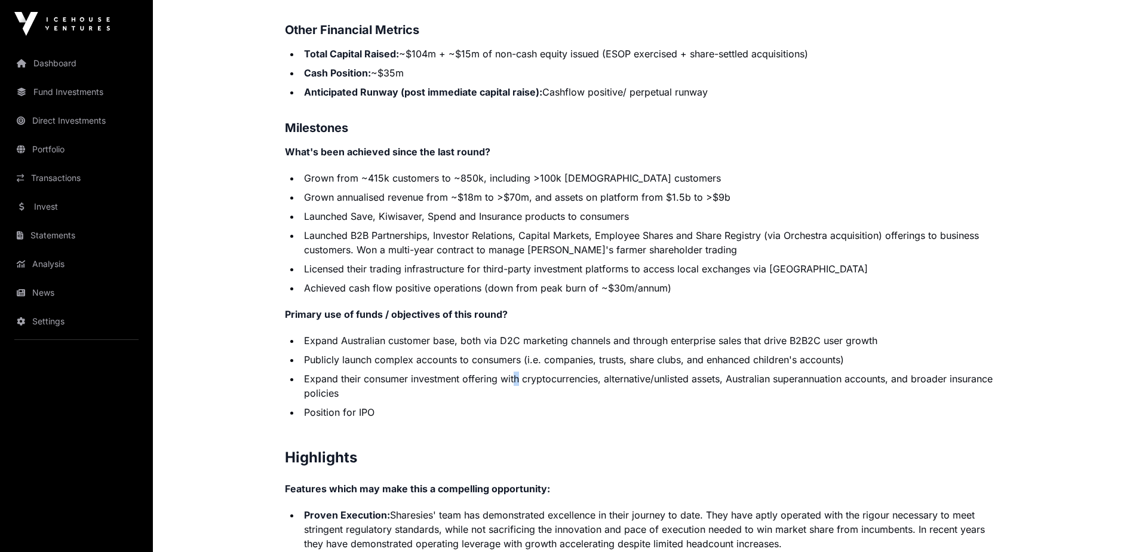
click at [515, 371] on li "Expand their consumer investment offering with cryptocurrencies, alternative/un…" at bounding box center [650, 385] width 701 height 29
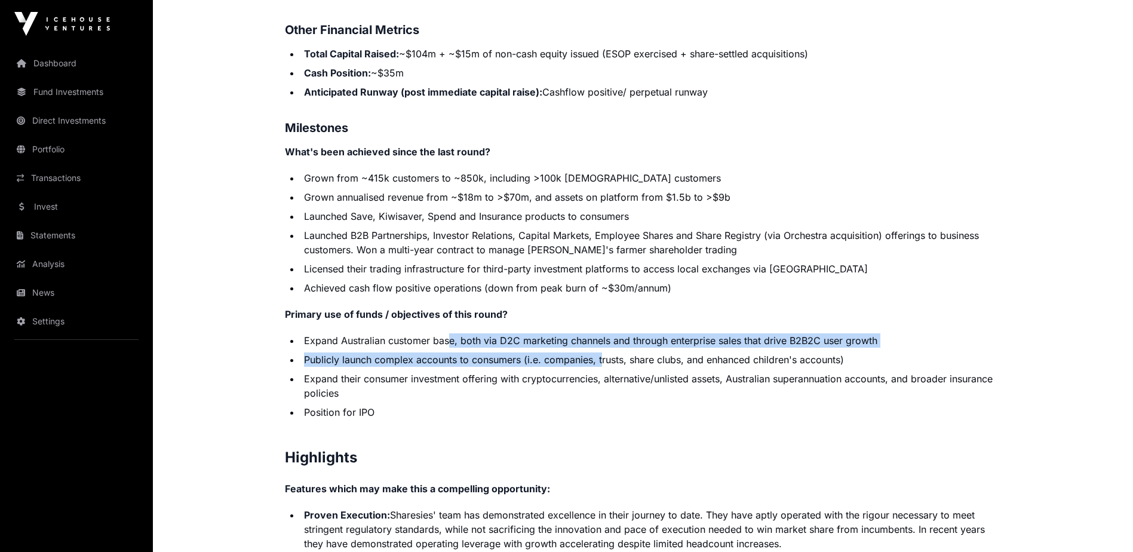
click at [609, 350] on ul "Expand Australian customer base, both via D2C marketing channels and through en…" at bounding box center [643, 376] width 717 height 86
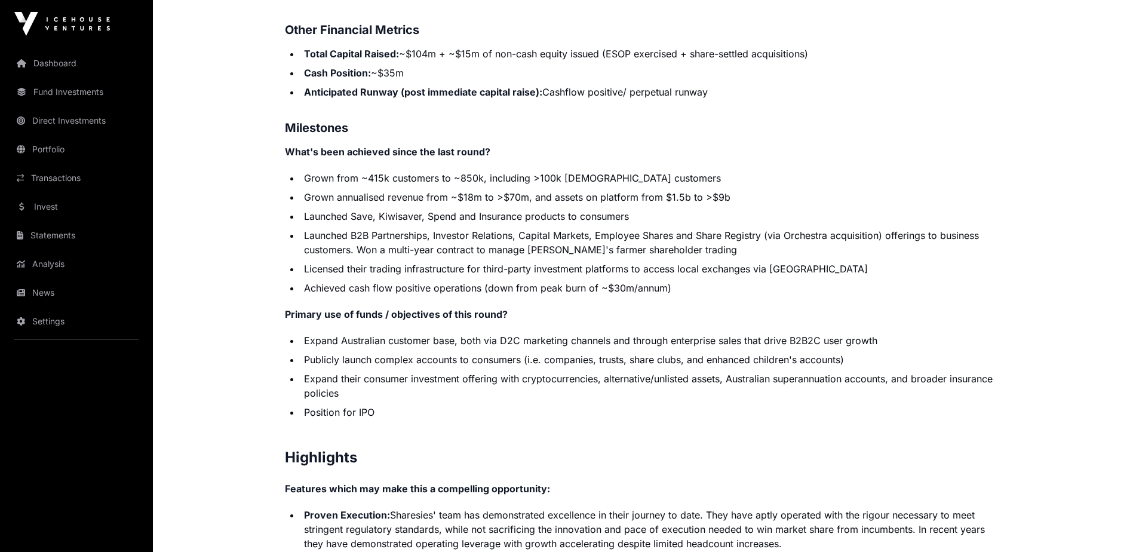
click at [580, 371] on li "Expand their consumer investment offering with cryptocurrencies, alternative/un…" at bounding box center [650, 385] width 701 height 29
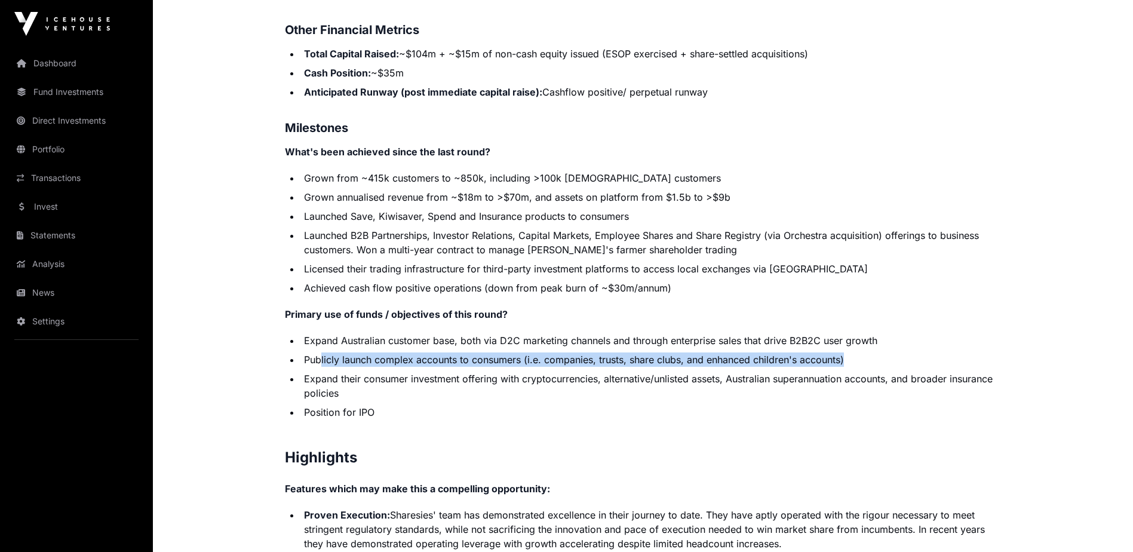
drag, startPoint x: 327, startPoint y: 345, endPoint x: 865, endPoint y: 352, distance: 538.1
click at [865, 352] on li "Publicly launch complex accounts to consumers (i.e. companies, trusts, share cl…" at bounding box center [650, 359] width 701 height 14
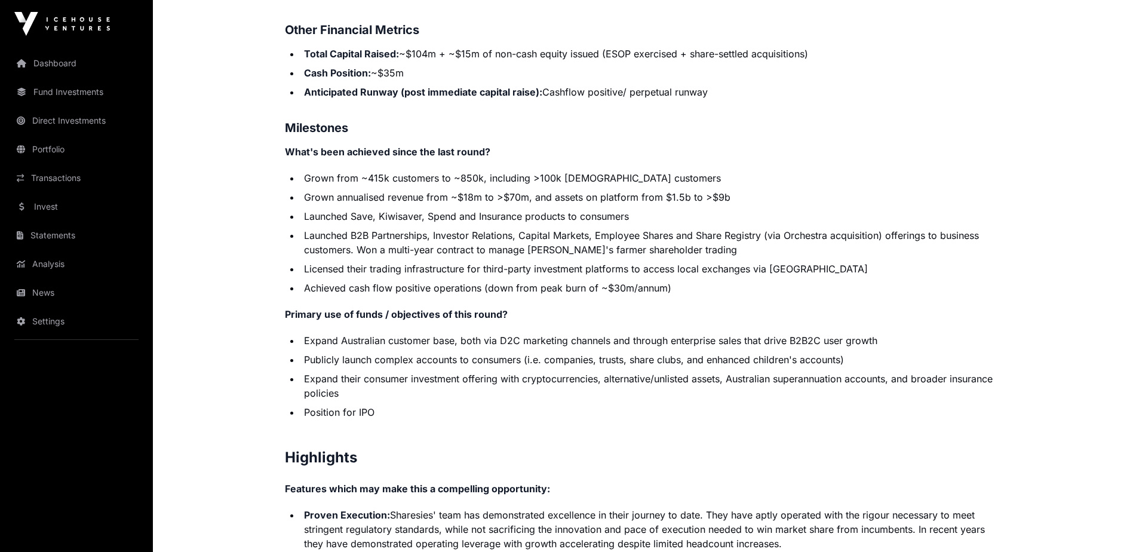
drag, startPoint x: 865, startPoint y: 352, endPoint x: 730, endPoint y: 386, distance: 138.7
click at [730, 386] on ul "Expand Australian customer base, both via D2C marketing channels and through en…" at bounding box center [643, 376] width 717 height 86
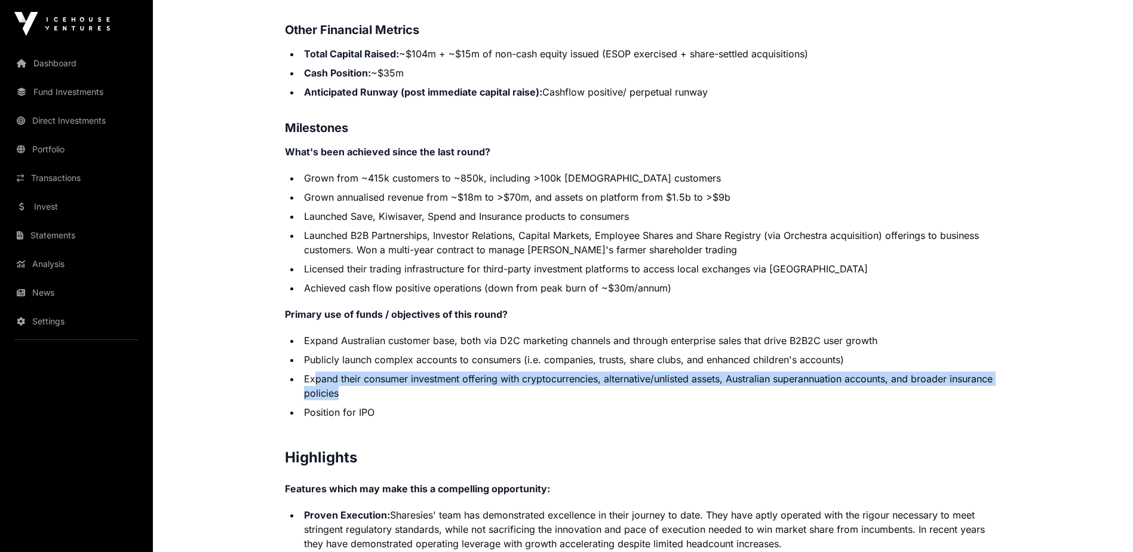
drag, startPoint x: 313, startPoint y: 365, endPoint x: 481, endPoint y: 377, distance: 168.2
click at [481, 377] on li "Expand their consumer investment offering with cryptocurrencies, alternative/un…" at bounding box center [650, 385] width 701 height 29
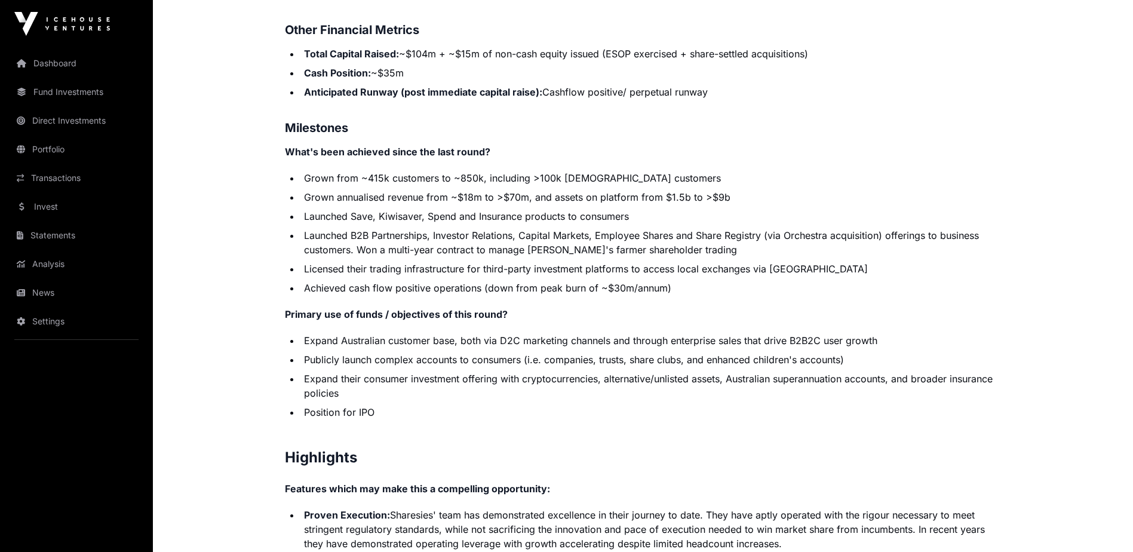
drag, startPoint x: 481, startPoint y: 377, endPoint x: 417, endPoint y: 386, distance: 64.5
click at [424, 389] on ul "Expand Australian customer base, both via D2C marketing channels and through en…" at bounding box center [643, 376] width 717 height 86
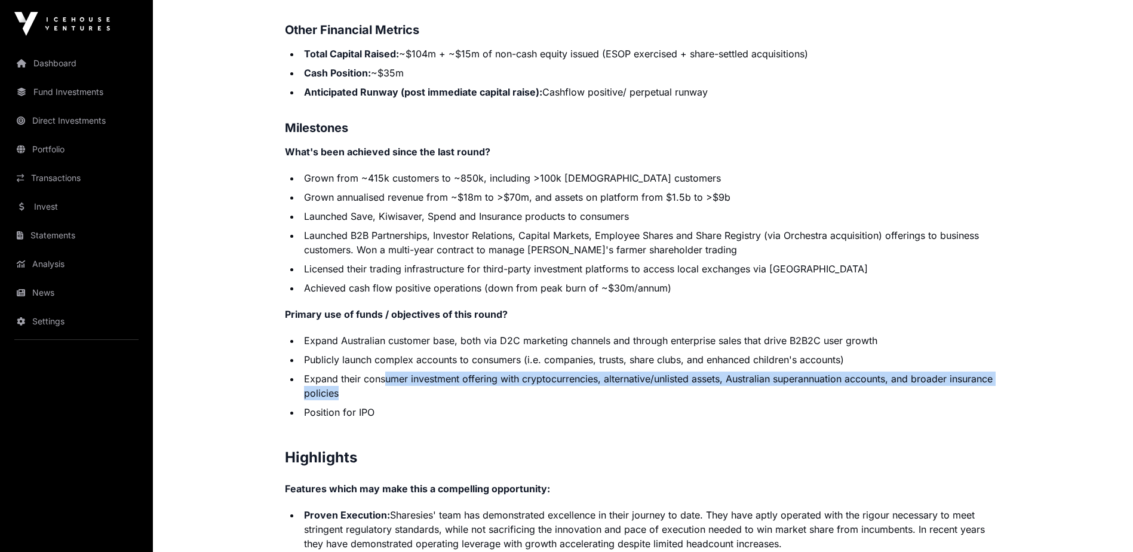
drag, startPoint x: 419, startPoint y: 365, endPoint x: 1012, endPoint y: 368, distance: 593.0
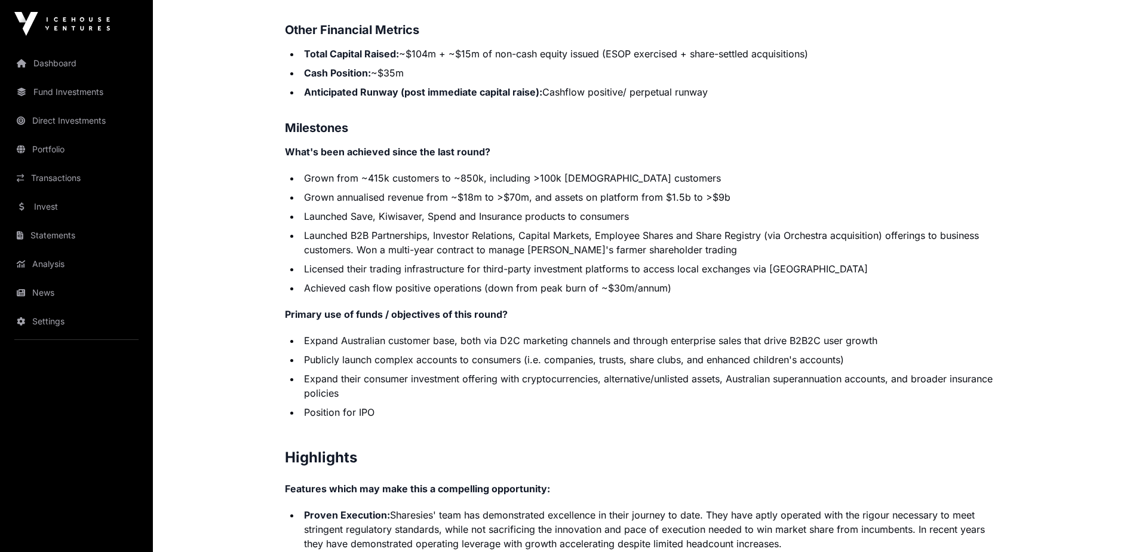
drag, startPoint x: 330, startPoint y: 395, endPoint x: 411, endPoint y: 396, distance: 81.2
click at [411, 405] on li "Position for IPO" at bounding box center [650, 412] width 701 height 14
drag, startPoint x: 411, startPoint y: 396, endPoint x: 321, endPoint y: 423, distance: 93.7
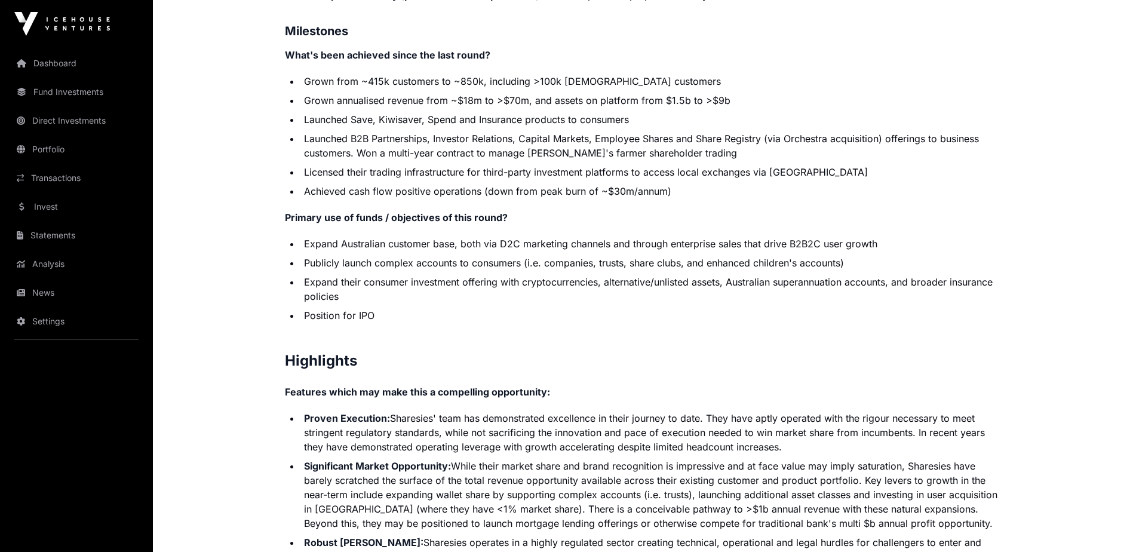
scroll to position [2382, 0]
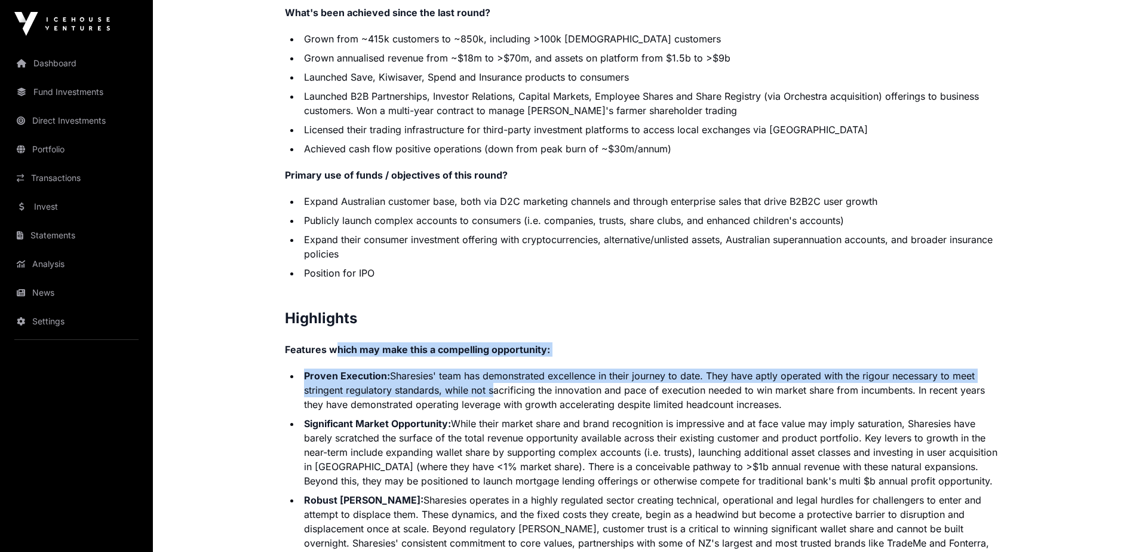
drag, startPoint x: 342, startPoint y: 337, endPoint x: 498, endPoint y: 387, distance: 163.5
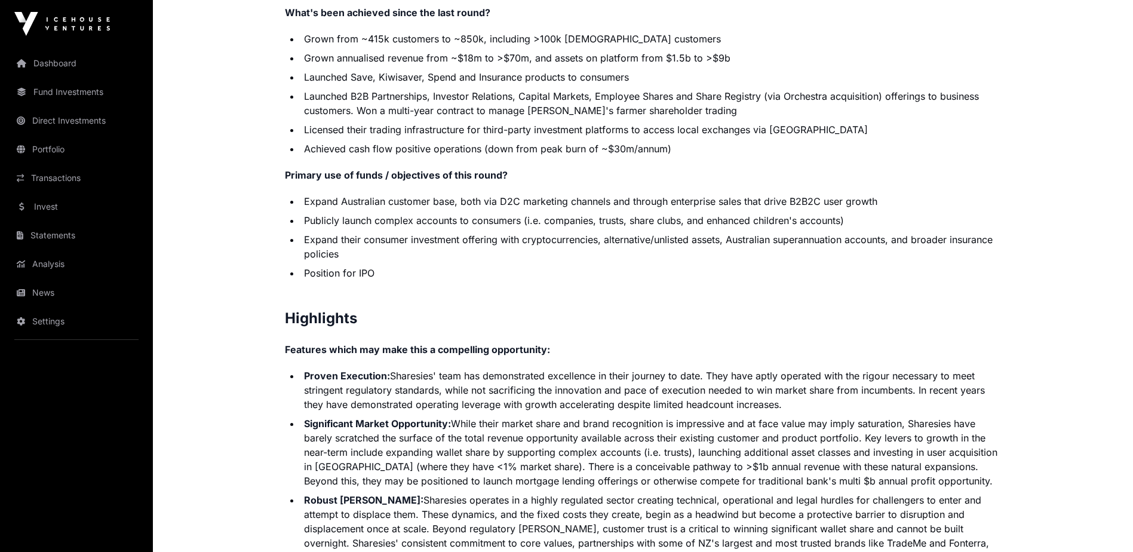
drag, startPoint x: 498, startPoint y: 387, endPoint x: 489, endPoint y: 416, distance: 30.0
click at [490, 416] on li "Significant Market Opportunity: While their market share and brand recognition …" at bounding box center [650, 452] width 701 height 72
click at [326, 370] on strong "Proven Execution:" at bounding box center [347, 376] width 86 height 12
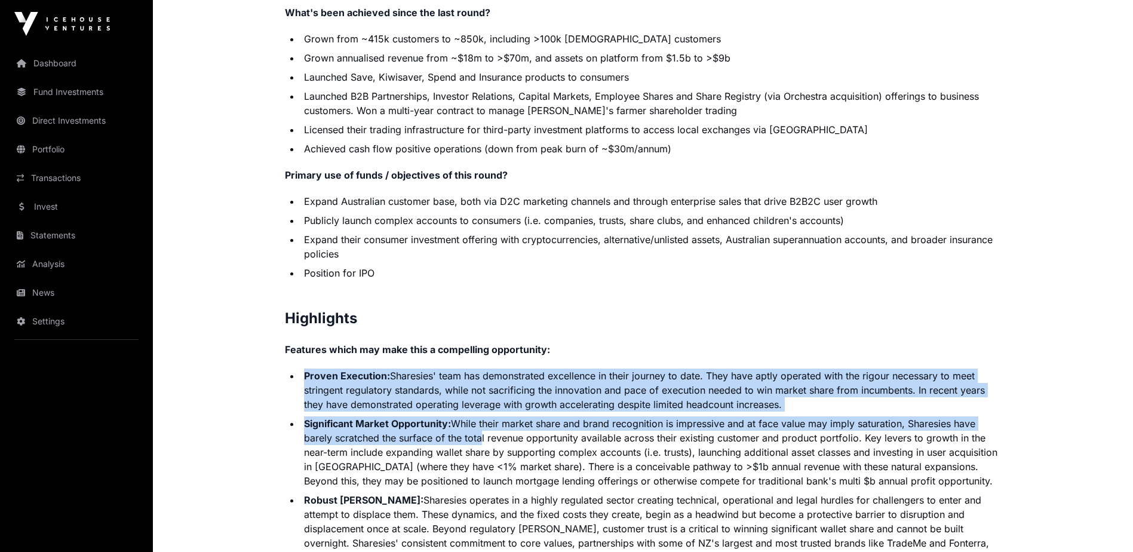
drag, startPoint x: 306, startPoint y: 361, endPoint x: 502, endPoint y: 448, distance: 214.4
click at [502, 448] on ul "Proven Execution: Sharesies' team has demonstrated excellence in their journey …" at bounding box center [643, 466] width 717 height 196
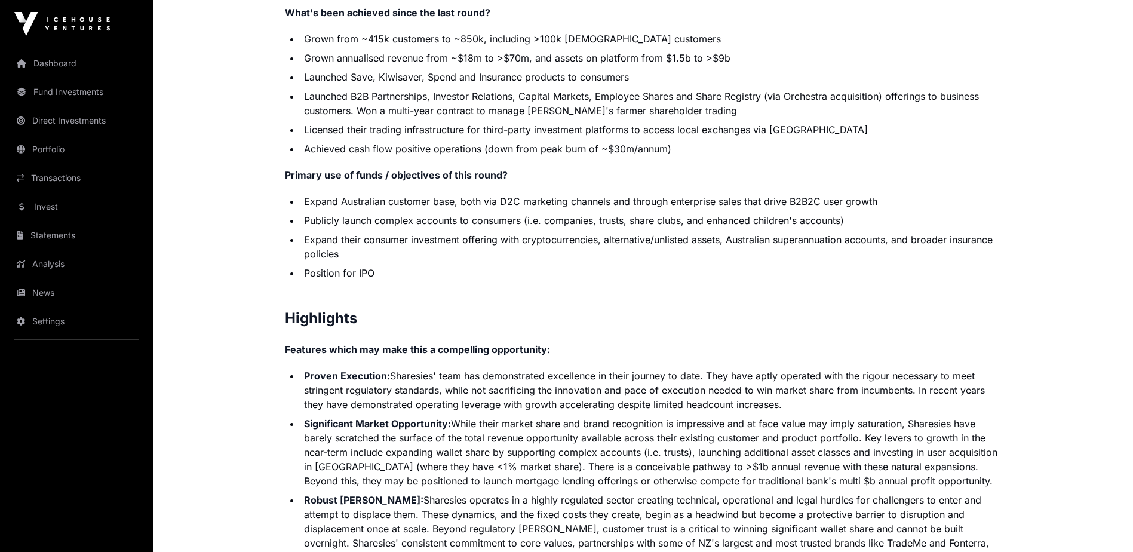
drag, startPoint x: 502, startPoint y: 450, endPoint x: 386, endPoint y: 490, distance: 122.4
click at [386, 493] on li "Robust [PERSON_NAME]: Sharesies operates in a highly regulated sector creating …" at bounding box center [650, 529] width 701 height 72
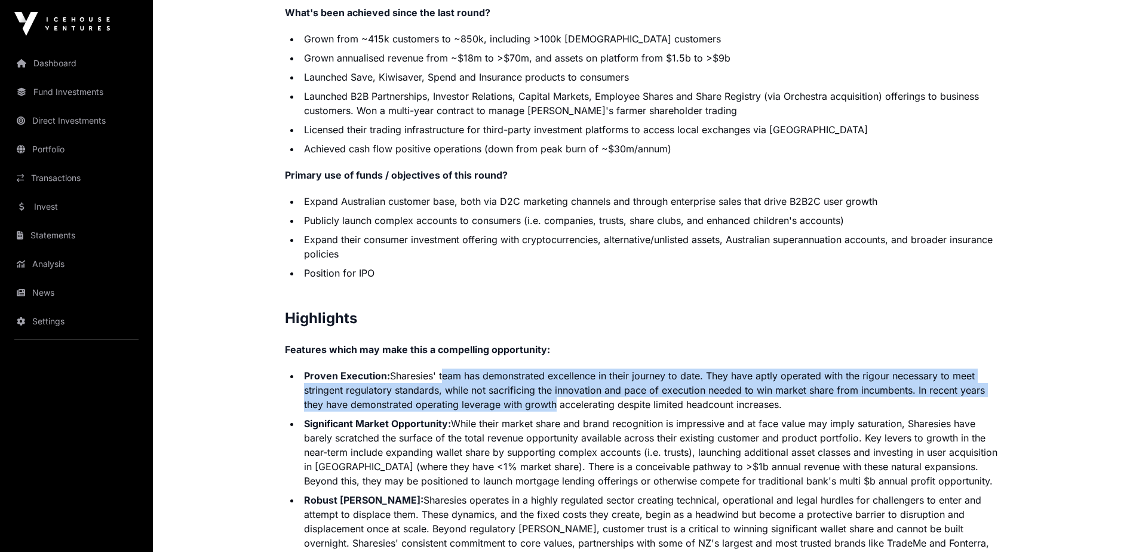
drag, startPoint x: 440, startPoint y: 355, endPoint x: 564, endPoint y: 389, distance: 128.4
click at [562, 389] on li "Proven Execution: Sharesies' team has demonstrated excellence in their journey …" at bounding box center [650, 389] width 701 height 43
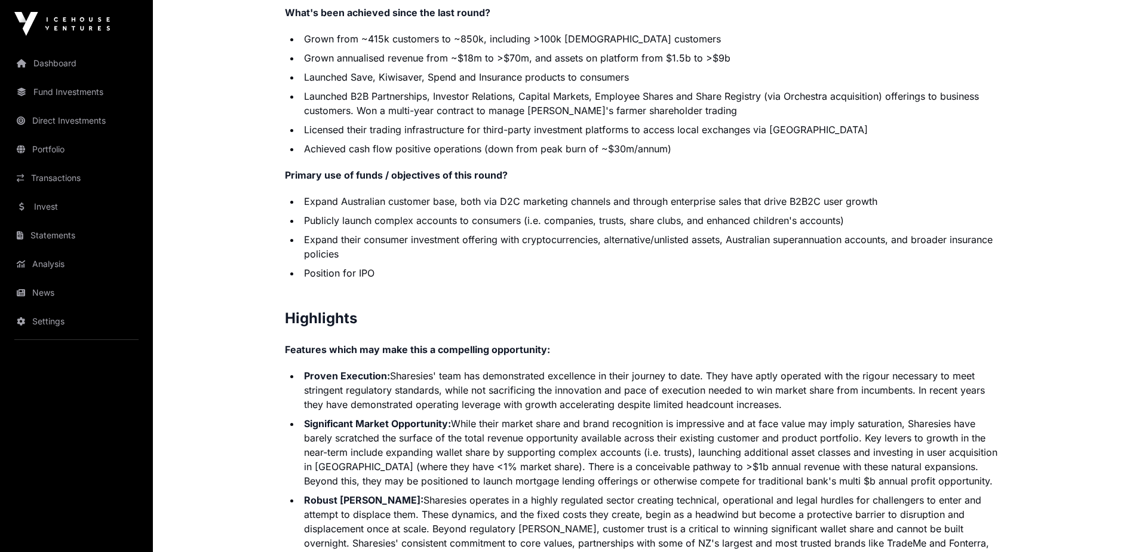
drag, startPoint x: 564, startPoint y: 389, endPoint x: 517, endPoint y: 437, distance: 66.7
click at [517, 437] on li "Significant Market Opportunity: While their market share and brand recognition …" at bounding box center [650, 452] width 701 height 72
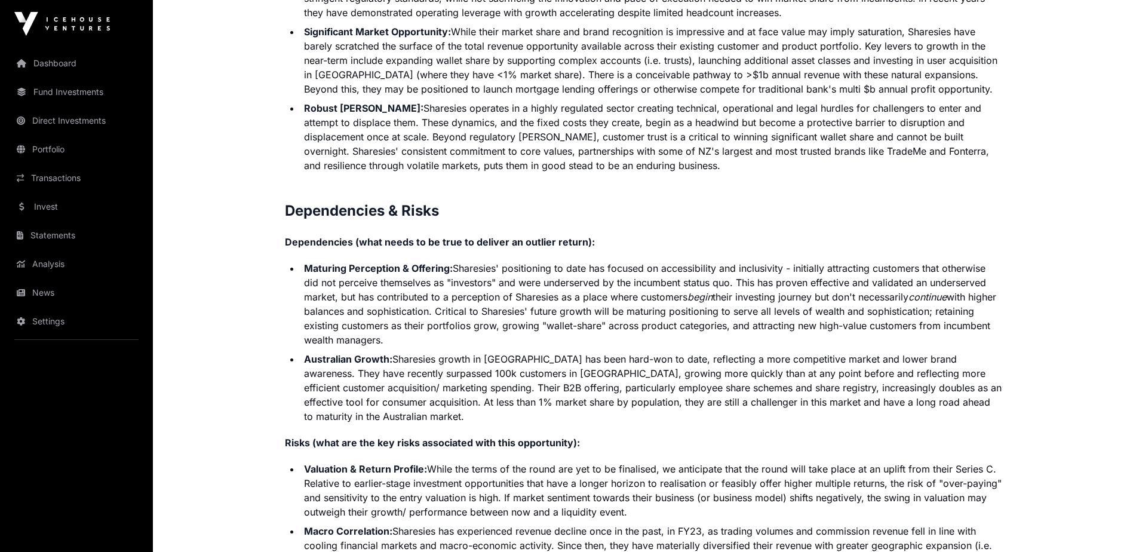
scroll to position [2800, 0]
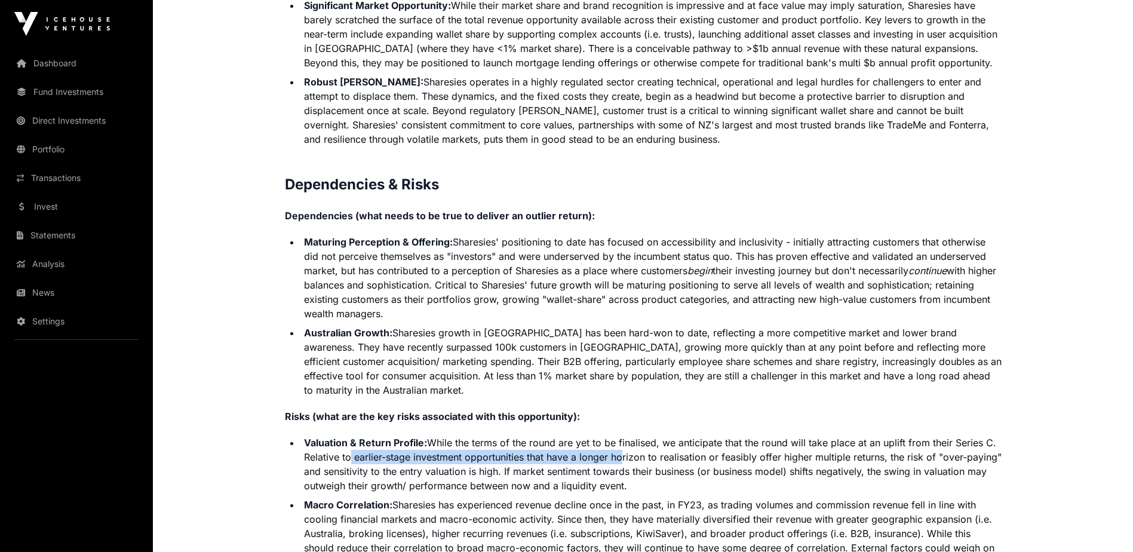
drag, startPoint x: 347, startPoint y: 441, endPoint x: 623, endPoint y: 443, distance: 275.9
click at [622, 443] on li "Valuation & Return Profile: While the terms of the round are yet to be finalise…" at bounding box center [650, 463] width 701 height 57
drag, startPoint x: 623, startPoint y: 443, endPoint x: 625, endPoint y: 465, distance: 21.6
click at [625, 465] on li "Valuation & Return Profile: While the terms of the round are yet to be finalise…" at bounding box center [650, 463] width 701 height 57
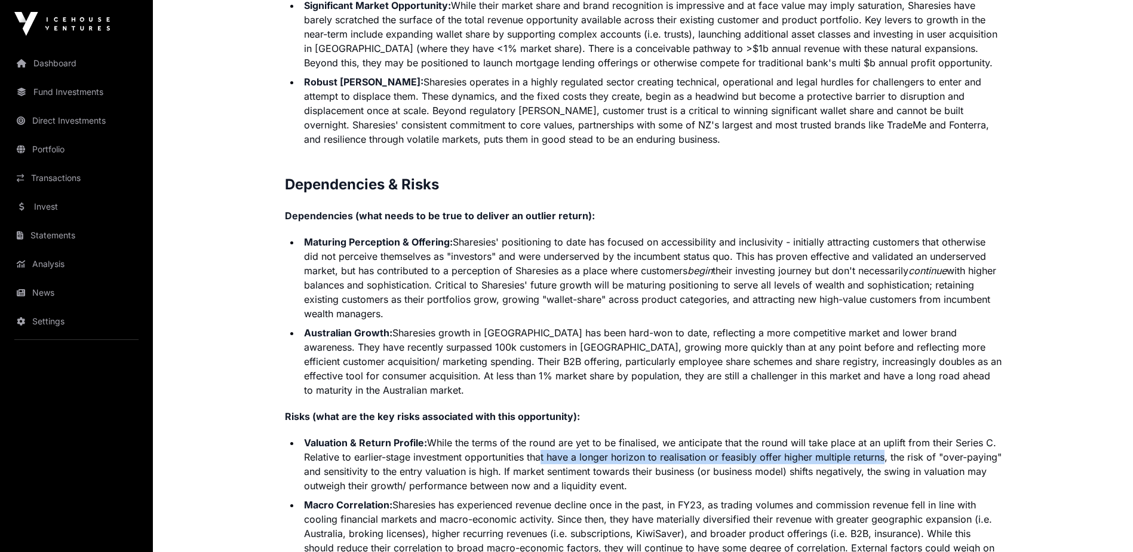
drag, startPoint x: 625, startPoint y: 465, endPoint x: 890, endPoint y: 446, distance: 266.4
click at [890, 446] on li "Valuation & Return Profile: While the terms of the round are yet to be finalise…" at bounding box center [650, 463] width 701 height 57
drag, startPoint x: 890, startPoint y: 446, endPoint x: 863, endPoint y: 456, distance: 28.5
click at [865, 457] on li "Valuation & Return Profile: While the terms of the round are yet to be finalise…" at bounding box center [650, 463] width 701 height 57
drag, startPoint x: 721, startPoint y: 439, endPoint x: 985, endPoint y: 445, distance: 264.0
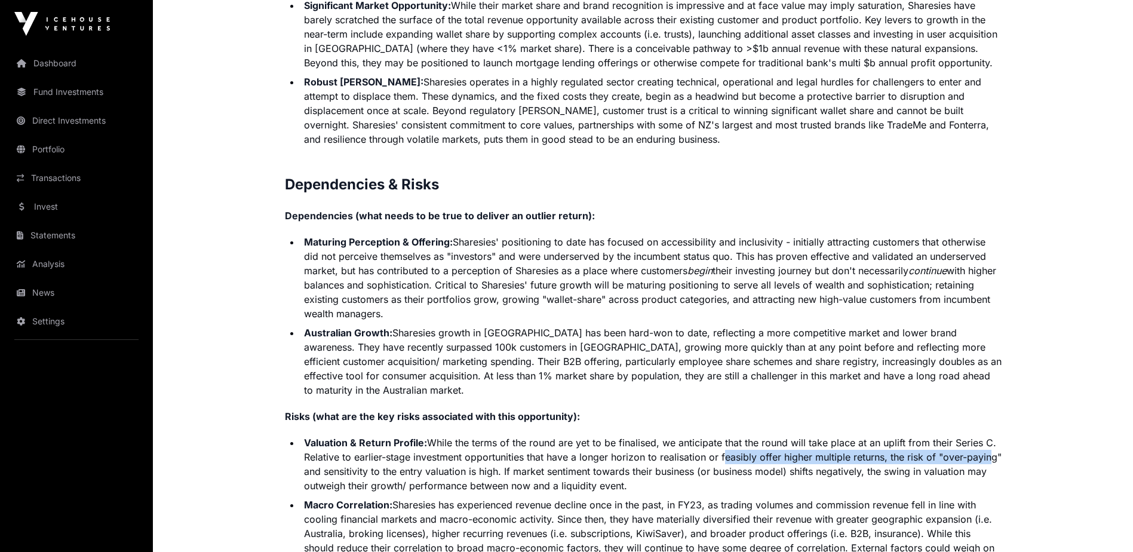
click at [985, 445] on li "Valuation & Return Profile: While the terms of the round are yet to be finalise…" at bounding box center [650, 463] width 701 height 57
drag, startPoint x: 985, startPoint y: 445, endPoint x: 920, endPoint y: 451, distance: 66.0
click at [920, 451] on li "Valuation & Return Profile: While the terms of the round are yet to be finalise…" at bounding box center [650, 463] width 701 height 57
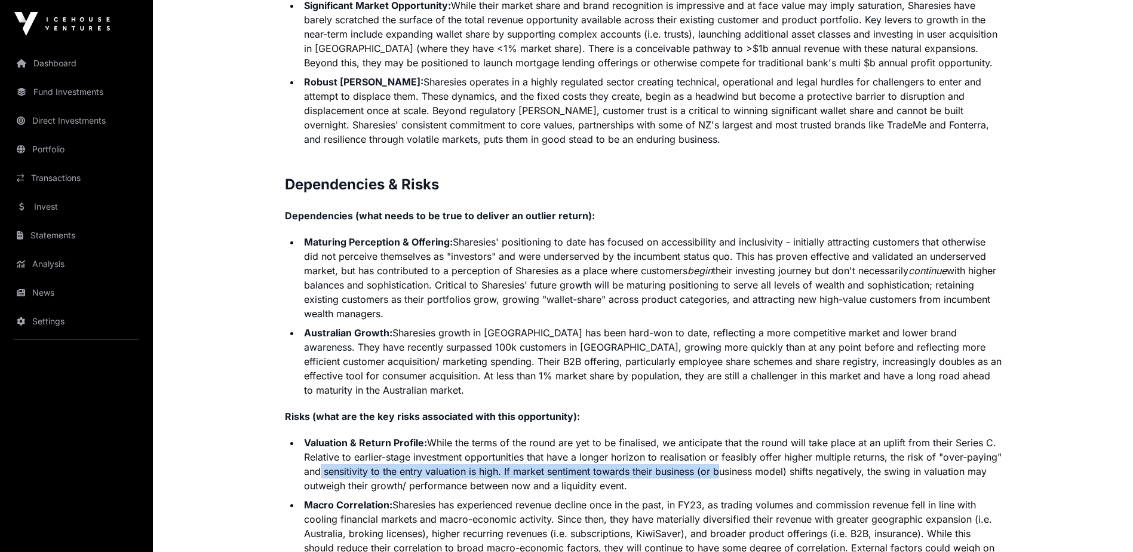
drag, startPoint x: 315, startPoint y: 459, endPoint x: 715, endPoint y: 456, distance: 400.7
click at [715, 456] on li "Valuation & Return Profile: While the terms of the round are yet to be finalise…" at bounding box center [650, 463] width 701 height 57
drag, startPoint x: 715, startPoint y: 456, endPoint x: 688, endPoint y: 462, distance: 28.1
click at [688, 462] on li "Valuation & Return Profile: While the terms of the round are yet to be finalise…" at bounding box center [650, 463] width 701 height 57
drag, startPoint x: 671, startPoint y: 458, endPoint x: 996, endPoint y: 471, distance: 325.1
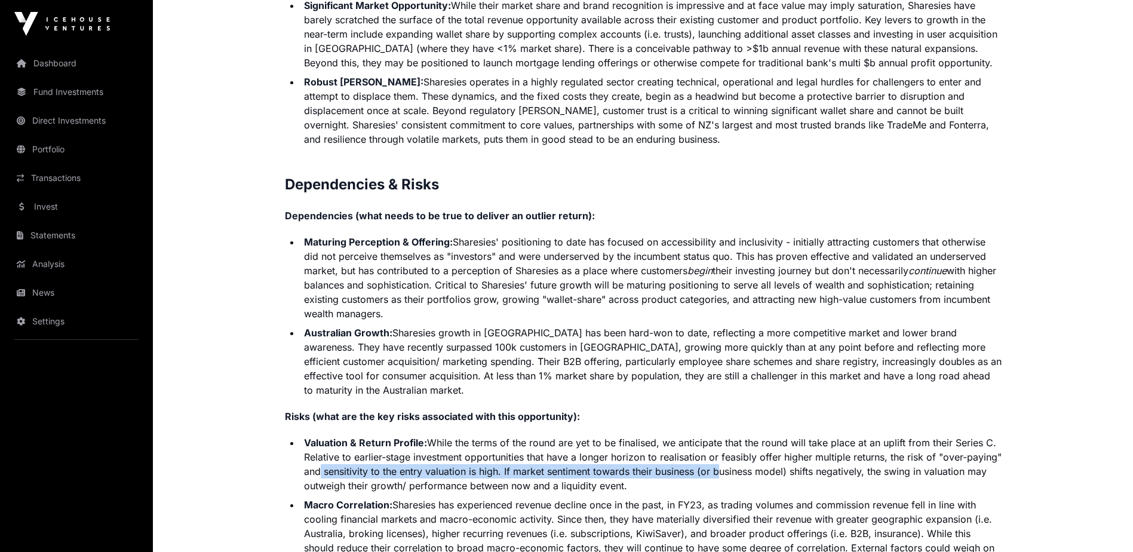
click at [994, 470] on li "Valuation & Return Profile: While the terms of the round are yet to be finalise…" at bounding box center [650, 463] width 701 height 57
drag, startPoint x: 996, startPoint y: 471, endPoint x: 897, endPoint y: 473, distance: 99.1
click at [897, 473] on li "Valuation & Return Profile: While the terms of the round are yet to be finalise…" at bounding box center [650, 463] width 701 height 57
drag, startPoint x: 348, startPoint y: 470, endPoint x: 638, endPoint y: 470, distance: 290.2
click at [638, 470] on li "Valuation & Return Profile: While the terms of the round are yet to be finalise…" at bounding box center [650, 463] width 701 height 57
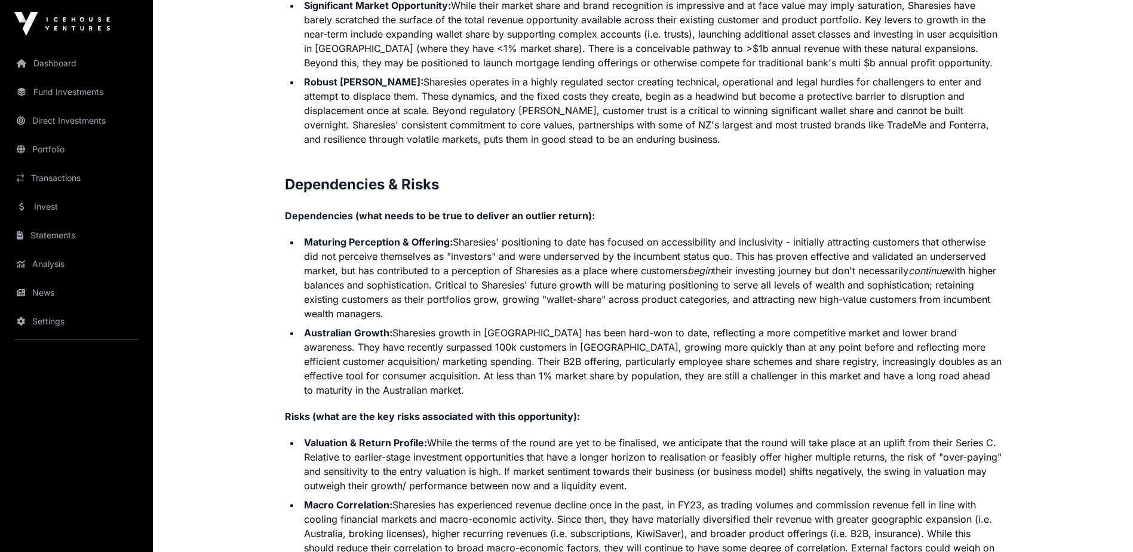
drag, startPoint x: 638, startPoint y: 470, endPoint x: 533, endPoint y: 453, distance: 107.1
click at [533, 454] on li "Valuation & Return Profile: While the terms of the round are yet to be finalise…" at bounding box center [650, 463] width 701 height 57
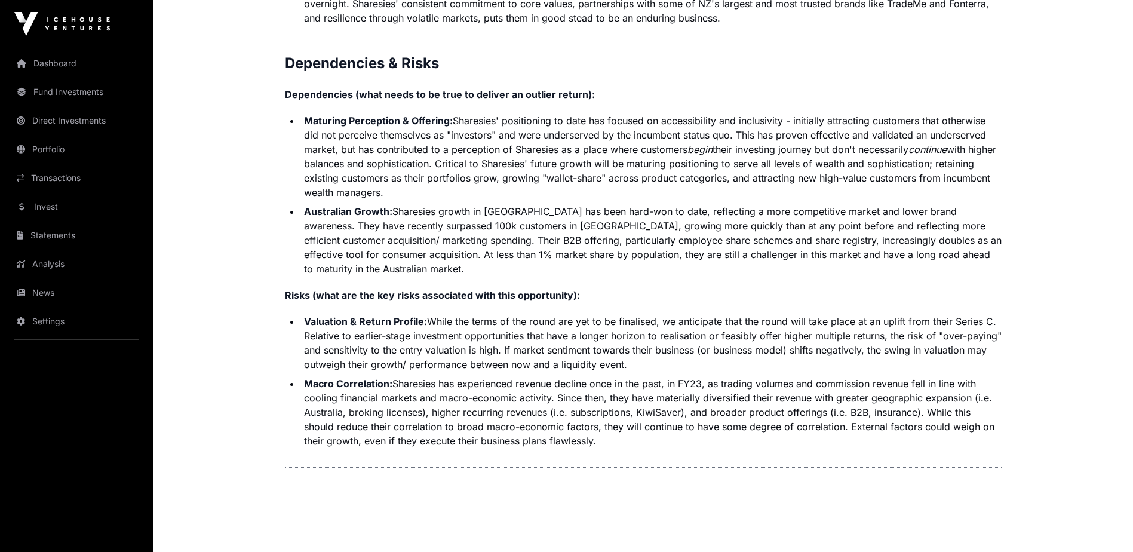
scroll to position [2939, 0]
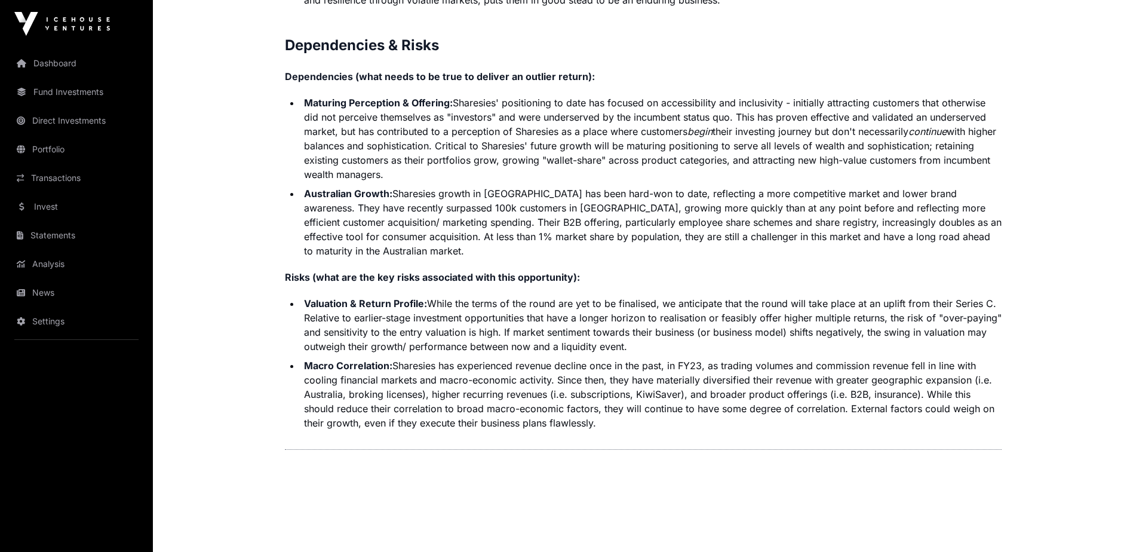
drag, startPoint x: 408, startPoint y: 354, endPoint x: 614, endPoint y: 404, distance: 211.9
click at [614, 404] on li "Macro Correlation: Sharesies has experienced revenue decline once in the past, …" at bounding box center [650, 394] width 701 height 72
drag, startPoint x: 614, startPoint y: 404, endPoint x: 586, endPoint y: 386, distance: 33.8
click at [586, 386] on li "Macro Correlation: Sharesies has experienced revenue decline once in the past, …" at bounding box center [650, 394] width 701 height 72
drag, startPoint x: 672, startPoint y: 349, endPoint x: 975, endPoint y: 348, distance: 302.7
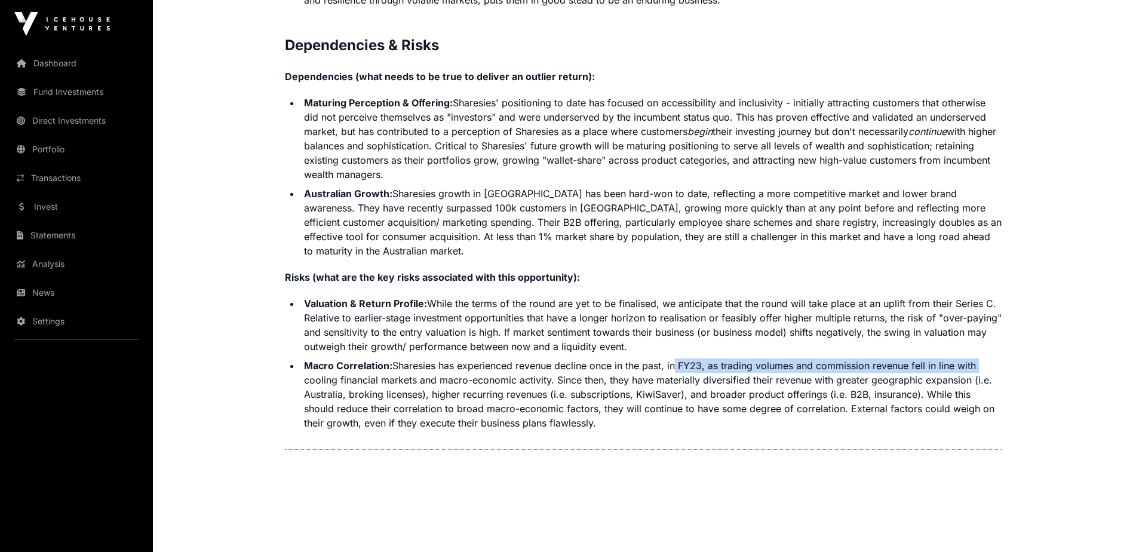
click at [975, 358] on li "Macro Correlation: Sharesies has experienced revenue decline once in the past, …" at bounding box center [650, 394] width 701 height 72
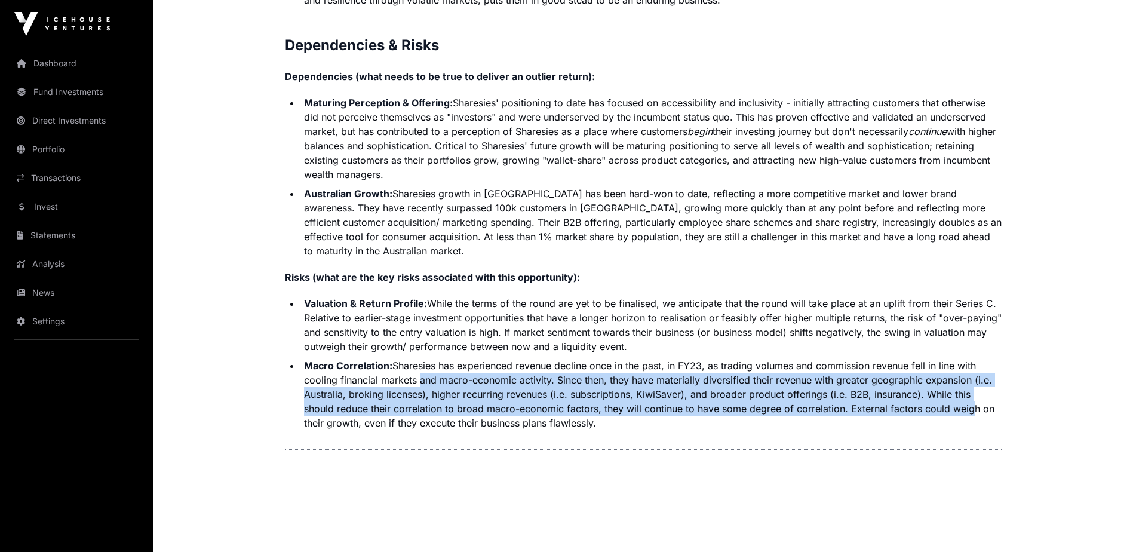
drag, startPoint x: 414, startPoint y: 361, endPoint x: 967, endPoint y: 388, distance: 553.0
click at [967, 388] on li "Macro Correlation: Sharesies has experienced revenue decline once in the past, …" at bounding box center [650, 394] width 701 height 72
click at [330, 378] on li "Macro Correlation: Sharesies has experienced revenue decline once in the past, …" at bounding box center [650, 394] width 701 height 72
drag, startPoint x: 371, startPoint y: 381, endPoint x: 610, endPoint y: 404, distance: 239.4
click at [610, 404] on li "Macro Correlation: Sharesies has experienced revenue decline once in the past, …" at bounding box center [650, 394] width 701 height 72
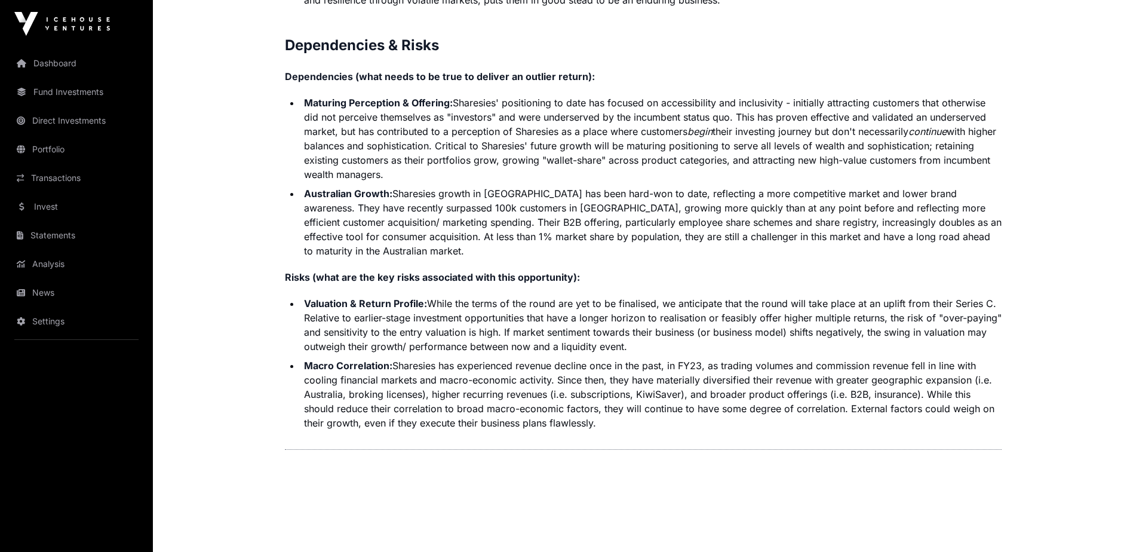
click at [355, 372] on li "Macro Correlation: Sharesies has experienced revenue decline once in the past, …" at bounding box center [650, 394] width 701 height 72
drag, startPoint x: 597, startPoint y: 404, endPoint x: 293, endPoint y: 357, distance: 307.0
click at [300, 358] on li "Macro Correlation: Sharesies has experienced revenue decline once in the past, …" at bounding box center [650, 394] width 701 height 72
drag, startPoint x: 293, startPoint y: 357, endPoint x: 438, endPoint y: 393, distance: 148.9
click at [437, 393] on li "Macro Correlation: Sharesies has experienced revenue decline once in the past, …" at bounding box center [650, 394] width 701 height 72
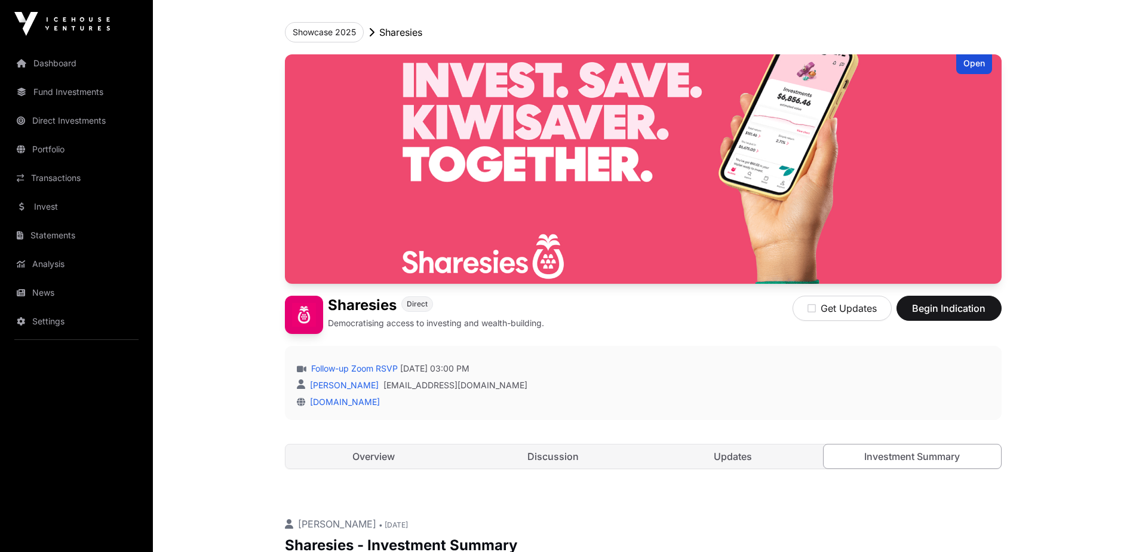
scroll to position [0, 0]
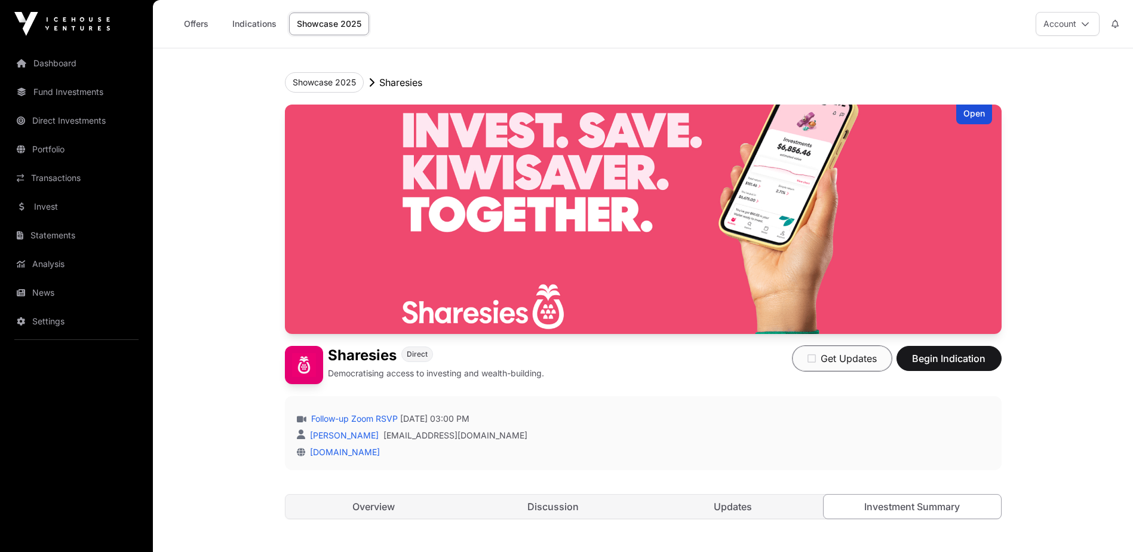
click at [831, 359] on button "Get Updates" at bounding box center [841, 358] width 99 height 25
click at [327, 81] on button "Showcase 2025" at bounding box center [324, 82] width 79 height 20
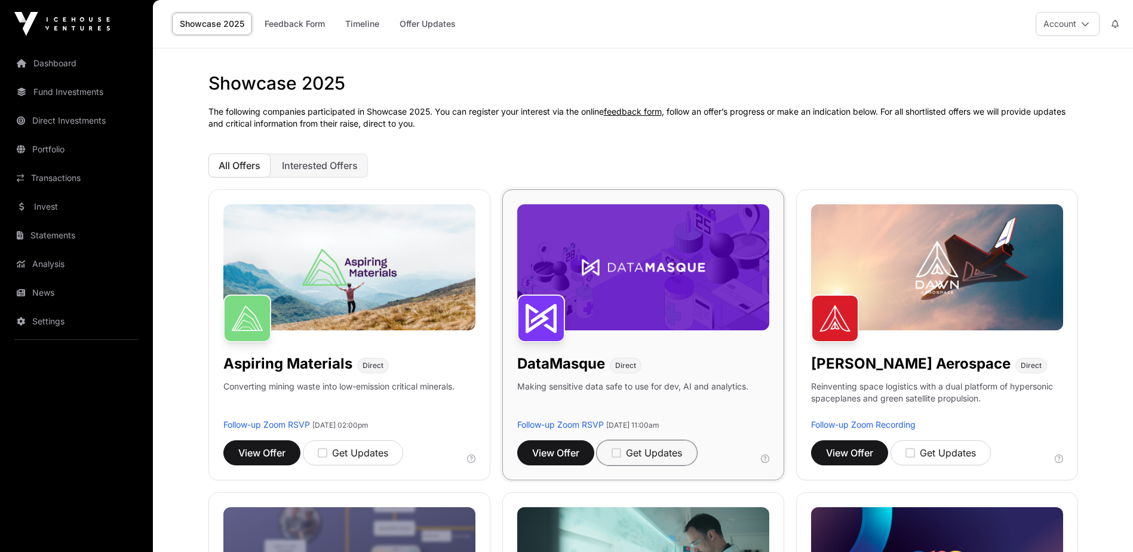
click at [620, 447] on icon "button" at bounding box center [616, 452] width 10 height 11
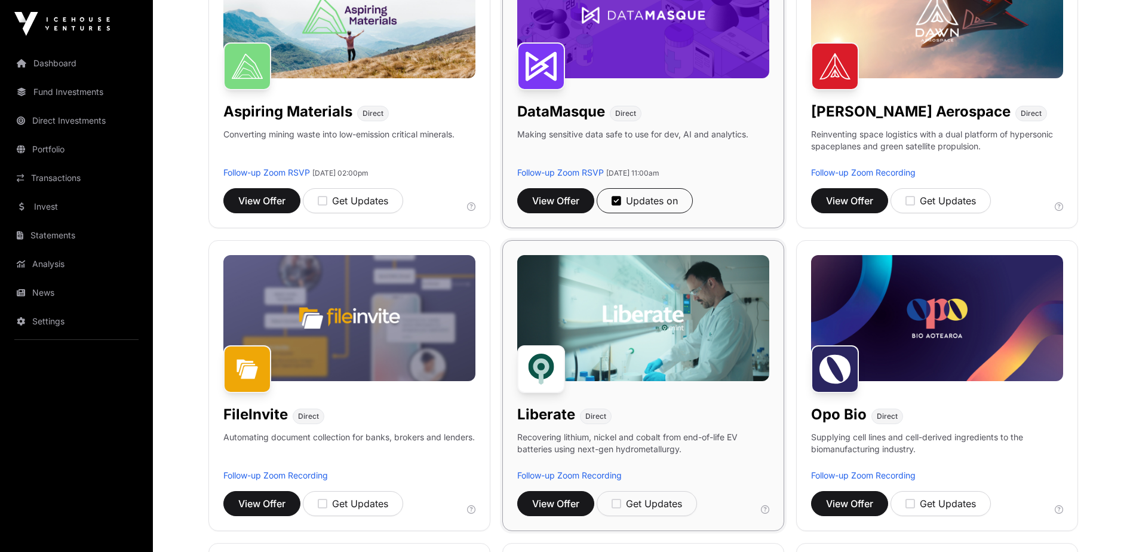
scroll to position [279, 0]
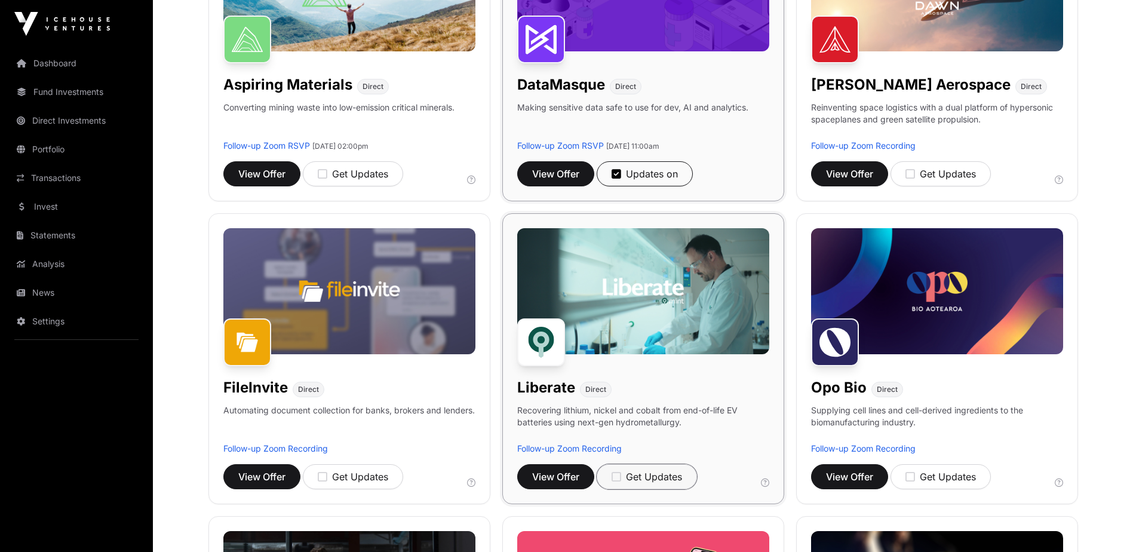
click at [663, 478] on div "Get Updates" at bounding box center [646, 476] width 70 height 14
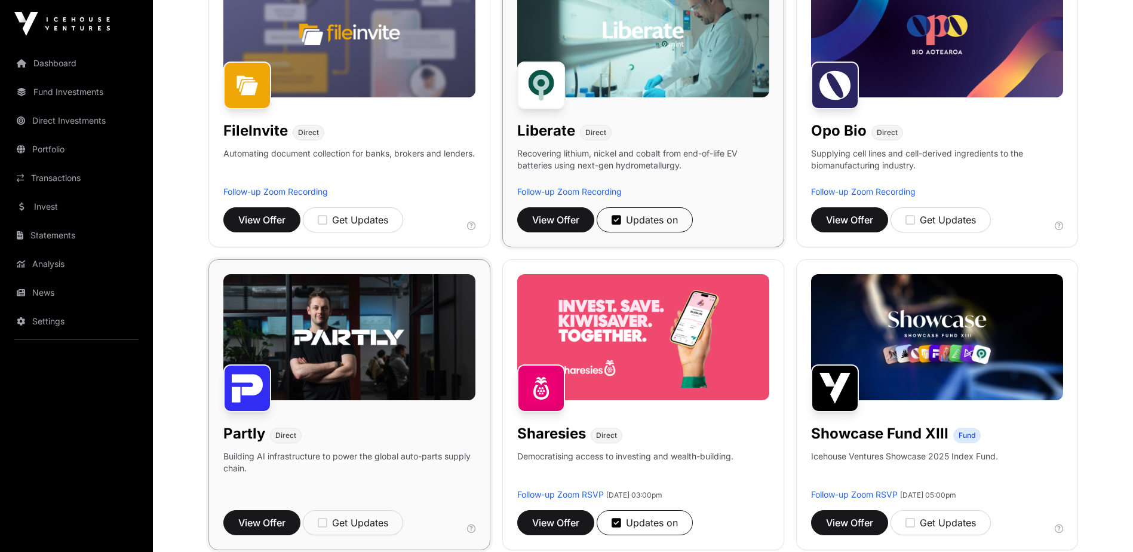
scroll to position [697, 0]
